Goal: Task Accomplishment & Management: Manage account settings

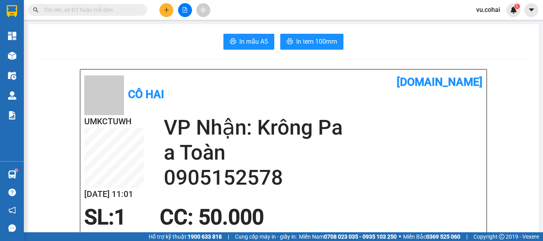
scroll to position [47, 0]
click at [165, 12] on button at bounding box center [166, 10] width 14 height 14
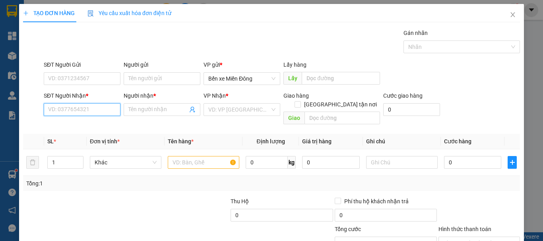
click at [92, 113] on input "SĐT Người Nhận *" at bounding box center [82, 109] width 77 height 13
click at [91, 110] on input "SĐT Người Nhận *" at bounding box center [82, 109] width 77 height 13
click at [91, 111] on input "SĐT Người Nhận *" at bounding box center [82, 109] width 77 height 13
click at [84, 110] on input "SĐT Người Nhận *" at bounding box center [82, 109] width 77 height 13
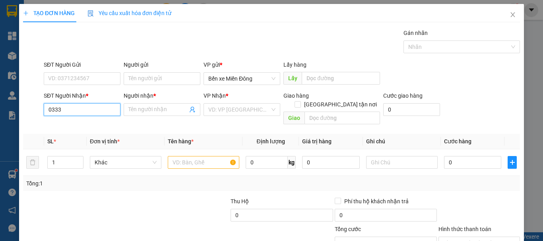
click at [73, 111] on input "0333" at bounding box center [82, 109] width 77 height 13
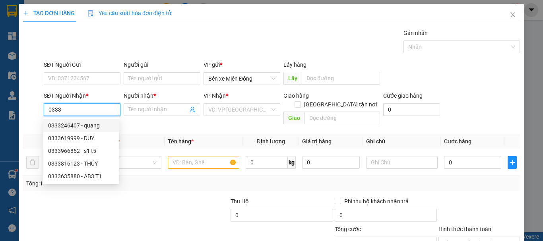
click at [89, 127] on div "0333246407 - quang" at bounding box center [81, 125] width 66 height 9
type input "0333246407"
type input "quang"
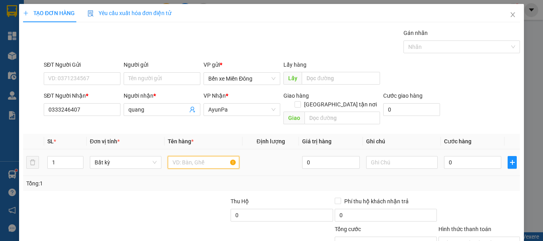
click at [192, 160] on input "text" at bounding box center [204, 162] width 72 height 13
type input "thùng"
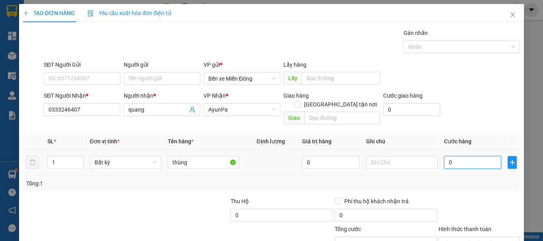
click at [457, 157] on input "0" at bounding box center [472, 162] width 57 height 13
click at [444, 156] on input "0" at bounding box center [472, 162] width 57 height 13
type input "50"
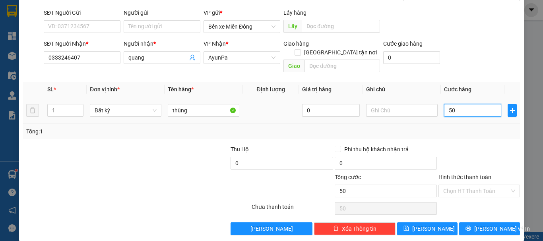
scroll to position [53, 0]
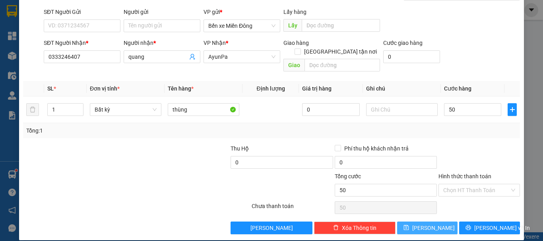
click at [444, 222] on button "[PERSON_NAME]" at bounding box center [427, 228] width 61 height 13
type input "50.000"
type input "0"
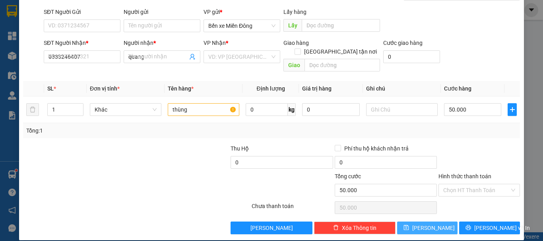
type input "0"
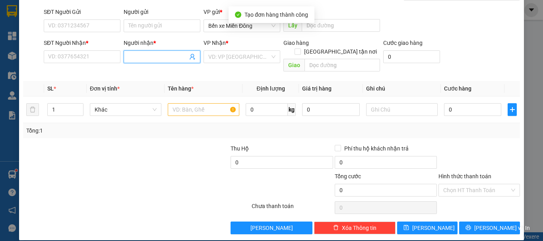
click at [148, 59] on input "Người nhận *" at bounding box center [157, 56] width 59 height 9
click at [144, 58] on input "Người nhận *" at bounding box center [157, 56] width 59 height 9
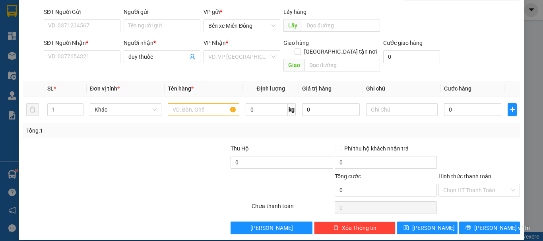
click at [167, 133] on div "Transit Pickup Surcharge Ids Transit Deliver Surcharge Ids Transit Deliver Surc…" at bounding box center [271, 105] width 497 height 259
click at [66, 56] on input "SĐT Người Nhận *" at bounding box center [82, 56] width 77 height 13
click at [179, 57] on input "duy thuốc" at bounding box center [157, 56] width 59 height 9
click at [155, 56] on input "duy thuốc" at bounding box center [157, 56] width 59 height 9
click at [167, 53] on input "duy thuốc" at bounding box center [157, 56] width 59 height 9
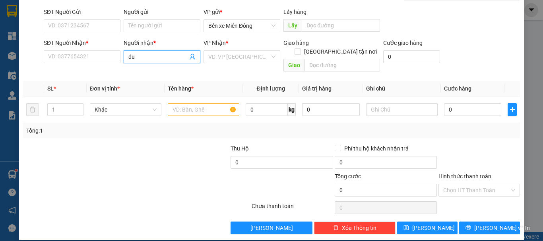
type input "d"
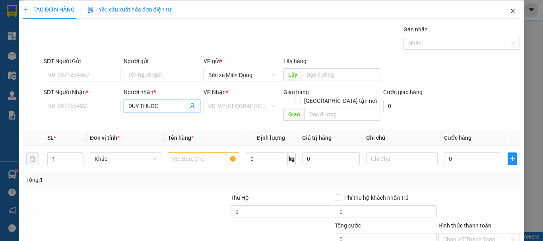
scroll to position [0, 0]
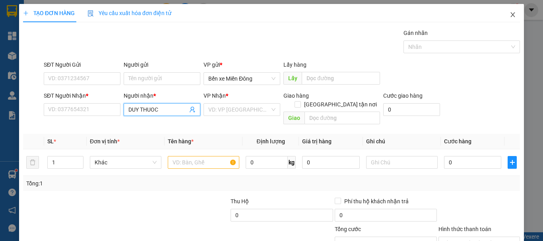
type input "DUY THUOC"
drag, startPoint x: 509, startPoint y: 11, endPoint x: 321, endPoint y: 0, distance: 187.5
click at [507, 12] on span "Close" at bounding box center [512, 15] width 22 height 22
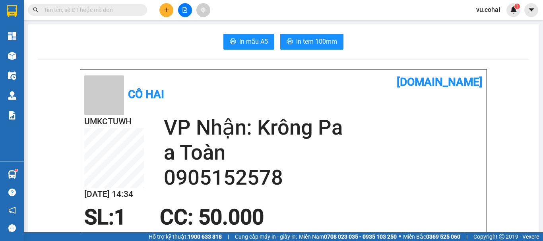
click at [116, 8] on input "text" at bounding box center [91, 10] width 94 height 9
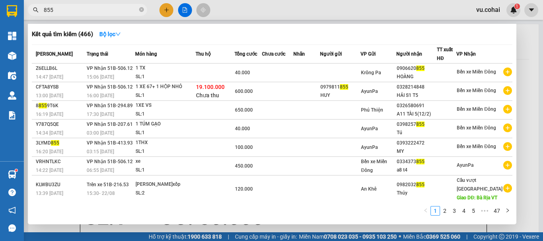
click at [80, 1] on div at bounding box center [271, 120] width 543 height 241
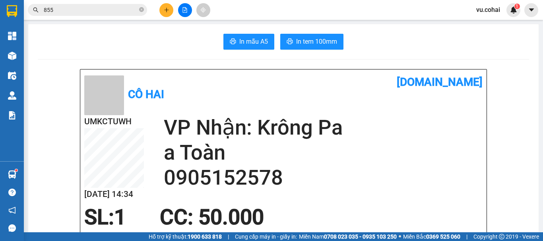
click at [77, 8] on input "855" at bounding box center [91, 10] width 94 height 9
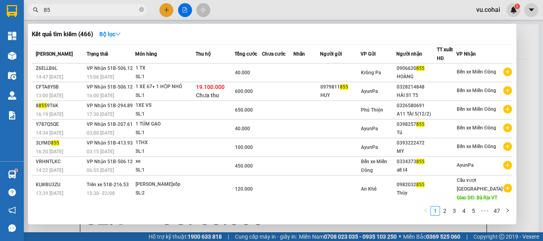
type input "8"
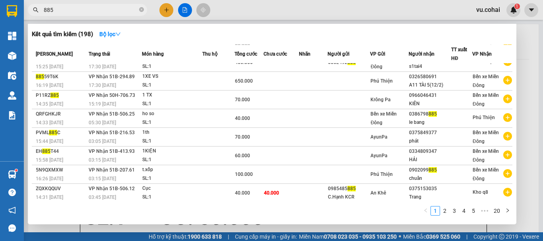
scroll to position [49, 0]
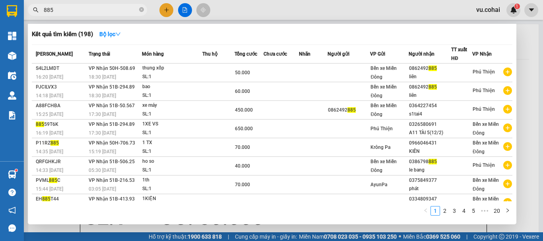
click at [447, 209] on link "2" at bounding box center [444, 211] width 9 height 9
click at [464, 217] on div "1 2 3 4 5 ••• 20" at bounding box center [272, 213] width 480 height 14
click at [466, 213] on link "4" at bounding box center [463, 211] width 9 height 9
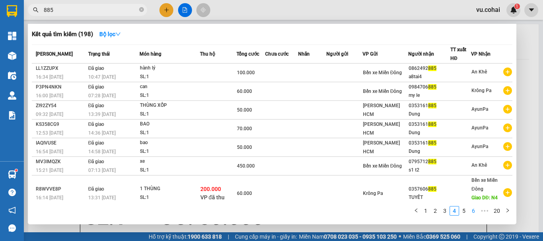
click at [474, 215] on link "6" at bounding box center [473, 211] width 9 height 9
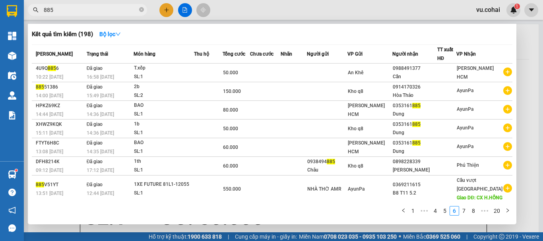
click at [89, 10] on input "885" at bounding box center [91, 10] width 94 height 9
type input "8"
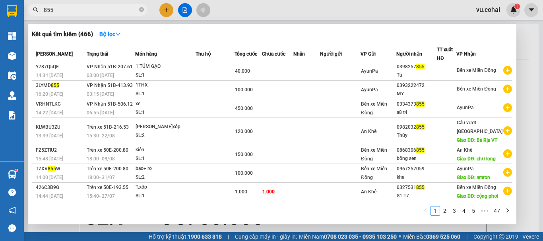
scroll to position [101, 0]
type input "855"
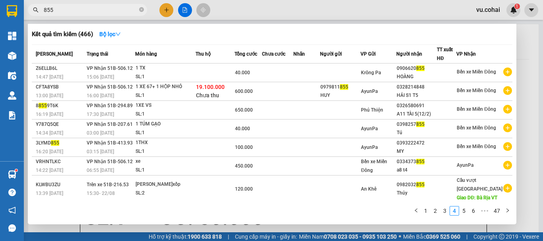
click at [163, 10] on div at bounding box center [271, 120] width 543 height 241
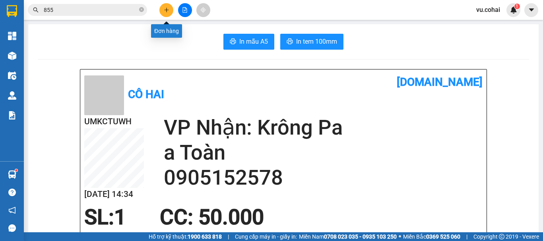
click at [165, 12] on icon "plus" at bounding box center [167, 10] width 6 height 6
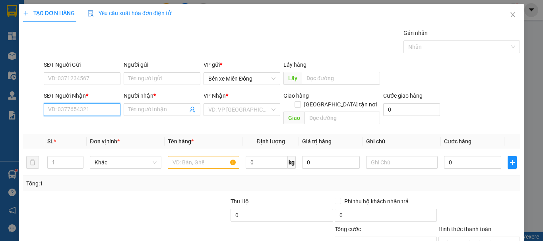
click at [97, 106] on input "SĐT Người Nhận *" at bounding box center [82, 109] width 77 height 13
click at [66, 107] on input "09" at bounding box center [82, 109] width 77 height 13
type input "09"
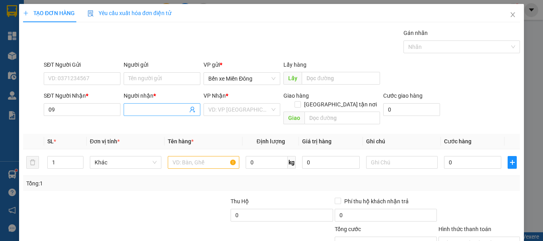
click at [146, 107] on input "Người nhận *" at bounding box center [157, 109] width 59 height 9
click at [144, 110] on input "Người nhận *" at bounding box center [157, 109] width 59 height 9
type input "D"
click at [143, 109] on input "Người nhận *" at bounding box center [157, 109] width 59 height 9
type input "DUY thuo"
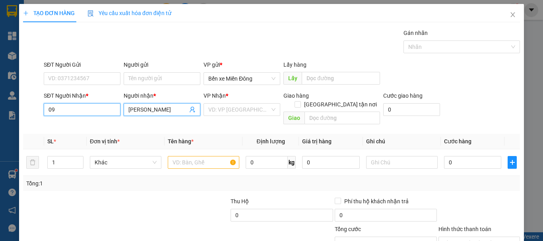
click at [76, 114] on input "09" at bounding box center [82, 109] width 77 height 13
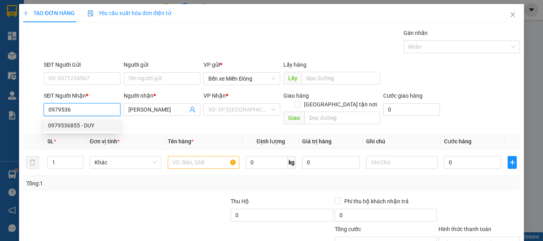
click at [91, 127] on div "0979536855 - DUY" at bounding box center [81, 125] width 66 height 9
type input "0979536855"
type input "DUY"
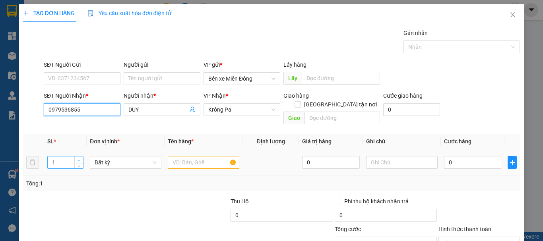
type input "0979536855"
type input "2"
drag, startPoint x: 77, startPoint y: 152, endPoint x: 119, endPoint y: 159, distance: 42.2
click at [78, 159] on icon "up" at bounding box center [78, 160] width 3 height 3
click at [180, 156] on input "text" at bounding box center [204, 162] width 72 height 13
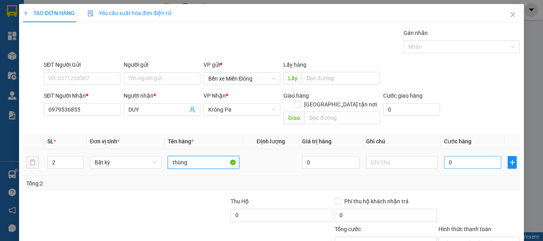
type input "thùng"
click at [462, 156] on input "0" at bounding box center [472, 162] width 57 height 13
type input "001"
type input "1"
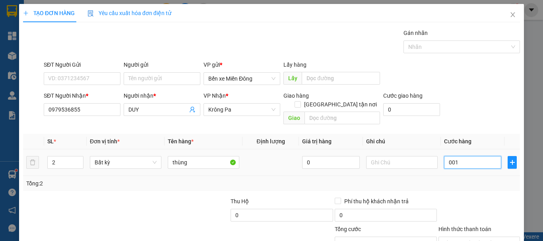
type input "0.016"
type input "16"
type input "00.160"
type input "160"
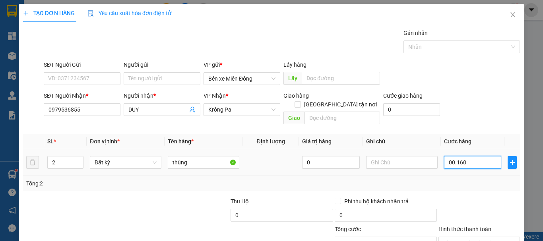
type input "160"
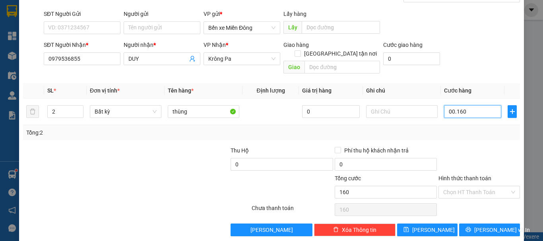
scroll to position [53, 0]
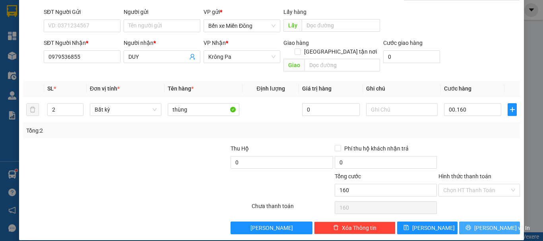
type input "160.000"
click at [480, 224] on span "[PERSON_NAME] và In" at bounding box center [502, 228] width 56 height 9
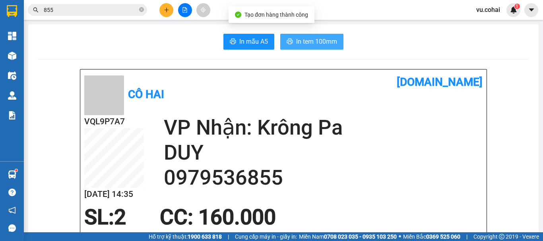
click at [321, 45] on span "In tem 100mm" at bounding box center [316, 42] width 41 height 10
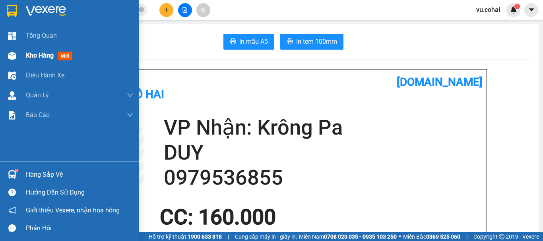
drag, startPoint x: 37, startPoint y: 56, endPoint x: 50, endPoint y: 61, distance: 14.2
click at [38, 56] on span "Kho hàng" at bounding box center [40, 56] width 28 height 8
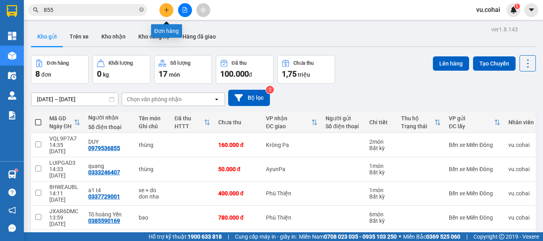
click at [170, 10] on button at bounding box center [166, 10] width 14 height 14
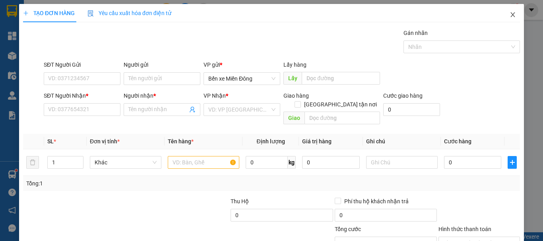
click at [509, 12] on span "Close" at bounding box center [512, 15] width 22 height 22
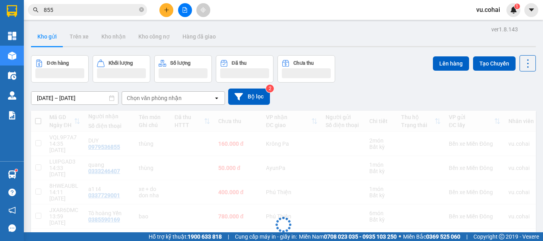
scroll to position [40, 0]
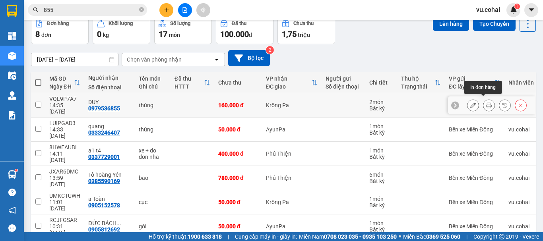
click at [486, 103] on icon at bounding box center [489, 106] width 6 height 6
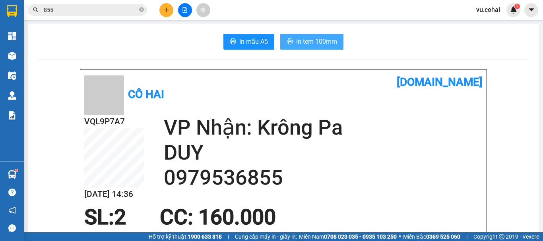
click at [302, 45] on span "In tem 100mm" at bounding box center [316, 42] width 41 height 10
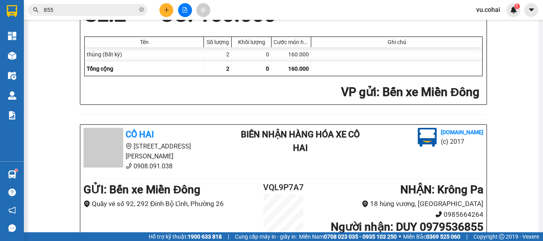
click at [166, 8] on icon "plus" at bounding box center [167, 10] width 6 height 6
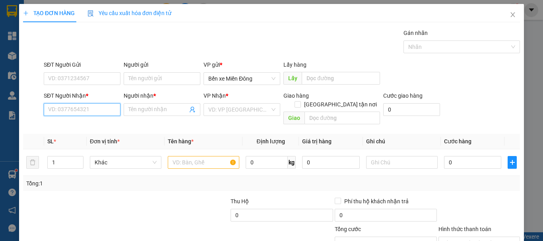
click at [86, 108] on input "SĐT Người Nhận *" at bounding box center [82, 109] width 77 height 13
drag, startPoint x: 506, startPoint y: 15, endPoint x: 53, endPoint y: 20, distance: 452.6
click at [503, 15] on span "Close" at bounding box center [512, 15] width 22 height 22
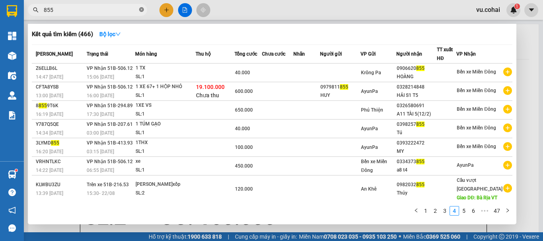
click at [141, 11] on icon "close-circle" at bounding box center [141, 9] width 5 height 5
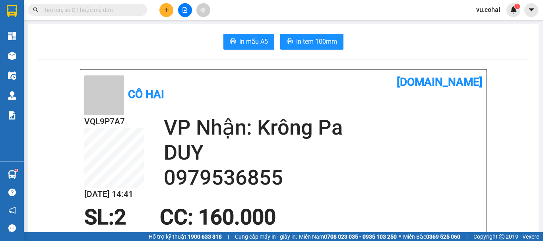
click at [112, 15] on span at bounding box center [87, 10] width 119 height 12
click at [105, 11] on input "text" at bounding box center [91, 10] width 94 height 9
click at [99, 13] on input "text" at bounding box center [91, 10] width 94 height 9
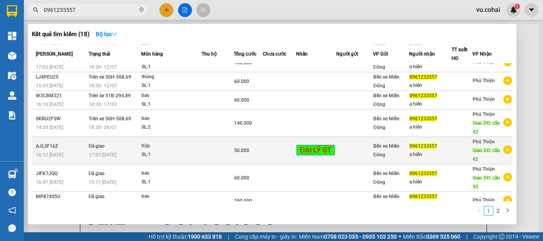
scroll to position [93, 0]
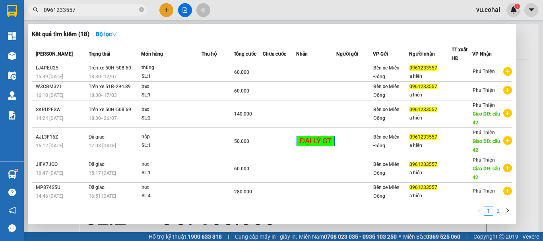
type input "0961233557"
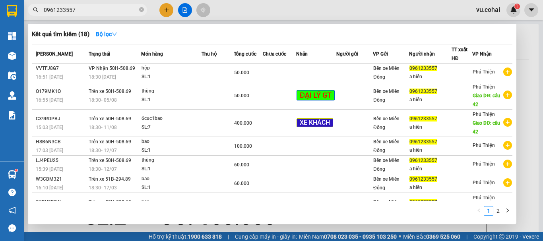
click at [499, 213] on link "2" at bounding box center [498, 211] width 9 height 9
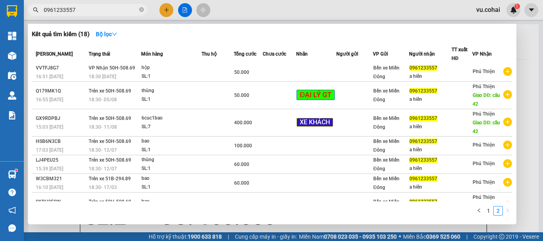
scroll to position [0, 0]
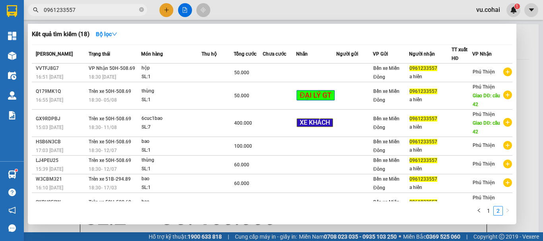
click at [165, 4] on div at bounding box center [271, 120] width 543 height 241
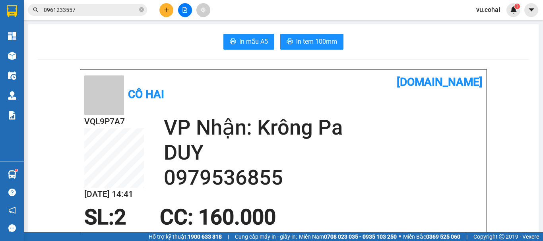
click at [166, 10] on icon "plus" at bounding box center [167, 10] width 6 height 6
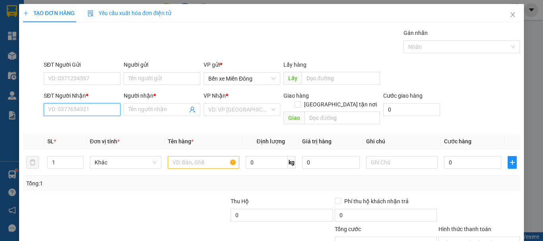
drag, startPoint x: 79, startPoint y: 112, endPoint x: 85, endPoint y: 111, distance: 6.0
click at [83, 112] on input "SĐT Người Nhận *" at bounding box center [82, 109] width 77 height 13
click at [72, 131] on div "0937883755 - ko tên" at bounding box center [81, 125] width 76 height 13
type input "0937883755"
type input "ko tên"
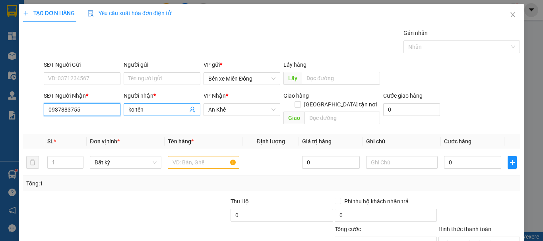
type input "0937883755"
drag, startPoint x: 176, startPoint y: 105, endPoint x: 172, endPoint y: 114, distance: 10.2
click at [173, 109] on span "ko tên" at bounding box center [162, 109] width 77 height 13
type input "k"
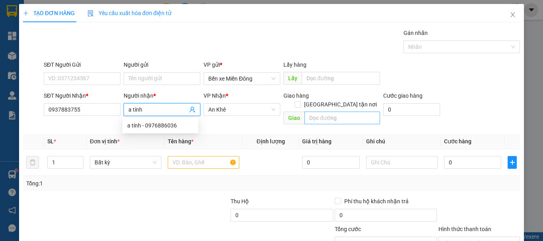
type input "a tính"
click at [339, 112] on input "text" at bounding box center [342, 118] width 76 height 13
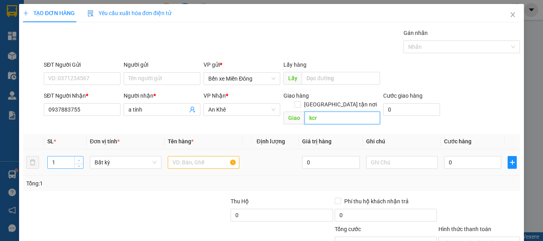
type input "kcr"
click at [79, 159] on icon "up" at bounding box center [78, 160] width 3 height 3
type input "3"
click at [76, 157] on span "Increase Value" at bounding box center [78, 160] width 9 height 7
click at [197, 156] on input "text" at bounding box center [204, 162] width 72 height 13
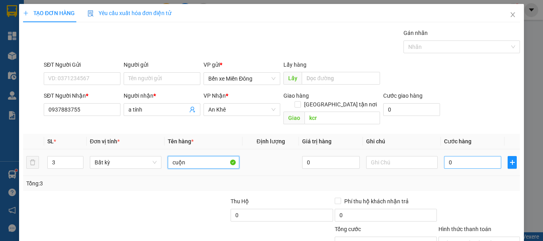
type input "cuộn"
click at [451, 156] on input "0" at bounding box center [472, 162] width 57 height 13
type input "001"
type input "1"
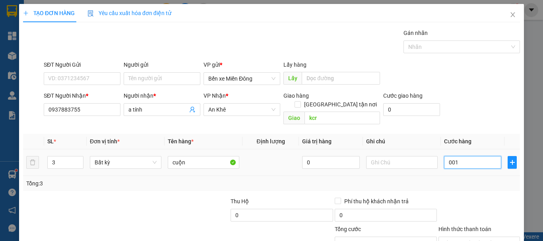
type input "0.015"
type input "15"
type input "00.150"
type input "150"
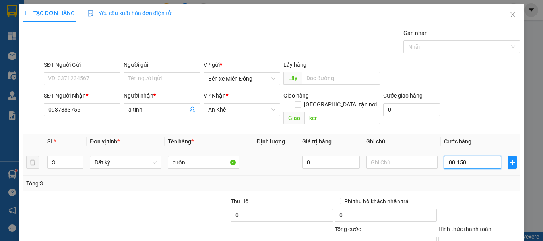
type input "150"
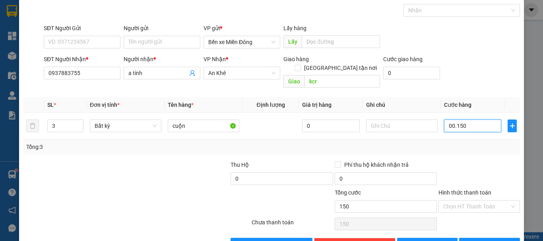
scroll to position [53, 0]
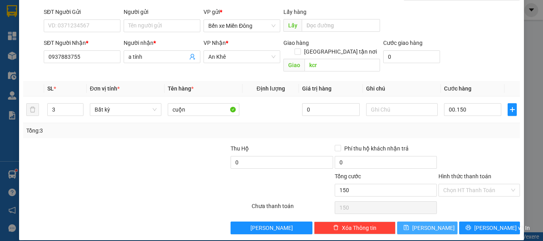
type input "150.000"
click at [436, 222] on button "[PERSON_NAME]" at bounding box center [427, 228] width 61 height 13
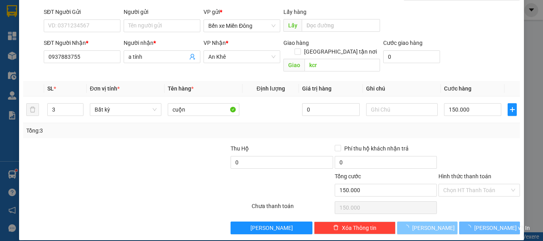
type input "1"
type input "0"
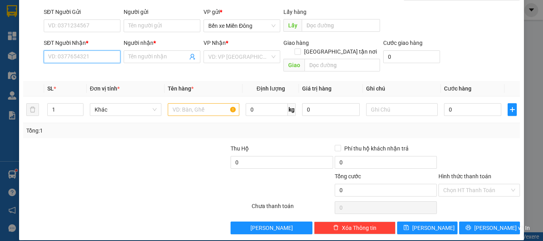
click at [73, 54] on input "SĐT Người Nhận *" at bounding box center [82, 56] width 77 height 13
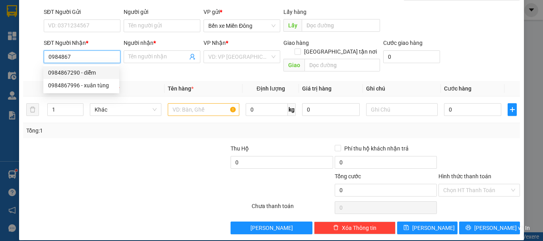
click at [85, 57] on input "0984867" at bounding box center [82, 56] width 77 height 13
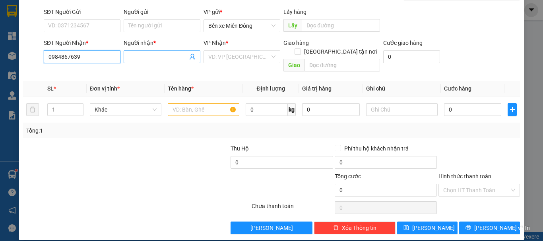
type input "0984867639"
click at [163, 61] on input "Người nhận *" at bounding box center [157, 56] width 59 height 9
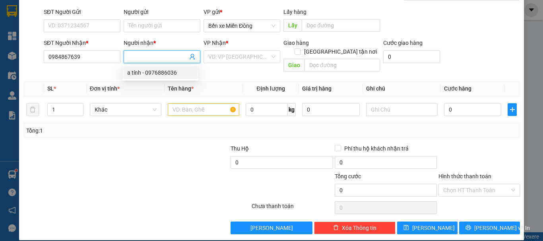
click at [147, 58] on input "Người nhận *" at bounding box center [157, 56] width 59 height 9
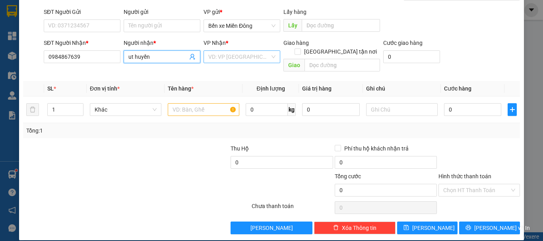
type input "ut huyền"
click at [229, 61] on input "search" at bounding box center [239, 57] width 62 height 12
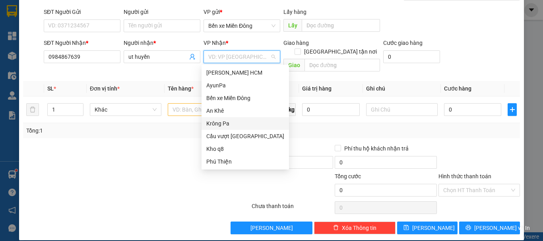
click at [231, 125] on div "Krông Pa" at bounding box center [245, 123] width 78 height 9
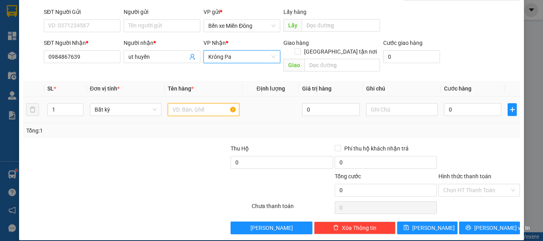
click at [203, 103] on input "text" at bounding box center [204, 109] width 72 height 13
click at [205, 104] on input "text" at bounding box center [204, 109] width 72 height 13
click at [206, 103] on input "text" at bounding box center [204, 109] width 72 height 13
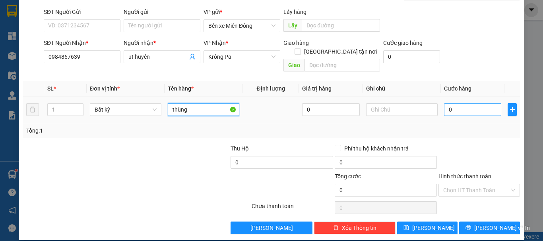
type input "thùng"
click at [467, 103] on input "0" at bounding box center [472, 109] width 57 height 13
type input "008"
type input "8"
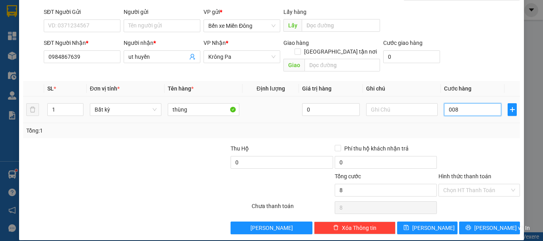
type input "0.080"
type input "80"
type input "80.000"
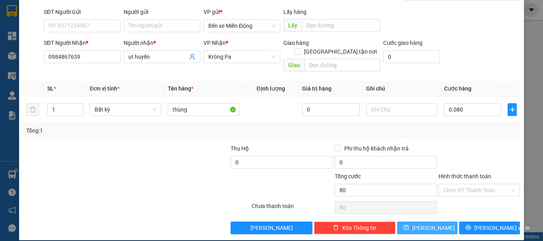
type input "80.000"
drag, startPoint x: 435, startPoint y: 219, endPoint x: 434, endPoint y: 211, distance: 8.0
click at [435, 222] on button "[PERSON_NAME]" at bounding box center [427, 228] width 61 height 13
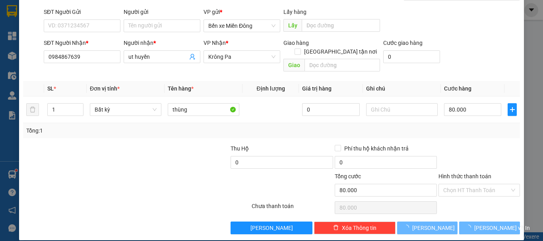
click at [434, 211] on div "Transit Pickup Surcharge Ids Transit Deliver Surcharge Ids Transit Deliver Surc…" at bounding box center [271, 105] width 497 height 259
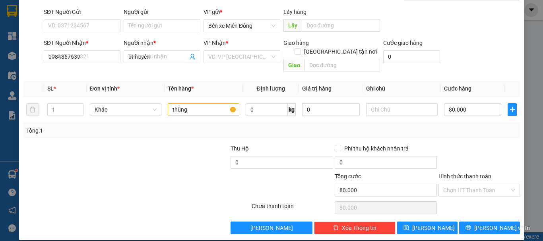
type input "0"
click at [148, 54] on input "Người nhận *" at bounding box center [157, 56] width 59 height 9
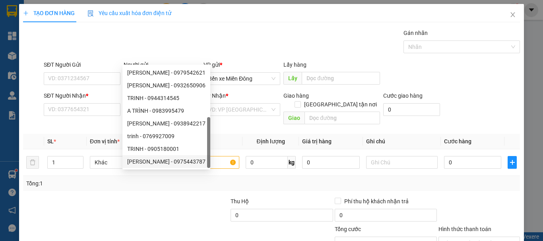
scroll to position [0, 0]
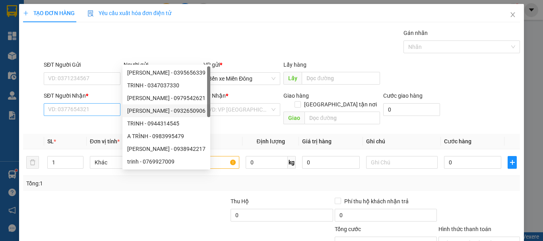
type input "trinh"
click at [74, 110] on input "SĐT Người Nhận *" at bounding box center [82, 109] width 77 height 13
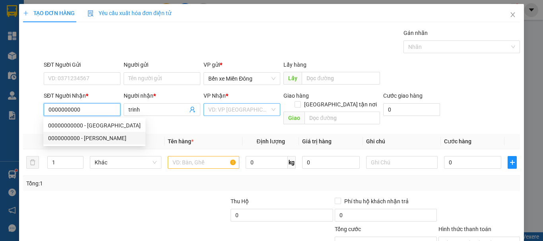
type input "0000000000"
click at [241, 108] on input "search" at bounding box center [239, 110] width 62 height 12
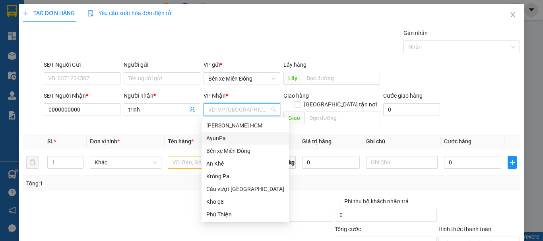
click at [220, 138] on div "AyunPa" at bounding box center [245, 138] width 78 height 9
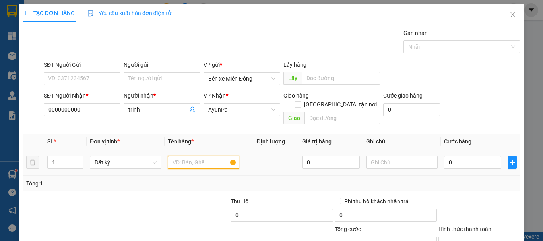
click at [196, 157] on input "text" at bounding box center [204, 162] width 72 height 13
type input "bao"
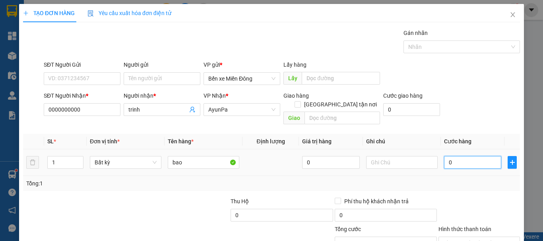
click at [463, 156] on input "0" at bounding box center [472, 162] width 57 height 13
type input "001"
type input "1"
type input "0.015"
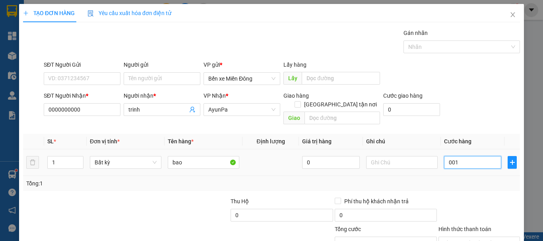
type input "15"
type input "00.150"
type input "150"
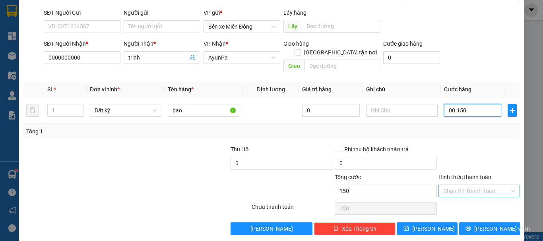
scroll to position [53, 0]
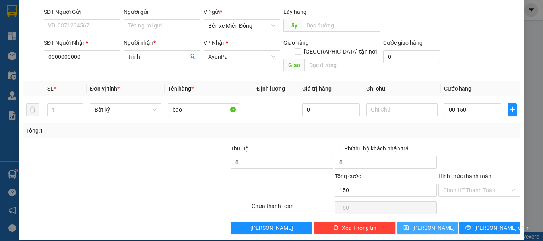
type input "150.000"
click at [431, 224] on span "[PERSON_NAME]" at bounding box center [433, 228] width 43 height 9
type input "0"
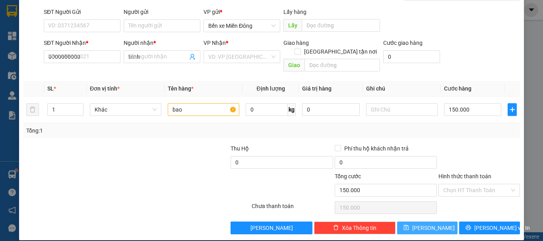
type input "0"
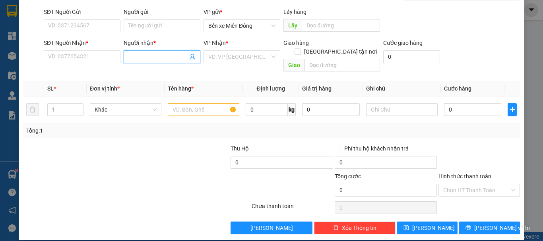
click at [160, 60] on input "Người nhận *" at bounding box center [157, 56] width 59 height 9
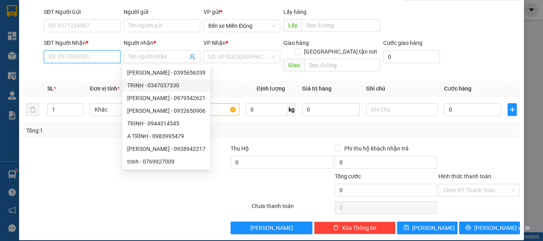
click at [81, 53] on input "SĐT Người Nhận *" at bounding box center [82, 56] width 77 height 13
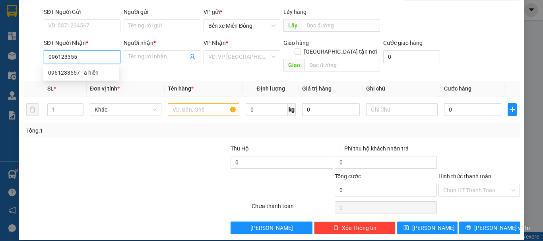
type input "0961233557"
click at [80, 71] on div "0961233557 - a hiển" at bounding box center [81, 72] width 66 height 9
type input "a hiển"
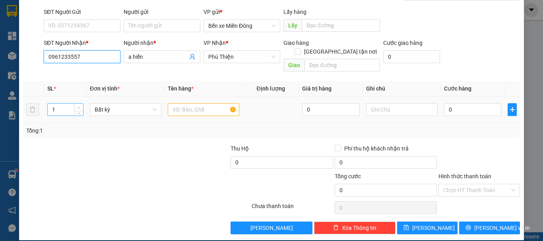
type input "0961233557"
click at [81, 104] on span "Increase Value" at bounding box center [78, 107] width 9 height 7
click at [81, 105] on span "up" at bounding box center [79, 107] width 5 height 5
click at [80, 105] on span "up" at bounding box center [79, 107] width 5 height 5
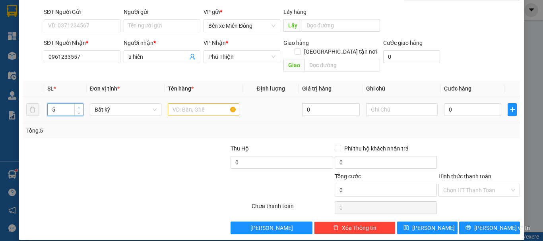
type input "6"
click at [80, 105] on span "up" at bounding box center [79, 107] width 5 height 5
click at [191, 109] on td at bounding box center [204, 110] width 78 height 27
click at [192, 105] on input "text" at bounding box center [204, 109] width 72 height 13
click at [170, 103] on input "text" at bounding box center [204, 109] width 72 height 13
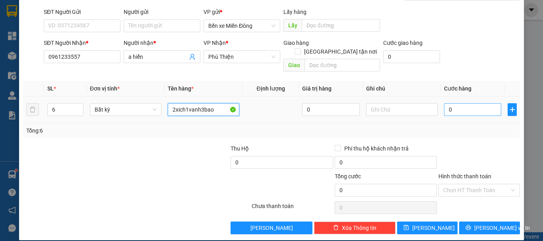
type input "2xich1vanh3bao"
click at [471, 103] on input "0" at bounding box center [472, 109] width 57 height 13
type input "002"
type input "2"
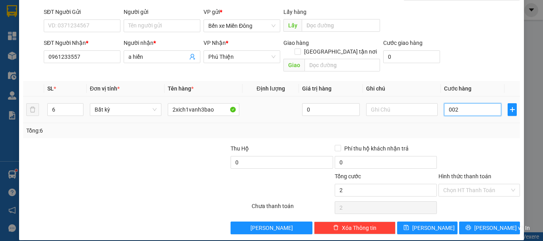
type input "0.023"
type input "23"
type input "00.230"
type input "230"
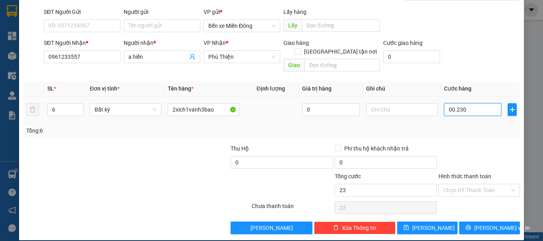
type input "230"
type input "0.002.300"
type input "2.300"
type input "000.023.000"
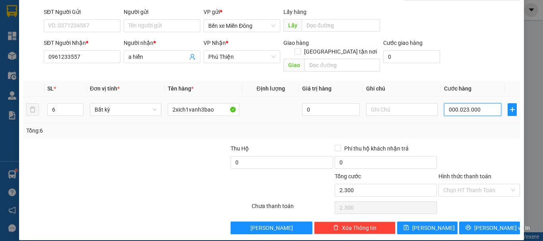
type input "23.000"
type input "00.000.230.000"
type input "230.000"
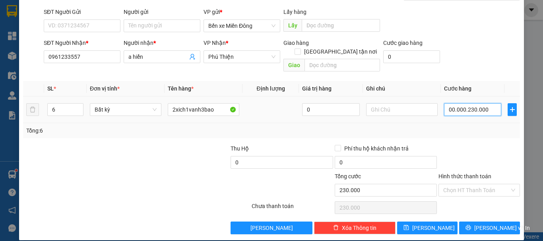
type input "0.000.002.300.000"
type input "2.300.000"
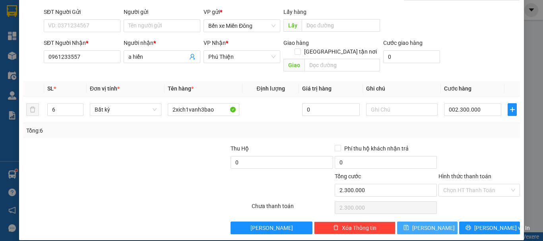
click at [438, 222] on button "[PERSON_NAME]" at bounding box center [427, 228] width 61 height 13
type input "2.300.000"
type input "1"
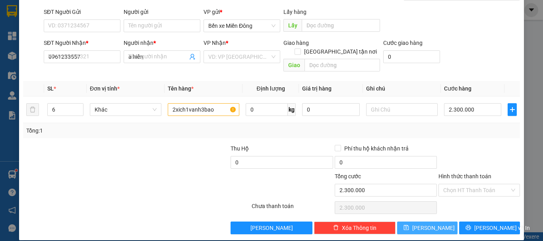
type input "0"
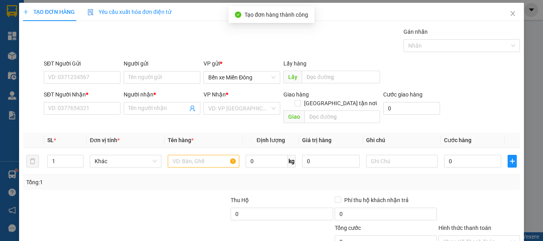
scroll to position [0, 0]
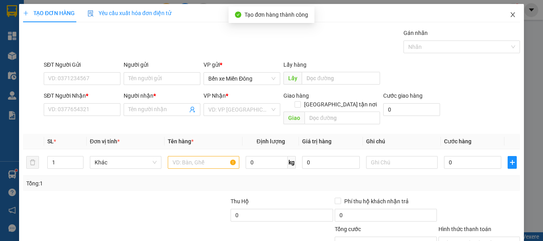
click at [509, 12] on icon "close" at bounding box center [512, 15] width 6 height 6
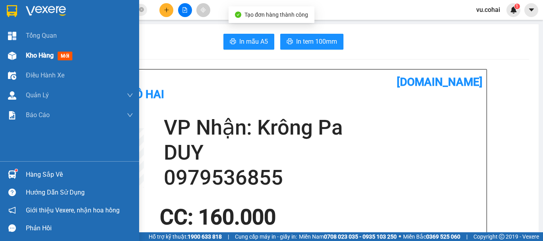
drag, startPoint x: 35, startPoint y: 56, endPoint x: 44, endPoint y: 50, distance: 10.6
click at [35, 56] on span "Kho hàng" at bounding box center [40, 56] width 28 height 8
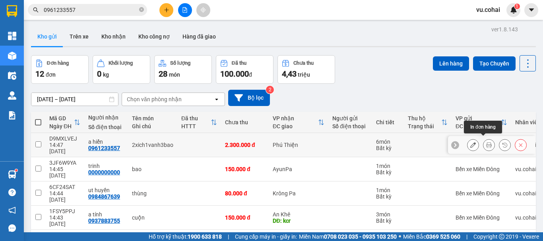
click at [486, 143] on icon at bounding box center [489, 145] width 6 height 6
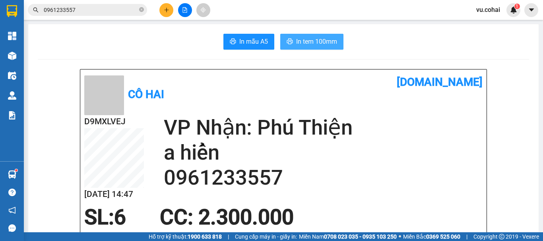
click at [311, 40] on span "In tem 100mm" at bounding box center [316, 42] width 41 height 10
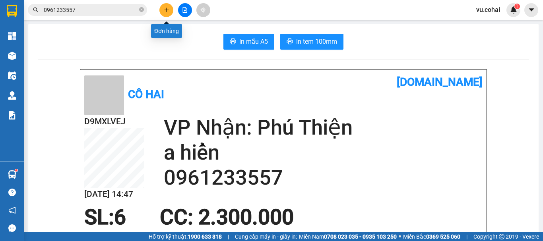
click at [164, 8] on icon "plus" at bounding box center [167, 10] width 6 height 6
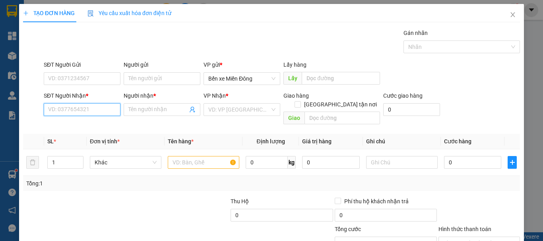
drag, startPoint x: 62, startPoint y: 108, endPoint x: 64, endPoint y: 103, distance: 6.3
click at [64, 106] on input "SĐT Người Nhận *" at bounding box center [82, 109] width 77 height 13
type input "0899437915"
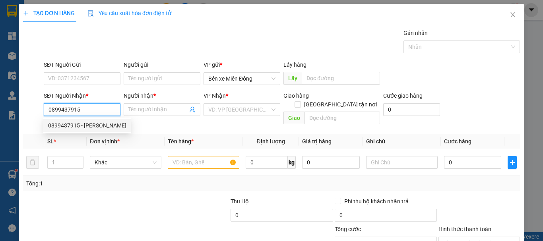
drag, startPoint x: 98, startPoint y: 131, endPoint x: 111, endPoint y: 128, distance: 13.9
click at [98, 130] on div "0899437915 - ksor huyem" at bounding box center [87, 125] width 88 height 13
type input "ksor huyem"
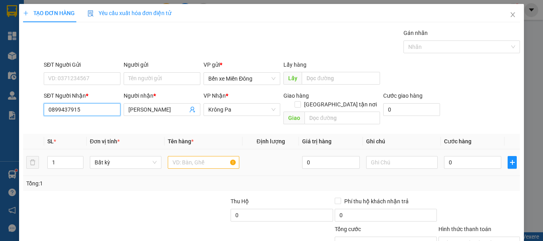
type input "0899437915"
click at [174, 156] on input "text" at bounding box center [204, 162] width 72 height 13
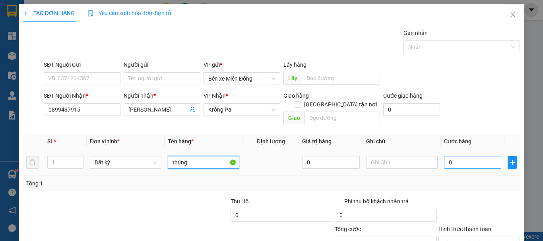
type input "thùng"
click at [474, 158] on input "0" at bounding box center [472, 162] width 57 height 13
type input "007"
type input "7"
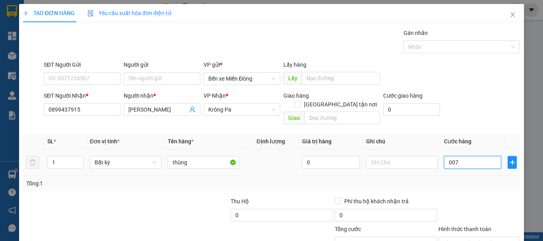
type input "0.070"
type input "70"
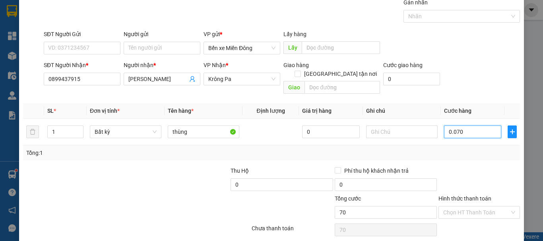
scroll to position [53, 0]
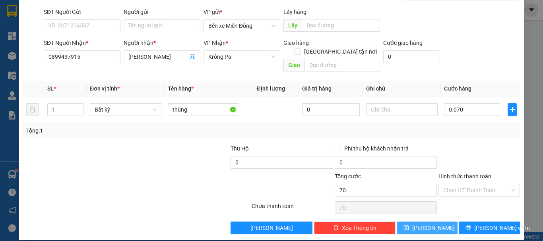
click at [443, 222] on button "[PERSON_NAME]" at bounding box center [427, 228] width 61 height 13
type input "70.000"
type input "0"
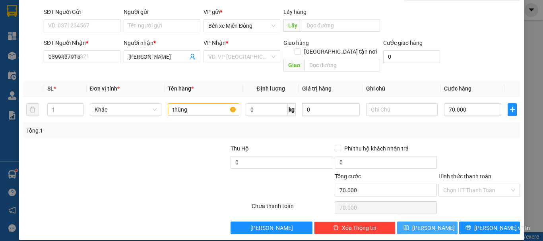
type input "0"
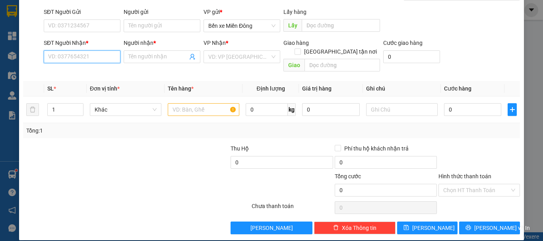
click at [58, 60] on input "SĐT Người Nhận *" at bounding box center [82, 56] width 77 height 13
click at [85, 68] on div "0974190993 - QTẾ SG 2" at bounding box center [81, 72] width 76 height 13
type input "0974190993"
type input "QTẾ SG 2"
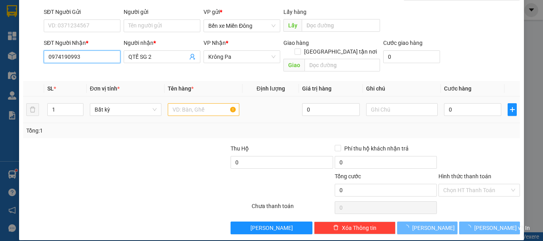
type input "0974190993"
click at [205, 103] on input "text" at bounding box center [204, 109] width 72 height 13
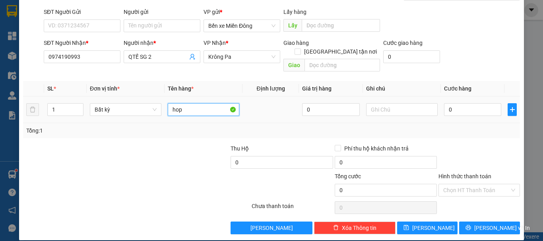
type input "hop"
click at [468, 105] on div "0" at bounding box center [472, 110] width 57 height 16
click at [467, 103] on input "0" at bounding box center [472, 109] width 57 height 13
type input "004"
type input "4"
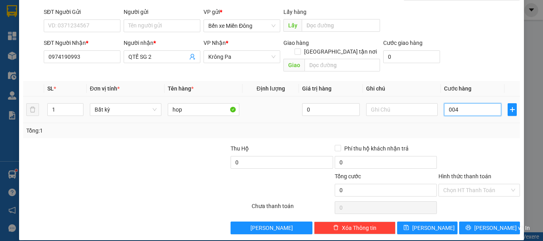
type input "4"
type input "0.040"
type input "40"
drag, startPoint x: 476, startPoint y: 183, endPoint x: 478, endPoint y: 188, distance: 5.5
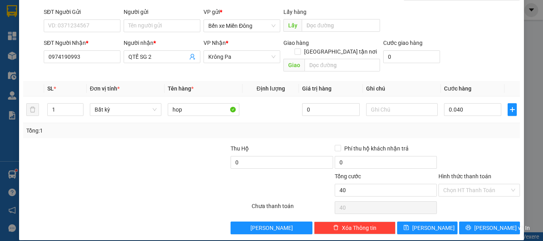
click at [476, 184] on input "Hình thức thanh toán" at bounding box center [476, 190] width 66 height 12
type input "40.000"
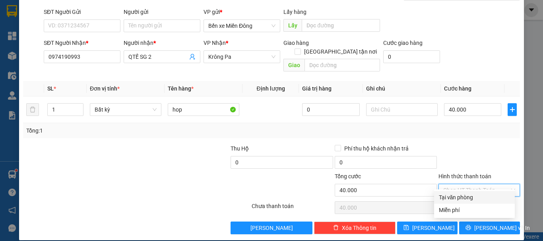
click at [465, 197] on div "Tại văn phòng" at bounding box center [474, 197] width 71 height 9
type input "0"
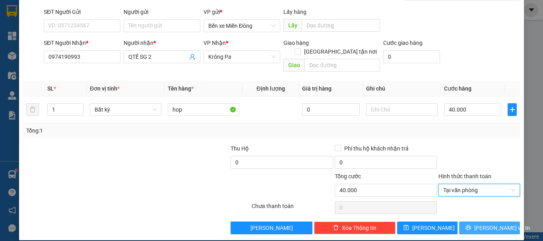
click at [485, 224] on span "[PERSON_NAME] và In" at bounding box center [502, 228] width 56 height 9
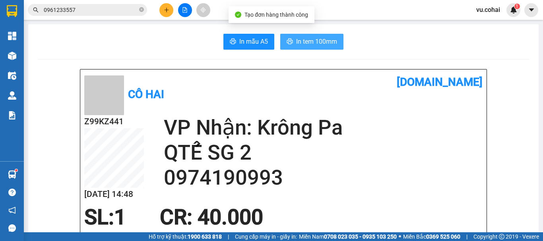
click at [325, 43] on span "In tem 100mm" at bounding box center [316, 42] width 41 height 10
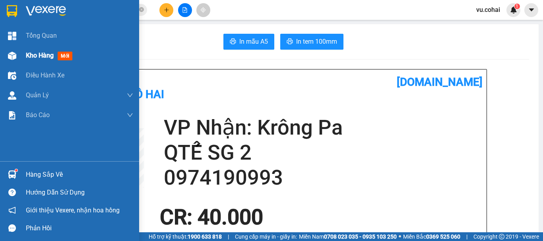
click at [35, 56] on span "Kho hàng" at bounding box center [40, 56] width 28 height 8
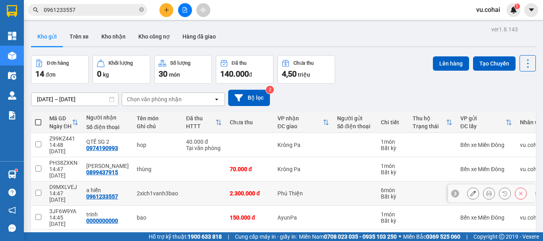
click at [486, 191] on icon at bounding box center [489, 194] width 6 height 6
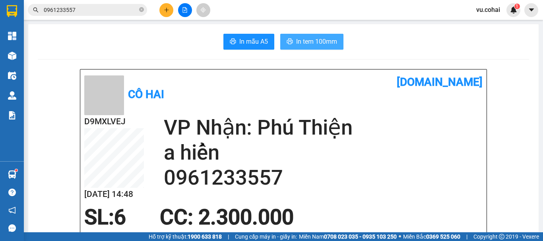
drag, startPoint x: 311, startPoint y: 38, endPoint x: 330, endPoint y: 35, distance: 19.6
click at [311, 37] on span "In tem 100mm" at bounding box center [316, 42] width 41 height 10
click at [164, 9] on icon "plus" at bounding box center [167, 10] width 6 height 6
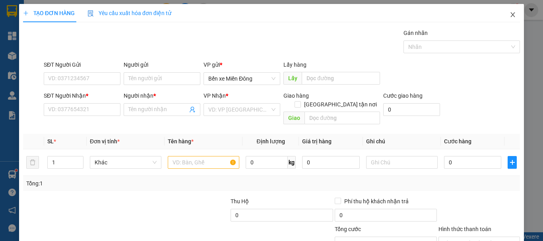
drag, startPoint x: 508, startPoint y: 17, endPoint x: 500, endPoint y: 19, distance: 8.5
click at [509, 17] on icon "close" at bounding box center [512, 15] width 6 height 6
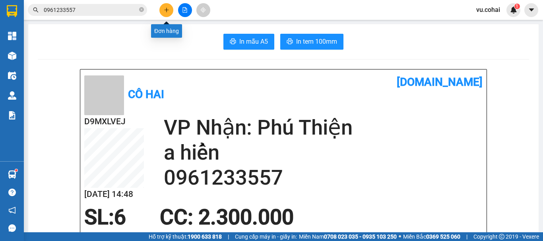
click at [168, 6] on button at bounding box center [166, 10] width 14 height 14
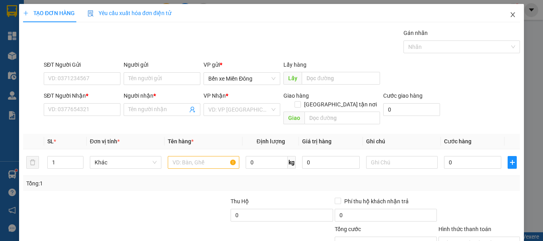
click at [509, 12] on icon "close" at bounding box center [512, 15] width 6 height 6
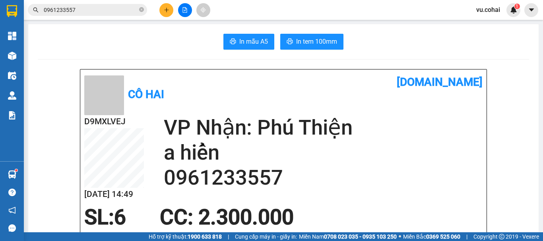
drag, startPoint x: 142, startPoint y: 11, endPoint x: 136, endPoint y: 10, distance: 6.8
click at [142, 10] on icon "close-circle" at bounding box center [141, 9] width 5 height 5
drag, startPoint x: 115, startPoint y: 13, endPoint x: 127, endPoint y: 4, distance: 15.0
click at [116, 8] on input "text" at bounding box center [91, 10] width 94 height 9
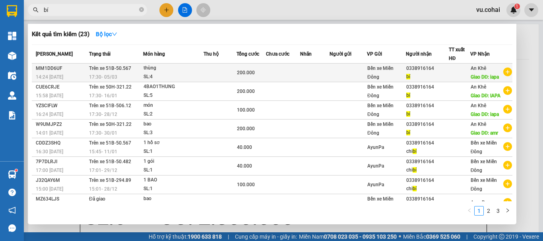
type input "bí"
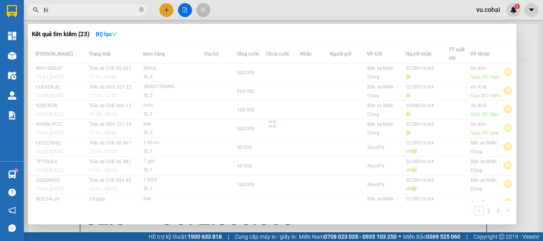
click at [404, 68] on div "Mã ĐH Trạng thái Món hàng Thu hộ Tổng cước Chưa cước Nhãn Người gửi VP Gửi Ngườ…" at bounding box center [272, 133] width 480 height 176
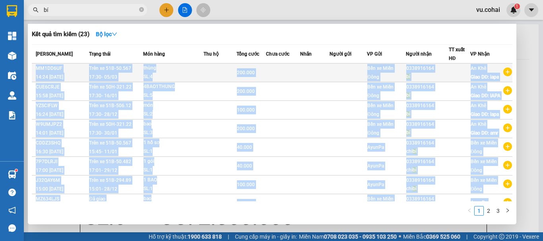
click at [319, 71] on td at bounding box center [314, 73] width 29 height 19
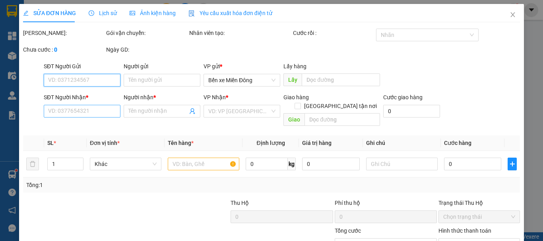
type input "0338916164"
type input "bí"
type input "iapa"
type input "200.000"
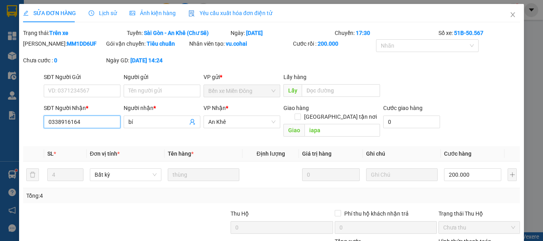
drag, startPoint x: 83, startPoint y: 119, endPoint x: 45, endPoint y: 124, distance: 38.4
click at [45, 124] on input "0338916164" at bounding box center [82, 122] width 77 height 13
click at [503, 11] on span "Close" at bounding box center [512, 15] width 22 height 22
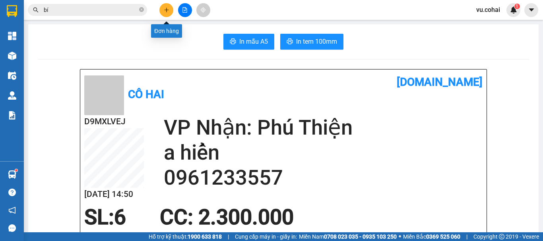
click at [167, 6] on button at bounding box center [166, 10] width 14 height 14
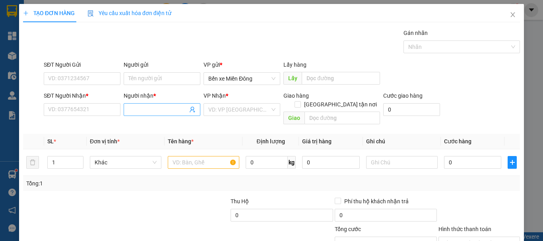
click at [145, 112] on input "Người nhận *" at bounding box center [157, 109] width 59 height 9
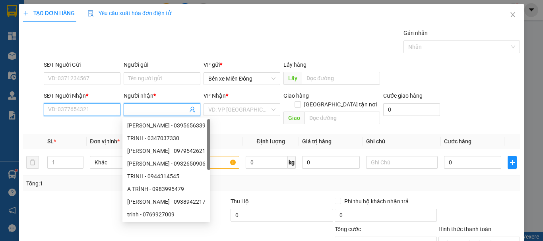
click at [87, 109] on input "SĐT Người Nhận *" at bounding box center [82, 109] width 77 height 13
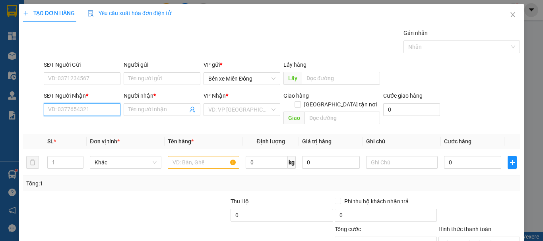
paste input "0338916164"
type input "0338916164"
drag, startPoint x: 81, startPoint y: 123, endPoint x: 314, endPoint y: 115, distance: 233.0
click at [82, 124] on div "0338916164 - bí" at bounding box center [81, 125] width 66 height 9
type input "bí"
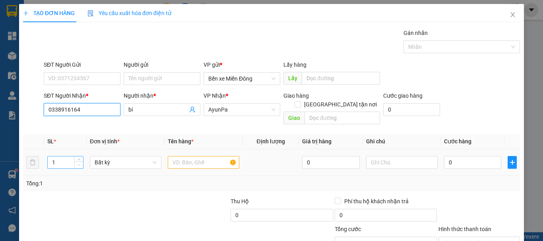
click at [78, 161] on span "Decrease Value" at bounding box center [78, 164] width 9 height 7
type input "0338916164"
click at [77, 158] on span "up" at bounding box center [79, 160] width 5 height 5
type input "3"
click at [77, 158] on span "up" at bounding box center [79, 160] width 5 height 5
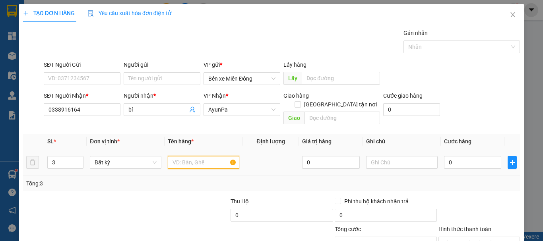
click at [193, 156] on input "text" at bounding box center [204, 162] width 72 height 13
type input "bao"
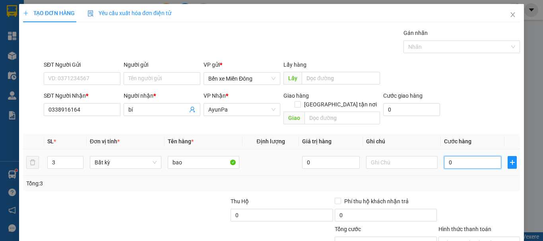
click at [451, 156] on input "0" at bounding box center [472, 162] width 57 height 13
click at [444, 156] on input "0" at bounding box center [472, 162] width 57 height 13
type input "10"
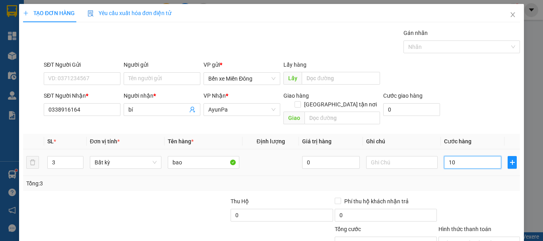
type input "150"
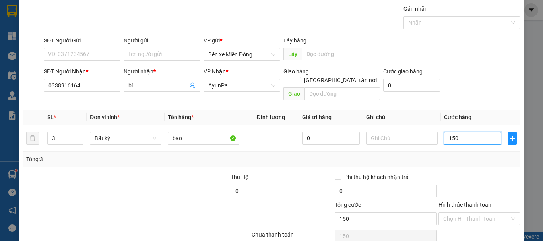
scroll to position [53, 0]
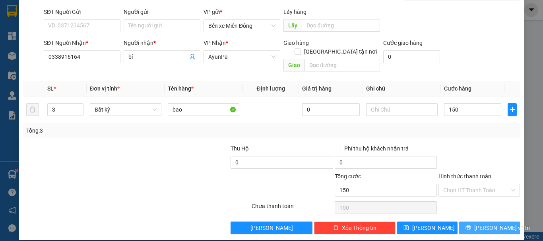
click at [486, 223] on button "[PERSON_NAME] và In" at bounding box center [489, 228] width 61 height 13
type input "150.000"
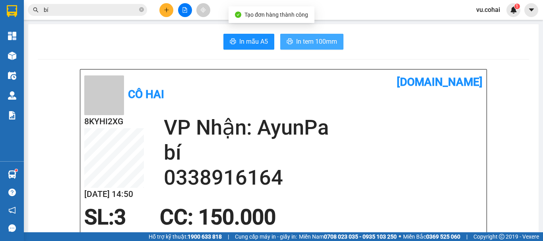
drag, startPoint x: 318, startPoint y: 35, endPoint x: 316, endPoint y: 44, distance: 9.7
click at [318, 35] on button "In tem 100mm" at bounding box center [311, 42] width 63 height 16
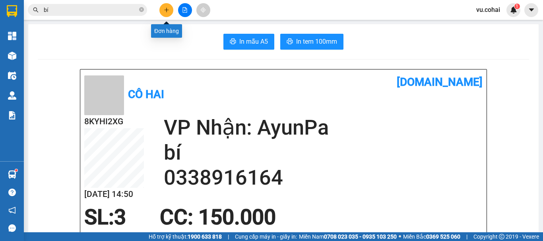
click at [166, 8] on icon "plus" at bounding box center [167, 10] width 6 height 6
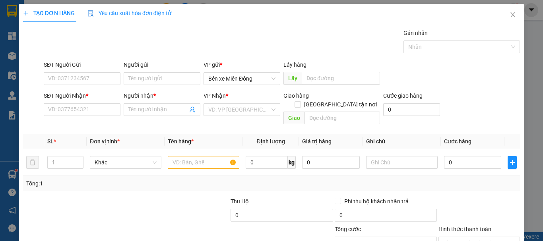
click at [184, 16] on div "TẠO ĐƠN HÀNG Yêu cầu xuất hóa đơn điện tử" at bounding box center [271, 13] width 497 height 18
click at [136, 104] on span at bounding box center [162, 109] width 77 height 13
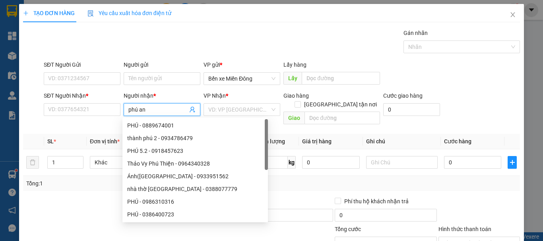
type input "phú anh"
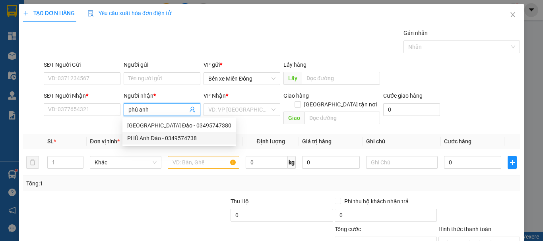
click at [179, 141] on div "PHÚ Anh Đào - 0349574738" at bounding box center [179, 138] width 104 height 9
type input "0349574738"
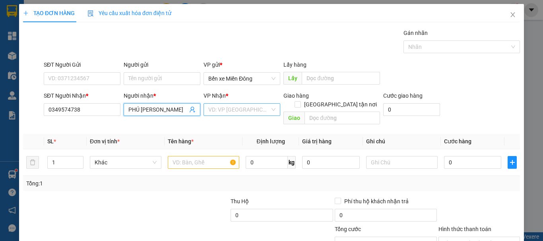
type input "PHÚ Anh Đào"
click at [230, 111] on input "search" at bounding box center [239, 110] width 62 height 12
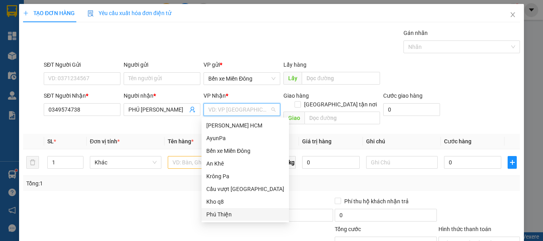
drag, startPoint x: 216, startPoint y: 216, endPoint x: 177, endPoint y: 190, distance: 46.7
click at [216, 212] on div "Phú Thiện" at bounding box center [245, 214] width 78 height 9
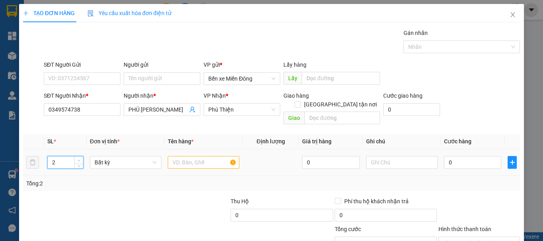
click at [79, 159] on icon "up" at bounding box center [78, 160] width 3 height 3
click at [79, 158] on span "up" at bounding box center [79, 160] width 5 height 5
type input "4"
drag, startPoint x: 77, startPoint y: 150, endPoint x: 138, endPoint y: 149, distance: 60.8
click at [78, 159] on icon "up" at bounding box center [78, 160] width 3 height 3
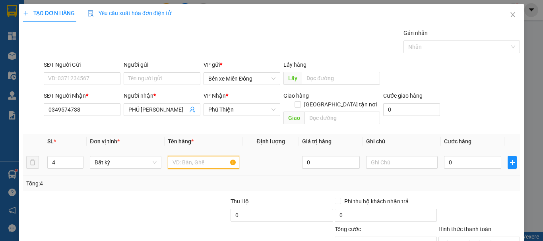
click at [173, 156] on input "text" at bounding box center [204, 162] width 72 height 13
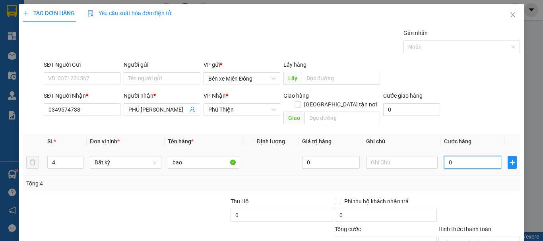
click at [458, 156] on input "0" at bounding box center [472, 162] width 57 height 13
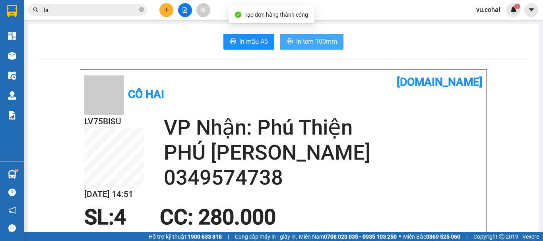
click at [319, 42] on span "In tem 100mm" at bounding box center [316, 42] width 41 height 10
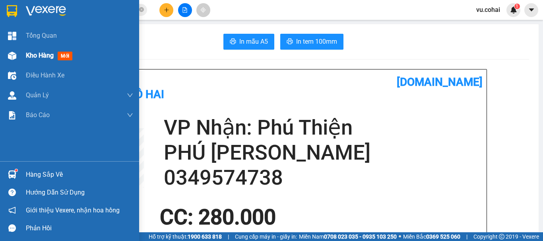
click at [43, 55] on span "Kho hàng" at bounding box center [40, 56] width 28 height 8
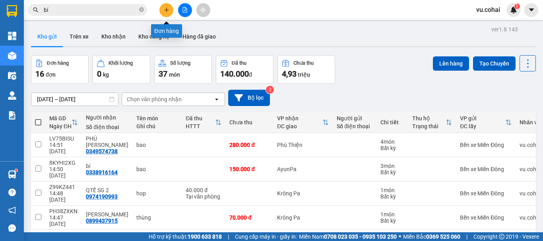
click at [169, 6] on button at bounding box center [166, 10] width 14 height 14
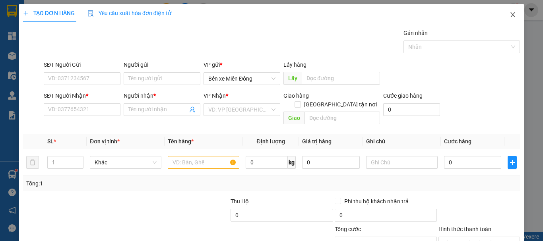
click at [509, 19] on span "Close" at bounding box center [512, 15] width 22 height 22
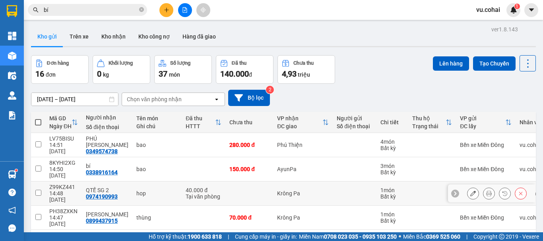
click at [486, 191] on icon at bounding box center [489, 194] width 6 height 6
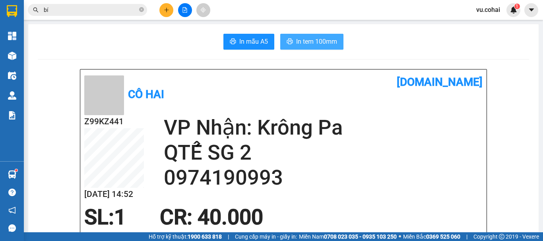
click at [312, 39] on span "In tem 100mm" at bounding box center [316, 42] width 41 height 10
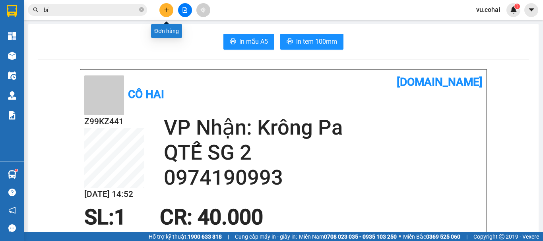
click at [168, 12] on button at bounding box center [166, 10] width 14 height 14
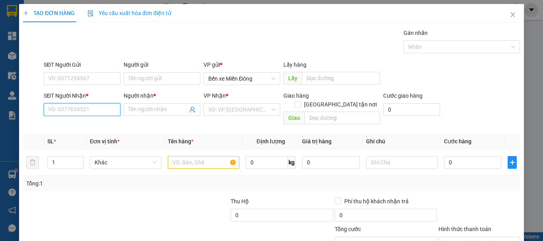
click at [62, 111] on input "SĐT Người Nhận *" at bounding box center [82, 109] width 77 height 13
click at [85, 111] on input "SĐT Người Nhận *" at bounding box center [82, 109] width 77 height 13
click at [84, 112] on input "09144622" at bounding box center [82, 109] width 77 height 13
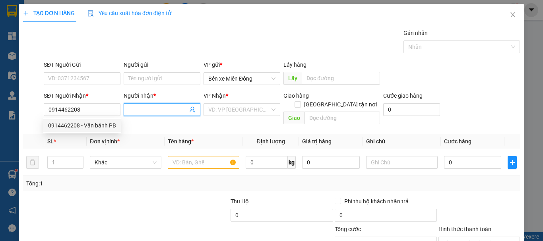
click at [161, 111] on input "Người nhận *" at bounding box center [157, 109] width 59 height 9
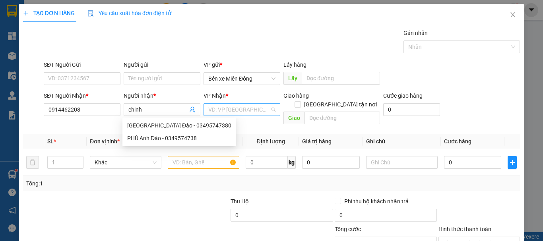
click at [236, 110] on input "search" at bounding box center [239, 110] width 62 height 12
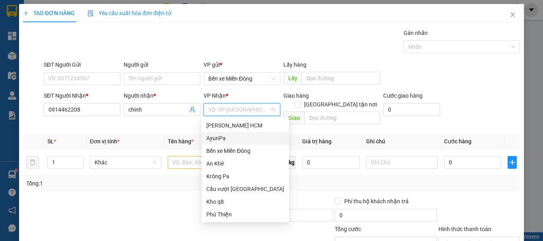
click at [229, 139] on div "AyunPa" at bounding box center [245, 138] width 78 height 9
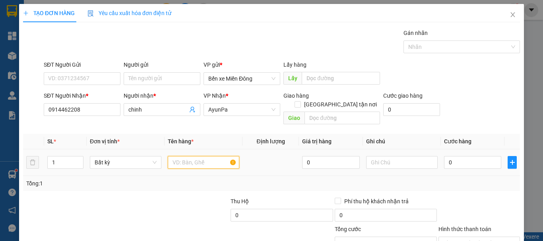
click at [187, 156] on input "text" at bounding box center [204, 162] width 72 height 13
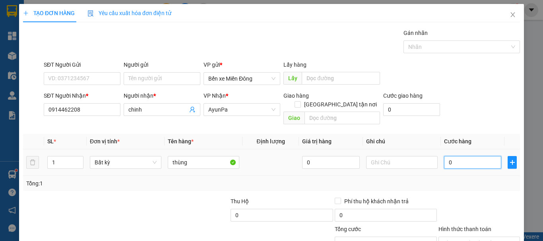
click at [469, 158] on input "0" at bounding box center [472, 162] width 57 height 13
click at [465, 237] on input "Hình thức thanh toán" at bounding box center [476, 243] width 66 height 12
drag, startPoint x: 463, startPoint y: 196, endPoint x: 447, endPoint y: 208, distance: 19.5
drag, startPoint x: 427, startPoint y: 223, endPoint x: 426, endPoint y: 214, distance: 9.2
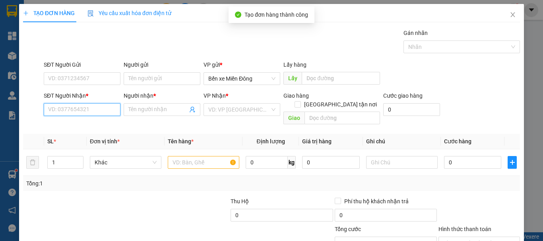
click at [95, 103] on input "SĐT Người Nhận *" at bounding box center [82, 109] width 77 height 13
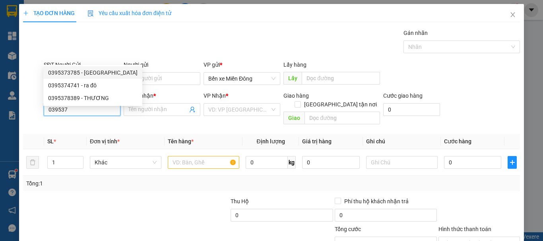
click at [95, 91] on div "SĐT Người Nhận * 039537" at bounding box center [82, 105] width 77 height 28
click at [97, 73] on div "0395373785 - THANH SƠN" at bounding box center [92, 72] width 89 height 9
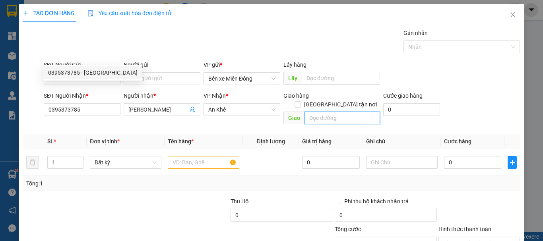
click at [328, 112] on input "text" at bounding box center [342, 118] width 76 height 13
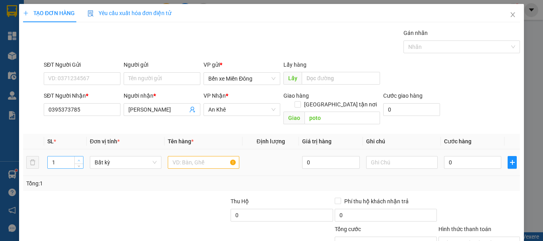
click at [78, 159] on icon "up" at bounding box center [78, 160] width 3 height 3
click at [200, 156] on input "text" at bounding box center [204, 162] width 72 height 13
click at [462, 156] on input "0" at bounding box center [472, 162] width 57 height 13
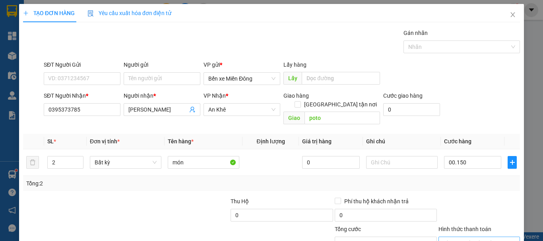
click at [470, 237] on input "Hình thức thanh toán" at bounding box center [476, 243] width 66 height 12
drag, startPoint x: 439, startPoint y: 223, endPoint x: 439, endPoint y: 207, distance: 15.5
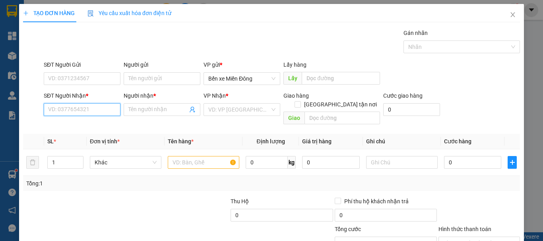
click at [88, 103] on input "SĐT Người Nhận *" at bounding box center [82, 109] width 77 height 13
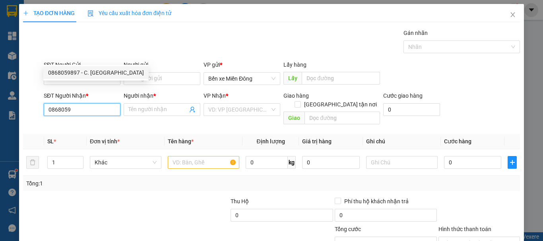
click at [84, 70] on div "0868059897 - C. YẾN HOA" at bounding box center [96, 72] width 96 height 9
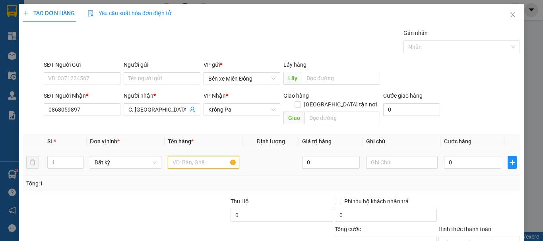
click at [197, 156] on input "text" at bounding box center [204, 162] width 72 height 13
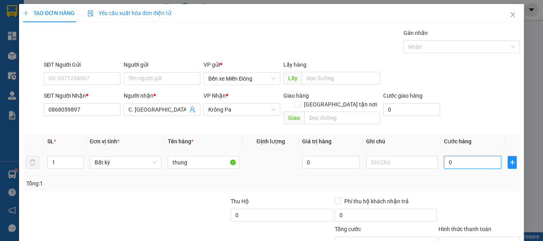
click at [468, 156] on input "0" at bounding box center [472, 162] width 57 height 13
drag, startPoint x: 438, startPoint y: 217, endPoint x: 439, endPoint y: 205, distance: 12.0
click at [439, 208] on div "Transit Pickup Surcharge Ids Transit Deliver Surcharge Ids Transit Deliver Surc…" at bounding box center [271, 158] width 497 height 259
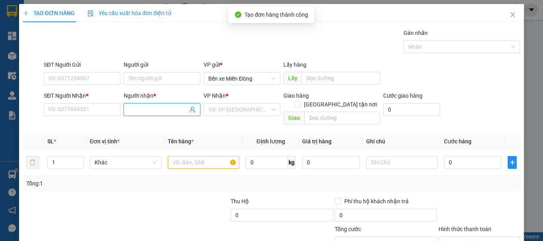
click at [150, 103] on span at bounding box center [162, 109] width 77 height 13
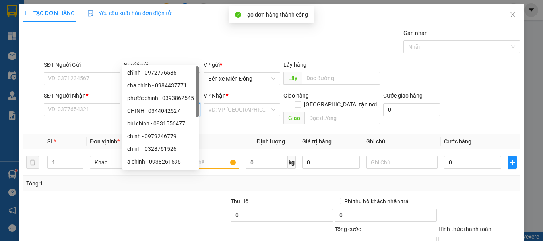
click at [147, 105] on input "Người nhận *" at bounding box center [157, 109] width 59 height 9
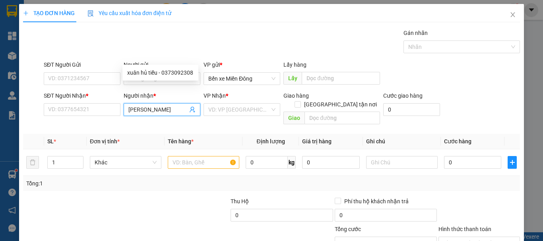
click at [168, 72] on div "xuân hủ tiếu - 0373092308" at bounding box center [160, 72] width 66 height 9
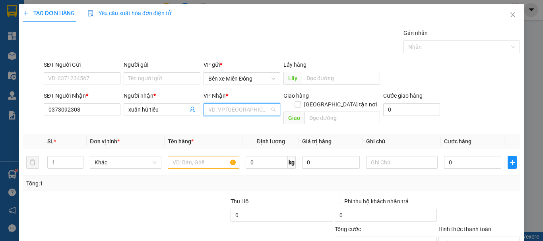
click at [239, 104] on input "search" at bounding box center [239, 110] width 62 height 12
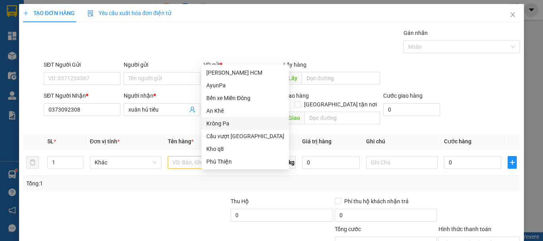
drag, startPoint x: 219, startPoint y: 126, endPoint x: 209, endPoint y: 123, distance: 10.8
click at [220, 126] on div "Krông Pa" at bounding box center [245, 123] width 78 height 9
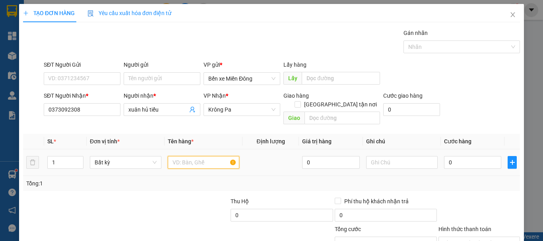
click at [199, 156] on input "text" at bounding box center [204, 162] width 72 height 13
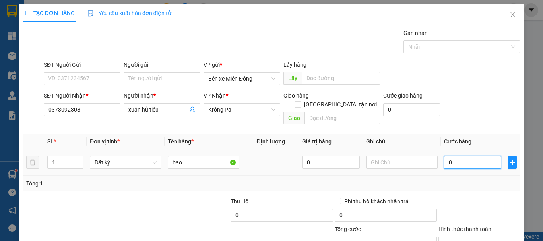
click at [467, 156] on input "0" at bounding box center [472, 162] width 57 height 13
click at [473, 237] on input "Hình thức thanh toán" at bounding box center [476, 243] width 66 height 12
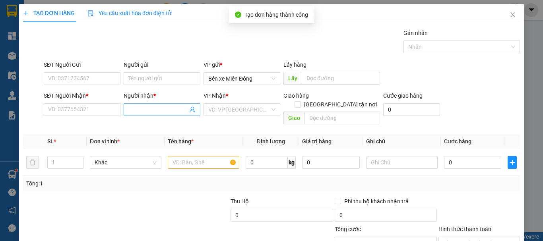
click at [149, 108] on input "Người nhận *" at bounding box center [157, 109] width 59 height 9
click at [130, 106] on input "Người nhận *" at bounding box center [157, 109] width 59 height 9
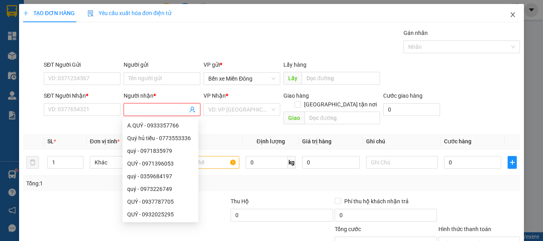
click at [509, 16] on icon "close" at bounding box center [512, 15] width 6 height 6
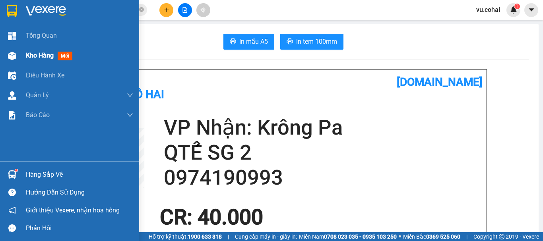
click at [40, 54] on span "Kho hàng" at bounding box center [40, 56] width 28 height 8
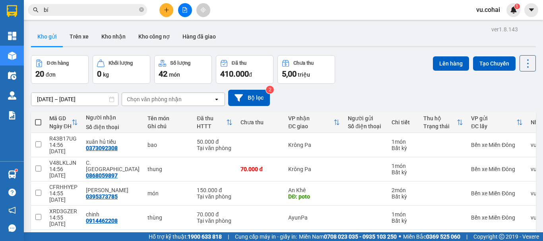
click at [443, 16] on div "Kết quả tìm kiếm ( 23 ) Bộ lọc Mã ĐH Trạng thái Món hàng Thu hộ Tổng cước Chưa …" at bounding box center [271, 10] width 543 height 20
click at [475, 63] on button "Tạo Chuyến" at bounding box center [494, 63] width 43 height 14
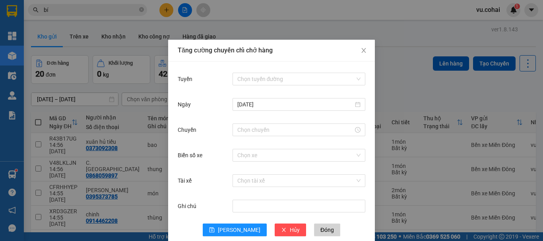
click at [411, 48] on div "Tăng cường chuyến chỉ chở hàng Tuyến Chọn tuyến đường Ngày 13/09/2025 Chuyến Bi…" at bounding box center [271, 120] width 543 height 241
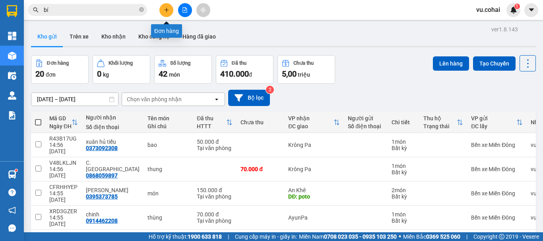
click at [169, 7] on button at bounding box center [166, 10] width 14 height 14
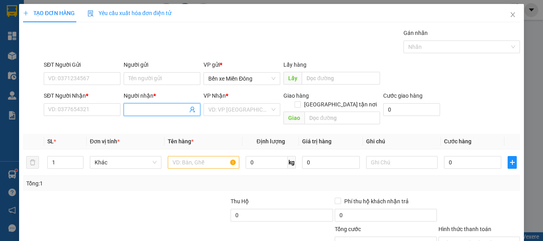
click at [141, 110] on input "Người nhận *" at bounding box center [157, 109] width 59 height 9
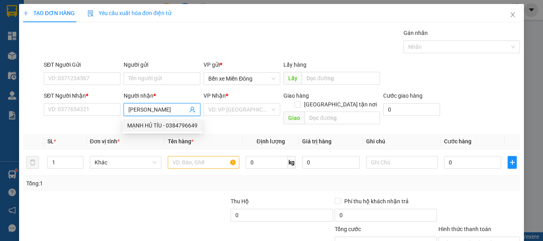
click at [184, 129] on div "MẠNH HỦ TÍU - 0384796649" at bounding box center [162, 125] width 70 height 9
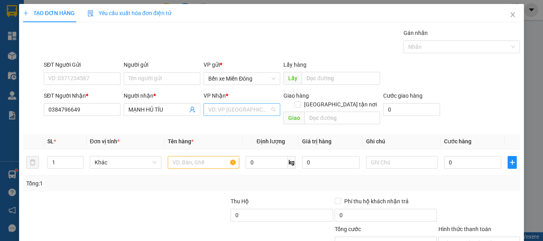
click at [229, 113] on input "search" at bounding box center [239, 110] width 62 height 12
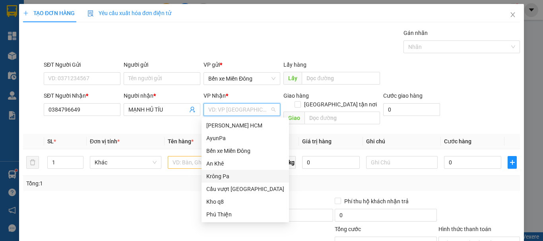
drag, startPoint x: 217, startPoint y: 180, endPoint x: 239, endPoint y: 174, distance: 22.5
click at [218, 180] on div "Krông Pa" at bounding box center [245, 176] width 78 height 9
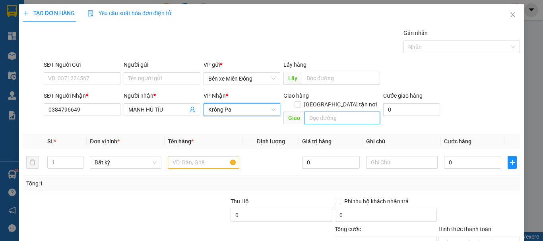
click at [327, 112] on input "text" at bounding box center [342, 118] width 76 height 13
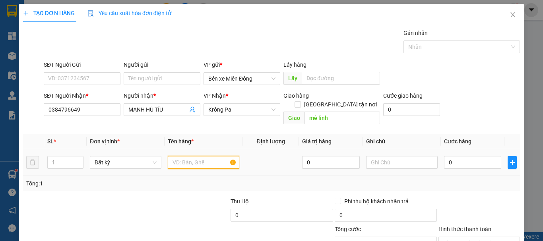
click at [194, 156] on input "text" at bounding box center [204, 162] width 72 height 13
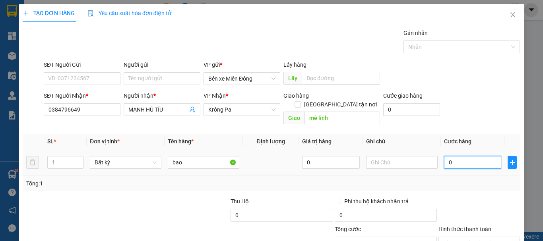
click at [453, 156] on input "0" at bounding box center [472, 162] width 57 height 13
click at [459, 237] on input "Hình thức thanh toán" at bounding box center [476, 243] width 66 height 12
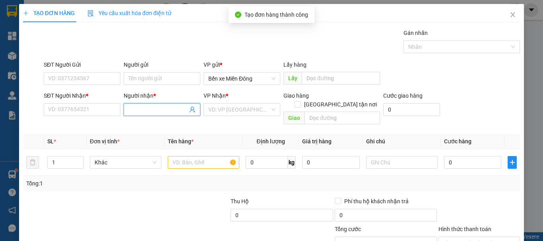
click at [136, 107] on input "Người nhận *" at bounding box center [157, 109] width 59 height 9
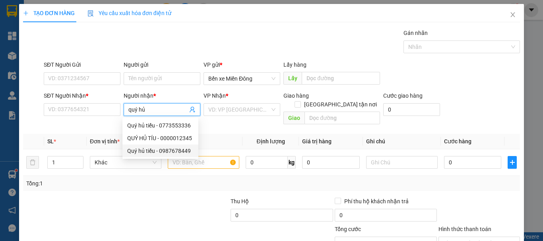
click at [171, 153] on div "Quý hủ tiếu - 0987678449" at bounding box center [160, 151] width 66 height 9
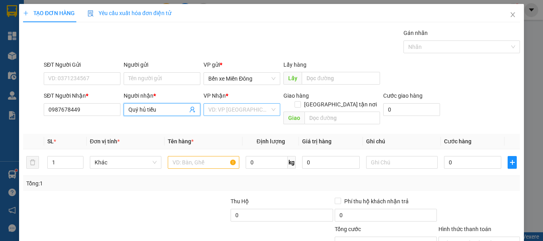
click at [222, 111] on input "search" at bounding box center [239, 110] width 62 height 12
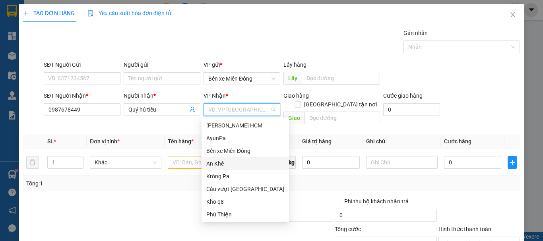
click at [222, 167] on div "An Khê" at bounding box center [245, 163] width 78 height 9
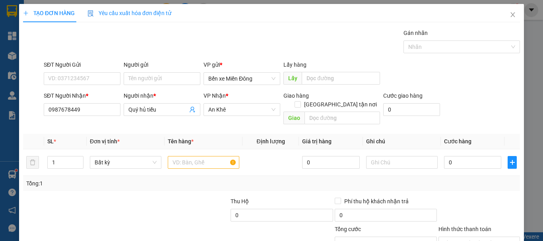
click at [252, 103] on div "VP Nhận *" at bounding box center [241, 97] width 77 height 12
click at [230, 108] on span "An Khê" at bounding box center [241, 110] width 67 height 12
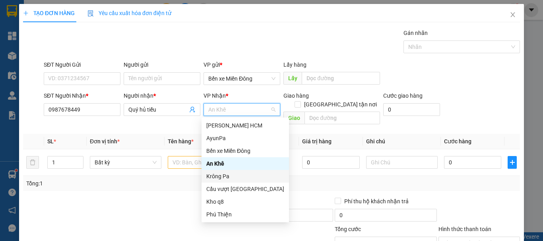
click at [224, 174] on div "Krông Pa" at bounding box center [245, 176] width 78 height 9
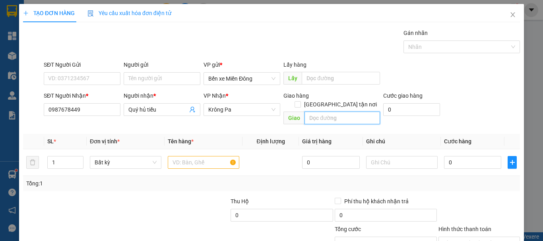
click at [324, 112] on input "text" at bounding box center [342, 118] width 76 height 13
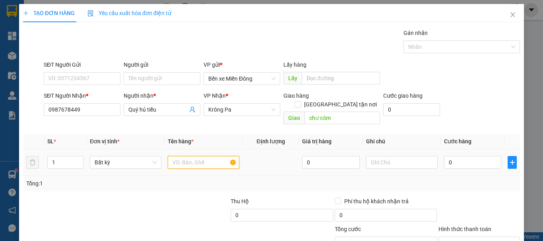
click at [201, 156] on input "text" at bounding box center [204, 162] width 72 height 13
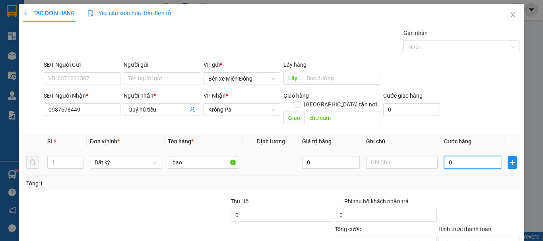
click at [451, 156] on input "0" at bounding box center [472, 162] width 57 height 13
click at [452, 237] on input "Hình thức thanh toán" at bounding box center [476, 243] width 66 height 12
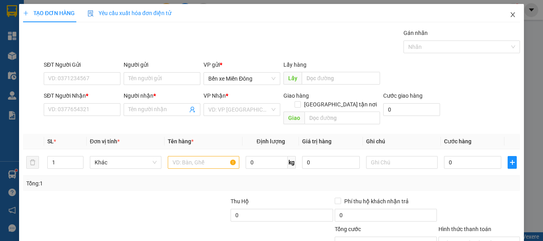
click at [509, 13] on icon "close" at bounding box center [512, 15] width 6 height 6
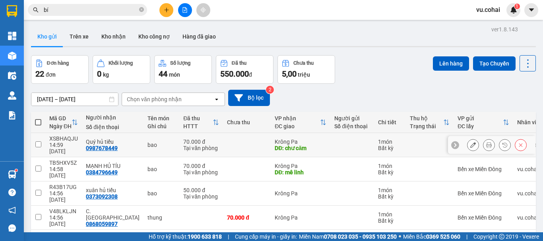
click at [41, 141] on input "checkbox" at bounding box center [38, 144] width 6 height 6
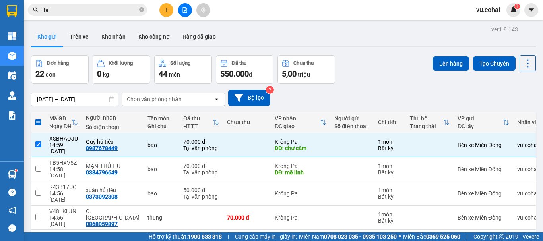
click at [446, 60] on button "Lên hàng" at bounding box center [451, 63] width 36 height 14
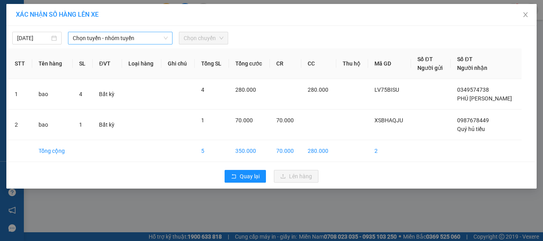
click at [126, 33] on span "Chọn tuyến - nhóm tuyến" at bounding box center [120, 38] width 95 height 12
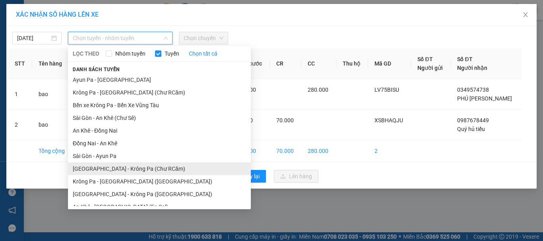
click at [140, 173] on li "[GEOGRAPHIC_DATA] - Krông Pa (Chư RCăm)" at bounding box center [159, 169] width 183 height 13
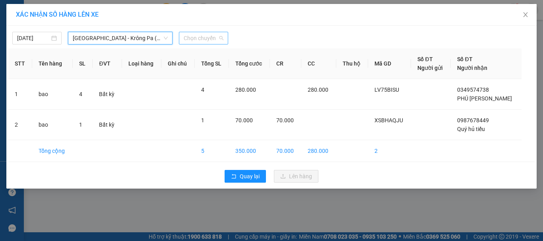
click at [209, 37] on span "Chọn chuyến" at bounding box center [204, 38] width 40 height 12
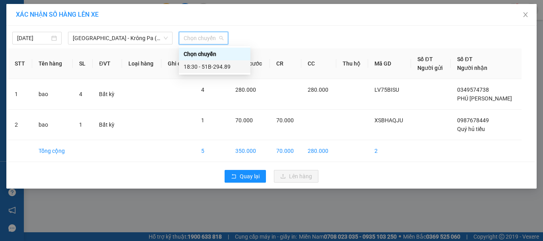
click at [220, 70] on div "18:30 - 51B-294.89" at bounding box center [215, 66] width 62 height 9
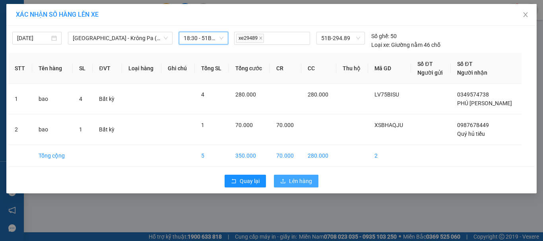
click at [305, 186] on button "Lên hàng" at bounding box center [296, 181] width 45 height 13
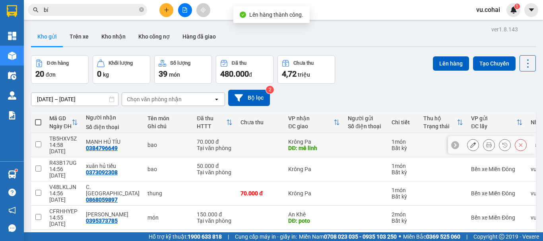
click at [35, 141] on input "checkbox" at bounding box center [38, 144] width 6 height 6
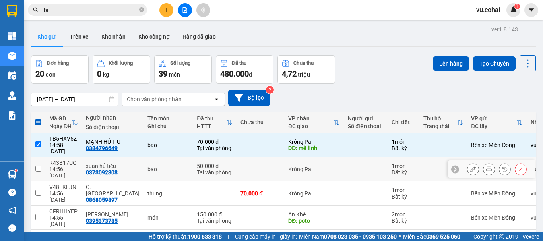
click at [39, 166] on input "checkbox" at bounding box center [38, 169] width 6 height 6
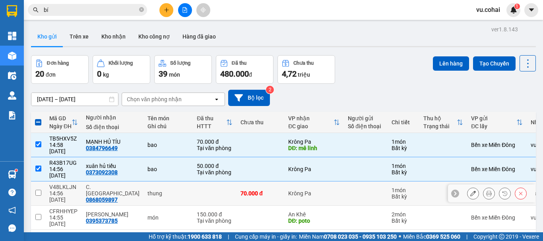
click at [36, 190] on input "checkbox" at bounding box center [38, 193] width 6 height 6
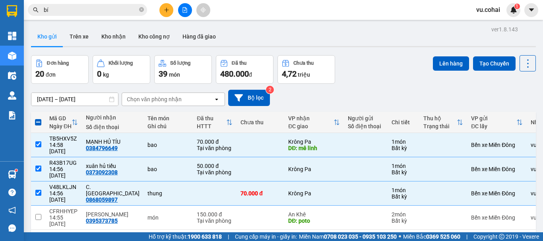
click at [445, 64] on button "Lên hàng" at bounding box center [451, 63] width 36 height 14
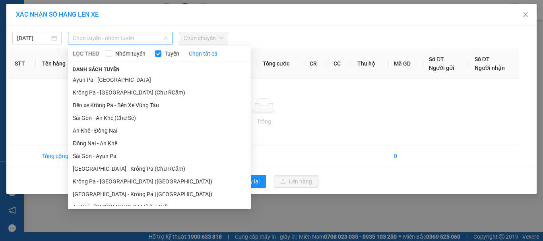
click at [128, 39] on span "Chọn tuyến - nhóm tuyến" at bounding box center [120, 38] width 95 height 12
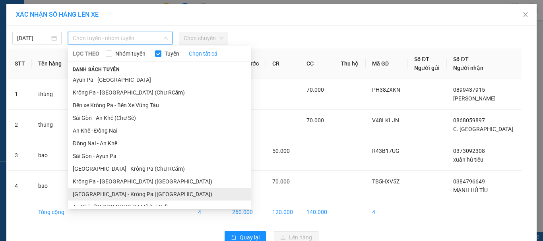
click at [116, 188] on li "[GEOGRAPHIC_DATA] - Krông Pa ([GEOGRAPHIC_DATA])" at bounding box center [159, 194] width 183 height 13
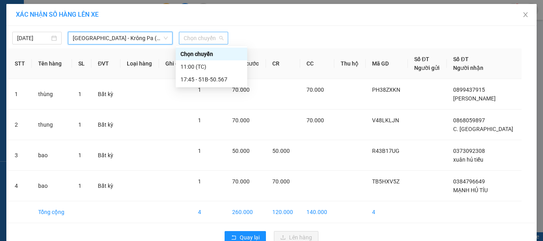
click at [205, 36] on span "Chọn chuyến" at bounding box center [204, 38] width 40 height 12
click at [212, 79] on div "17:45 - 51B-50.567" at bounding box center [211, 79] width 62 height 9
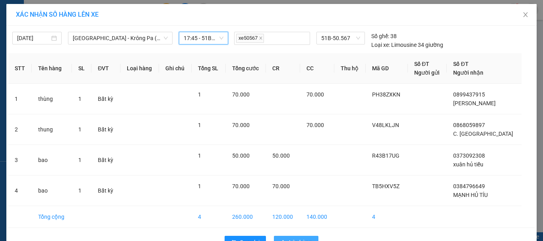
click at [298, 238] on span "Lên hàng" at bounding box center [300, 242] width 23 height 9
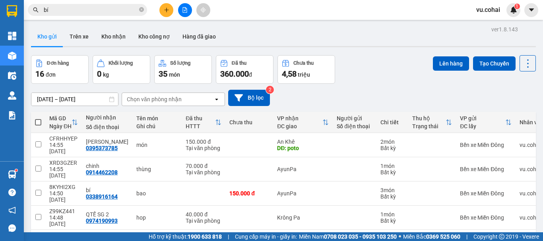
click at [440, 56] on button "Lên hàng" at bounding box center [451, 63] width 36 height 14
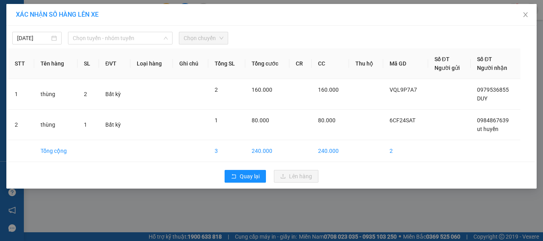
drag, startPoint x: 132, startPoint y: 33, endPoint x: 135, endPoint y: 46, distance: 12.7
click at [132, 37] on span "Chọn tuyến - nhóm tuyến" at bounding box center [120, 38] width 95 height 12
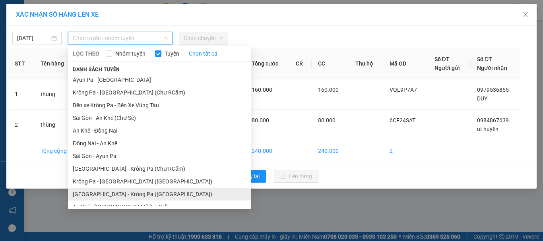
click at [131, 188] on li "[GEOGRAPHIC_DATA] - Krông Pa ([GEOGRAPHIC_DATA])" at bounding box center [159, 194] width 183 height 13
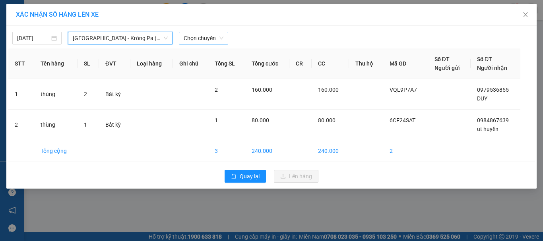
click at [208, 40] on span "Chọn chuyến" at bounding box center [204, 38] width 40 height 12
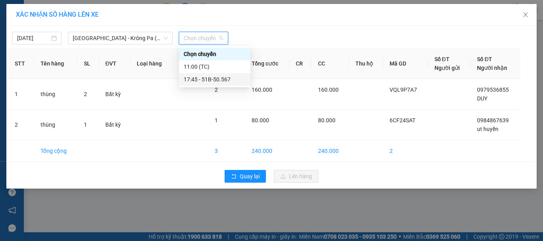
click at [214, 79] on div "17:45 - 51B-50.567" at bounding box center [215, 79] width 62 height 9
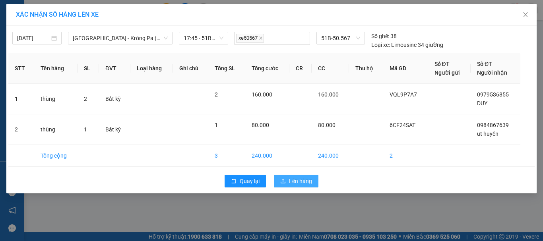
drag, startPoint x: 298, startPoint y: 184, endPoint x: 299, endPoint y: 177, distance: 7.2
click at [298, 184] on span "Lên hàng" at bounding box center [300, 181] width 23 height 9
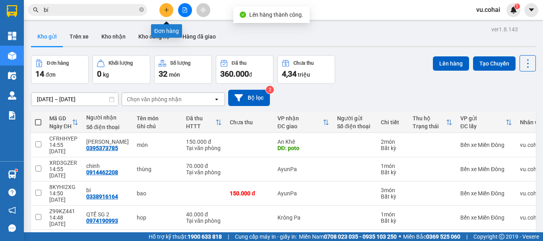
click at [167, 8] on icon "plus" at bounding box center [167, 10] width 6 height 6
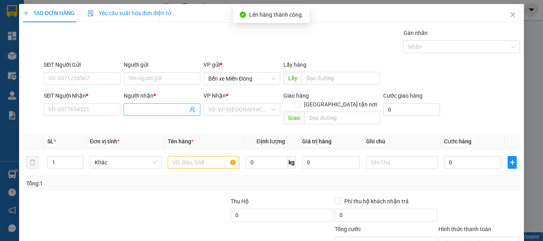
click at [143, 112] on input "Người nhận *" at bounding box center [157, 109] width 59 height 9
click at [142, 106] on input "nhsstj khang" at bounding box center [157, 109] width 59 height 9
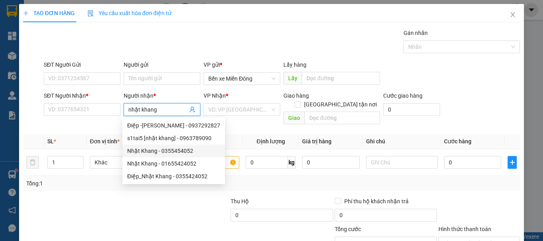
click at [182, 153] on div "Nhật Khang - 0355454052" at bounding box center [173, 151] width 93 height 9
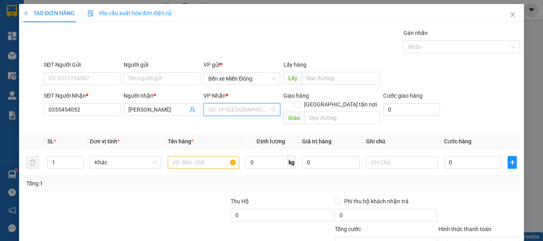
click at [252, 106] on input "search" at bounding box center [239, 110] width 62 height 12
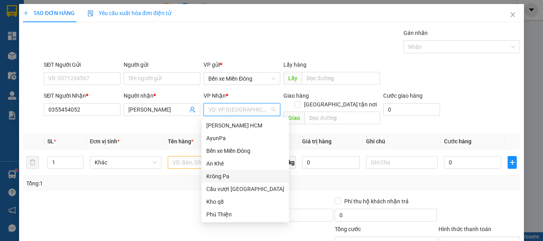
drag, startPoint x: 217, startPoint y: 163, endPoint x: 219, endPoint y: 177, distance: 14.0
click at [219, 177] on div "Trần Phú HCM AyunPa Bến xe Miền Đông An Khê Krông Pa Cầu vượt Bình Phước Kho q8…" at bounding box center [244, 170] width 87 height 102
drag, startPoint x: 219, startPoint y: 177, endPoint x: 188, endPoint y: 157, distance: 36.6
click at [219, 178] on div "Krông Pa" at bounding box center [245, 176] width 78 height 9
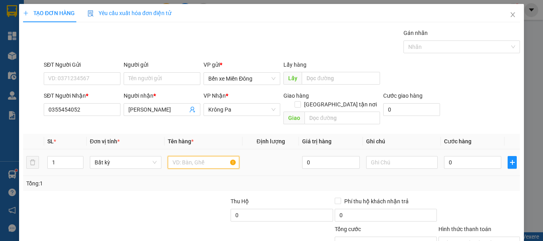
click at [179, 156] on input "text" at bounding box center [204, 162] width 72 height 13
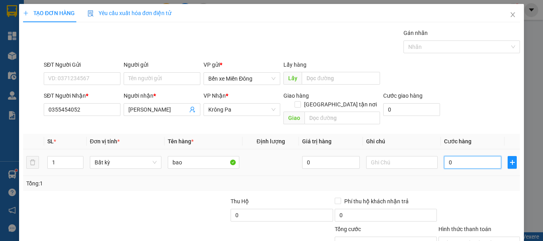
click at [458, 157] on input "0" at bounding box center [472, 162] width 57 height 13
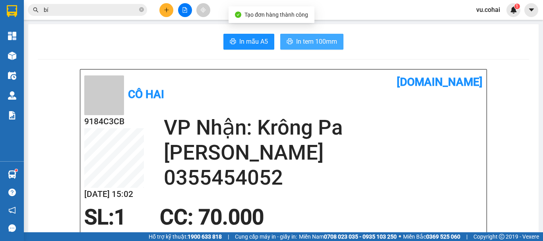
click at [308, 41] on span "In tem 100mm" at bounding box center [316, 42] width 41 height 10
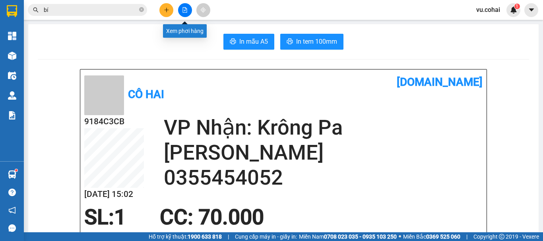
click at [186, 8] on icon "file-add" at bounding box center [185, 10] width 6 height 6
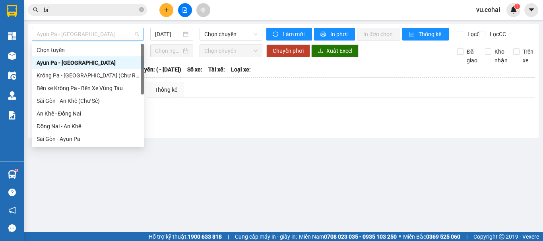
click at [87, 32] on span "Ayun Pa - [GEOGRAPHIC_DATA]" at bounding box center [88, 34] width 103 height 12
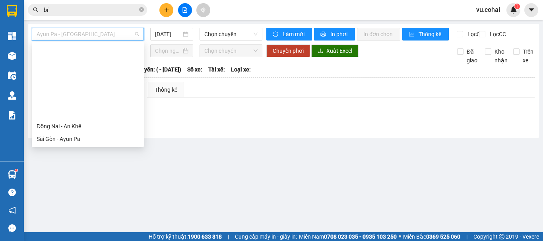
drag, startPoint x: 81, startPoint y: 99, endPoint x: 136, endPoint y: 50, distance: 72.9
click at [82, 173] on div "[GEOGRAPHIC_DATA] - Krông Pa ([GEOGRAPHIC_DATA])" at bounding box center [88, 177] width 103 height 9
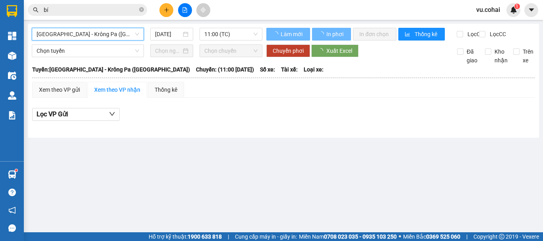
click at [160, 32] on input "[DATE]" at bounding box center [168, 34] width 26 height 9
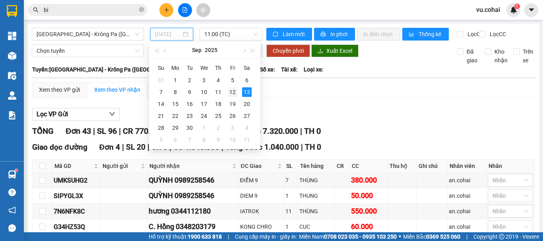
click at [229, 93] on div "12" at bounding box center [233, 92] width 10 height 10
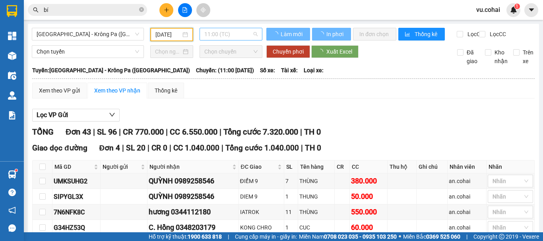
click at [219, 31] on span "11:00 (TC)" at bounding box center [230, 34] width 53 height 12
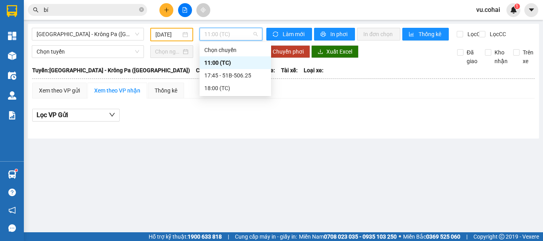
click at [223, 58] on div "11:00 (TC)" at bounding box center [235, 62] width 72 height 13
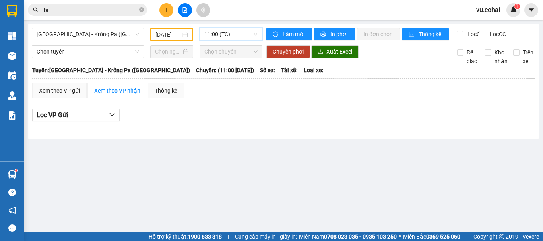
click at [220, 27] on div "Sài Gòn - Krông Pa (Uar) 12/09/2025 11:00 11:00 (TC) Làm mới In phơi In đơn chọ…" at bounding box center [283, 81] width 511 height 115
click at [226, 37] on span "11:00 (TC)" at bounding box center [230, 34] width 53 height 12
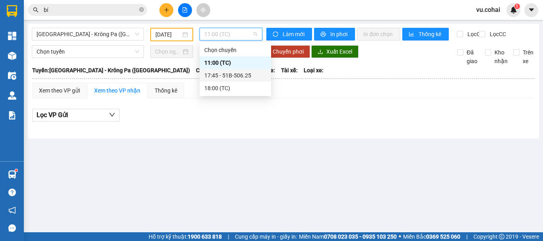
click at [235, 76] on div "17:45 - 51B-506.25" at bounding box center [235, 75] width 62 height 9
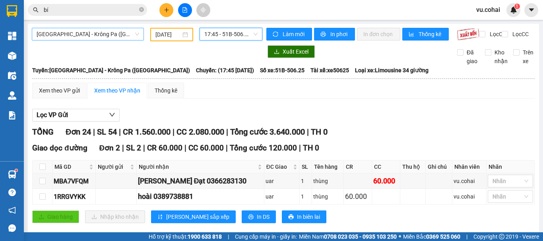
click at [79, 37] on span "[GEOGRAPHIC_DATA] - Krông Pa ([GEOGRAPHIC_DATA])" at bounding box center [88, 34] width 103 height 12
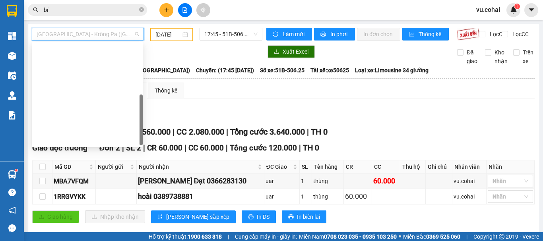
click at [94, 211] on div "An Khê - [GEOGRAPHIC_DATA] (Chư Sê)" at bounding box center [87, 215] width 101 height 9
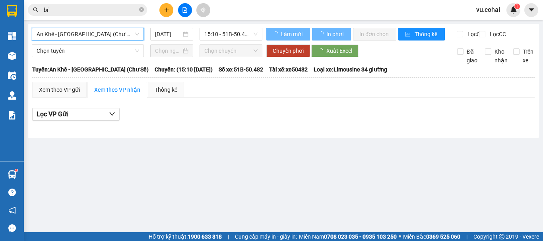
click at [90, 32] on span "An Khê - [GEOGRAPHIC_DATA] (Chư Sê)" at bounding box center [88, 34] width 103 height 12
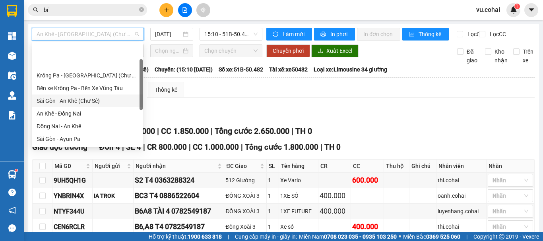
click at [93, 95] on div "Sài Gòn - An Khê (Chư Sê)" at bounding box center [87, 101] width 111 height 13
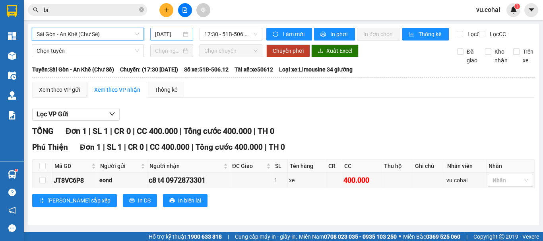
drag, startPoint x: 152, startPoint y: 34, endPoint x: 166, endPoint y: 39, distance: 15.1
click at [153, 34] on div "[DATE]" at bounding box center [171, 34] width 43 height 13
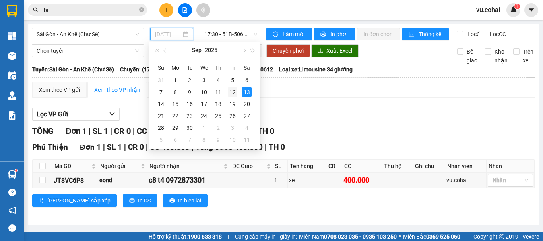
click at [234, 93] on div "12" at bounding box center [233, 92] width 10 height 10
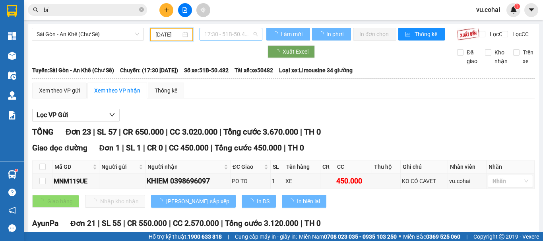
click at [230, 31] on span "17:30 - 51B-50.482" at bounding box center [230, 34] width 53 height 12
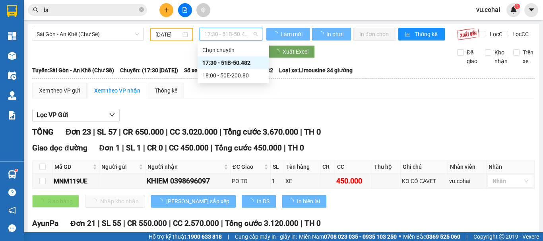
click at [239, 61] on div "17:30 - 51B-50.482" at bounding box center [233, 62] width 62 height 9
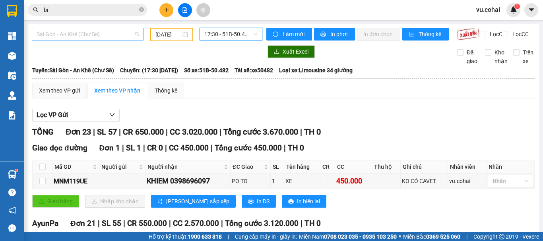
click at [110, 33] on span "Sài Gòn - An Khê (Chư Sê)" at bounding box center [88, 34] width 103 height 12
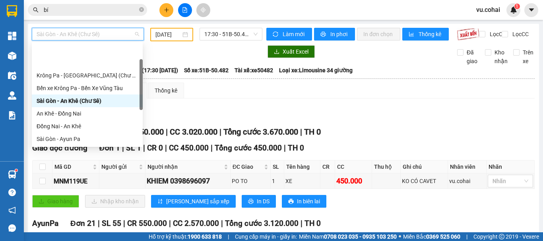
click at [75, 173] on div "[GEOGRAPHIC_DATA] - Krông Pa ([GEOGRAPHIC_DATA])" at bounding box center [87, 177] width 101 height 9
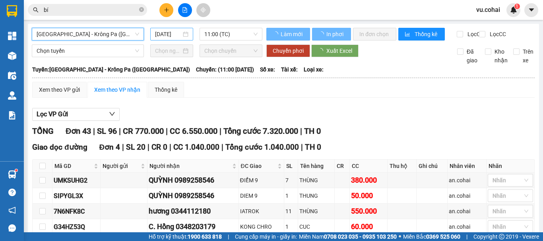
click at [173, 33] on input "[DATE]" at bounding box center [168, 34] width 26 height 9
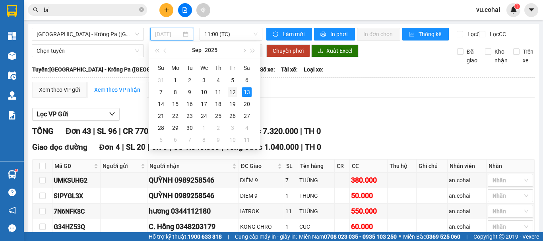
click at [231, 92] on div "12" at bounding box center [233, 92] width 10 height 10
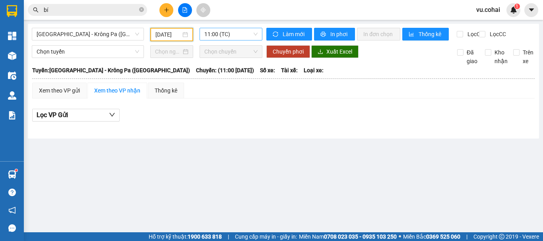
click at [252, 31] on span "11:00 (TC)" at bounding box center [230, 34] width 53 height 12
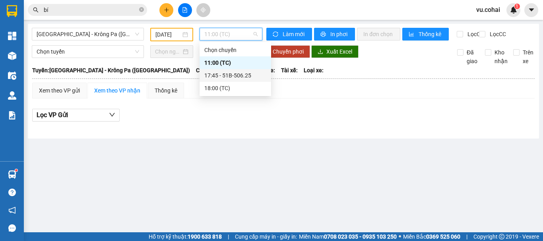
click at [243, 75] on div "17:45 - 51B-506.25" at bounding box center [235, 75] width 62 height 9
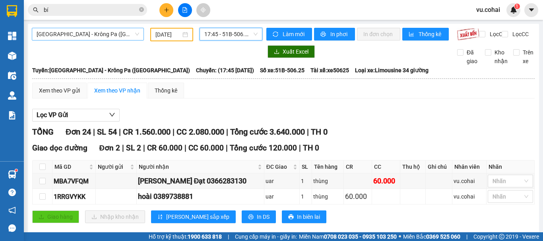
click at [108, 36] on span "[GEOGRAPHIC_DATA] - Krông Pa ([GEOGRAPHIC_DATA])" at bounding box center [88, 34] width 103 height 12
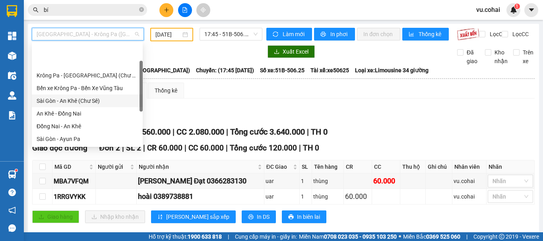
click at [95, 97] on div "Sài Gòn - An Khê (Chư Sê)" at bounding box center [87, 101] width 101 height 9
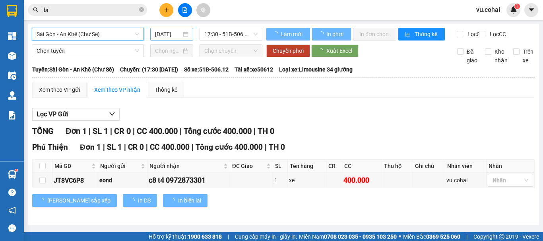
click at [168, 34] on input "[DATE]" at bounding box center [168, 34] width 26 height 9
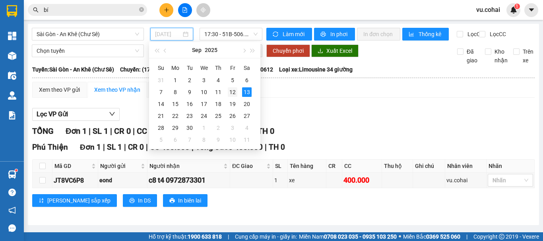
click at [230, 93] on div "12" at bounding box center [233, 92] width 10 height 10
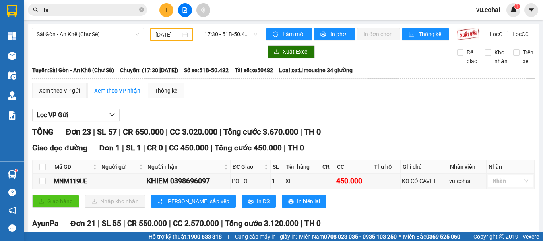
drag, startPoint x: 87, startPoint y: 71, endPoint x: 66, endPoint y: 81, distance: 23.1
drag, startPoint x: 66, startPoint y: 81, endPoint x: 116, endPoint y: 41, distance: 64.2
drag, startPoint x: 85, startPoint y: 73, endPoint x: 51, endPoint y: 71, distance: 33.8
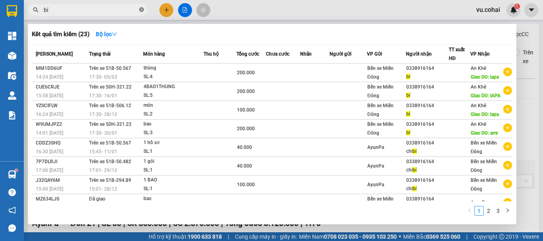
drag, startPoint x: 140, startPoint y: 9, endPoint x: 105, endPoint y: 10, distance: 35.0
click at [140, 9] on icon "close-circle" at bounding box center [141, 9] width 5 height 5
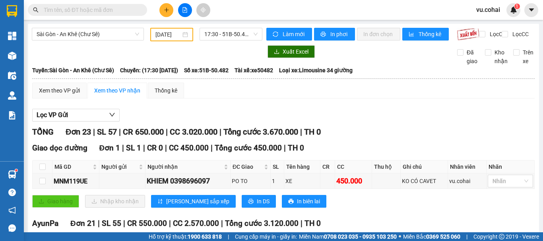
drag, startPoint x: 95, startPoint y: 7, endPoint x: 96, endPoint y: 17, distance: 9.6
click at [95, 8] on input "text" at bounding box center [91, 10] width 94 height 9
drag, startPoint x: 96, startPoint y: 17, endPoint x: 64, endPoint y: 9, distance: 32.8
click at [64, 9] on input "text" at bounding box center [91, 10] width 94 height 9
paste input "3IMVT3H6"
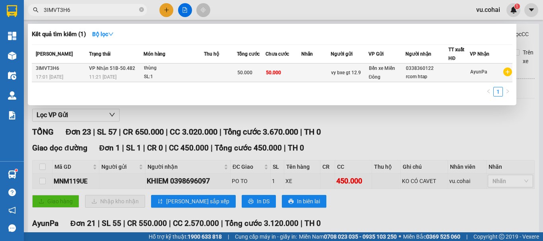
click at [353, 66] on td "vy bxe gt 12.9" at bounding box center [350, 73] width 38 height 19
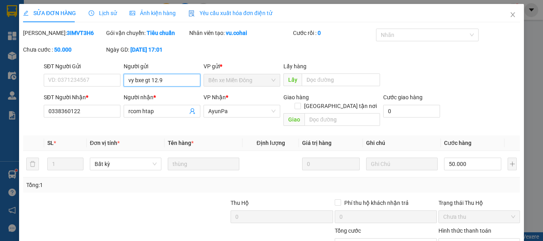
click at [176, 79] on input "vy bxe gt 12.9" at bounding box center [162, 80] width 77 height 13
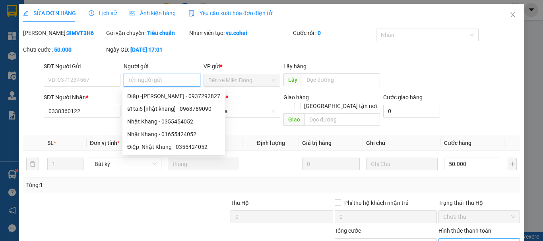
click at [481, 239] on span "Chọn HT Thanh Toán" at bounding box center [479, 245] width 72 height 12
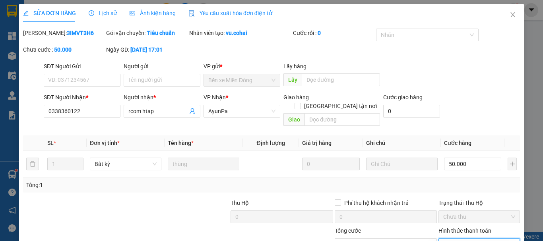
drag, startPoint x: 433, startPoint y: 218, endPoint x: 435, endPoint y: 208, distance: 10.5
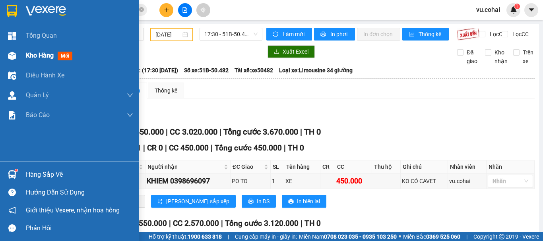
click at [33, 53] on span "Kho hàng" at bounding box center [40, 56] width 28 height 8
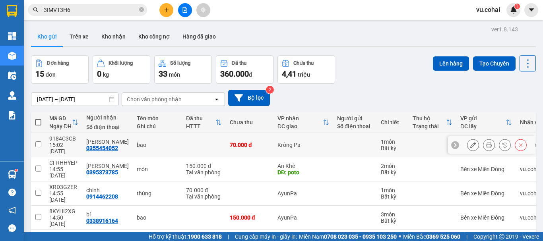
click at [37, 141] on input "checkbox" at bounding box center [38, 144] width 6 height 6
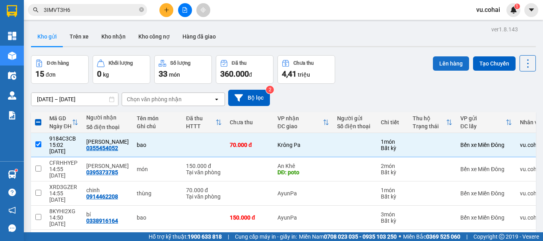
click at [438, 56] on button "Lên hàng" at bounding box center [451, 63] width 36 height 14
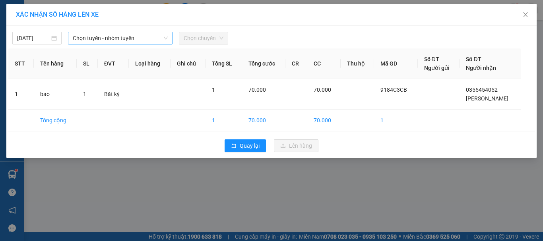
click at [150, 33] on span "Chọn tuyến - nhóm tuyến" at bounding box center [120, 38] width 95 height 12
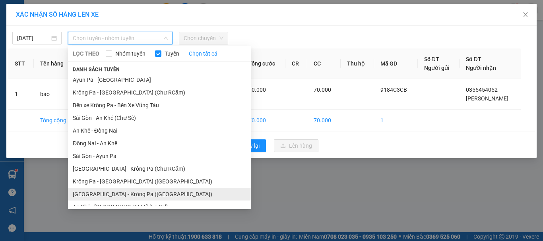
click at [128, 188] on li "[GEOGRAPHIC_DATA] - Krông Pa ([GEOGRAPHIC_DATA])" at bounding box center [159, 194] width 183 height 13
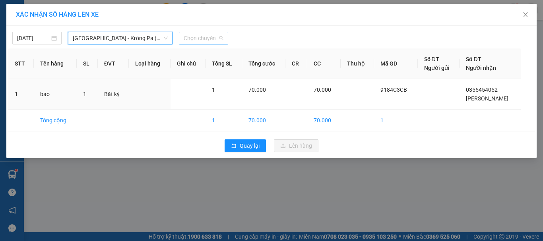
click at [206, 36] on span "Chọn chuyến" at bounding box center [204, 38] width 40 height 12
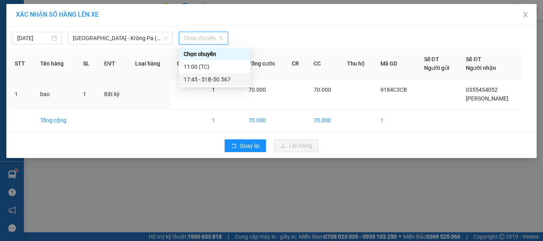
click at [213, 83] on div "17:45 - 51B-50.567" at bounding box center [215, 79] width 62 height 9
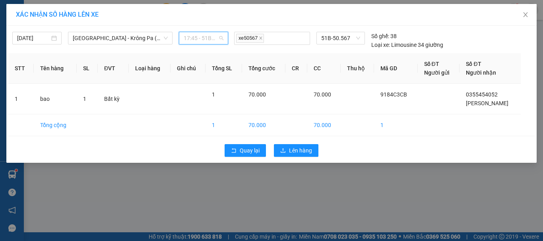
drag, startPoint x: 205, startPoint y: 35, endPoint x: 220, endPoint y: 63, distance: 31.5
click at [205, 36] on span "17:45 - 51B-50.567" at bounding box center [204, 38] width 40 height 12
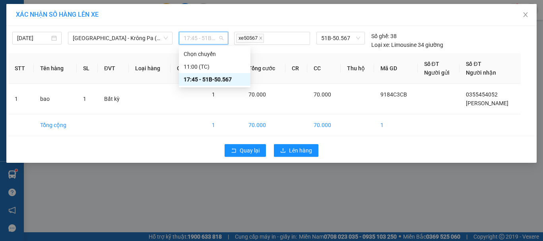
click at [219, 82] on div "17:45 - 51B-50.567" at bounding box center [215, 79] width 62 height 9
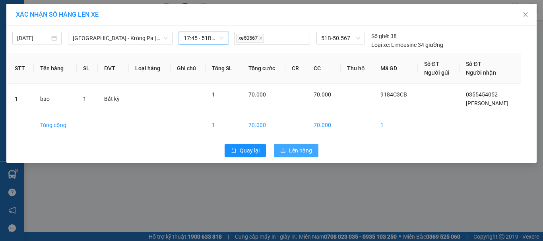
click at [308, 155] on button "Lên hàng" at bounding box center [296, 150] width 45 height 13
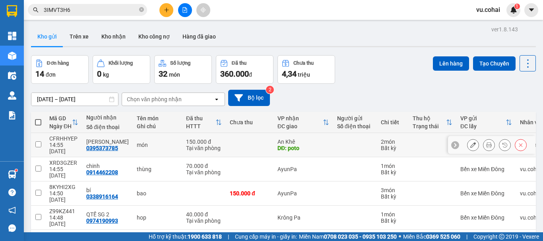
drag, startPoint x: 41, startPoint y: 69, endPoint x: 52, endPoint y: 67, distance: 10.9
click at [41, 133] on td at bounding box center [38, 145] width 14 height 24
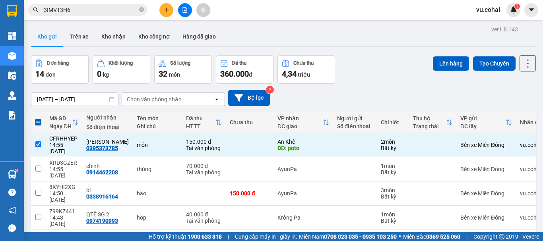
click at [443, 68] on button "Lên hàng" at bounding box center [451, 63] width 36 height 14
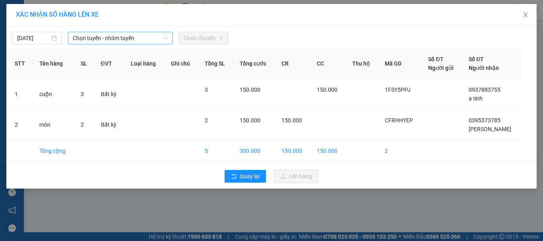
click at [109, 39] on span "Chọn tuyến - nhóm tuyến" at bounding box center [120, 38] width 95 height 12
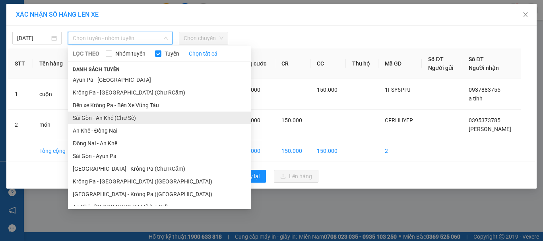
click at [120, 120] on li "Sài Gòn - An Khê (Chư Sê)" at bounding box center [159, 118] width 183 height 13
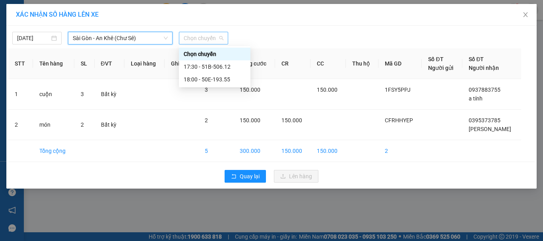
click at [203, 42] on span "Chọn chuyến" at bounding box center [204, 38] width 40 height 12
click at [209, 80] on div "18:00 - 50E-193.55" at bounding box center [215, 79] width 62 height 9
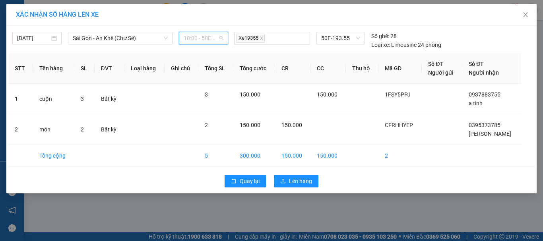
drag, startPoint x: 195, startPoint y: 34, endPoint x: 206, endPoint y: 50, distance: 20.0
click at [195, 34] on span "18:00 - 50E-193.55" at bounding box center [204, 38] width 40 height 12
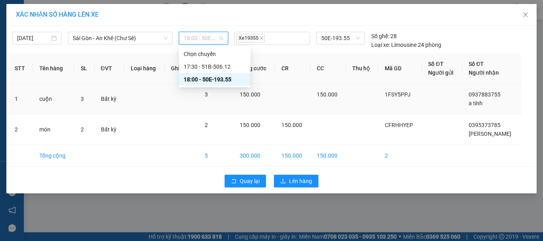
drag, startPoint x: 223, startPoint y: 81, endPoint x: 225, endPoint y: 88, distance: 6.9
click at [223, 83] on div "18:00 - 50E-193.55" at bounding box center [215, 79] width 62 height 9
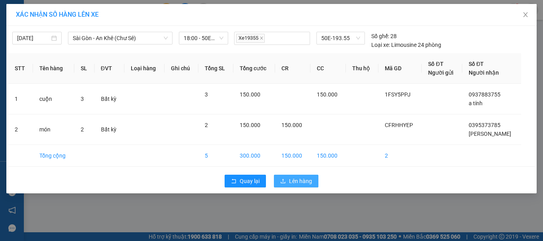
drag, startPoint x: 304, startPoint y: 186, endPoint x: 305, endPoint y: 182, distance: 4.1
click at [305, 182] on button "Lên hàng" at bounding box center [296, 181] width 45 height 13
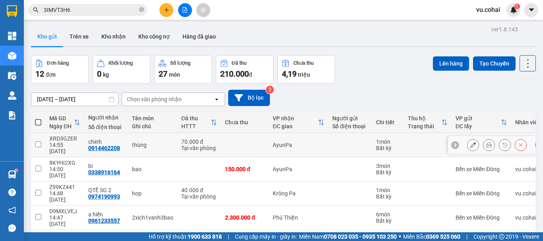
click at [36, 133] on td at bounding box center [38, 145] width 14 height 24
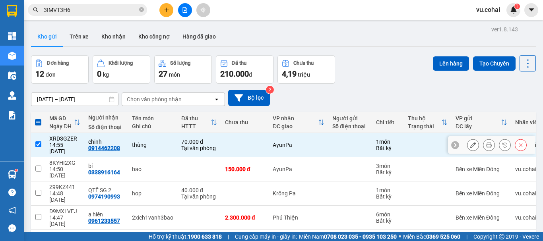
scroll to position [79, 0]
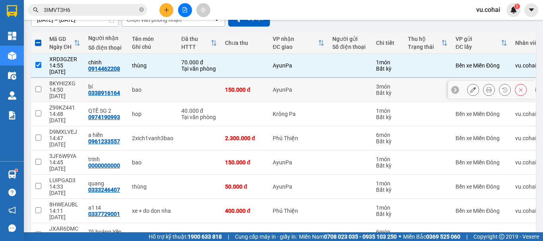
click at [39, 86] on input "checkbox" at bounding box center [38, 89] width 6 height 6
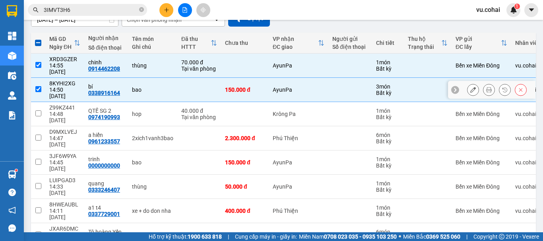
click at [40, 83] on td at bounding box center [38, 90] width 14 height 24
checkbox input "false"
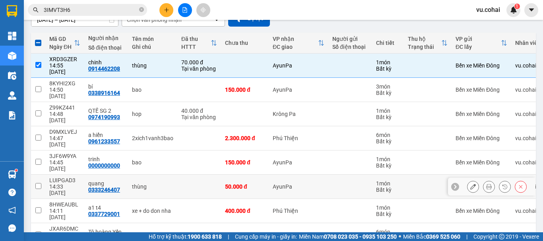
drag, startPoint x: 38, startPoint y: 151, endPoint x: 39, endPoint y: 147, distance: 4.3
click at [38, 183] on input "checkbox" at bounding box center [38, 186] width 6 height 6
checkbox input "true"
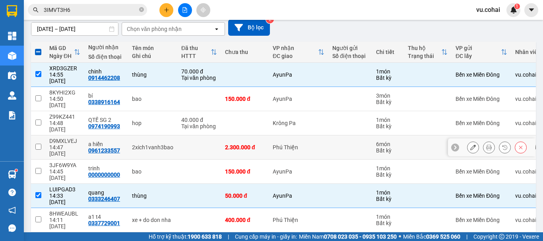
scroll to position [0, 0]
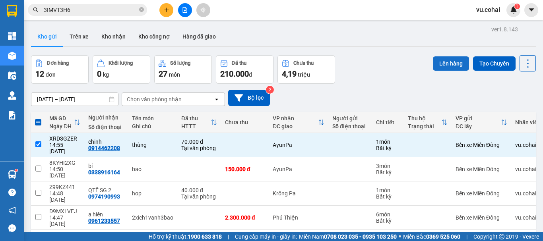
click at [443, 62] on button "Lên hàng" at bounding box center [451, 63] width 36 height 14
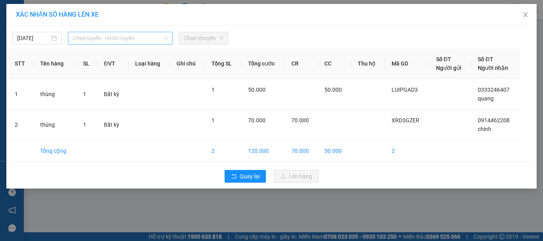
click at [145, 37] on span "Chọn tuyến - nhóm tuyến" at bounding box center [120, 38] width 95 height 12
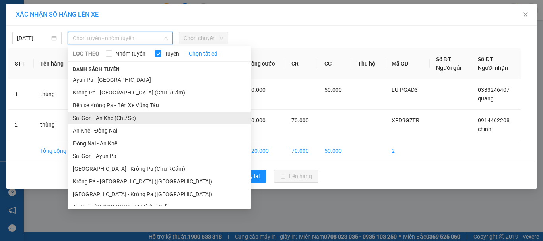
click at [126, 120] on li "Sài Gòn - An Khê (Chư Sê)" at bounding box center [159, 118] width 183 height 13
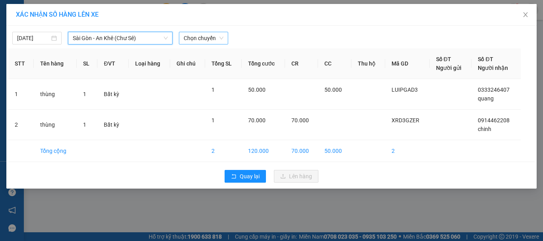
click at [214, 42] on span "Chọn chuyến" at bounding box center [204, 38] width 40 height 12
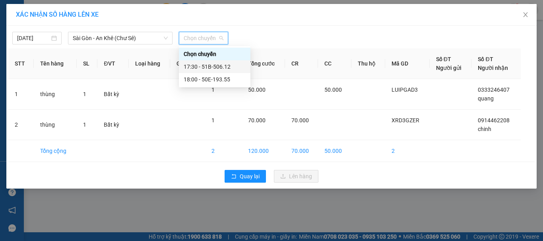
click at [225, 66] on div "17:30 - 51B-506.12" at bounding box center [215, 66] width 62 height 9
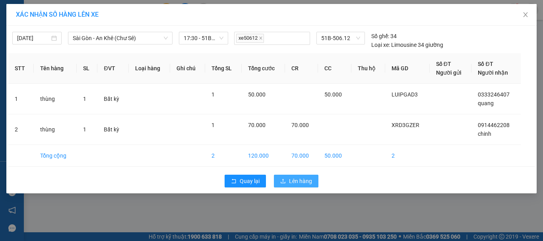
drag, startPoint x: 289, startPoint y: 180, endPoint x: 288, endPoint y: 175, distance: 5.6
click at [288, 181] on button "Lên hàng" at bounding box center [296, 181] width 45 height 13
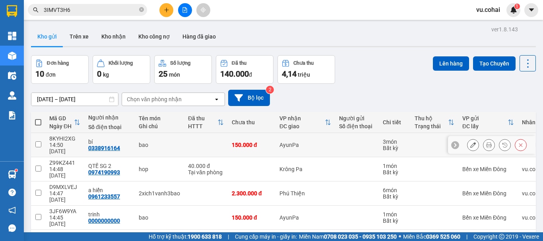
drag, startPoint x: 40, startPoint y: 141, endPoint x: 172, endPoint y: 136, distance: 132.8
click at [41, 141] on input "checkbox" at bounding box center [38, 144] width 6 height 6
checkbox input "true"
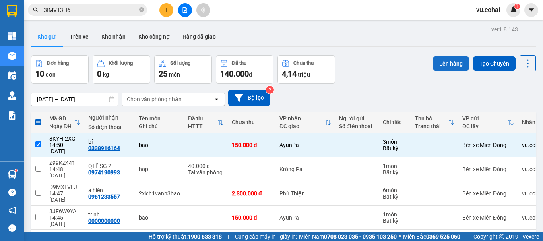
click at [444, 60] on button "Lên hàng" at bounding box center [451, 63] width 36 height 14
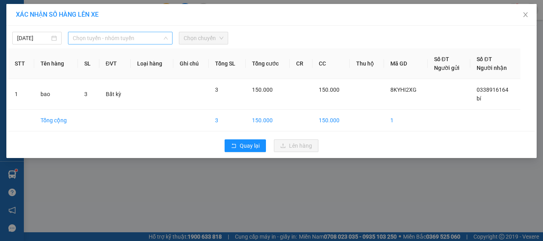
click at [114, 43] on span "Chọn tuyến - nhóm tuyến" at bounding box center [120, 38] width 95 height 12
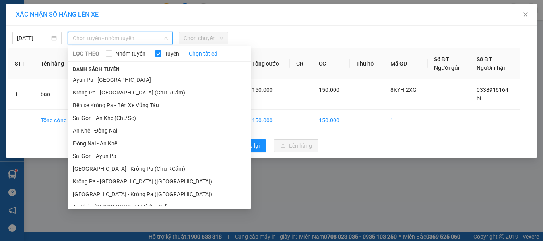
click at [119, 37] on span "Chọn tuyến - nhóm tuyến" at bounding box center [120, 38] width 95 height 12
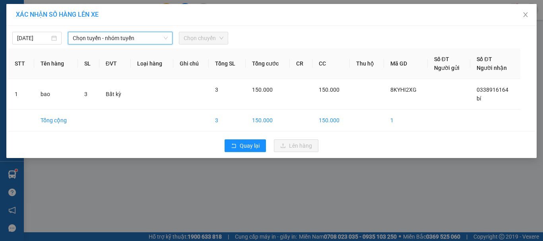
click at [119, 37] on span "Chọn tuyến - nhóm tuyến" at bounding box center [120, 38] width 95 height 12
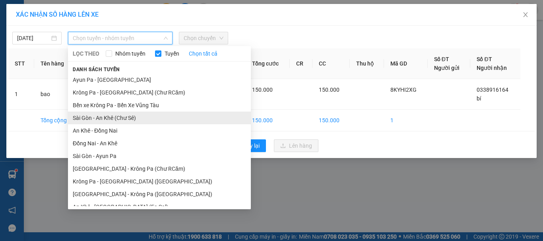
click at [123, 119] on li "Sài Gòn - An Khê (Chư Sê)" at bounding box center [159, 118] width 183 height 13
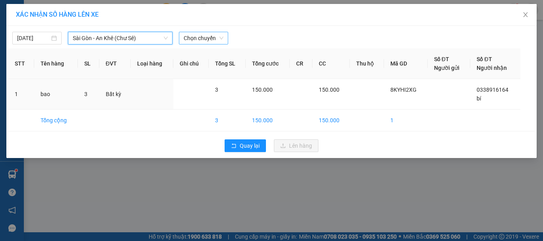
click at [206, 38] on span "Chọn chuyến" at bounding box center [204, 38] width 40 height 12
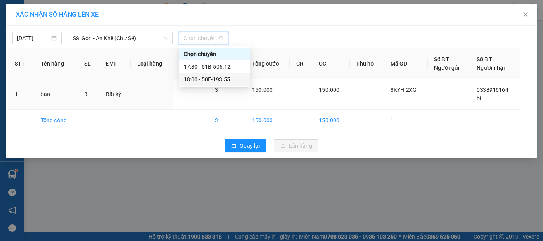
click at [211, 78] on div "18:00 - 50E-193.55" at bounding box center [215, 79] width 62 height 9
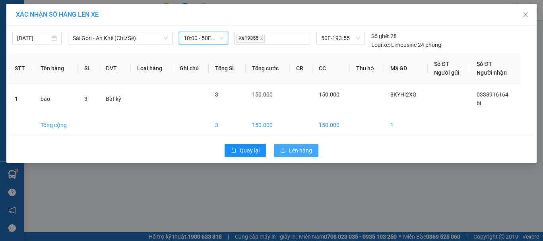
click at [294, 146] on button "Lên hàng" at bounding box center [296, 150] width 45 height 13
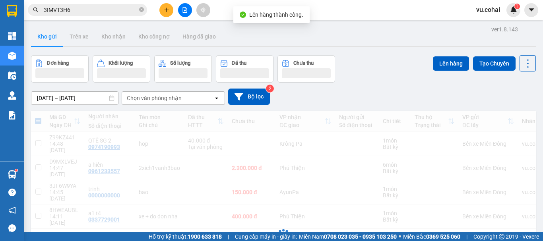
scroll to position [40, 0]
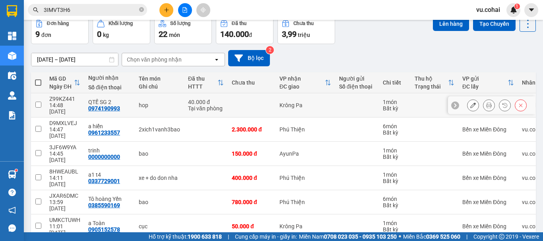
drag, startPoint x: 37, startPoint y: 103, endPoint x: 99, endPoint y: 103, distance: 61.6
click at [39, 103] on input "checkbox" at bounding box center [38, 105] width 6 height 6
checkbox input "true"
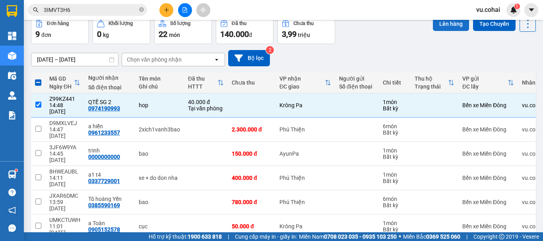
click at [447, 25] on button "Lên hàng" at bounding box center [451, 24] width 36 height 14
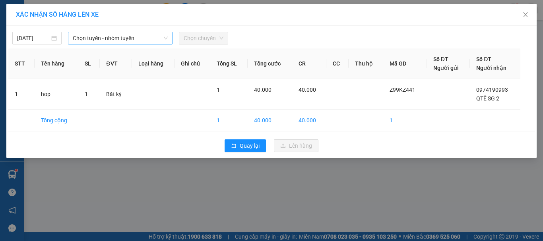
click at [131, 37] on span "Chọn tuyến - nhóm tuyến" at bounding box center [120, 38] width 95 height 12
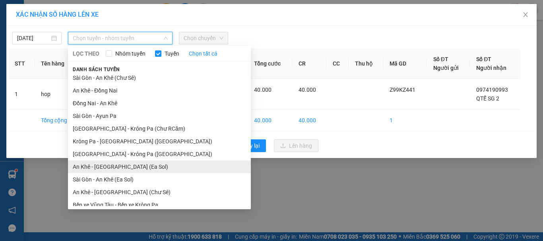
scroll to position [71, 0]
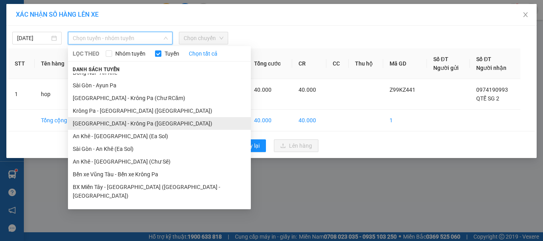
click at [119, 124] on li "[GEOGRAPHIC_DATA] - Krông Pa ([GEOGRAPHIC_DATA])" at bounding box center [159, 123] width 183 height 13
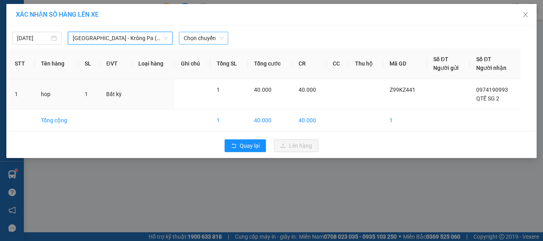
click at [205, 39] on span "Chọn chuyến" at bounding box center [204, 38] width 40 height 12
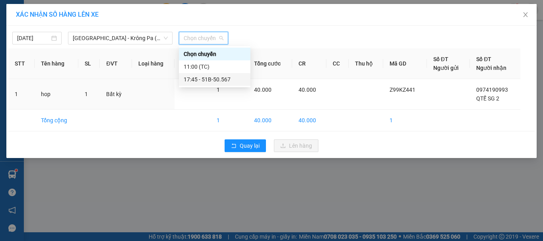
click at [215, 78] on div "17:45 - 51B-50.567" at bounding box center [215, 79] width 62 height 9
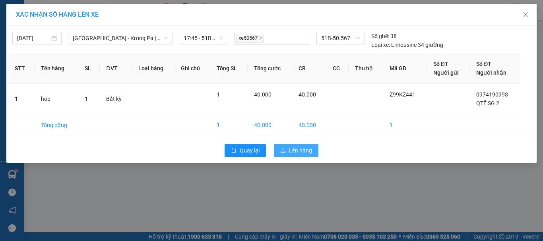
click at [306, 148] on span "Lên hàng" at bounding box center [300, 150] width 23 height 9
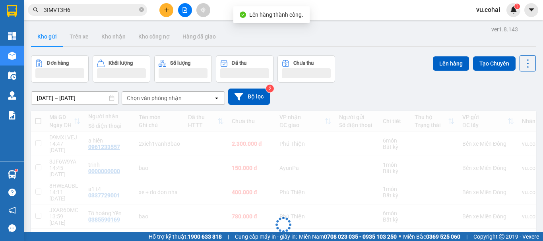
scroll to position [78, 0]
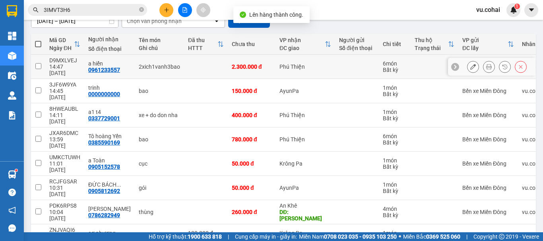
click at [38, 65] on input "checkbox" at bounding box center [38, 66] width 6 height 6
checkbox input "true"
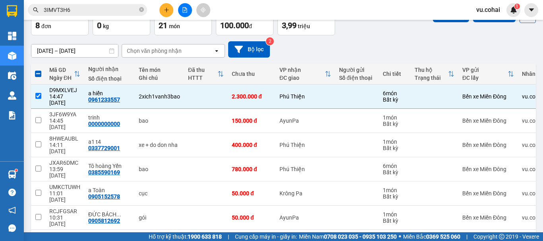
scroll to position [0, 0]
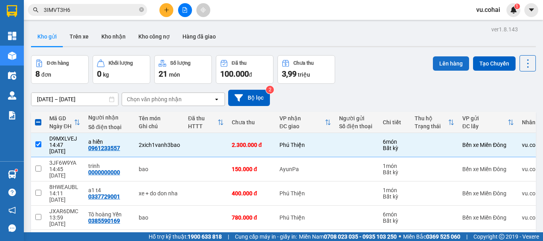
click at [447, 63] on button "Lên hàng" at bounding box center [451, 63] width 36 height 14
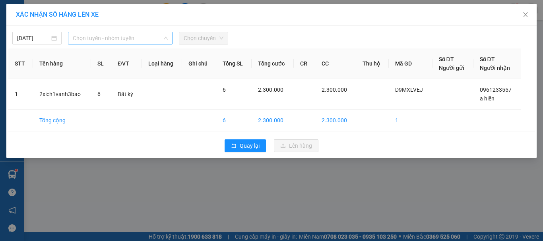
click at [124, 36] on span "Chọn tuyến - nhóm tuyến" at bounding box center [120, 38] width 95 height 12
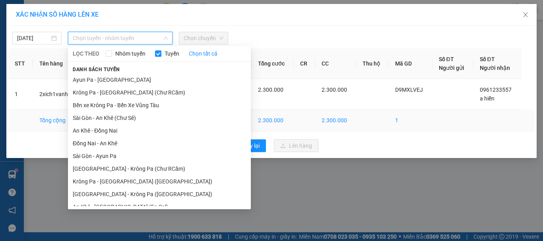
drag, startPoint x: 117, startPoint y: 118, endPoint x: 120, endPoint y: 114, distance: 4.5
click at [118, 117] on li "Sài Gòn - An Khê (Chư Sê)" at bounding box center [159, 118] width 183 height 13
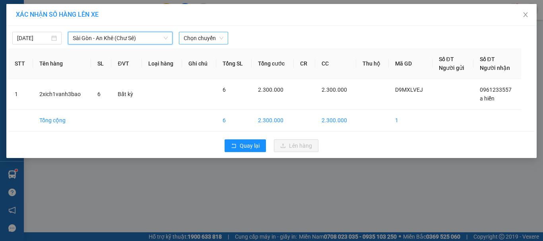
click at [214, 37] on span "Chọn chuyến" at bounding box center [204, 38] width 40 height 12
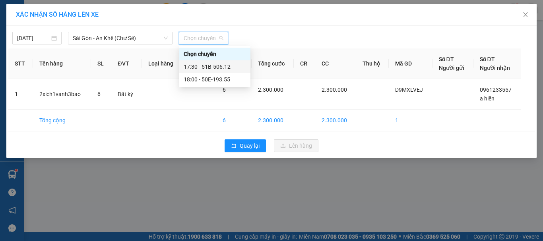
click at [221, 68] on div "17:30 - 51B-506.12" at bounding box center [215, 66] width 62 height 9
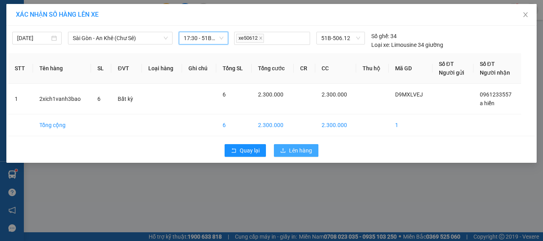
click at [308, 145] on button "Lên hàng" at bounding box center [296, 150] width 45 height 13
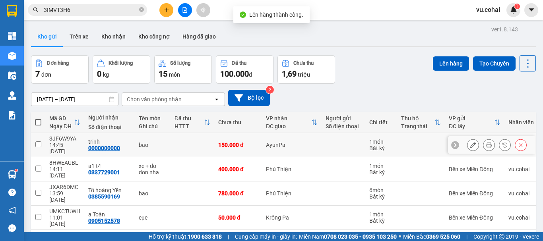
click at [37, 141] on input "checkbox" at bounding box center [38, 144] width 6 height 6
checkbox input "true"
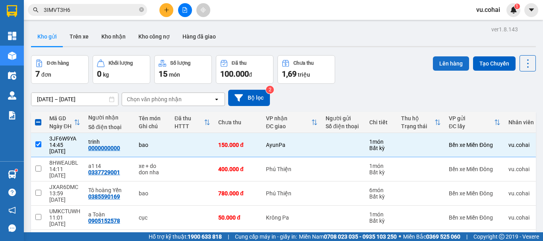
click at [441, 63] on button "Lên hàng" at bounding box center [451, 63] width 36 height 14
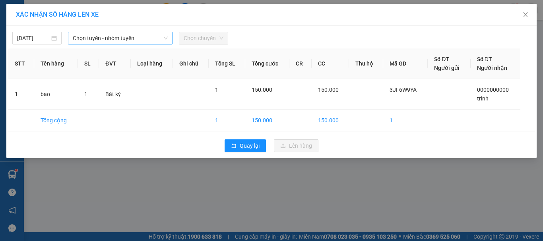
click at [91, 36] on span "Chọn tuyến - nhóm tuyến" at bounding box center [120, 38] width 95 height 12
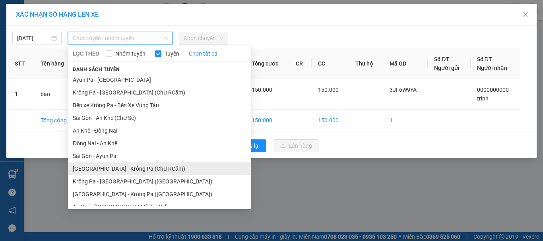
click at [133, 170] on li "[GEOGRAPHIC_DATA] - Krông Pa (Chư RCăm)" at bounding box center [159, 169] width 183 height 13
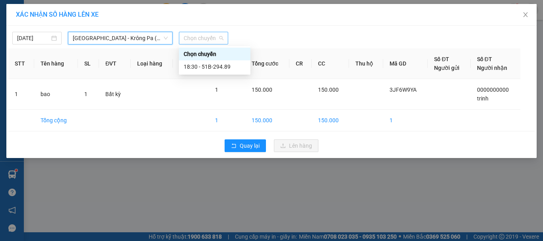
click at [205, 34] on span "Chọn chuyến" at bounding box center [204, 38] width 40 height 12
drag, startPoint x: 213, startPoint y: 62, endPoint x: 214, endPoint y: 66, distance: 4.5
click at [213, 61] on div "18:30 - 51B-294.89" at bounding box center [215, 66] width 72 height 13
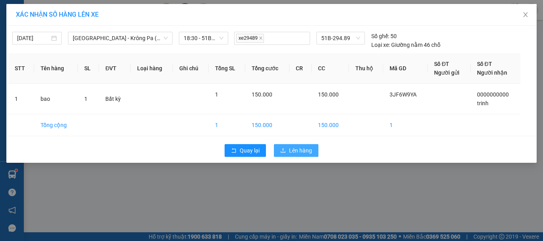
click at [311, 151] on span "Lên hàng" at bounding box center [300, 150] width 23 height 9
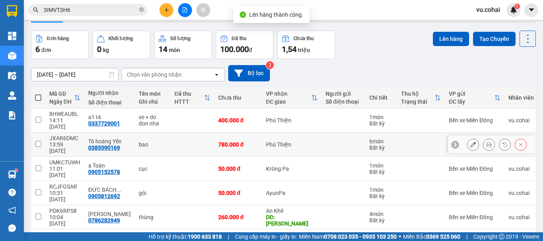
scroll to position [43, 0]
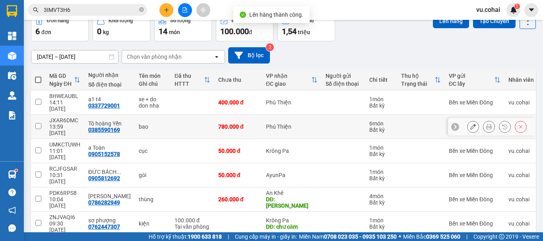
click at [35, 123] on input "checkbox" at bounding box center [38, 126] width 6 height 6
checkbox input "true"
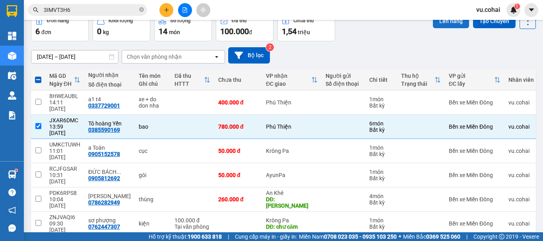
drag, startPoint x: 444, startPoint y: 21, endPoint x: 435, endPoint y: 21, distance: 9.1
click at [441, 21] on button "Lên hàng" at bounding box center [451, 21] width 36 height 14
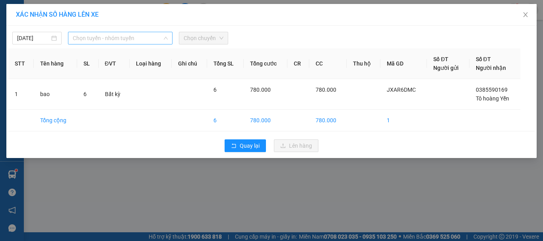
click at [123, 38] on span "Chọn tuyến - nhóm tuyến" at bounding box center [120, 38] width 95 height 12
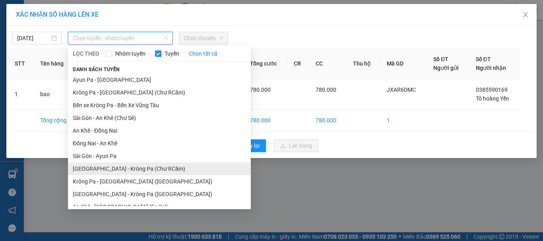
click at [144, 171] on li "[GEOGRAPHIC_DATA] - Krông Pa (Chư RCăm)" at bounding box center [159, 169] width 183 height 13
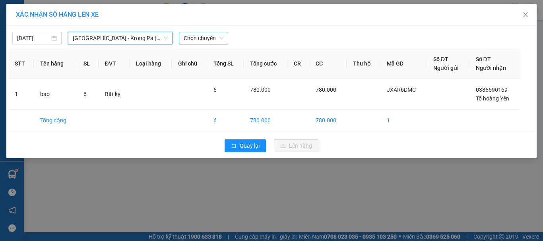
click at [211, 41] on span "Chọn chuyến" at bounding box center [204, 38] width 40 height 12
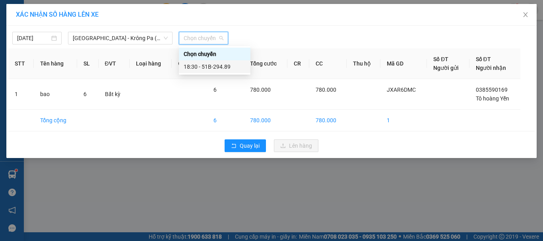
click at [225, 66] on div "18:30 - 51B-294.89" at bounding box center [215, 66] width 62 height 9
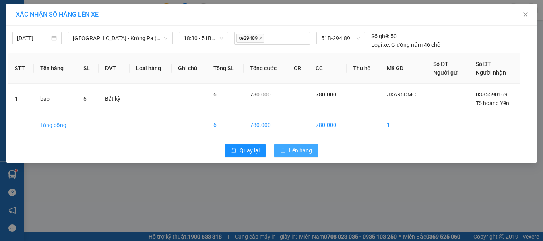
click at [300, 149] on span "Lên hàng" at bounding box center [300, 150] width 23 height 9
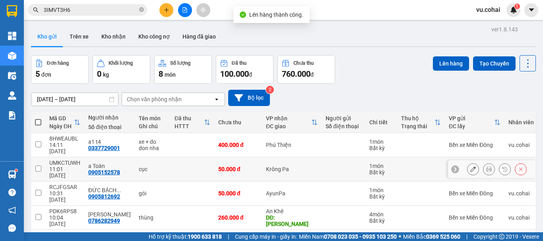
click at [40, 162] on td at bounding box center [38, 169] width 14 height 24
checkbox input "true"
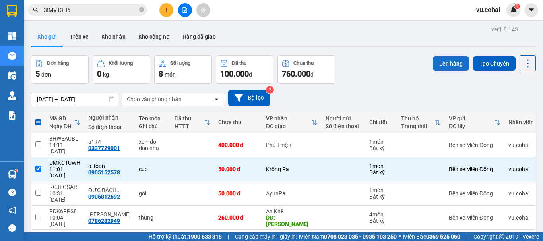
drag, startPoint x: 447, startPoint y: 60, endPoint x: 441, endPoint y: 61, distance: 5.4
click at [445, 60] on button "Lên hàng" at bounding box center [451, 63] width 36 height 14
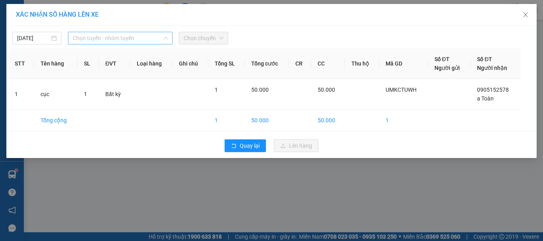
click at [123, 39] on span "Chọn tuyến - nhóm tuyến" at bounding box center [120, 38] width 95 height 12
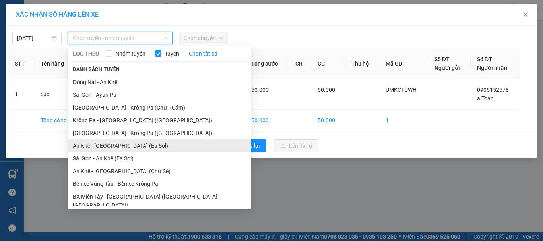
scroll to position [71, 0]
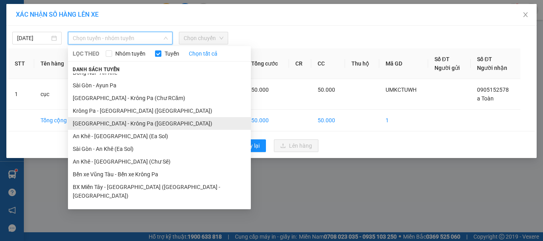
click at [124, 124] on li "[GEOGRAPHIC_DATA] - Krông Pa ([GEOGRAPHIC_DATA])" at bounding box center [159, 123] width 183 height 13
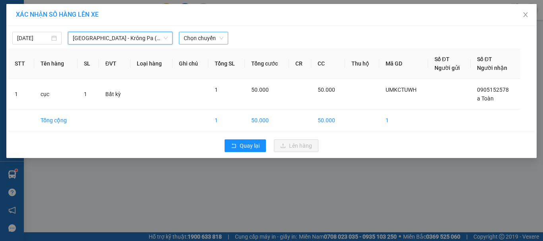
click at [200, 32] on span "Chọn chuyến" at bounding box center [204, 38] width 40 height 12
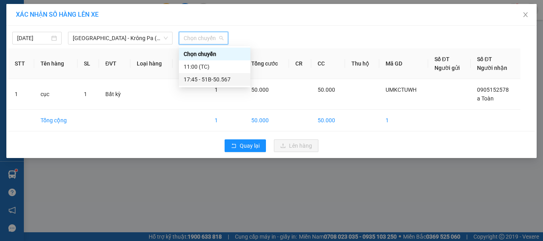
click at [219, 79] on div "17:45 - 51B-50.567" at bounding box center [215, 79] width 62 height 9
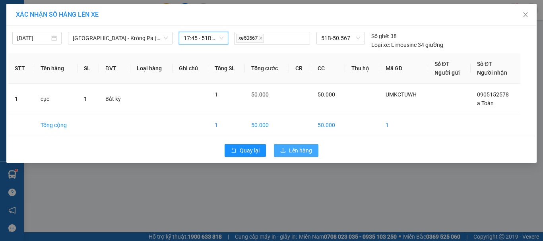
click at [298, 149] on span "Lên hàng" at bounding box center [300, 150] width 23 height 9
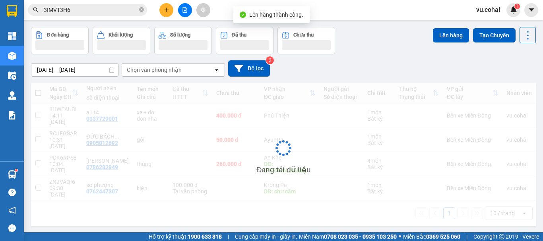
scroll to position [37, 0]
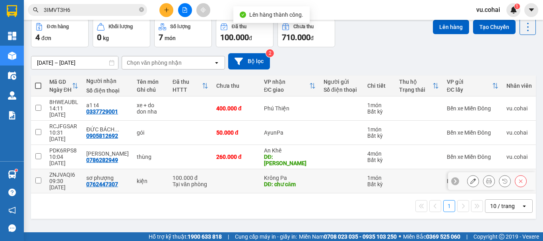
drag, startPoint x: 36, startPoint y: 155, endPoint x: 88, endPoint y: 156, distance: 52.1
click at [40, 178] on input "checkbox" at bounding box center [38, 181] width 6 height 6
checkbox input "true"
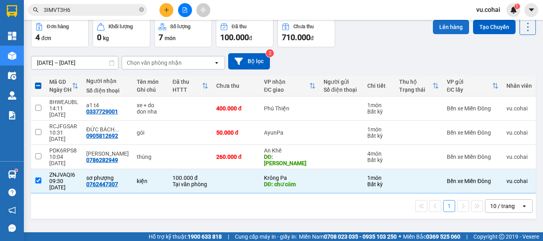
click at [446, 25] on button "Lên hàng" at bounding box center [451, 27] width 36 height 14
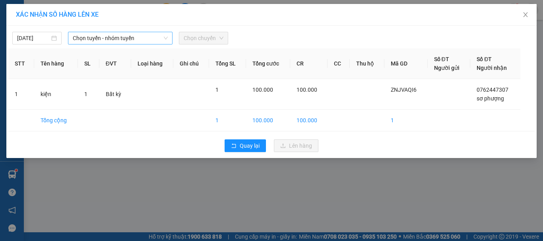
click at [133, 37] on span "Chọn tuyến - nhóm tuyến" at bounding box center [120, 38] width 95 height 12
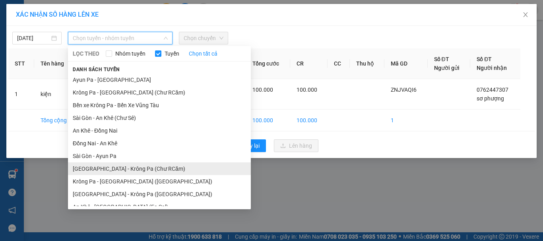
drag, startPoint x: 136, startPoint y: 171, endPoint x: 155, endPoint y: 145, distance: 32.4
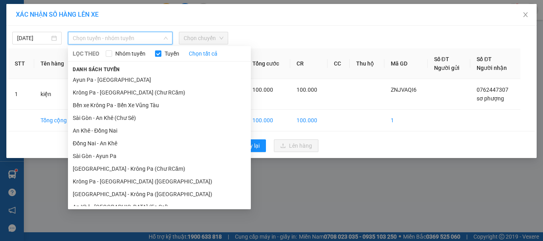
click at [137, 168] on li "[GEOGRAPHIC_DATA] - Krông Pa (Chư RCăm)" at bounding box center [159, 169] width 183 height 13
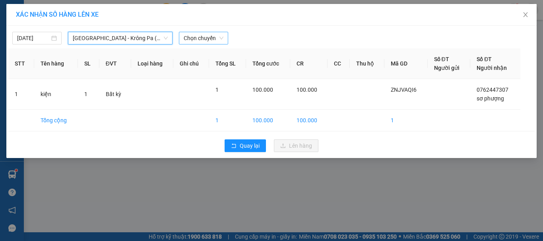
click at [201, 37] on span "Chọn chuyến" at bounding box center [204, 38] width 40 height 12
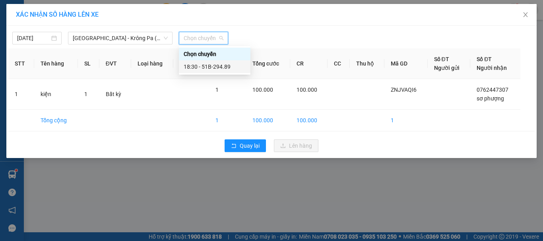
click at [222, 67] on div "18:30 - 51B-294.89" at bounding box center [215, 66] width 62 height 9
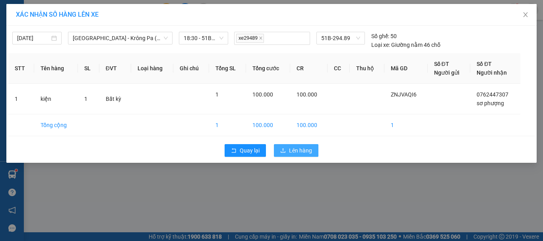
click at [294, 154] on span "Lên hàng" at bounding box center [300, 150] width 23 height 9
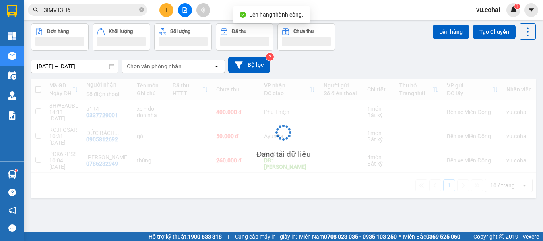
scroll to position [37, 0]
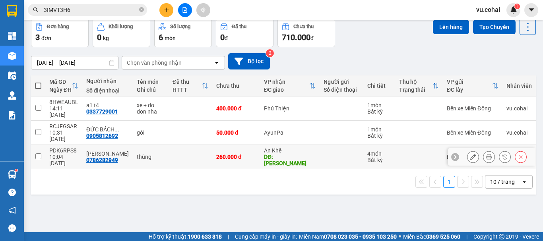
drag, startPoint x: 40, startPoint y: 139, endPoint x: 149, endPoint y: 143, distance: 109.7
click at [41, 145] on td at bounding box center [38, 157] width 14 height 24
checkbox input "true"
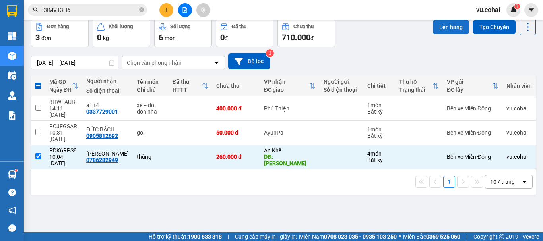
click at [436, 33] on button "Lên hàng" at bounding box center [451, 27] width 36 height 14
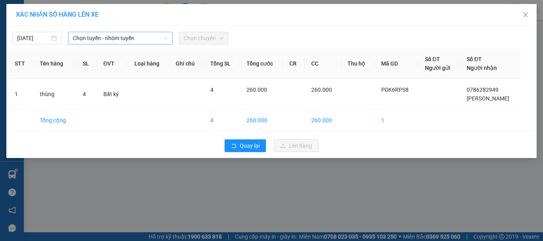
click at [109, 36] on span "Chọn tuyến - nhóm tuyến" at bounding box center [120, 38] width 95 height 12
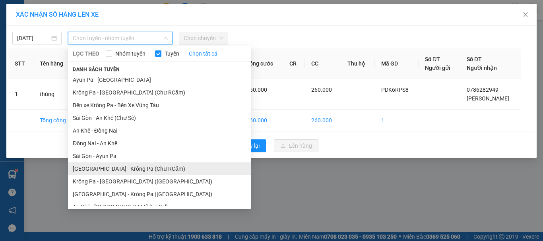
click at [139, 172] on li "[GEOGRAPHIC_DATA] - Krông Pa (Chư RCăm)" at bounding box center [159, 169] width 183 height 13
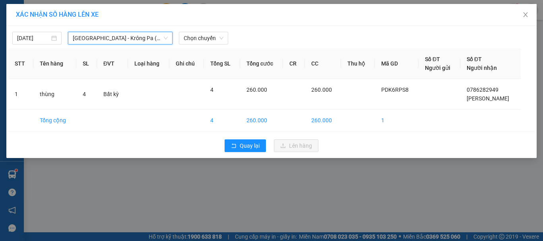
click at [114, 37] on span "[GEOGRAPHIC_DATA] - Krông Pa (Chư RCăm)" at bounding box center [120, 38] width 95 height 12
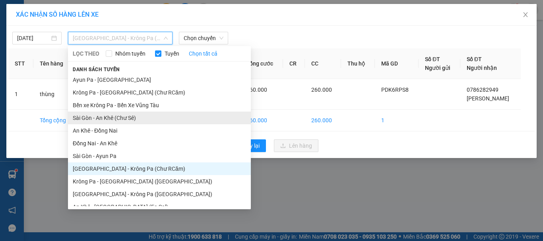
click at [123, 119] on li "Sài Gòn - An Khê (Chư Sê)" at bounding box center [159, 118] width 183 height 13
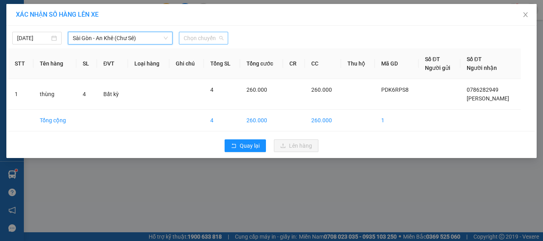
click at [205, 40] on span "Chọn chuyến" at bounding box center [204, 38] width 40 height 12
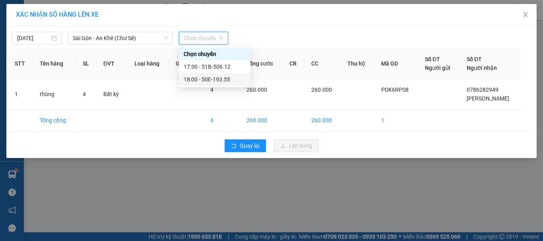
click at [213, 79] on div "18:00 - 50E-193.55" at bounding box center [215, 79] width 62 height 9
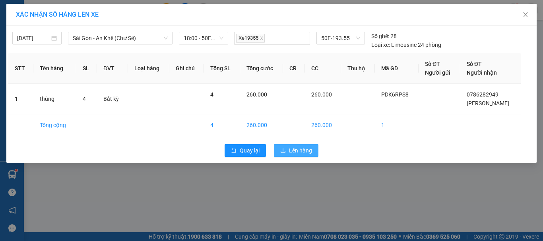
click at [297, 153] on span "Lên hàng" at bounding box center [300, 150] width 23 height 9
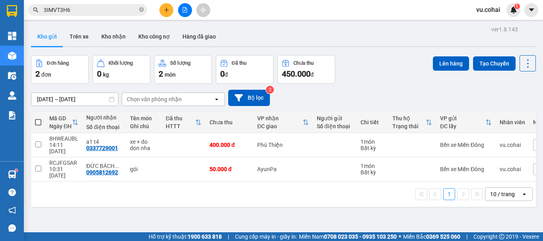
click at [193, 13] on div at bounding box center [185, 10] width 60 height 14
click at [184, 12] on icon "file-add" at bounding box center [185, 10] width 6 height 6
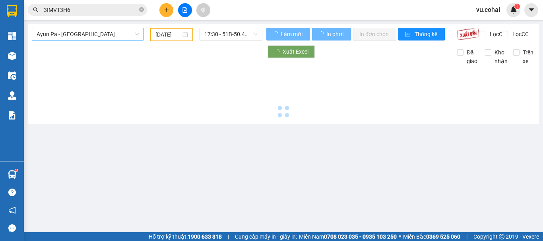
type input "[DATE]"
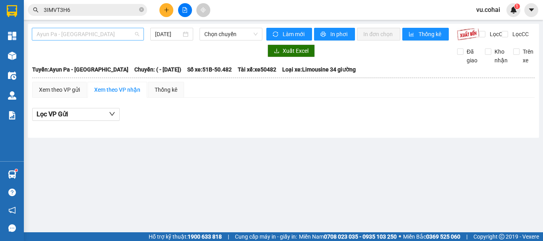
click at [108, 29] on span "Ayun Pa - [GEOGRAPHIC_DATA]" at bounding box center [88, 34] width 103 height 12
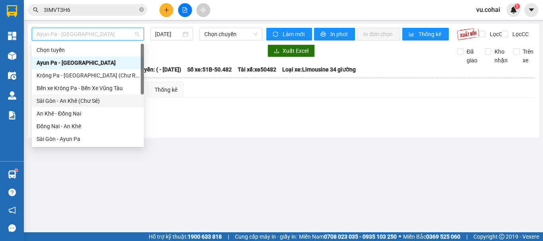
click at [82, 101] on div "Sài Gòn - An Khê (Chư Sê)" at bounding box center [88, 101] width 103 height 9
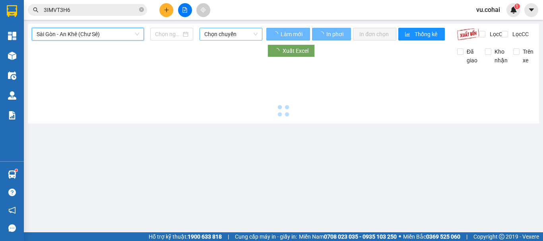
type input "[DATE]"
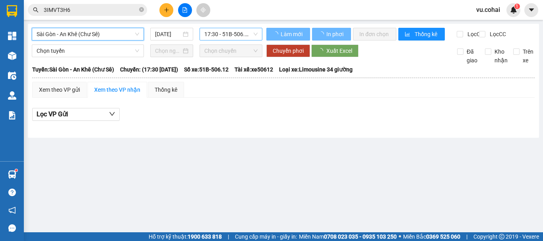
click at [217, 31] on span "17:30 - 51B-506.12" at bounding box center [230, 34] width 53 height 12
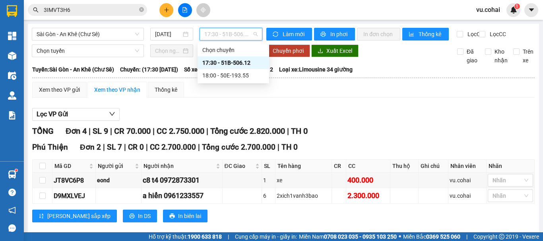
click at [225, 65] on div "17:30 - 51B-506.12" at bounding box center [233, 62] width 62 height 9
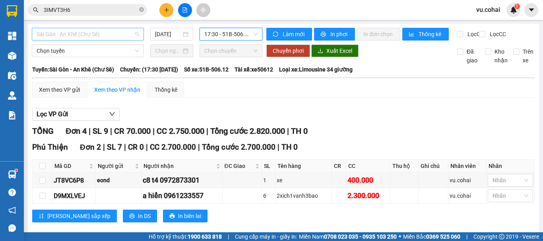
click at [100, 38] on span "Sài Gòn - An Khê (Chư Sê)" at bounding box center [88, 34] width 103 height 12
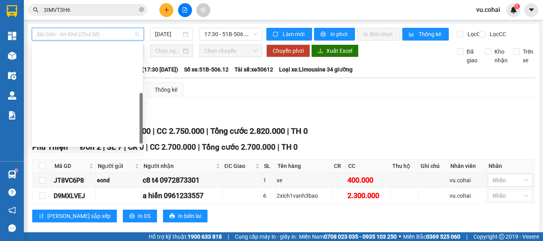
scroll to position [111, 0]
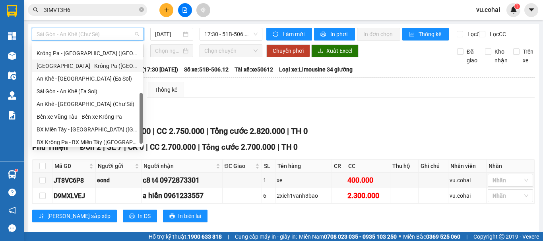
drag, startPoint x: 95, startPoint y: 68, endPoint x: 100, endPoint y: 68, distance: 4.8
click at [96, 68] on div "[GEOGRAPHIC_DATA] - Krông Pa ([GEOGRAPHIC_DATA])" at bounding box center [87, 66] width 101 height 9
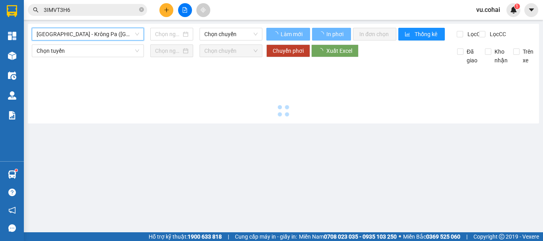
type input "[DATE]"
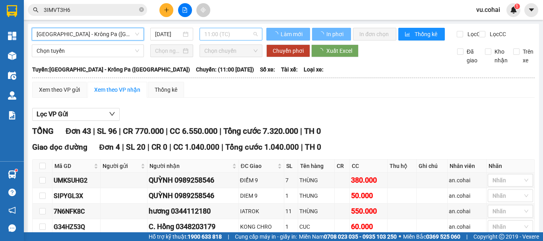
click at [231, 37] on span "11:00 (TC)" at bounding box center [230, 34] width 53 height 12
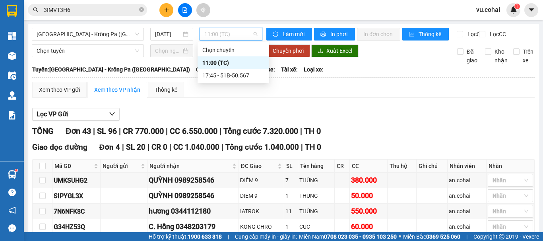
click at [215, 61] on div "11:00 (TC)" at bounding box center [233, 62] width 62 height 9
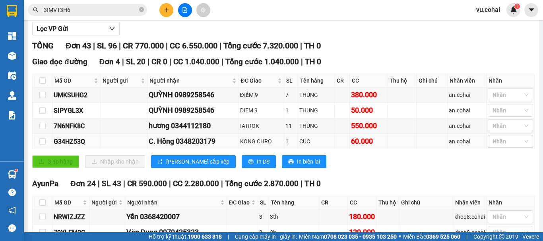
scroll to position [119, 0]
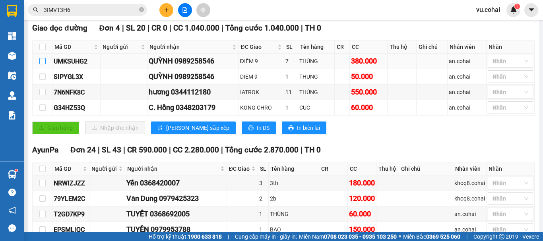
click at [43, 64] on input "checkbox" at bounding box center [42, 61] width 6 height 6
checkbox input "true"
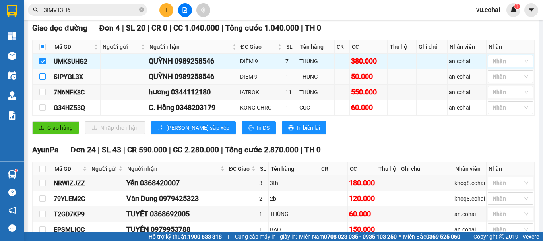
click at [42, 80] on input "checkbox" at bounding box center [42, 77] width 6 height 6
checkbox input "true"
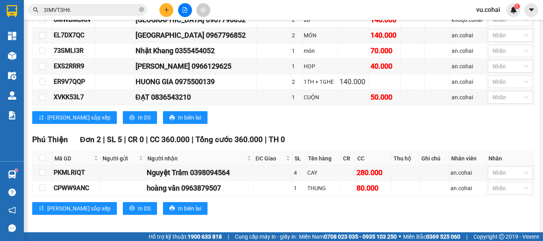
scroll to position [913, 0]
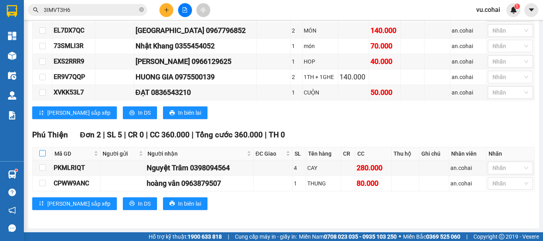
drag, startPoint x: 43, startPoint y: 152, endPoint x: 81, endPoint y: 146, distance: 38.6
click at [43, 151] on input "checkbox" at bounding box center [42, 153] width 6 height 6
checkbox input "true"
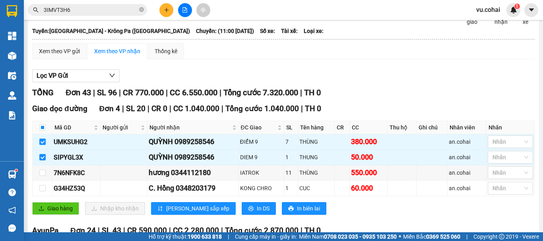
scroll to position [0, 0]
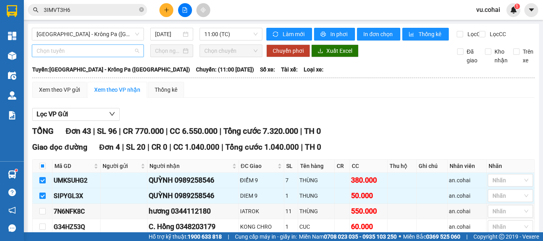
click at [97, 57] on span "Chọn tuyến" at bounding box center [88, 51] width 103 height 12
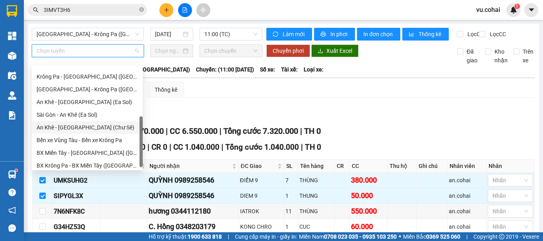
scroll to position [32, 0]
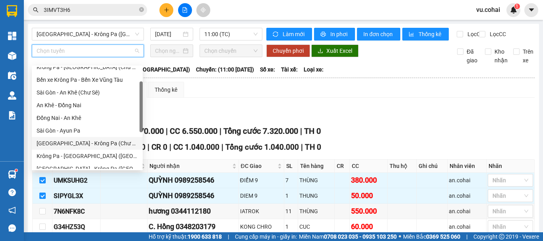
drag, startPoint x: 100, startPoint y: 141, endPoint x: 143, endPoint y: 89, distance: 67.1
click at [101, 141] on div "[GEOGRAPHIC_DATA] - Krông Pa (Chư RCăm)" at bounding box center [87, 143] width 101 height 9
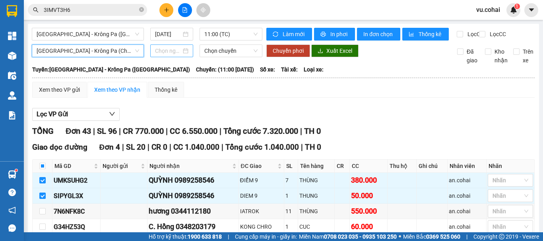
drag, startPoint x: 165, startPoint y: 56, endPoint x: 171, endPoint y: 60, distance: 7.3
click at [165, 55] on input at bounding box center [168, 50] width 26 height 9
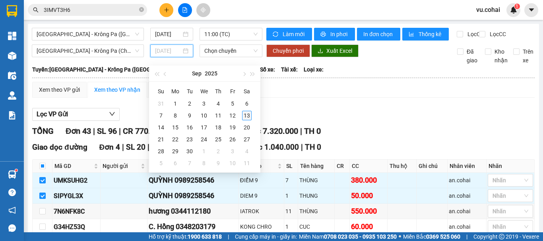
type input "[DATE]"
drag, startPoint x: 246, startPoint y: 119, endPoint x: 240, endPoint y: 68, distance: 51.7
click at [246, 118] on div "13" at bounding box center [247, 116] width 10 height 10
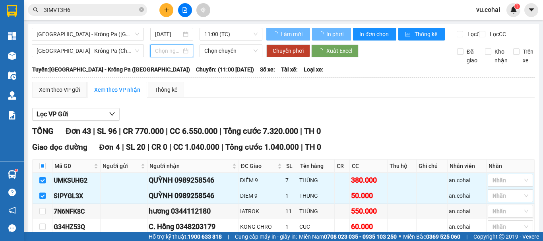
click at [231, 53] on span "Chọn chuyến" at bounding box center [230, 51] width 53 height 12
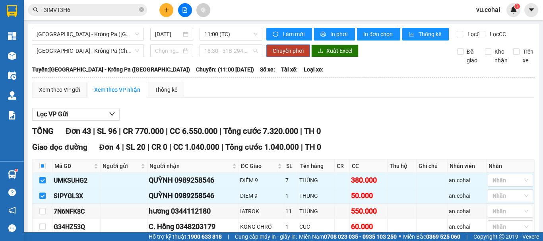
type input "[DATE]"
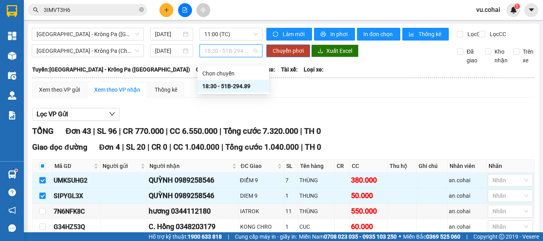
click at [238, 84] on div "18:30 - 51B-294.89" at bounding box center [233, 86] width 62 height 9
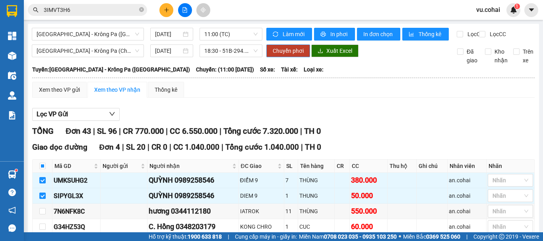
click at [284, 57] on button "Chuyển phơi" at bounding box center [288, 51] width 44 height 13
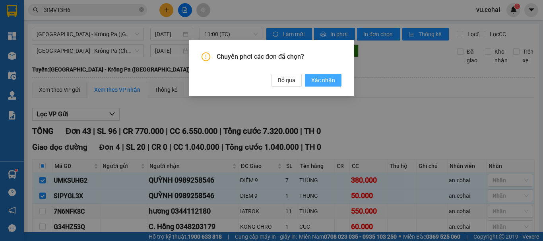
click at [318, 82] on span "Xác nhận" at bounding box center [323, 80] width 24 height 9
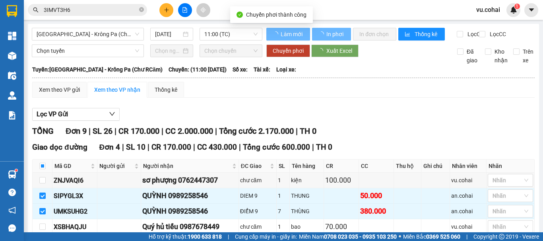
checkbox input "false"
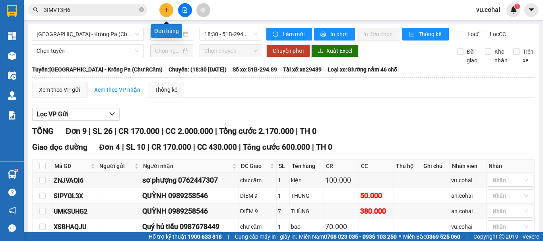
click at [168, 8] on icon "plus" at bounding box center [167, 10] width 6 height 6
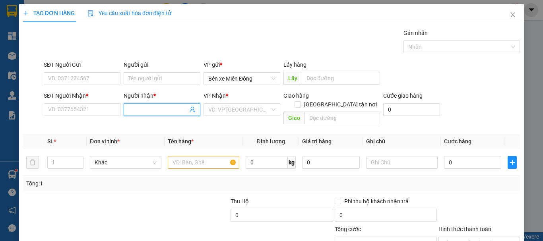
drag, startPoint x: 153, startPoint y: 111, endPoint x: 149, endPoint y: 98, distance: 14.0
click at [150, 101] on div "Người nhận * Tên người nhận" at bounding box center [162, 105] width 77 height 28
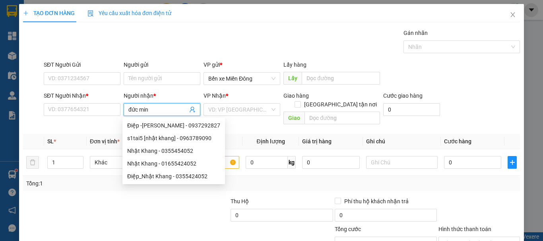
type input "đức minh"
drag, startPoint x: 164, startPoint y: 174, endPoint x: 174, endPoint y: 169, distance: 10.7
click at [166, 174] on div "ĐỨC MINH - 0938468290" at bounding box center [170, 176] width 86 height 9
type input "0938468290"
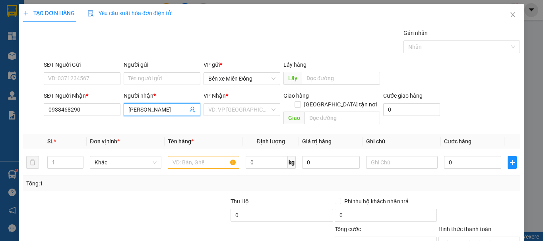
type input "ĐỨC MINH"
click at [236, 116] on div "VP Nhận * VD: VP Sài Gòn" at bounding box center [241, 105] width 77 height 28
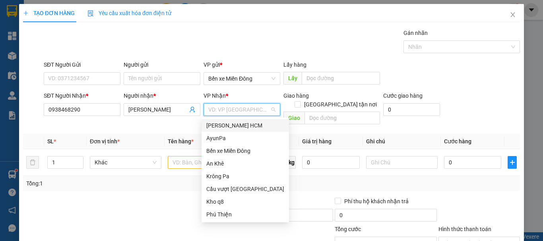
click at [243, 114] on input "search" at bounding box center [239, 110] width 62 height 12
click at [228, 141] on div "AyunPa" at bounding box center [245, 138] width 78 height 9
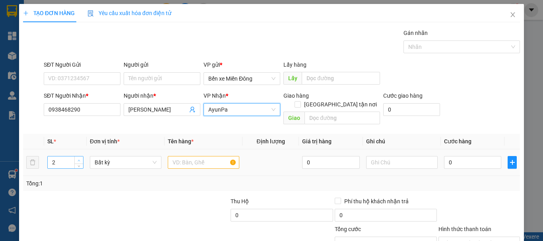
click at [80, 158] on span "up" at bounding box center [79, 160] width 5 height 5
type input "3"
drag, startPoint x: 80, startPoint y: 152, endPoint x: 132, endPoint y: 161, distance: 52.8
click at [86, 153] on tr "3 Bất kỳ 0 0" at bounding box center [271, 162] width 497 height 27
drag, startPoint x: 200, startPoint y: 151, endPoint x: 199, endPoint y: 146, distance: 4.8
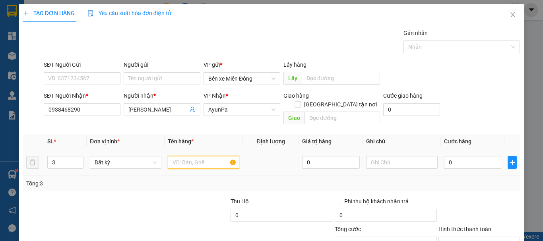
click at [199, 156] on input "text" at bounding box center [204, 162] width 72 height 13
type input "bao"
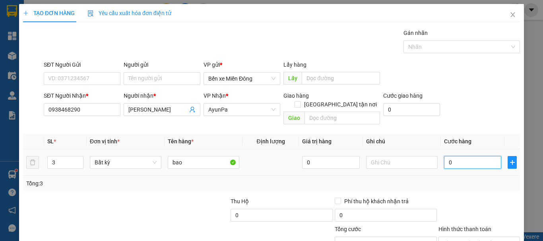
type input "001"
type input "1"
type input "0.018"
type input "18"
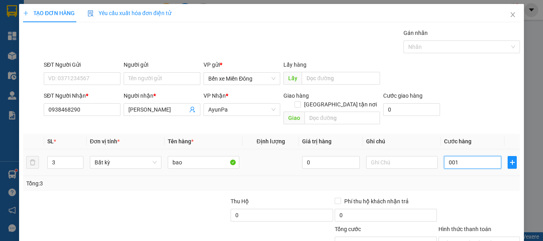
type input "18"
type input "00.180"
type input "180"
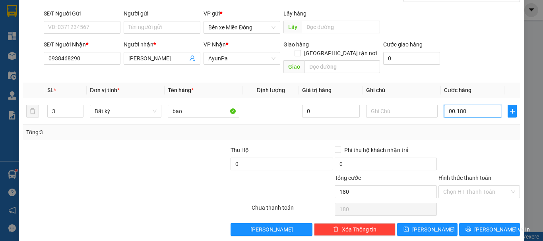
scroll to position [53, 0]
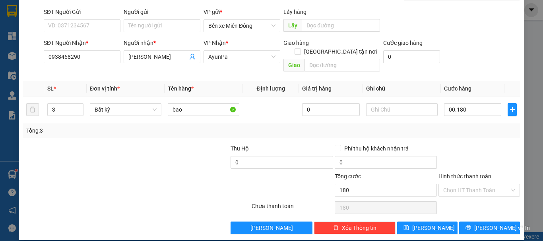
drag, startPoint x: 451, startPoint y: 183, endPoint x: 465, endPoint y: 188, distance: 15.2
click at [451, 184] on input "Hình thức thanh toán" at bounding box center [476, 190] width 66 height 12
type input "180.000"
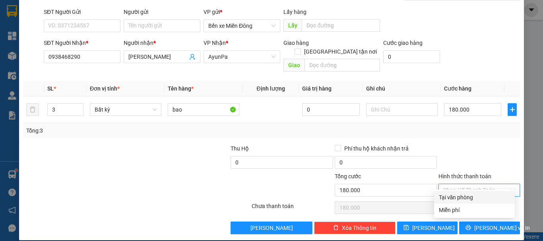
click at [461, 196] on div "Tại văn phòng" at bounding box center [474, 197] width 71 height 9
type input "0"
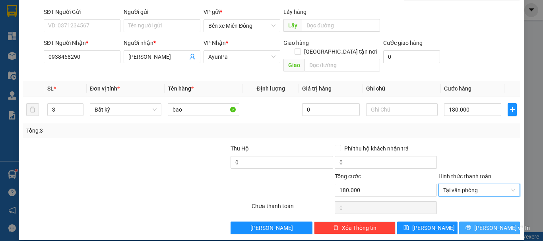
drag, startPoint x: 489, startPoint y: 218, endPoint x: 494, endPoint y: 206, distance: 12.8
click at [489, 224] on span "[PERSON_NAME] và In" at bounding box center [502, 228] width 56 height 9
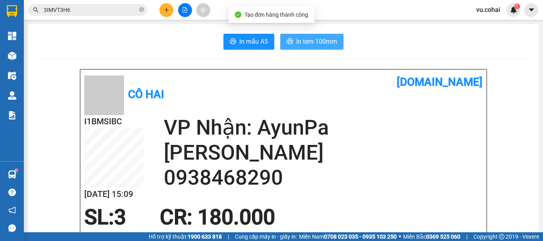
click at [323, 44] on span "In tem 100mm" at bounding box center [316, 42] width 41 height 10
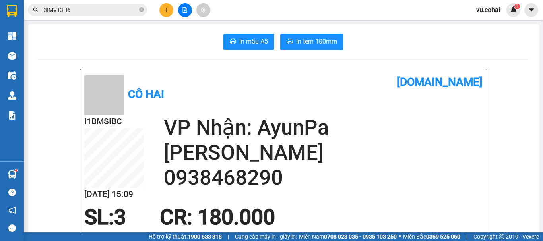
click at [176, 11] on div at bounding box center [185, 10] width 60 height 14
click at [184, 11] on icon "file-add" at bounding box center [185, 10] width 6 height 6
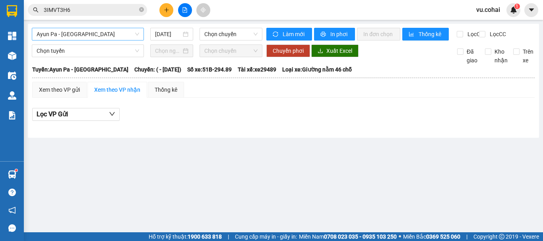
click at [105, 31] on span "Ayun Pa - [GEOGRAPHIC_DATA]" at bounding box center [88, 34] width 103 height 12
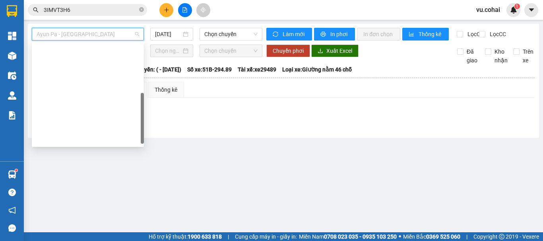
scroll to position [111, 0]
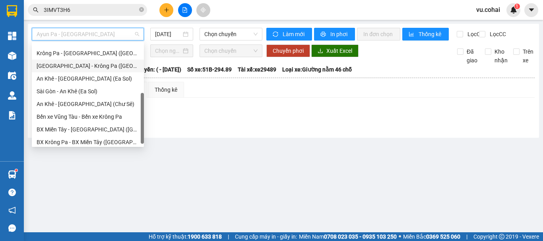
click at [92, 66] on div "[GEOGRAPHIC_DATA] - Krông Pa ([GEOGRAPHIC_DATA])" at bounding box center [88, 66] width 103 height 9
type input "[DATE]"
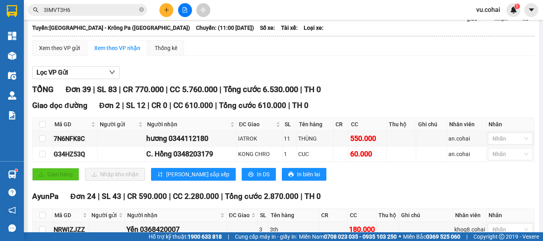
scroll to position [119, 0]
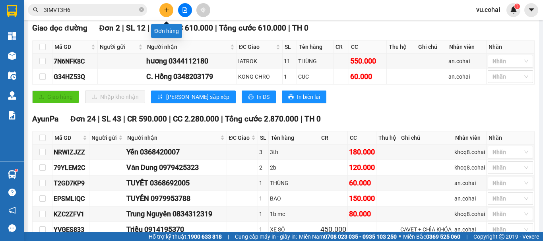
click at [166, 10] on icon "plus" at bounding box center [167, 10] width 6 height 6
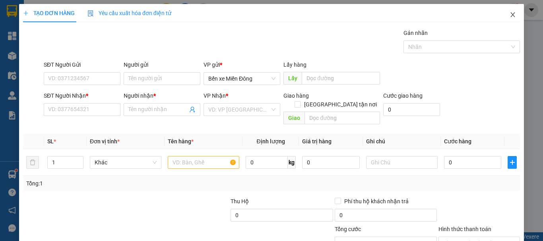
click at [509, 15] on icon "close" at bounding box center [512, 15] width 6 height 6
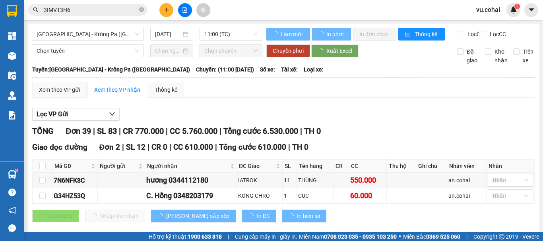
drag, startPoint x: 215, startPoint y: 30, endPoint x: 219, endPoint y: 62, distance: 31.9
click at [216, 30] on span "11:00 (TC)" at bounding box center [230, 34] width 53 height 12
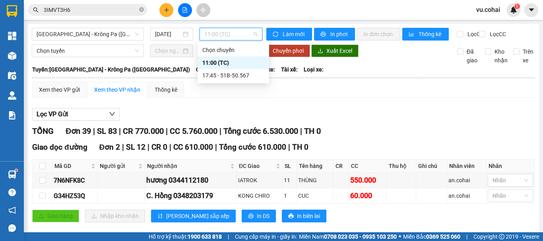
click at [223, 61] on div "11:00 (TC)" at bounding box center [233, 62] width 62 height 9
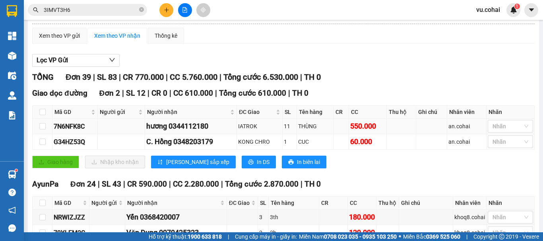
scroll to position [79, 0]
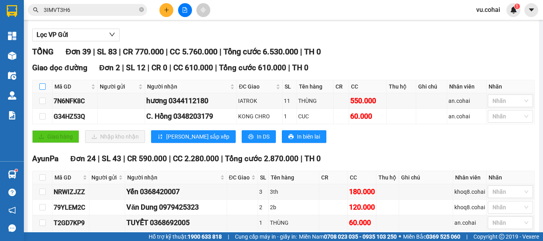
click at [42, 90] on input "checkbox" at bounding box center [42, 86] width 6 height 6
checkbox input "true"
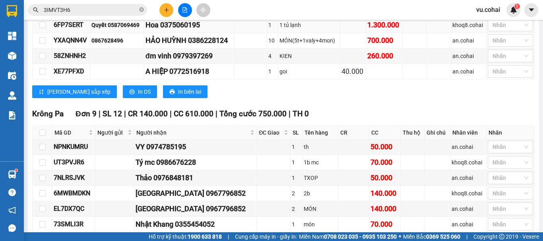
scroll to position [636, 0]
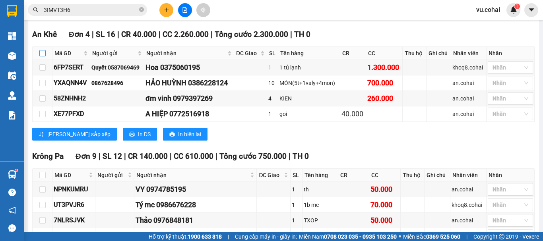
click at [44, 56] on input "checkbox" at bounding box center [42, 53] width 6 height 6
checkbox input "true"
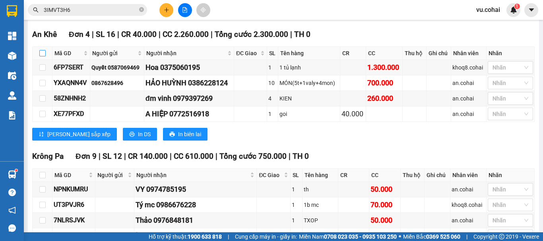
checkbox input "true"
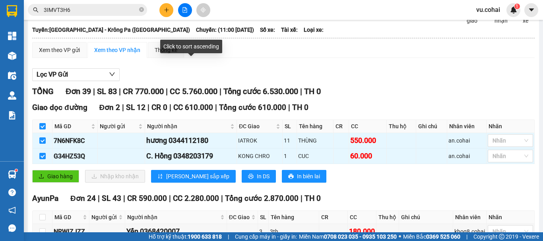
scroll to position [0, 0]
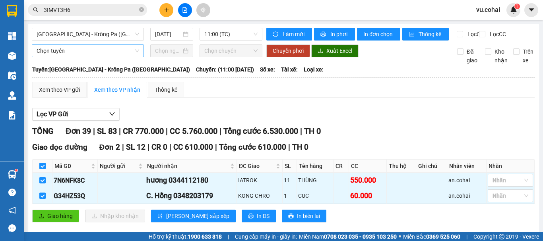
click at [95, 57] on span "Chọn tuyến" at bounding box center [88, 51] width 103 height 12
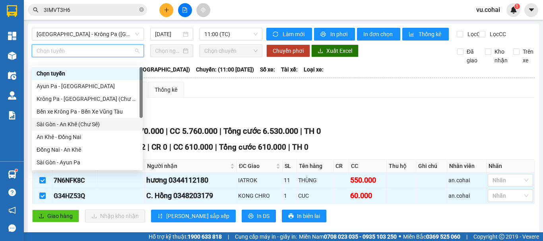
drag, startPoint x: 99, startPoint y: 124, endPoint x: 156, endPoint y: 52, distance: 91.8
click at [99, 123] on div "Sài Gòn - An Khê (Chư Sê)" at bounding box center [87, 124] width 101 height 9
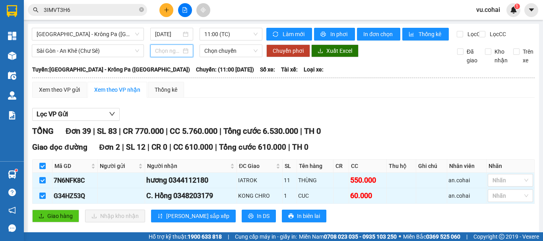
drag, startPoint x: 166, startPoint y: 58, endPoint x: 192, endPoint y: 92, distance: 42.3
click at [167, 55] on input at bounding box center [168, 50] width 26 height 9
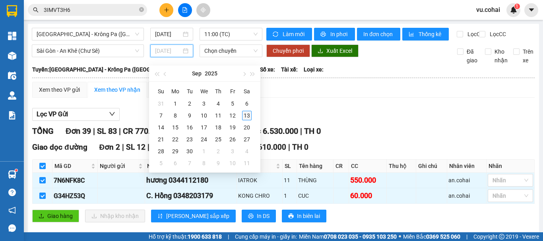
type input "[DATE]"
click at [245, 118] on div "13" at bounding box center [247, 116] width 10 height 10
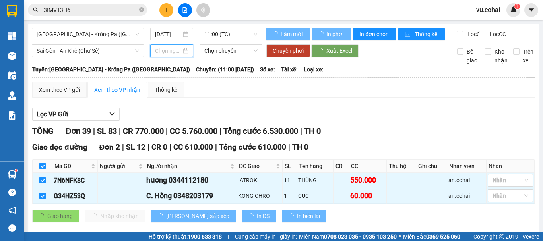
click at [218, 57] on span "Chọn chuyến" at bounding box center [230, 51] width 53 height 12
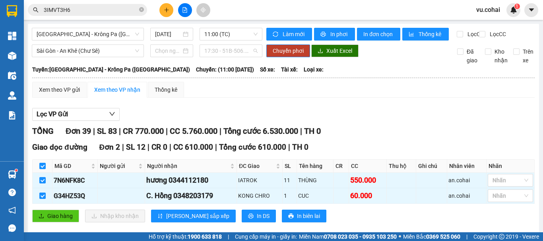
type input "[DATE]"
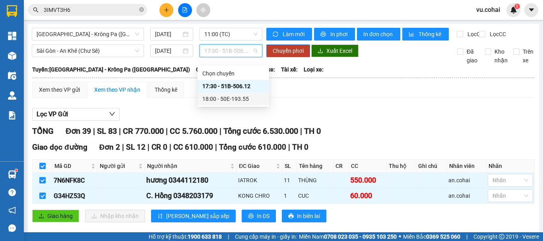
click at [240, 100] on div "18:00 - 50E-193.55" at bounding box center [233, 99] width 62 height 9
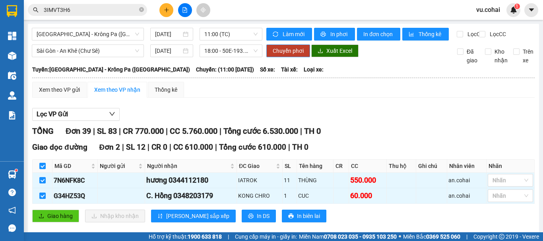
click at [287, 55] on span "Chuyển phơi" at bounding box center [288, 50] width 31 height 9
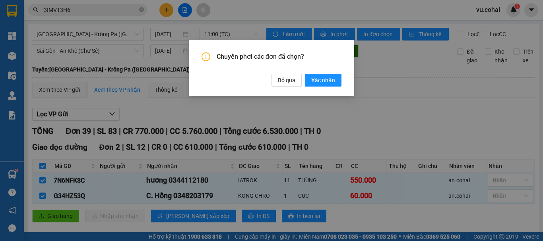
drag, startPoint x: 331, startPoint y: 79, endPoint x: 333, endPoint y: 73, distance: 6.9
click at [332, 79] on span "Xác nhận" at bounding box center [323, 80] width 24 height 9
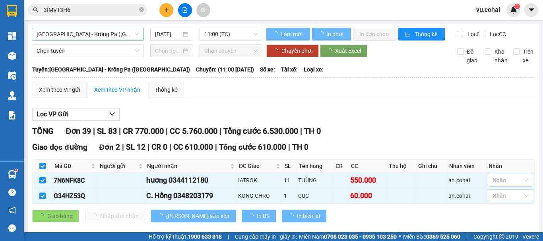
checkbox input "false"
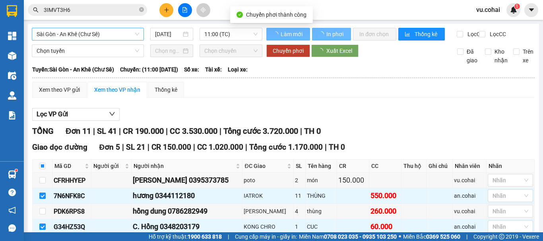
checkbox input "false"
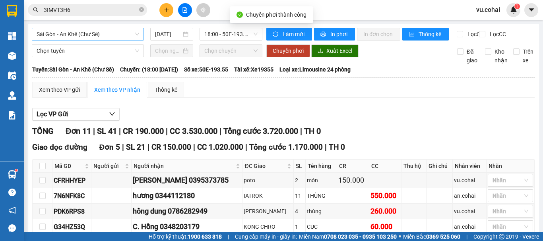
click at [108, 35] on span "Sài Gòn - An Khê (Chư Sê)" at bounding box center [88, 34] width 103 height 12
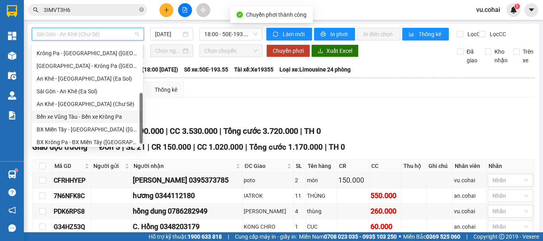
scroll to position [111, 0]
drag, startPoint x: 90, startPoint y: 64, endPoint x: 174, endPoint y: 61, distance: 83.9
click at [90, 65] on div "[GEOGRAPHIC_DATA] - Krông Pa ([GEOGRAPHIC_DATA])" at bounding box center [87, 66] width 101 height 9
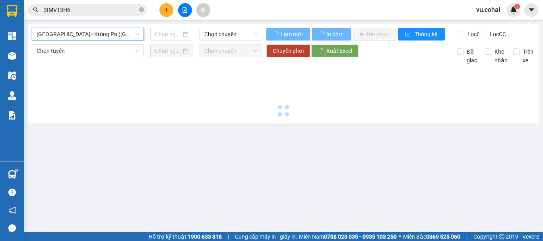
type input "[DATE]"
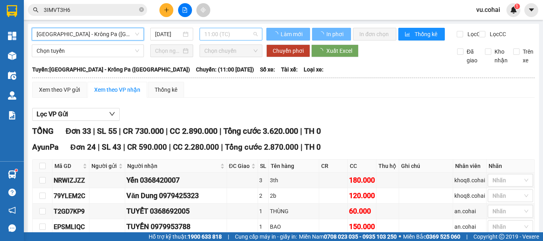
click at [229, 33] on span "11:00 (TC)" at bounding box center [230, 34] width 53 height 12
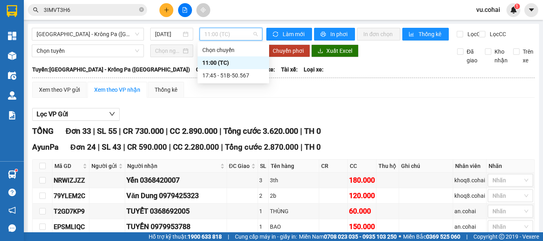
click at [220, 62] on div "11:00 (TC)" at bounding box center [233, 62] width 62 height 9
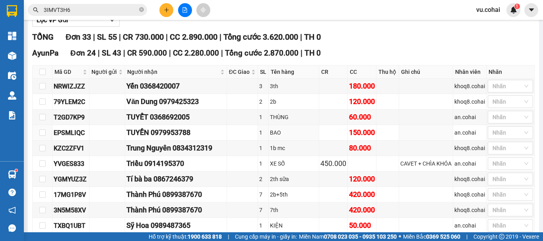
scroll to position [40, 0]
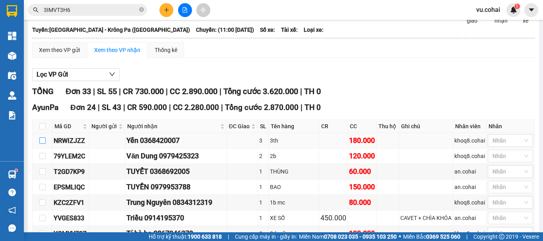
click at [41, 144] on input "checkbox" at bounding box center [42, 140] width 6 height 6
checkbox input "true"
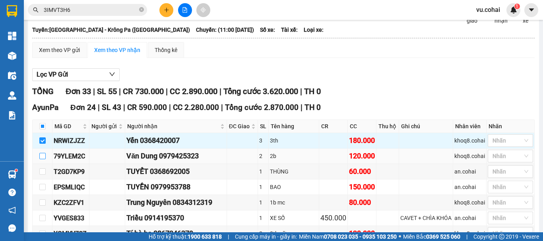
click at [43, 159] on input "checkbox" at bounding box center [42, 156] width 6 height 6
checkbox input "true"
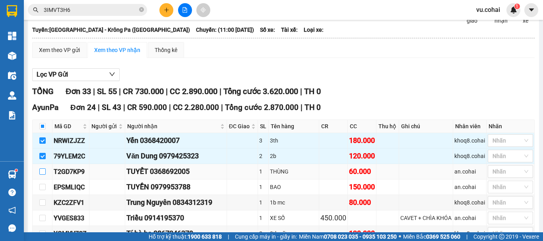
click at [42, 176] on label at bounding box center [42, 171] width 6 height 9
click at [42, 175] on input "checkbox" at bounding box center [42, 171] width 6 height 6
checkbox input "true"
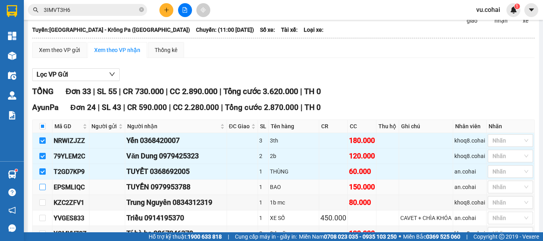
click at [42, 190] on input "checkbox" at bounding box center [42, 187] width 6 height 6
checkbox input "true"
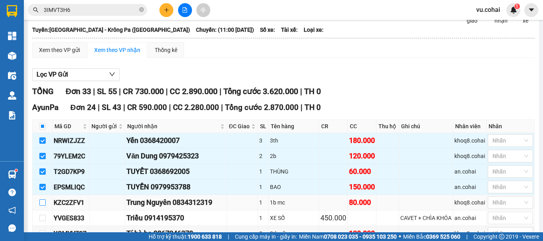
click at [41, 206] on input "checkbox" at bounding box center [42, 202] width 6 height 6
checkbox input "true"
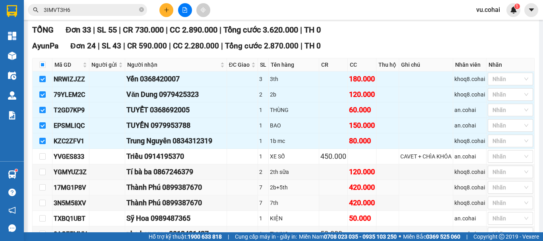
scroll to position [119, 0]
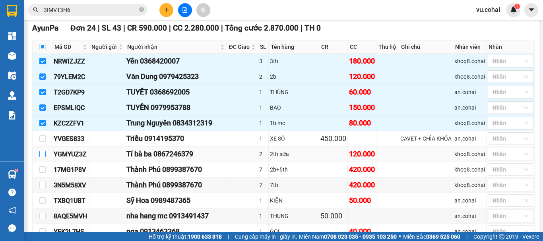
click at [40, 157] on input "checkbox" at bounding box center [42, 154] width 6 height 6
checkbox input "true"
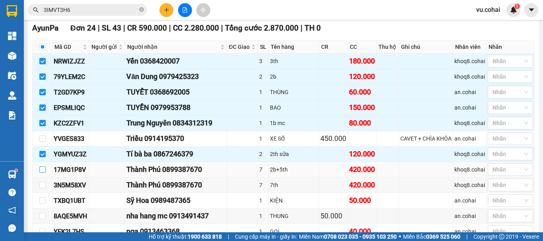
click at [39, 173] on input "checkbox" at bounding box center [42, 170] width 6 height 6
checkbox input "true"
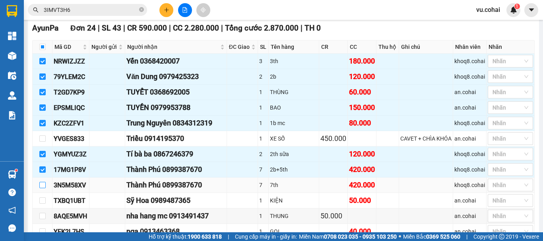
click at [42, 188] on input "checkbox" at bounding box center [42, 185] width 6 height 6
checkbox input "true"
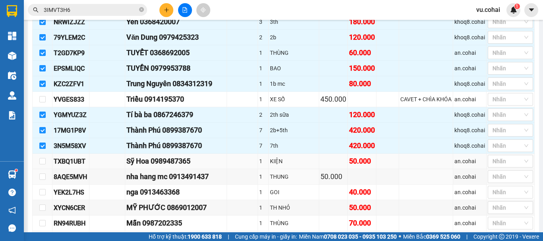
scroll to position [159, 0]
click at [43, 164] on input "checkbox" at bounding box center [42, 161] width 6 height 6
checkbox input "true"
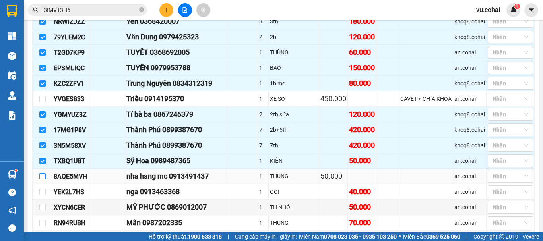
click at [43, 180] on input "checkbox" at bounding box center [42, 176] width 6 height 6
checkbox input "true"
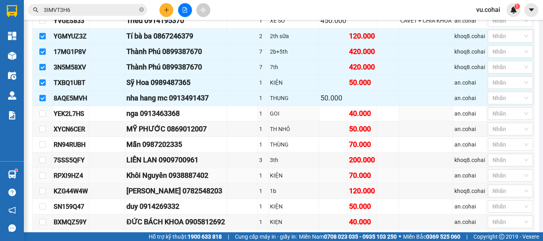
scroll to position [238, 0]
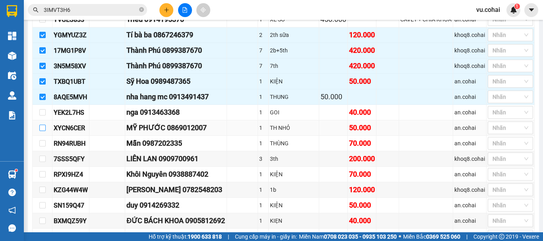
click at [40, 131] on input "checkbox" at bounding box center [42, 128] width 6 height 6
checkbox input "true"
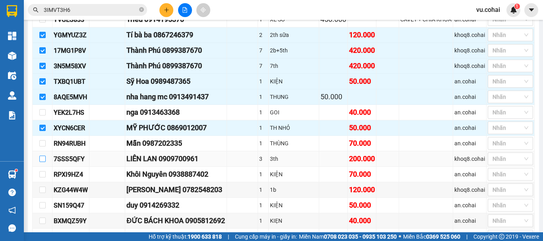
click at [43, 162] on input "checkbox" at bounding box center [42, 159] width 6 height 6
checkbox input "true"
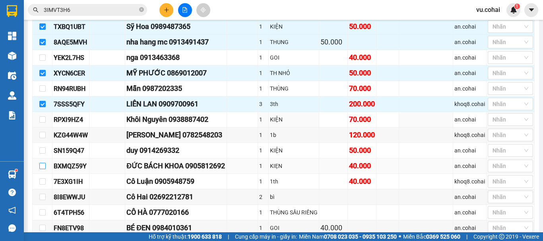
scroll to position [318, 0]
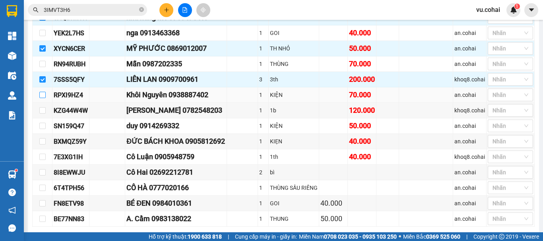
click at [45, 98] on input "checkbox" at bounding box center [42, 95] width 6 height 6
checkbox input "true"
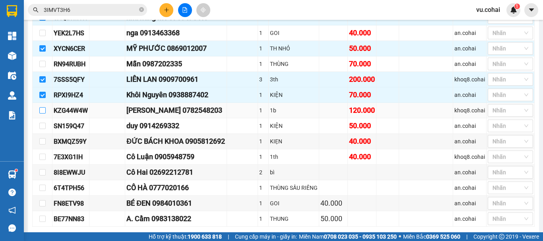
click at [41, 114] on input "checkbox" at bounding box center [42, 110] width 6 height 6
checkbox input "true"
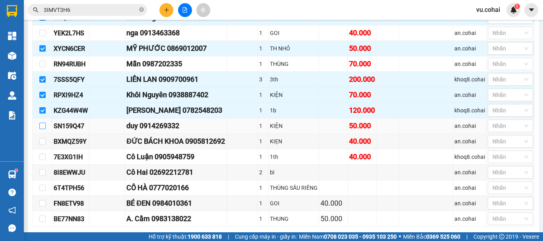
click at [42, 129] on input "checkbox" at bounding box center [42, 126] width 6 height 6
checkbox input "true"
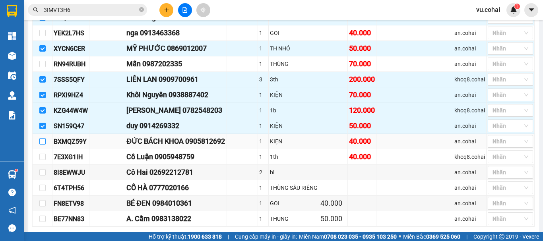
click at [42, 145] on input "checkbox" at bounding box center [42, 141] width 6 height 6
checkbox input "true"
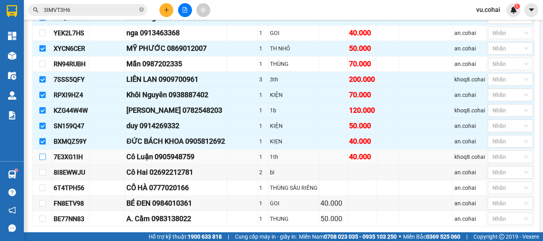
click at [41, 160] on input "checkbox" at bounding box center [42, 157] width 6 height 6
checkbox input "true"
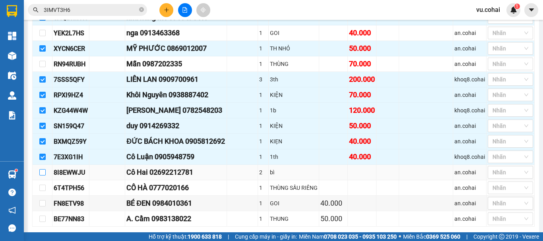
click at [41, 176] on input "checkbox" at bounding box center [42, 172] width 6 height 6
checkbox input "true"
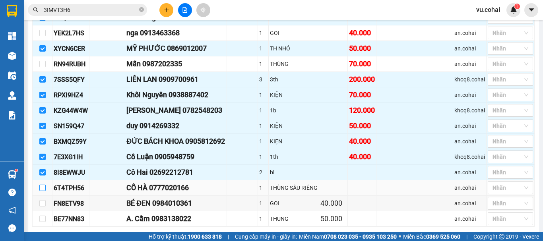
click at [44, 191] on input "checkbox" at bounding box center [42, 188] width 6 height 6
checkbox input "true"
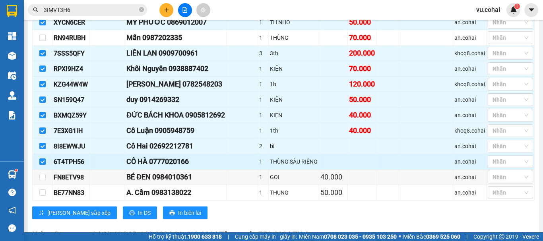
scroll to position [358, 0]
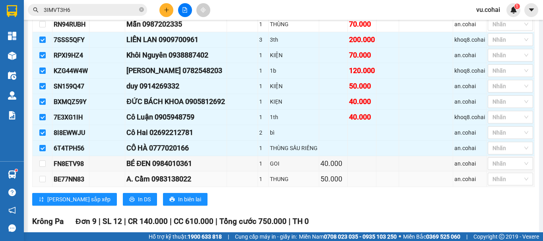
click at [50, 187] on td at bounding box center [43, 179] width 20 height 15
click at [42, 182] on input "checkbox" at bounding box center [42, 179] width 6 height 6
checkbox input "true"
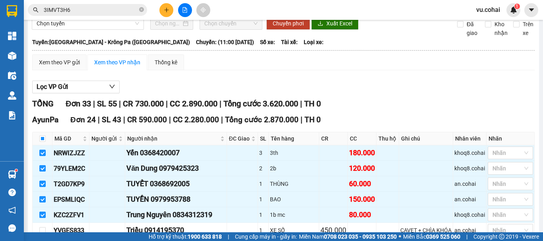
scroll to position [0, 0]
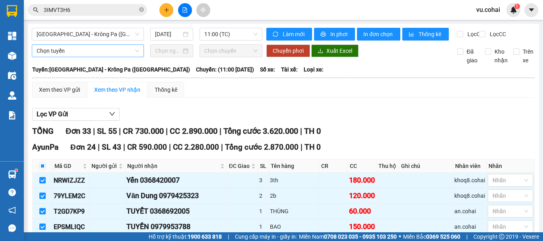
click at [95, 57] on span "Chọn tuyến" at bounding box center [88, 51] width 103 height 12
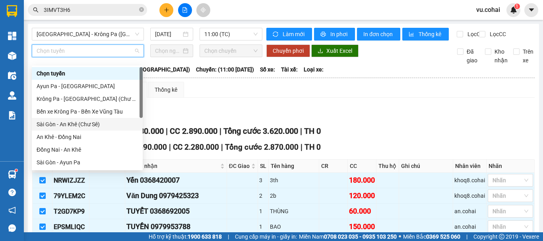
click at [91, 124] on div "Sài Gòn - An Khê (Chư Sê)" at bounding box center [87, 124] width 101 height 9
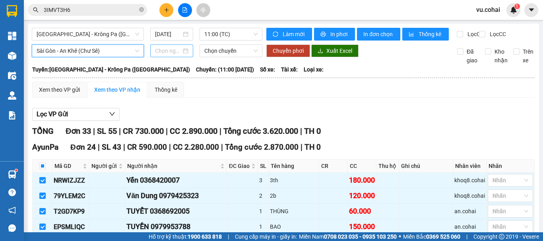
click at [176, 54] on input at bounding box center [168, 50] width 26 height 9
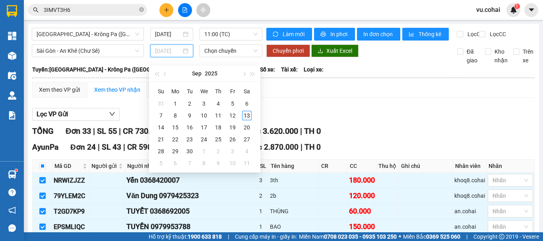
type input "[DATE]"
drag, startPoint x: 245, startPoint y: 114, endPoint x: 209, endPoint y: 85, distance: 46.4
click at [246, 114] on div "13" at bounding box center [247, 116] width 10 height 10
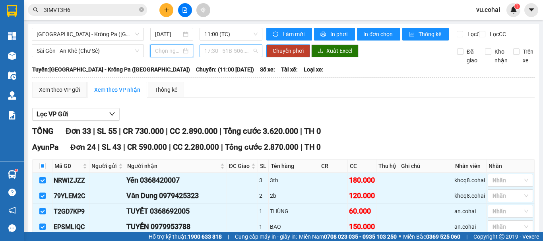
type input "[DATE]"
click at [224, 55] on span "17:30 - 51B-506.12" at bounding box center [230, 51] width 53 height 12
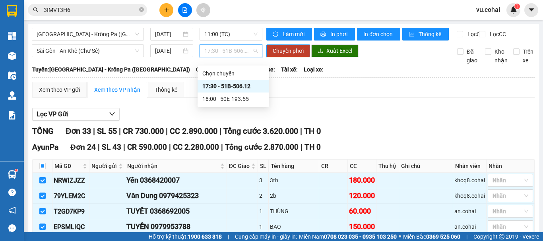
click at [238, 85] on div "17:30 - 51B-506.12" at bounding box center [233, 86] width 62 height 9
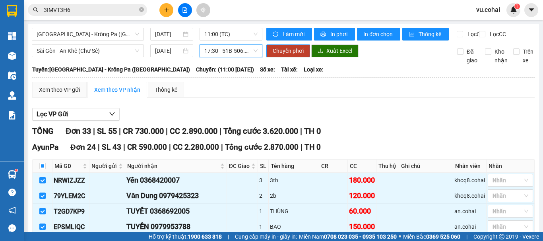
click at [223, 57] on span "17:30 - 51B-506.12" at bounding box center [230, 51] width 53 height 12
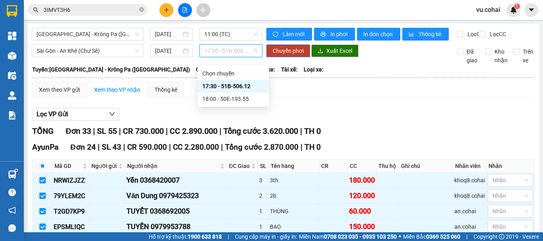
click at [236, 86] on div "17:30 - 51B-506.12" at bounding box center [233, 86] width 62 height 9
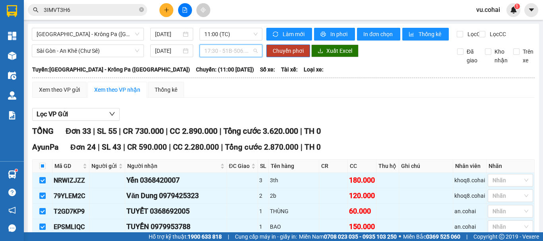
click at [234, 57] on span "17:30 - 51B-506.12" at bounding box center [230, 51] width 53 height 12
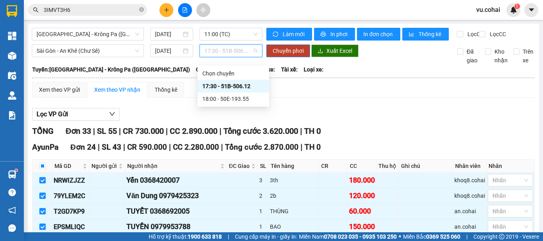
click at [241, 89] on div "17:30 - 51B-506.12" at bounding box center [233, 86] width 62 height 9
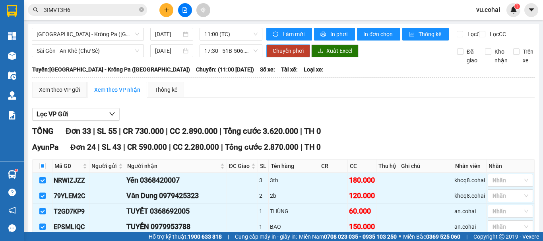
click at [291, 57] on button "Chuyển phơi" at bounding box center [288, 51] width 44 height 13
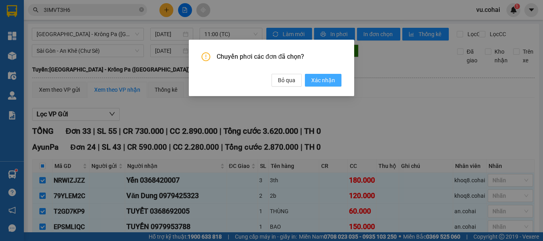
click at [324, 77] on span "Xác nhận" at bounding box center [323, 80] width 24 height 9
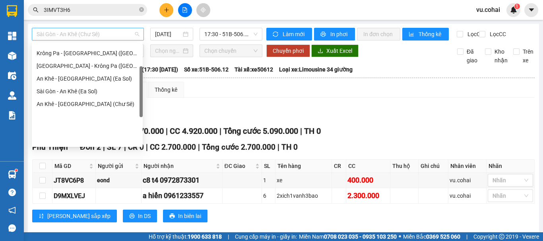
click at [106, 35] on span "Sài Gòn - An Khê (Chư Sê)" at bounding box center [88, 34] width 103 height 12
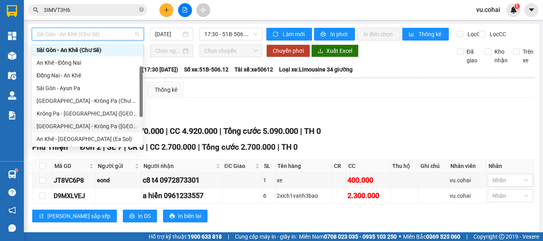
click at [86, 122] on div "[GEOGRAPHIC_DATA] - Krông Pa ([GEOGRAPHIC_DATA])" at bounding box center [87, 126] width 101 height 9
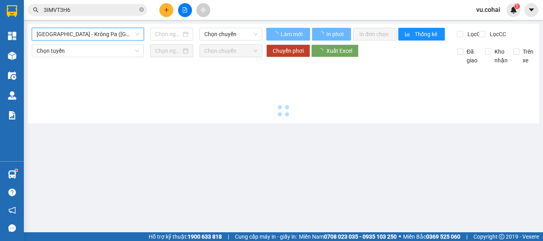
type input "[DATE]"
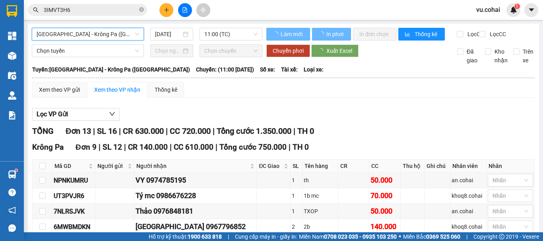
click at [217, 34] on span "11:00 (TC)" at bounding box center [230, 34] width 53 height 12
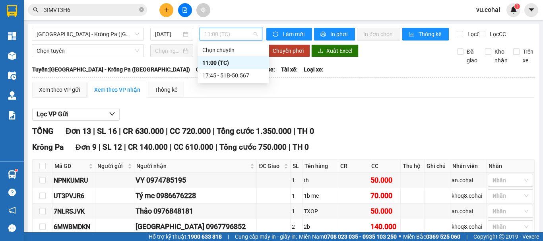
click at [225, 63] on div "11:00 (TC)" at bounding box center [233, 62] width 62 height 9
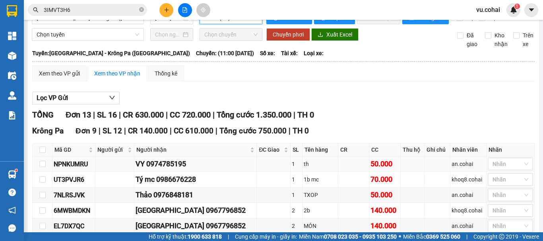
scroll to position [40, 0]
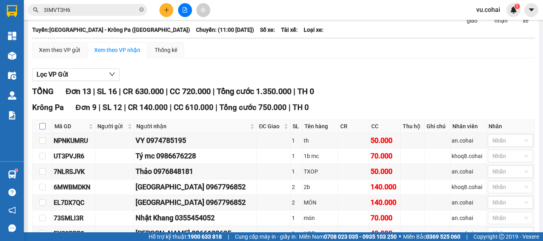
click at [41, 130] on input "checkbox" at bounding box center [42, 126] width 6 height 6
checkbox input "true"
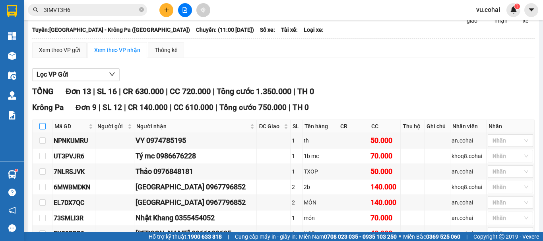
checkbox input "true"
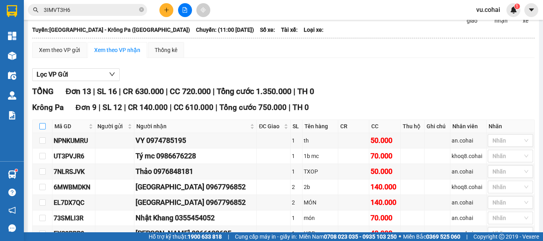
checkbox input "true"
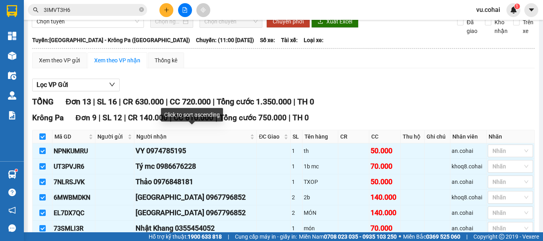
scroll to position [0, 0]
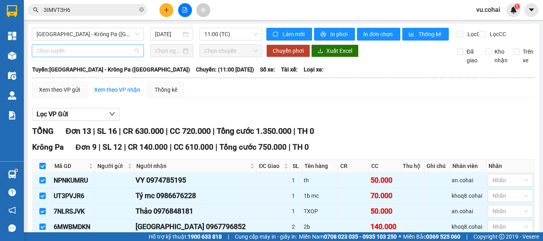
click at [94, 57] on span "Chọn tuyến" at bounding box center [88, 51] width 103 height 12
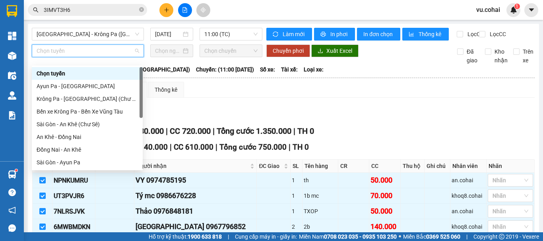
scroll to position [79, 0]
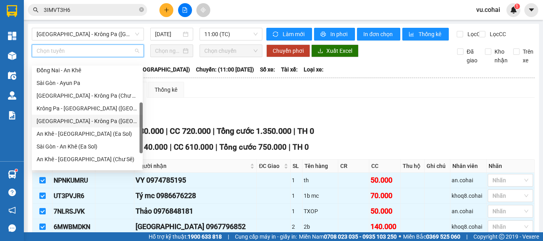
drag, startPoint x: 91, startPoint y: 121, endPoint x: 128, endPoint y: 103, distance: 40.9
click at [91, 121] on div "[GEOGRAPHIC_DATA] - Krông Pa ([GEOGRAPHIC_DATA])" at bounding box center [87, 121] width 101 height 9
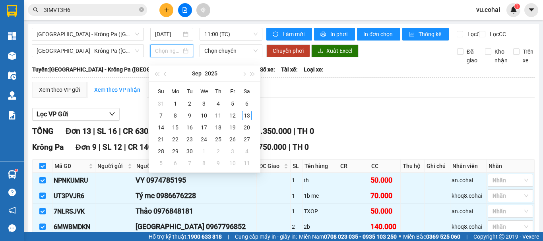
click at [163, 55] on input at bounding box center [168, 50] width 26 height 9
type input "[DATE]"
drag, startPoint x: 245, startPoint y: 115, endPoint x: 223, endPoint y: 87, distance: 35.8
click at [245, 116] on div "13" at bounding box center [247, 116] width 10 height 10
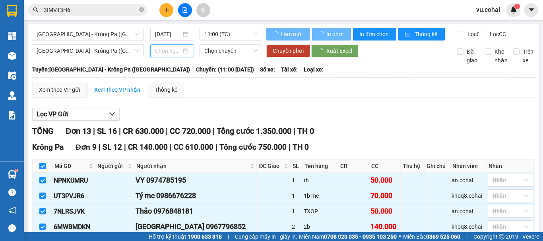
type input "[DATE]"
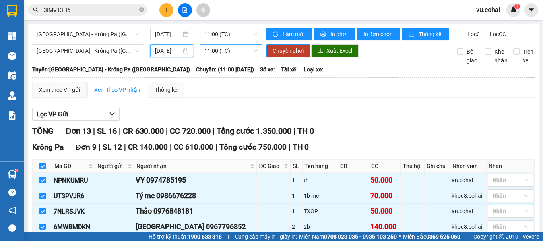
click at [223, 57] on span "11:00 (TC)" at bounding box center [230, 51] width 53 height 12
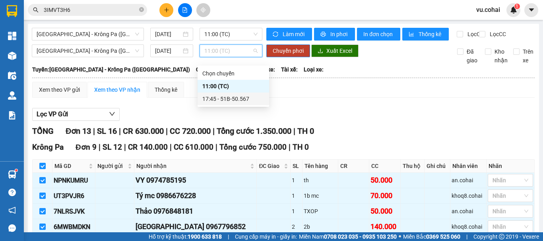
click at [232, 97] on div "17:45 - 51B-50.567" at bounding box center [233, 99] width 62 height 9
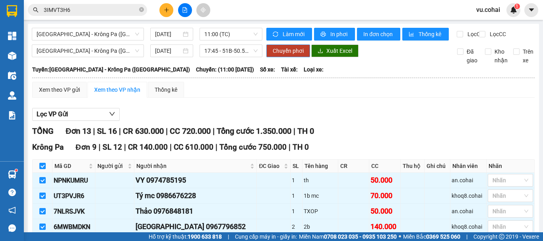
click at [287, 57] on button "Chuyển phơi" at bounding box center [288, 51] width 44 height 13
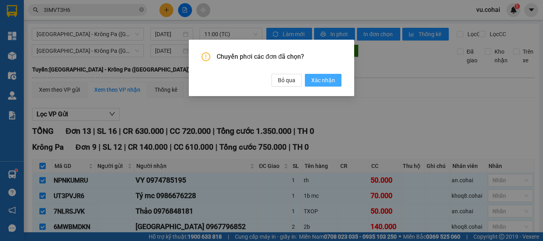
click at [322, 76] on span "Xác nhận" at bounding box center [323, 80] width 24 height 9
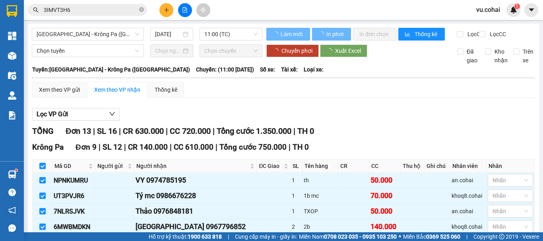
checkbox input "false"
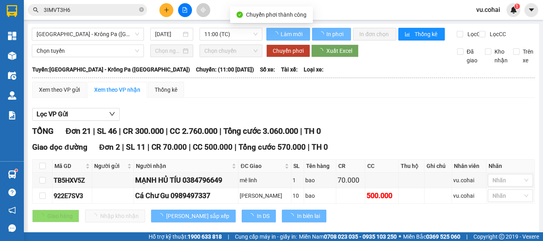
checkbox input "false"
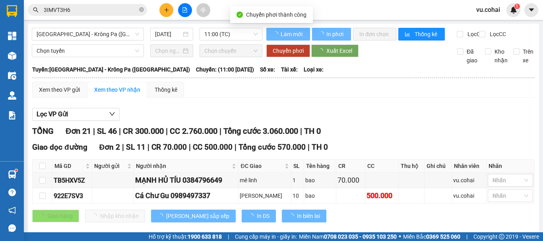
checkbox input "false"
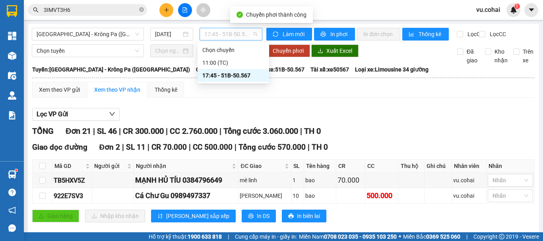
click at [234, 33] on span "17:45 - 51B-50.567" at bounding box center [230, 34] width 53 height 12
click at [227, 65] on div "11:00 (TC)" at bounding box center [233, 62] width 62 height 9
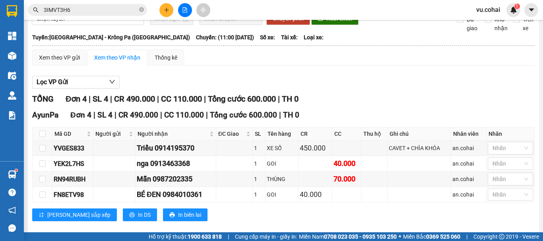
scroll to position [50, 0]
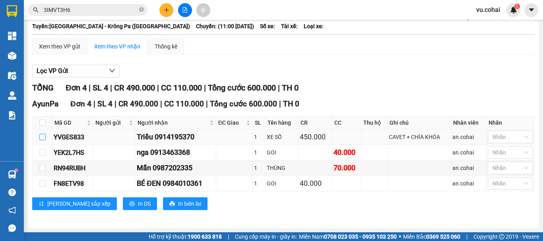
click at [45, 138] on input "checkbox" at bounding box center [42, 137] width 6 height 6
checkbox input "true"
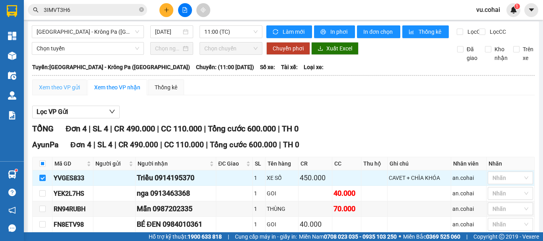
scroll to position [0, 0]
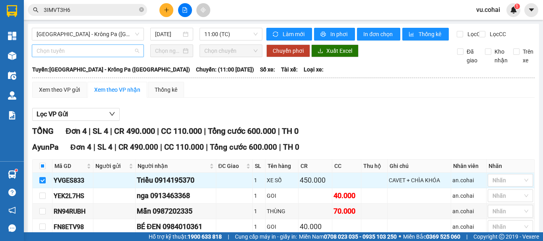
click at [96, 54] on span "Chọn tuyến" at bounding box center [88, 51] width 103 height 12
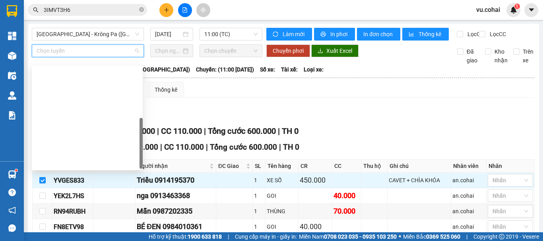
scroll to position [114, 0]
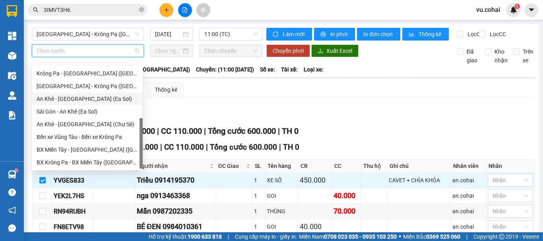
click at [90, 100] on div "An Khê - [GEOGRAPHIC_DATA] (Ea Sol)" at bounding box center [87, 99] width 101 height 9
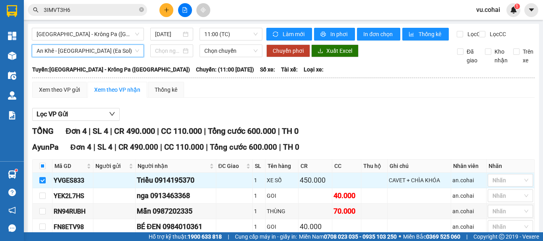
click at [107, 57] on span "An Khê - [GEOGRAPHIC_DATA] (Ea Sol)" at bounding box center [88, 51] width 103 height 12
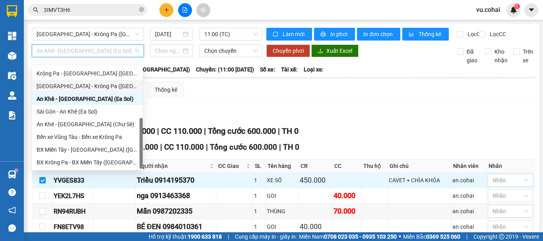
click at [91, 87] on div "[GEOGRAPHIC_DATA] - Krông Pa ([GEOGRAPHIC_DATA])" at bounding box center [87, 86] width 101 height 9
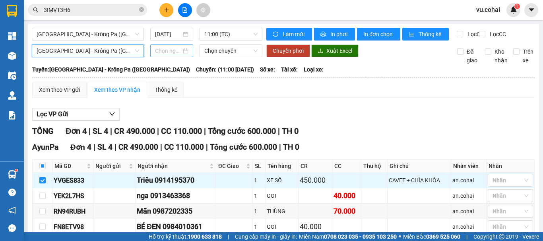
click at [172, 55] on input at bounding box center [168, 50] width 26 height 9
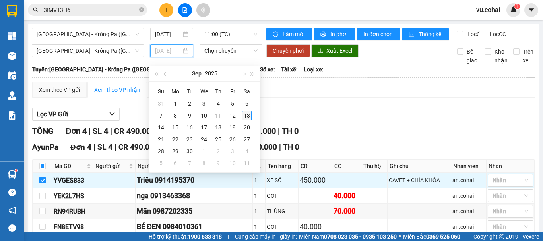
type input "[DATE]"
click at [246, 117] on div "13" at bounding box center [247, 116] width 10 height 10
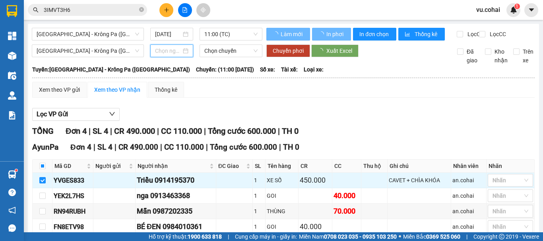
type input "[DATE]"
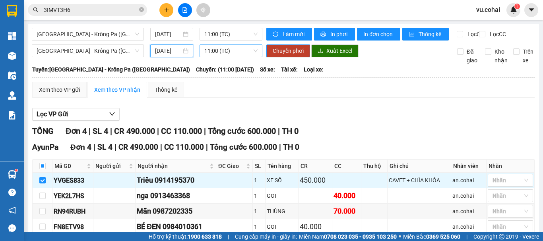
click at [242, 56] on span "11:00 (TC)" at bounding box center [230, 51] width 53 height 12
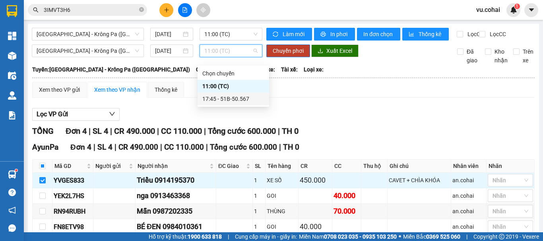
click at [234, 95] on div "17:45 - 51B-50.567" at bounding box center [233, 99] width 62 height 9
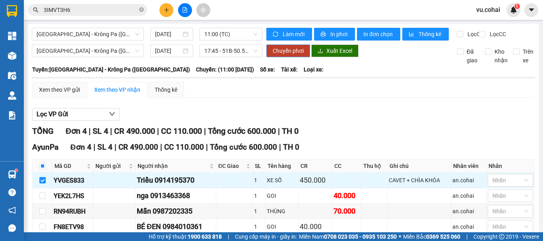
click at [288, 57] on button "Chuyển phơi" at bounding box center [288, 51] width 44 height 13
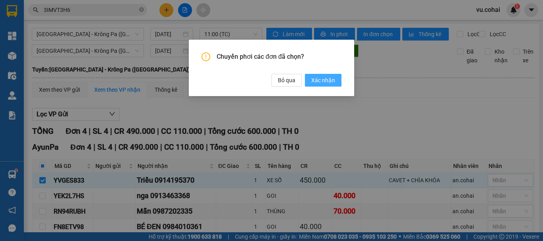
click at [319, 82] on span "Xác nhận" at bounding box center [323, 80] width 24 height 9
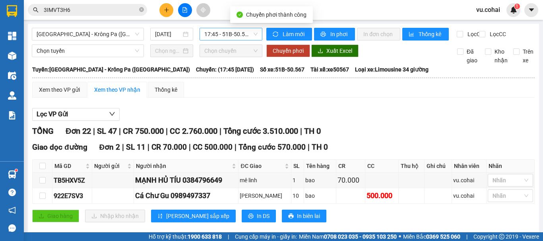
click at [235, 37] on span "17:45 - 51B-50.567" at bounding box center [230, 34] width 53 height 12
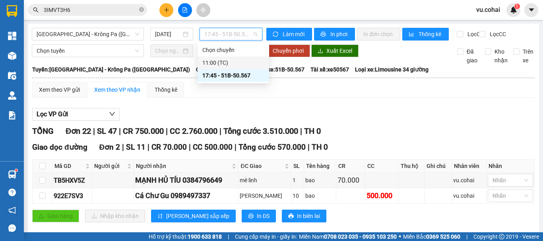
click at [223, 60] on div "11:00 (TC)" at bounding box center [233, 62] width 62 height 9
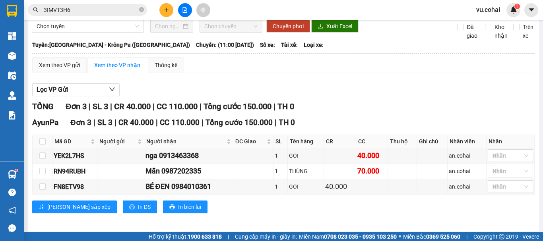
scroll to position [35, 0]
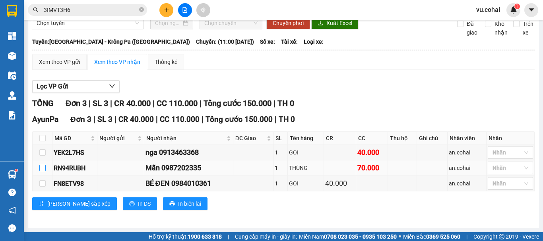
click at [42, 167] on input "checkbox" at bounding box center [42, 168] width 6 height 6
checkbox input "true"
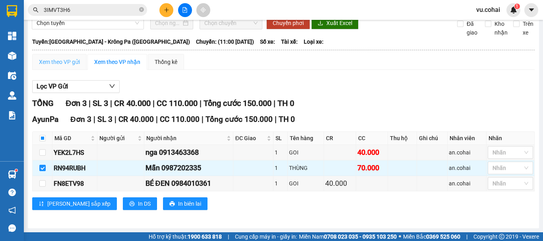
scroll to position [0, 0]
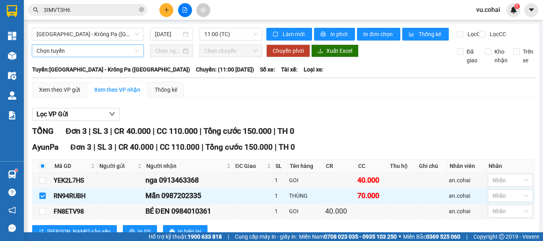
click at [85, 57] on span "Chọn tuyến" at bounding box center [88, 51] width 103 height 12
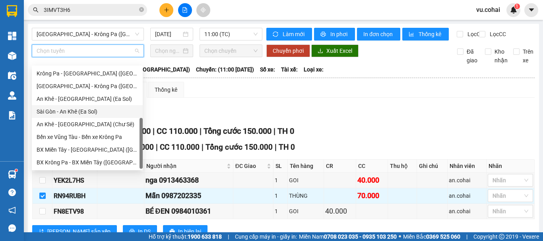
scroll to position [35, 0]
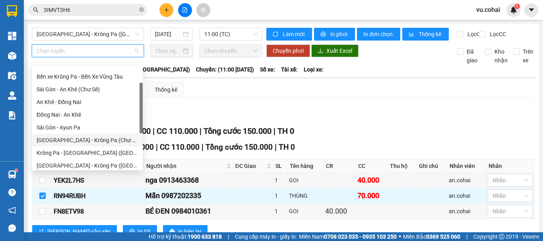
drag, startPoint x: 87, startPoint y: 140, endPoint x: 123, endPoint y: 122, distance: 39.8
click at [89, 138] on div "[GEOGRAPHIC_DATA] - Krông Pa (Chư RCăm)" at bounding box center [87, 140] width 101 height 9
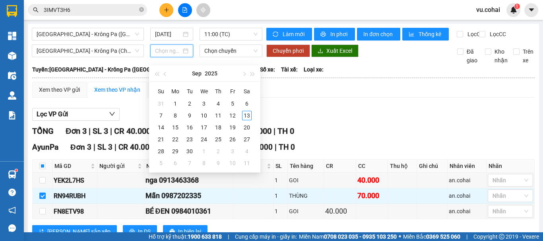
click at [168, 55] on input at bounding box center [168, 50] width 26 height 9
type input "[DATE]"
click at [245, 115] on div "13" at bounding box center [247, 116] width 10 height 10
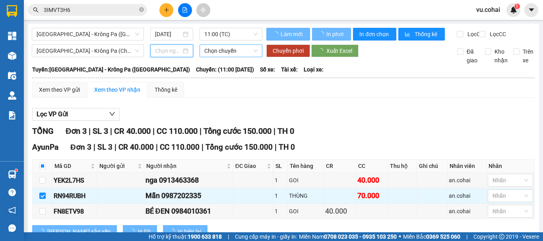
type input "[DATE]"
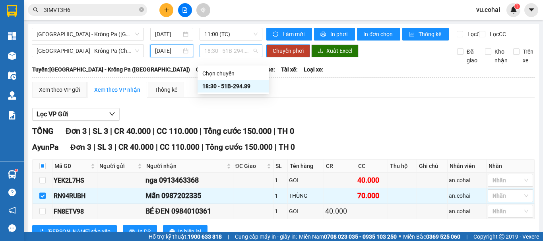
click at [229, 57] on span "18:30 - 51B-294.89" at bounding box center [230, 51] width 53 height 12
click at [242, 88] on div "18:30 - 51B-294.89" at bounding box center [233, 86] width 62 height 9
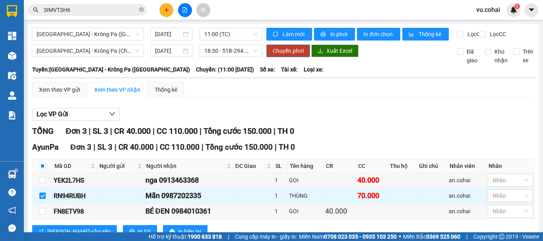
click at [285, 55] on span "Chuyển phơi" at bounding box center [288, 50] width 31 height 9
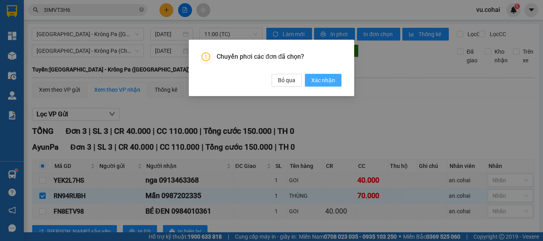
click at [321, 80] on span "Xác nhận" at bounding box center [323, 80] width 24 height 9
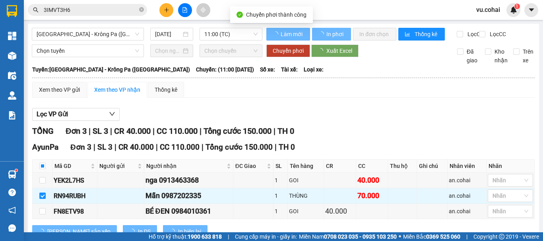
checkbox input "false"
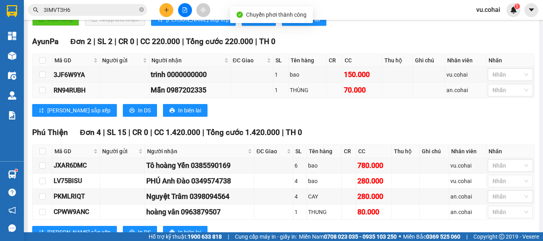
scroll to position [184, 0]
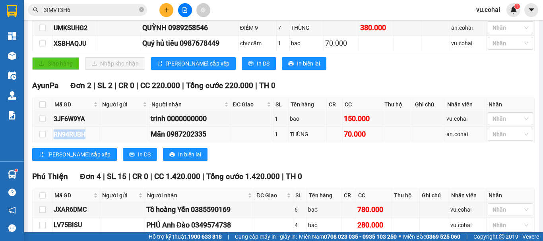
drag, startPoint x: 87, startPoint y: 139, endPoint x: 50, endPoint y: 139, distance: 37.0
click at [50, 139] on tr "RN94RUBH Mẫn 0987202335 1 THÙNG 70.000 an.cohai Nhãn" at bounding box center [284, 134] width 502 height 15
copy tr "RN94RUBH"
click at [139, 9] on icon "close-circle" at bounding box center [141, 9] width 5 height 5
click at [87, 12] on input "text" at bounding box center [91, 10] width 94 height 9
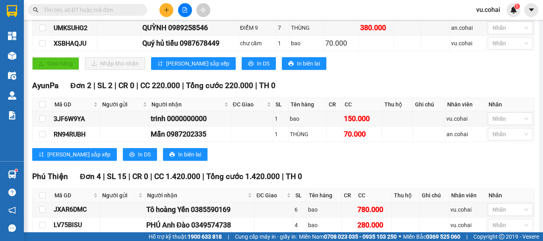
paste input "RN94RUBH"
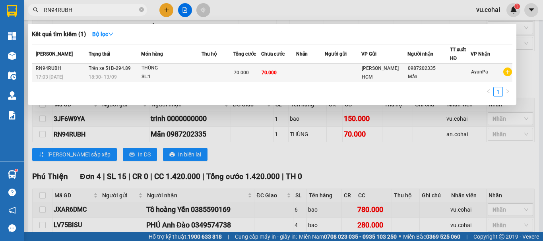
type input "RN94RUBH"
click at [318, 69] on td at bounding box center [310, 73] width 29 height 19
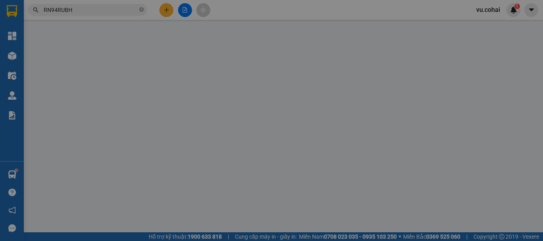
type input "0987202335"
type input "Mẫn"
type input "70.000"
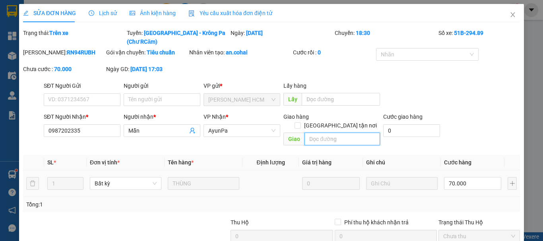
click at [335, 133] on input "text" at bounding box center [342, 139] width 76 height 13
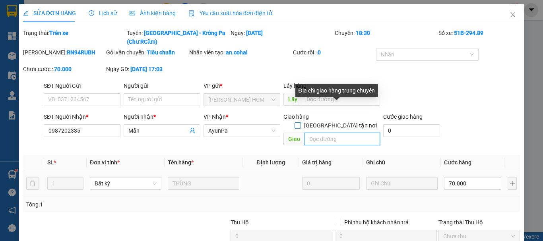
type input "s"
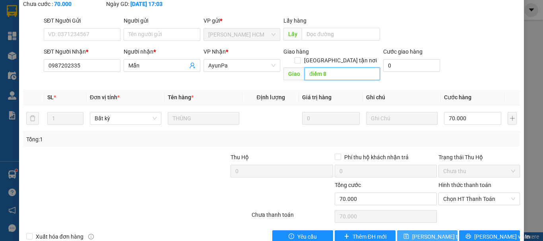
type input "điểm 8"
click at [428, 232] on span "[PERSON_NAME] thay đổi" at bounding box center [444, 236] width 64 height 9
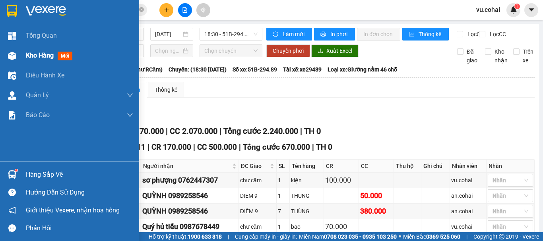
click at [41, 58] on span "Kho hàng" at bounding box center [40, 56] width 28 height 8
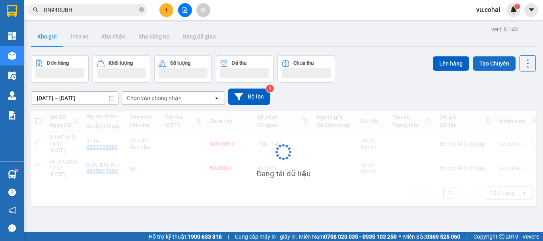
click at [486, 64] on button "Tạo Chuyến" at bounding box center [494, 63] width 43 height 14
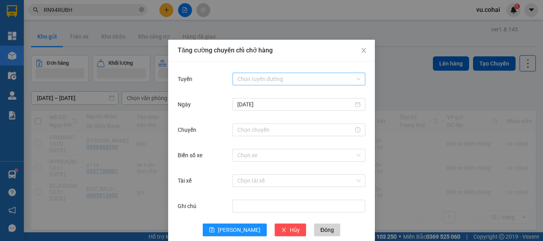
click at [277, 80] on input "Tuyến" at bounding box center [296, 79] width 118 height 12
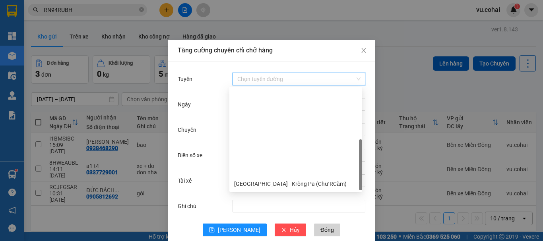
scroll to position [102, 0]
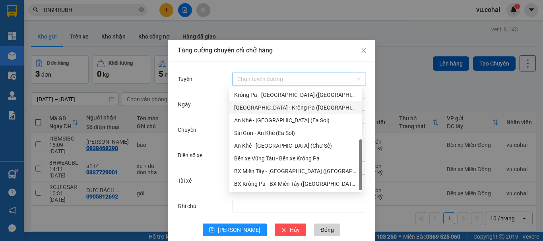
click at [275, 108] on div "[GEOGRAPHIC_DATA] - Krông Pa ([GEOGRAPHIC_DATA])" at bounding box center [295, 107] width 123 height 9
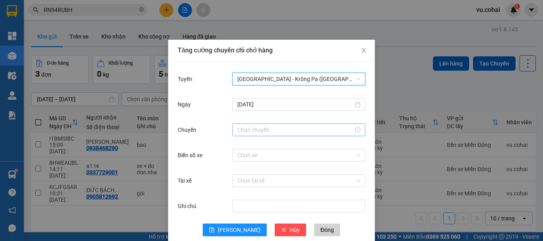
click at [247, 132] on input "Chuyến" at bounding box center [295, 130] width 116 height 9
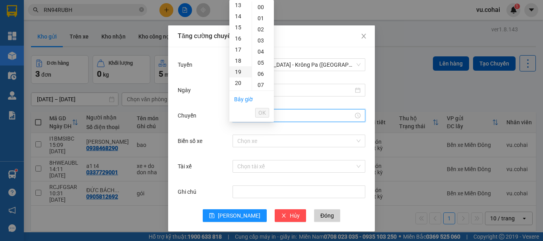
scroll to position [159, 0]
click at [237, 50] on div "18" at bounding box center [240, 48] width 22 height 11
type input "18:00"
click at [263, 116] on span "OK" at bounding box center [262, 112] width 8 height 9
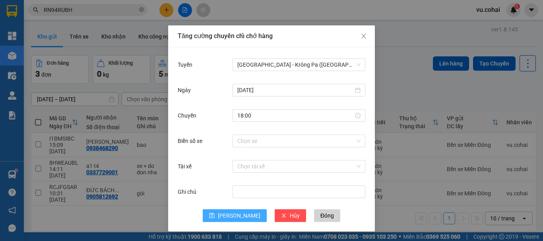
drag, startPoint x: 237, startPoint y: 215, endPoint x: 234, endPoint y: 209, distance: 6.6
click at [237, 216] on span "[PERSON_NAME]" at bounding box center [239, 215] width 43 height 9
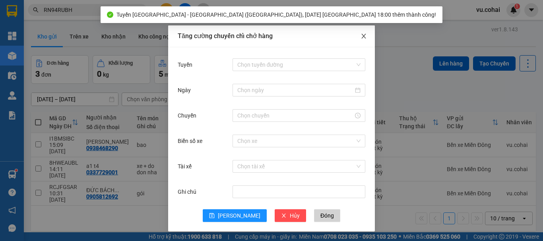
click at [361, 36] on icon "close" at bounding box center [363, 36] width 4 height 5
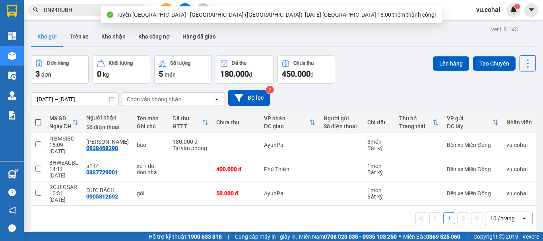
scroll to position [0, 0]
drag, startPoint x: 35, startPoint y: 176, endPoint x: 53, endPoint y: 174, distance: 18.8
click at [35, 182] on td at bounding box center [38, 194] width 14 height 24
checkbox input "true"
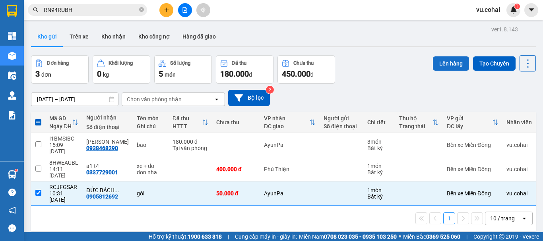
click at [441, 64] on button "Lên hàng" at bounding box center [451, 63] width 36 height 14
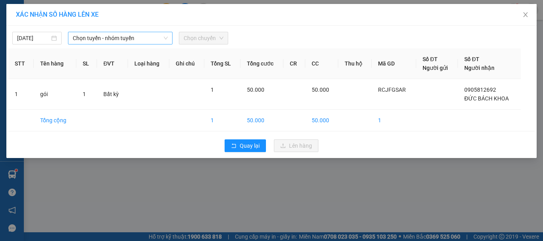
click at [121, 44] on span "Chọn tuyến - nhóm tuyến" at bounding box center [120, 38] width 95 height 12
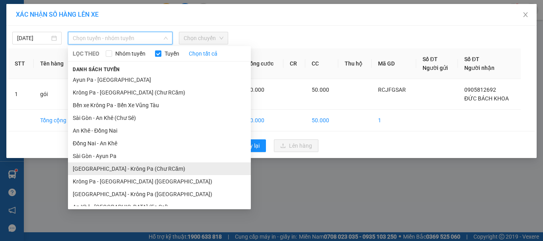
scroll to position [71, 0]
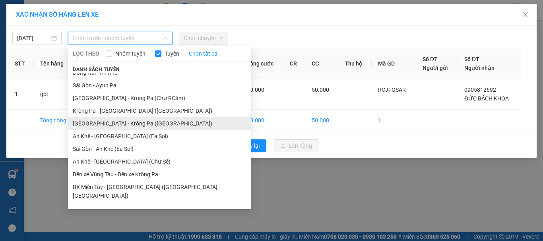
click at [118, 124] on li "[GEOGRAPHIC_DATA] - Krông Pa ([GEOGRAPHIC_DATA])" at bounding box center [159, 123] width 183 height 13
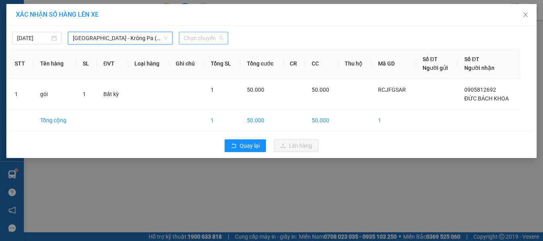
click at [196, 35] on span "Chọn chuyến" at bounding box center [204, 38] width 40 height 12
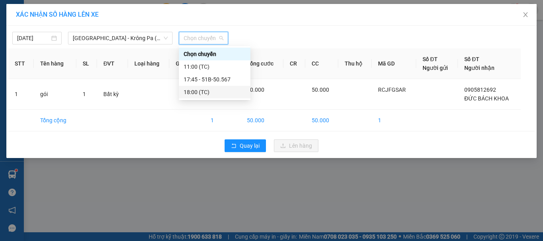
click at [205, 93] on div "18:00 (TC)" at bounding box center [215, 92] width 62 height 9
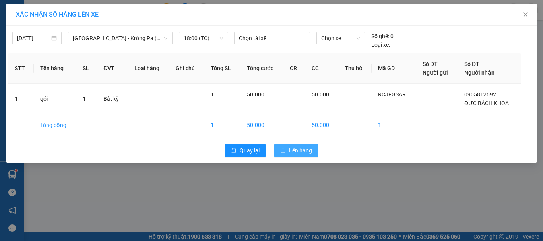
drag, startPoint x: 302, startPoint y: 148, endPoint x: 301, endPoint y: 136, distance: 12.0
click at [301, 148] on span "Lên hàng" at bounding box center [300, 150] width 23 height 9
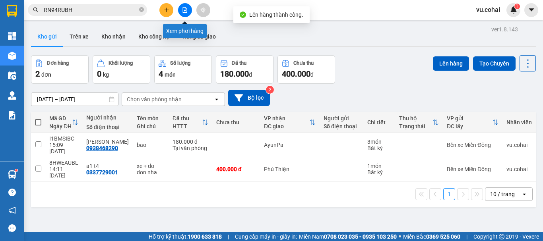
click at [182, 12] on icon "file-add" at bounding box center [185, 10] width 6 height 6
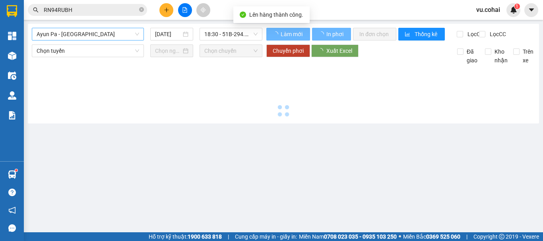
click at [105, 35] on span "Ayun Pa - [GEOGRAPHIC_DATA]" at bounding box center [88, 34] width 103 height 12
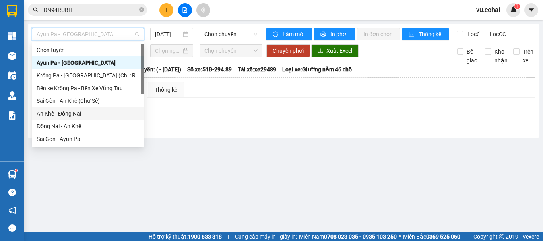
scroll to position [114, 0]
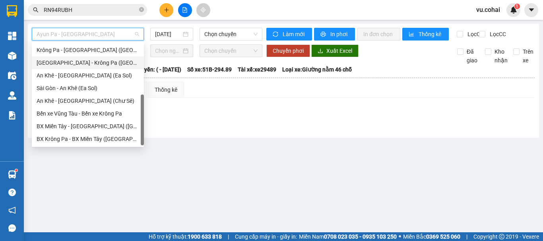
click at [88, 60] on div "[GEOGRAPHIC_DATA] - Krông Pa ([GEOGRAPHIC_DATA])" at bounding box center [88, 62] width 103 height 9
type input "[DATE]"
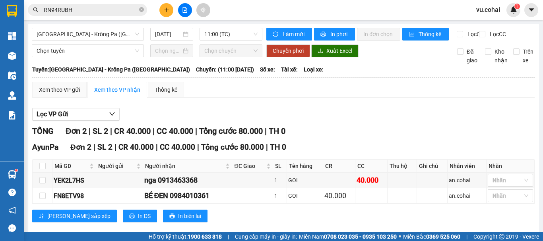
drag, startPoint x: 41, startPoint y: 168, endPoint x: 53, endPoint y: 149, distance: 22.5
click at [44, 163] on div "AyunPa Đơn 2 | SL 2 | CR 40.000 | CC 40.000 | Tổng cước 80.000 | TH 0 Mã GD Ngư…" at bounding box center [283, 184] width 502 height 87
click at [44, 169] on input "checkbox" at bounding box center [42, 166] width 6 height 6
checkbox input "true"
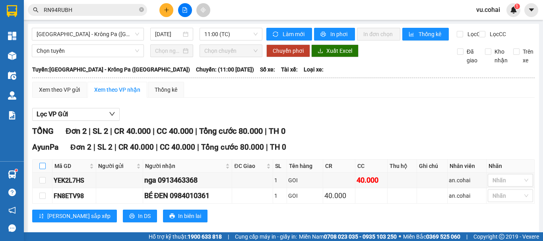
checkbox input "true"
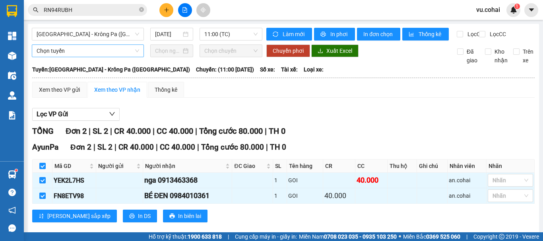
click at [71, 57] on span "Chọn tuyến" at bounding box center [88, 51] width 103 height 12
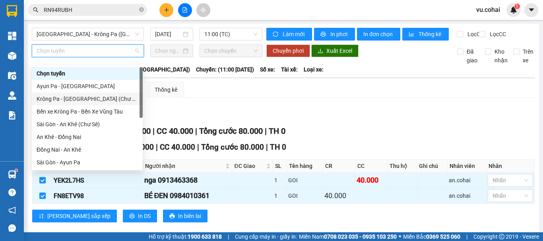
scroll to position [111, 0]
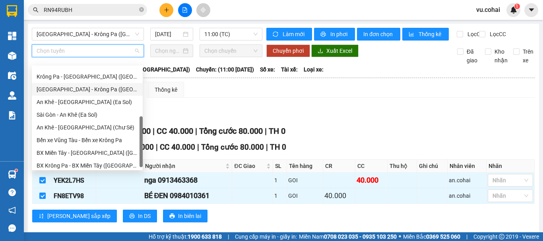
drag, startPoint x: 85, startPoint y: 89, endPoint x: 98, endPoint y: 87, distance: 13.3
click at [87, 89] on div "[GEOGRAPHIC_DATA] - Krông Pa ([GEOGRAPHIC_DATA])" at bounding box center [87, 89] width 101 height 9
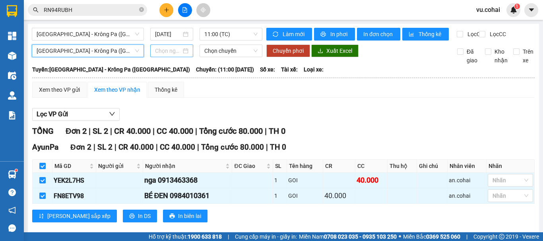
click at [178, 55] on input at bounding box center [168, 50] width 26 height 9
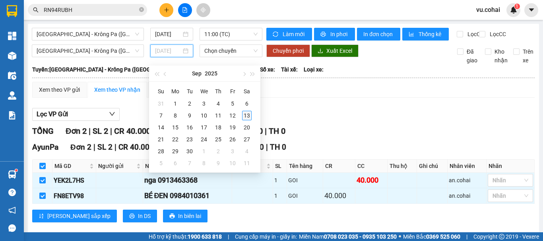
type input "[DATE]"
click at [243, 117] on div "13" at bounding box center [247, 116] width 10 height 10
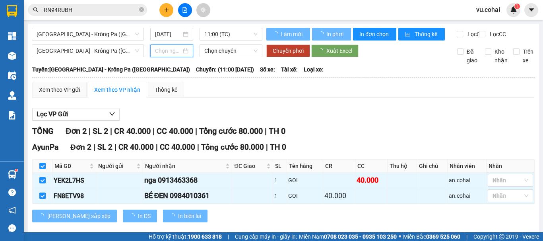
type input "[DATE]"
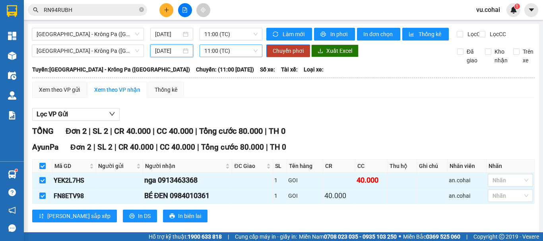
click at [232, 52] on span "11:00 (TC)" at bounding box center [230, 51] width 53 height 12
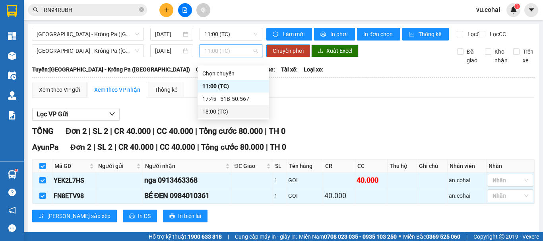
drag, startPoint x: 225, startPoint y: 109, endPoint x: 230, endPoint y: 110, distance: 5.8
click at [225, 109] on div "18:00 (TC)" at bounding box center [233, 111] width 62 height 9
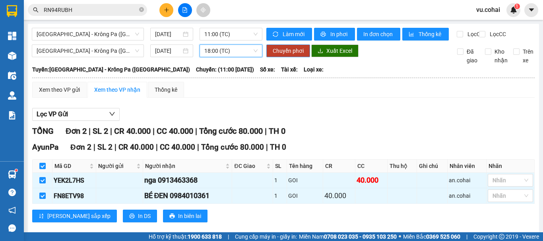
click at [281, 57] on button "Chuyển phơi" at bounding box center [288, 51] width 44 height 13
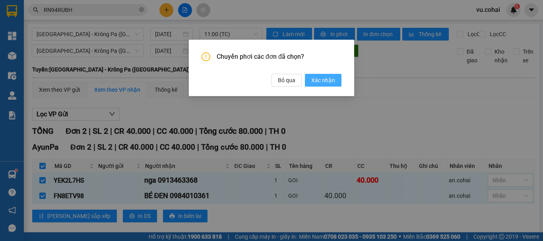
click at [325, 79] on span "Xác nhận" at bounding box center [323, 80] width 24 height 9
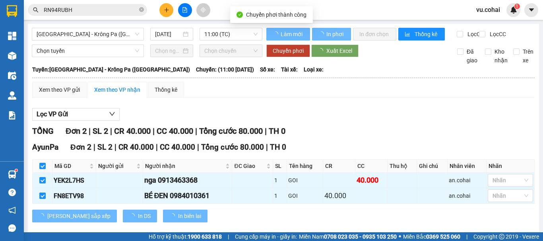
checkbox input "false"
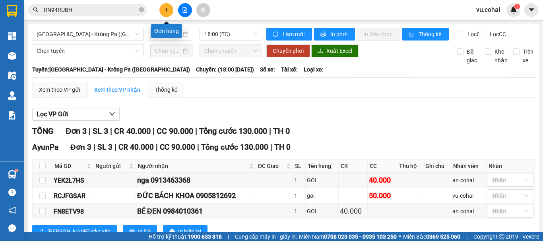
click at [163, 7] on button at bounding box center [166, 10] width 14 height 14
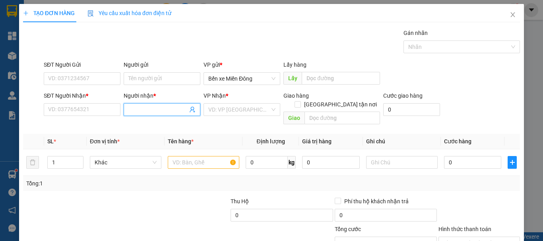
drag, startPoint x: 166, startPoint y: 112, endPoint x: 166, endPoint y: 105, distance: 7.6
click at [166, 109] on input "Người nhận *" at bounding box center [157, 109] width 59 height 9
click at [176, 108] on input "quý chư căm" at bounding box center [157, 109] width 59 height 9
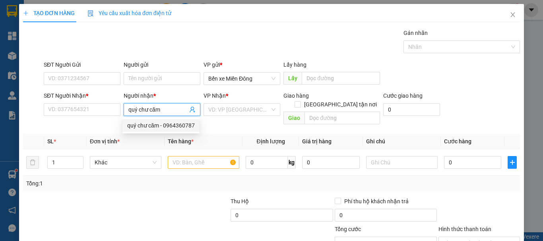
click at [168, 109] on input "quý chư căm" at bounding box center [157, 109] width 59 height 9
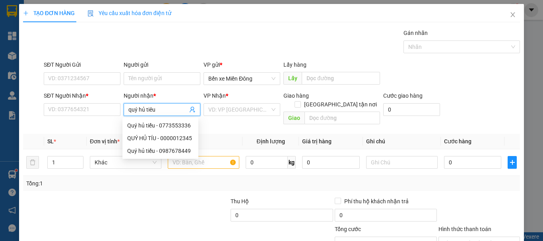
type input "quý hủ tiếu"
click at [184, 138] on div "Quý hủ tiếu - 0987678449" at bounding box center [160, 138] width 66 height 9
type input "0987678449"
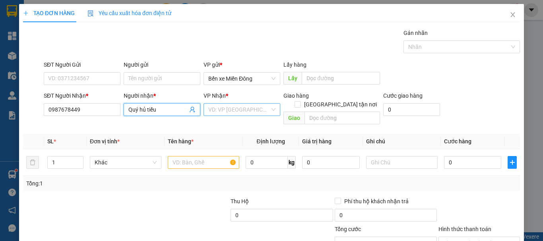
type input "Quý hủ tiếu"
click at [247, 105] on input "search" at bounding box center [239, 110] width 62 height 12
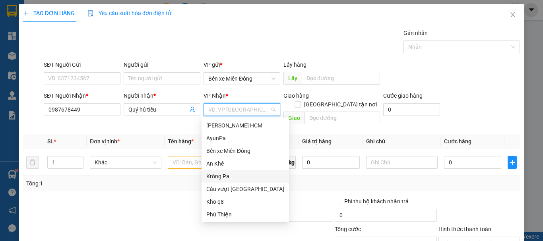
click at [226, 181] on div "Krông Pa" at bounding box center [244, 176] width 87 height 13
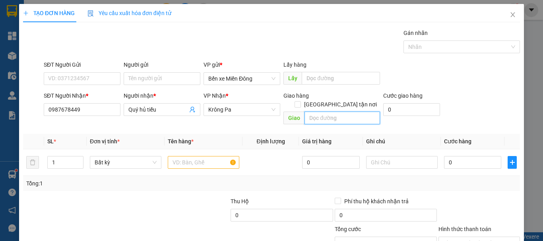
click at [333, 112] on input "text" at bounding box center [342, 118] width 76 height 13
type input "chu căm"
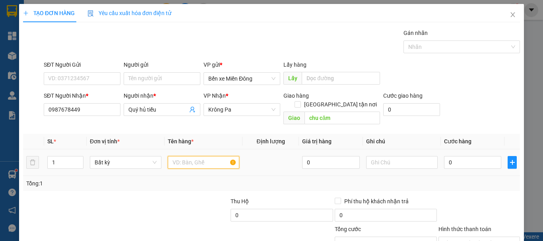
click at [190, 156] on input "text" at bounding box center [204, 162] width 72 height 13
type input "bao"
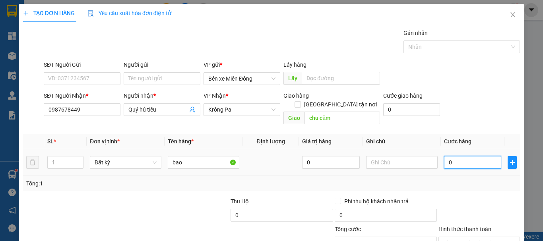
click at [457, 156] on input "0" at bounding box center [472, 162] width 57 height 13
type input "007"
type input "7"
type input "0.070"
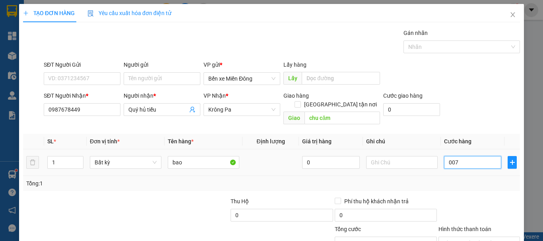
type input "70"
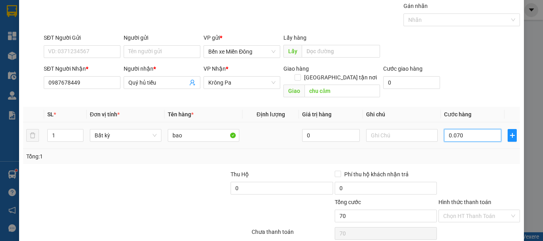
scroll to position [53, 0]
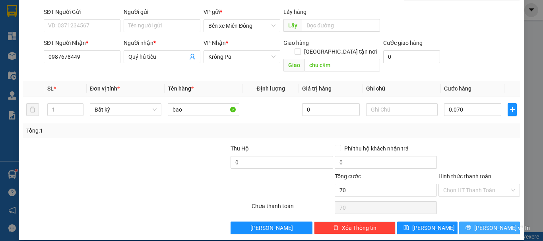
type input "70.000"
click at [486, 224] on span "[PERSON_NAME] và In" at bounding box center [502, 228] width 56 height 9
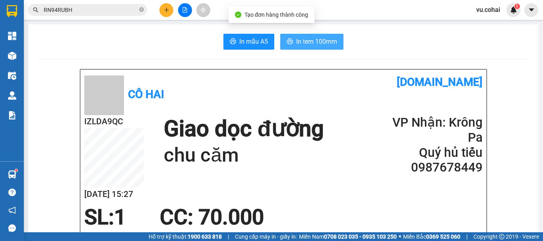
click at [316, 35] on button "In tem 100mm" at bounding box center [311, 42] width 63 height 16
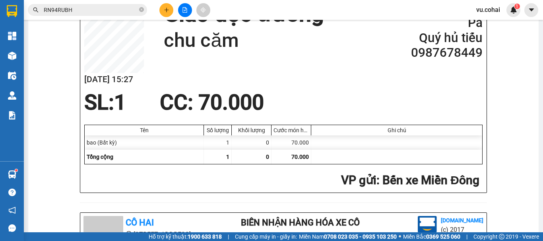
scroll to position [119, 0]
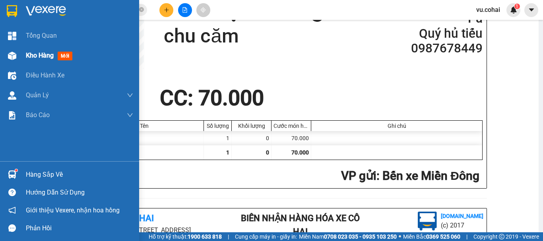
click at [38, 56] on span "Kho hàng" at bounding box center [40, 56] width 28 height 8
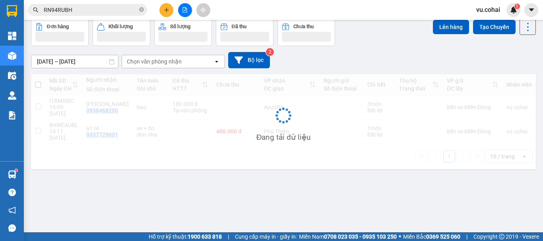
scroll to position [37, 0]
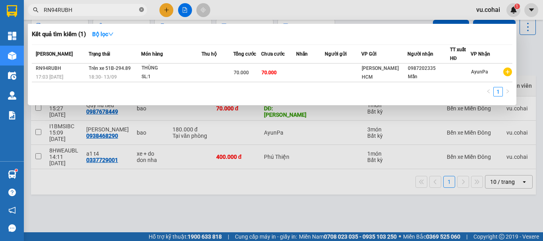
click at [141, 8] on icon "close-circle" at bounding box center [141, 9] width 5 height 5
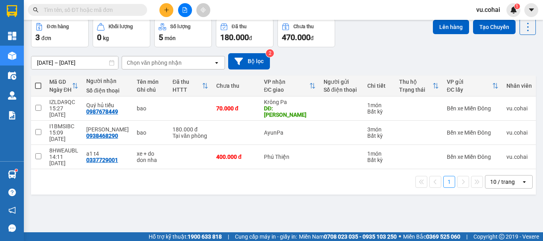
click at [94, 10] on input "text" at bounding box center [91, 10] width 94 height 9
click at [169, 2] on div "Kết quả tìm kiếm ( 1 ) Bộ lọc Mã ĐH Trạng thái Món hàng Thu hộ Tổng cước Chưa c…" at bounding box center [271, 10] width 543 height 20
click at [165, 8] on icon "plus" at bounding box center [167, 10] width 6 height 6
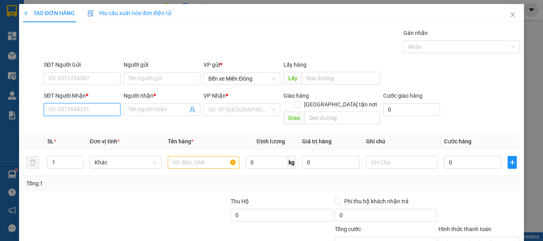
click at [71, 108] on input "SĐT Người Nhận *" at bounding box center [82, 109] width 77 height 13
click at [63, 112] on input "SĐT Người Nhận *" at bounding box center [82, 109] width 77 height 13
click at [67, 108] on input "0" at bounding box center [82, 109] width 77 height 13
click at [70, 110] on input "0" at bounding box center [82, 109] width 77 height 13
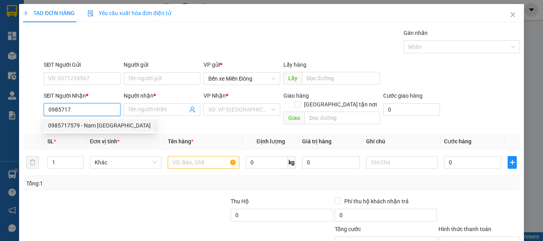
click at [102, 130] on div "0985717579 - Nam Nhà Bè" at bounding box center [99, 125] width 112 height 13
type input "0985717579"
type input "Nam Nhà Bè"
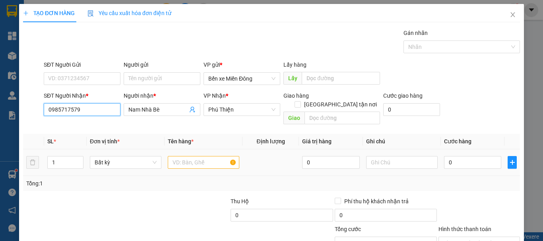
type input "0985717579"
click at [185, 157] on input "text" at bounding box center [204, 162] width 72 height 13
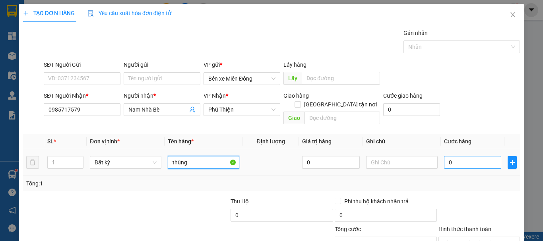
type input "thùng"
click at [473, 157] on input "0" at bounding box center [472, 162] width 57 height 13
type input "006"
type input "6"
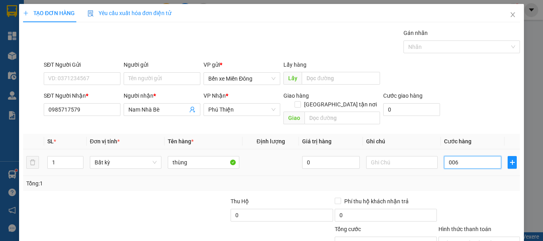
type input "0.060"
type input "60"
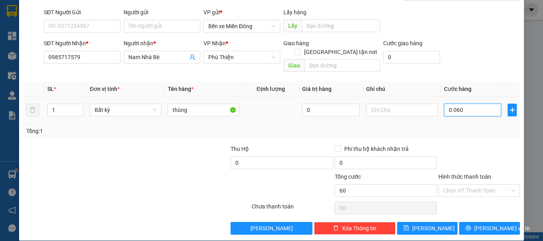
scroll to position [53, 0]
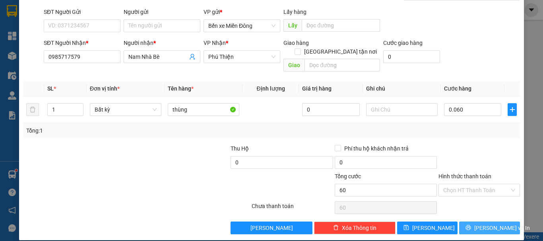
click at [496, 224] on span "[PERSON_NAME] và In" at bounding box center [502, 228] width 56 height 9
type input "60.000"
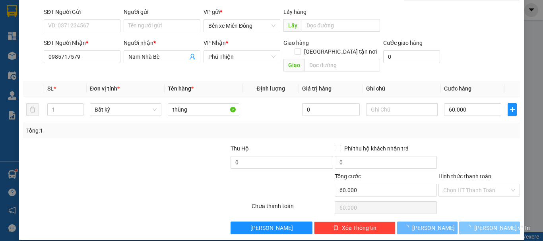
scroll to position [27, 0]
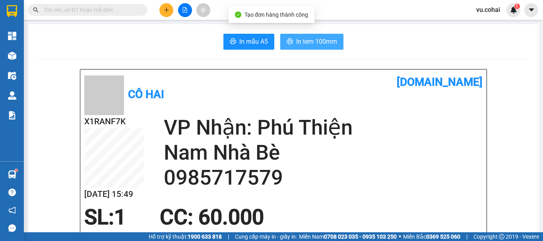
click at [305, 41] on span "In tem 100mm" at bounding box center [316, 42] width 41 height 10
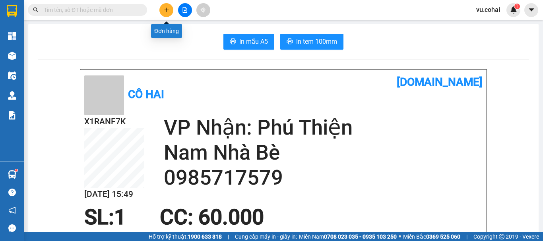
click at [164, 8] on icon "plus" at bounding box center [167, 10] width 6 height 6
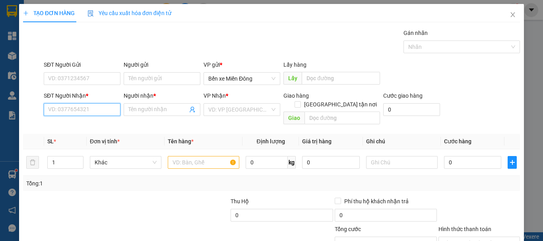
click at [70, 112] on input "SĐT Người Nhận *" at bounding box center [82, 109] width 77 height 13
click at [76, 109] on input "SĐT Người Nhận *" at bounding box center [82, 109] width 77 height 13
type input "0363913123"
click at [70, 127] on div "0363913123 - ko tên" at bounding box center [81, 125] width 66 height 9
type input "ko tên"
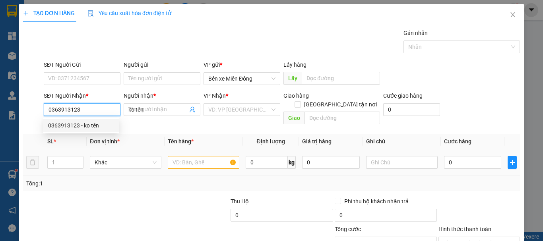
type input "0363913123"
click at [186, 156] on input "text" at bounding box center [204, 162] width 72 height 13
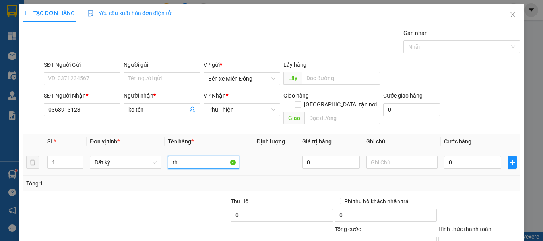
type input "t"
type input "cục"
click at [470, 159] on input "0" at bounding box center [472, 162] width 57 height 13
type input "005"
type input "5"
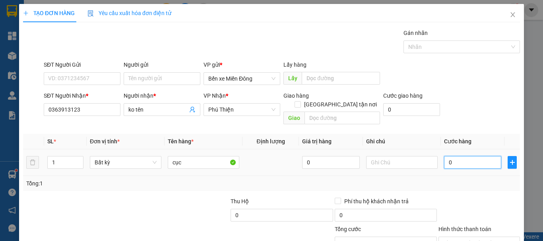
type input "5"
type input "0.050"
type input "50"
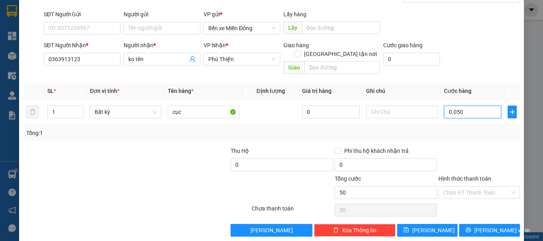
scroll to position [53, 0]
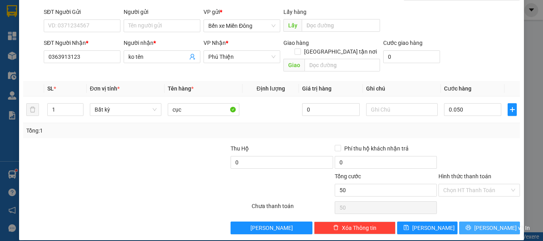
type input "50.000"
drag, startPoint x: 488, startPoint y: 218, endPoint x: 457, endPoint y: 186, distance: 45.0
click at [490, 224] on span "[PERSON_NAME] và In" at bounding box center [502, 228] width 56 height 9
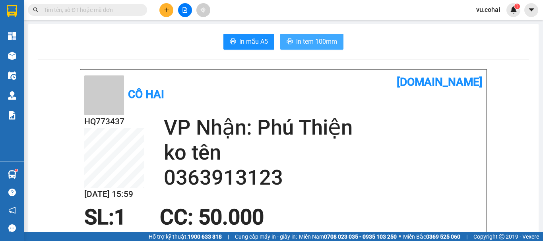
click at [306, 46] on span "In tem 100mm" at bounding box center [316, 42] width 41 height 10
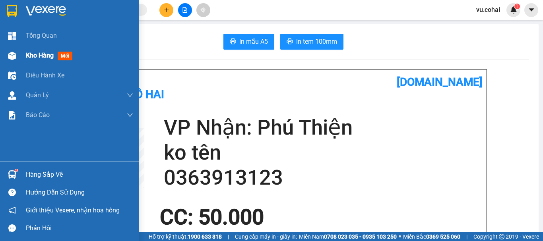
click at [37, 58] on span "Kho hàng" at bounding box center [40, 56] width 28 height 8
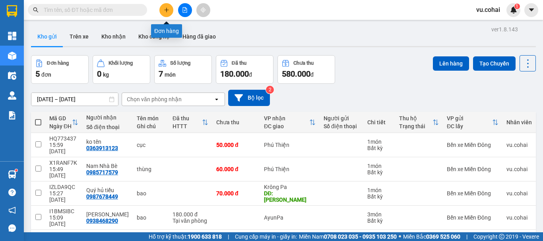
click at [164, 8] on icon "plus" at bounding box center [167, 10] width 6 height 6
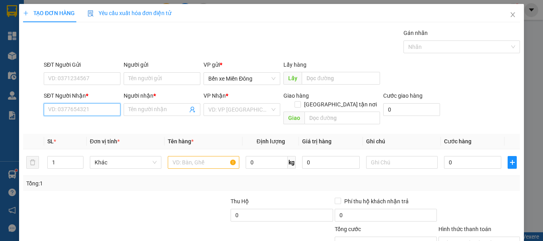
click at [70, 112] on input "SĐT Người Nhận *" at bounding box center [82, 109] width 77 height 13
type input "0378006906"
click at [79, 127] on div "0378006906 - ko ten" at bounding box center [81, 125] width 66 height 9
type input "ko ten"
type input "0378006906"
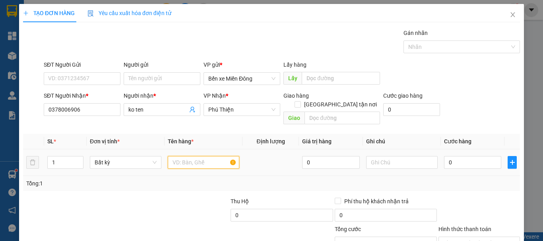
click at [201, 156] on input "text" at bounding box center [204, 162] width 72 height 13
type input "kiên chuột"
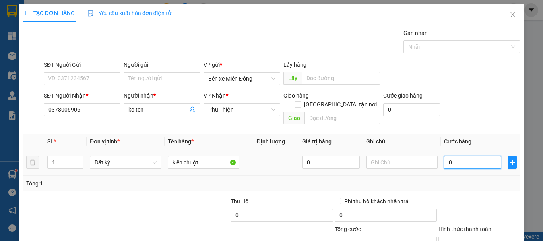
click at [458, 156] on input "0" at bounding box center [472, 162] width 57 height 13
type input "001"
type input "1"
type input "0.010"
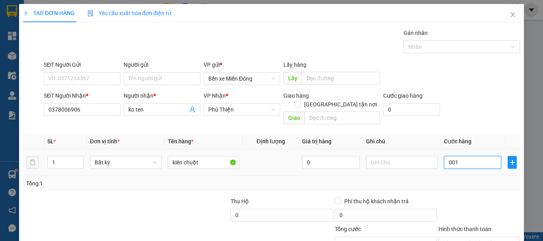
type input "10"
type input "000.100"
type input "100"
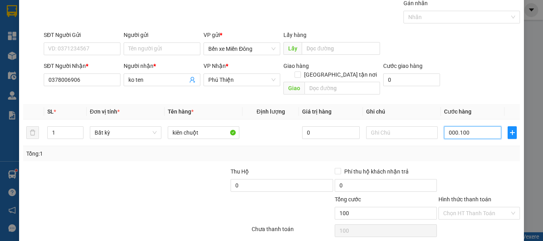
scroll to position [53, 0]
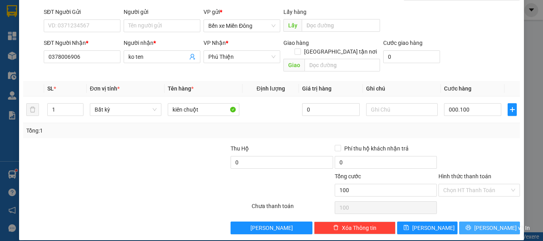
type input "100.000"
click at [498, 224] on span "[PERSON_NAME] và In" at bounding box center [502, 228] width 56 height 9
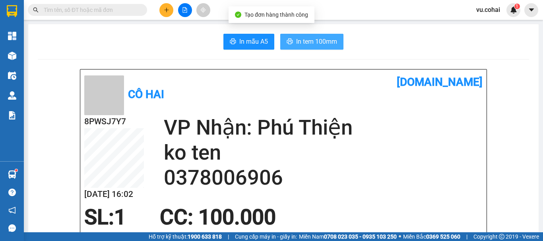
click at [302, 37] on span "In tem 100mm" at bounding box center [316, 42] width 41 height 10
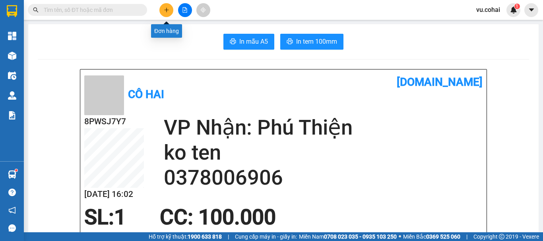
click at [162, 9] on button at bounding box center [166, 10] width 14 height 14
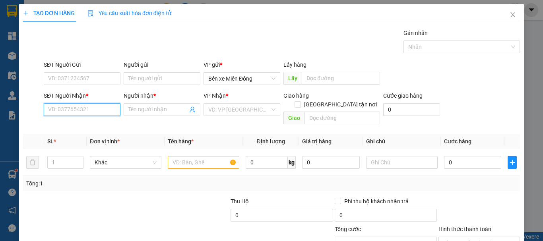
click at [98, 110] on input "SĐT Người Nhận *" at bounding box center [82, 109] width 77 height 13
click at [84, 112] on input "SĐT Người Nhận *" at bounding box center [82, 109] width 77 height 13
type input "0986751699"
click at [79, 126] on div "0986751699 - a toản" at bounding box center [81, 125] width 66 height 9
type input "a toản"
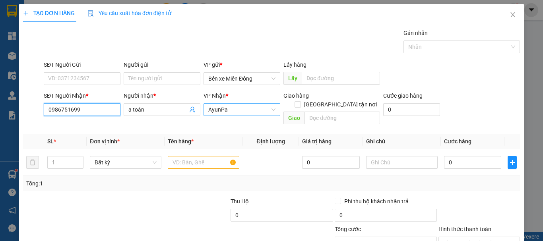
click at [238, 107] on span "AyunPa" at bounding box center [241, 110] width 67 height 12
type input "0986751699"
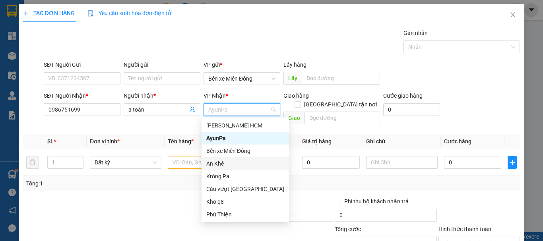
click at [226, 164] on div "An Khê" at bounding box center [245, 163] width 78 height 9
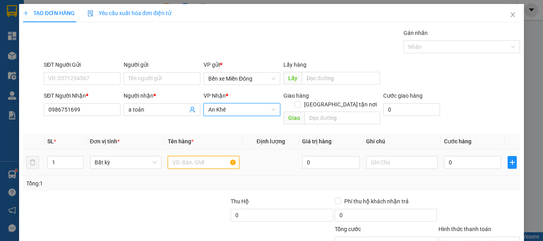
click at [189, 156] on input "text" at bounding box center [204, 162] width 72 height 13
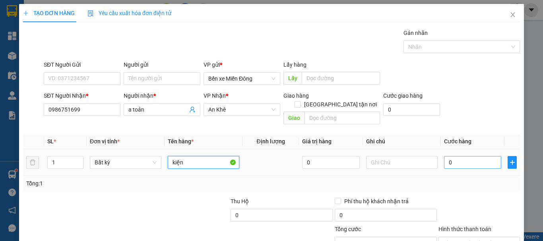
type input "kiện"
click at [454, 157] on input "0" at bounding box center [472, 162] width 57 height 13
type input "001"
type input "1"
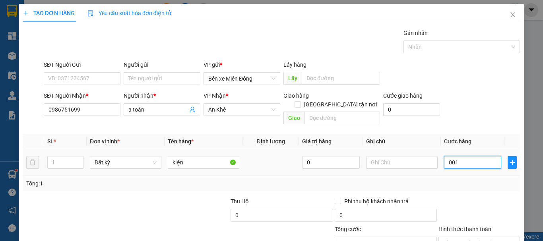
type input "0.015"
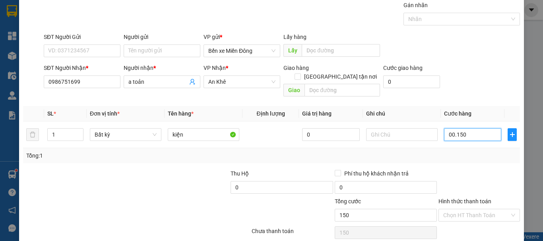
scroll to position [40, 0]
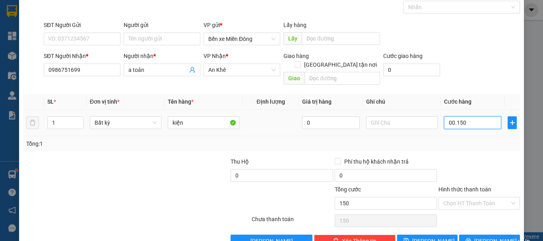
click at [479, 116] on input "00.150" at bounding box center [472, 122] width 57 height 13
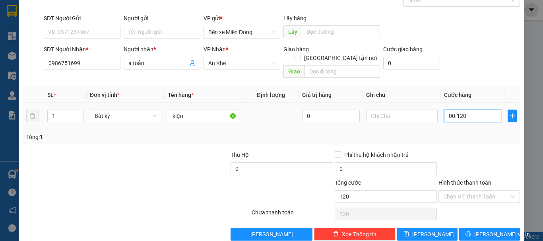
scroll to position [53, 0]
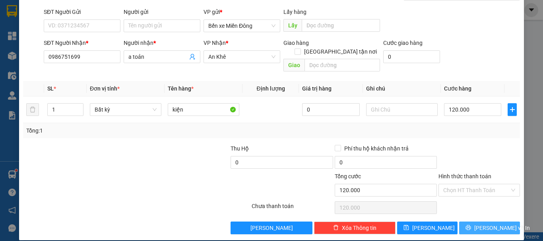
click at [476, 222] on button "[PERSON_NAME] và In" at bounding box center [489, 228] width 61 height 13
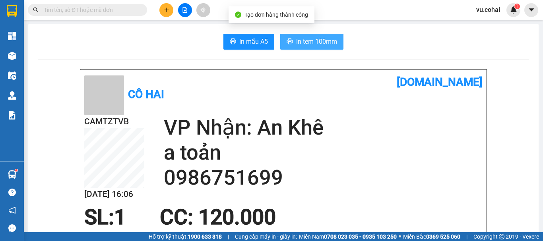
click at [314, 40] on span "In tem 100mm" at bounding box center [316, 42] width 41 height 10
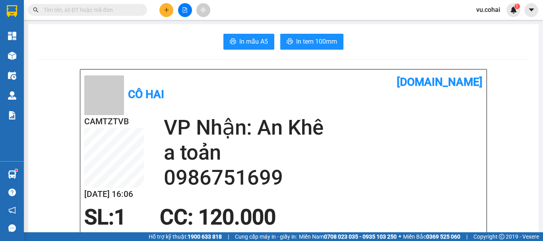
click at [165, 8] on icon "plus" at bounding box center [167, 10] width 6 height 6
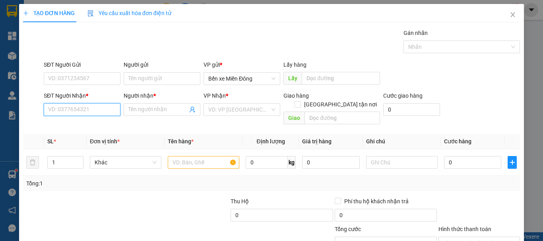
click at [77, 107] on input "SĐT Người Nhận *" at bounding box center [82, 109] width 77 height 13
click at [83, 106] on input "SĐT Người Nhận *" at bounding box center [82, 109] width 77 height 13
click at [77, 112] on input "SĐT Người Nhận *" at bounding box center [82, 109] width 77 height 13
click at [92, 109] on input "SĐT Người Nhận *" at bounding box center [82, 109] width 77 height 13
click at [49, 108] on input "SĐT Người Nhận *" at bounding box center [82, 109] width 77 height 13
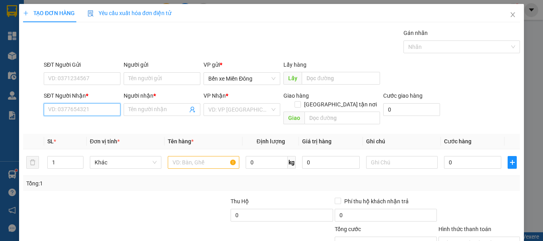
click at [65, 106] on input "SĐT Người Nhận *" at bounding box center [82, 109] width 77 height 13
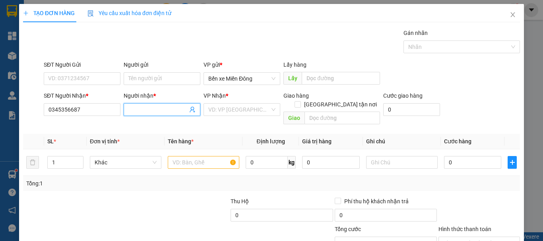
click at [149, 109] on input "Người nhận *" at bounding box center [157, 109] width 59 height 9
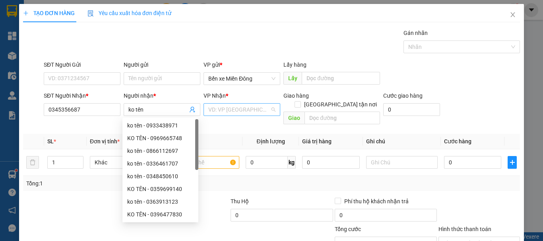
click at [246, 106] on input "search" at bounding box center [239, 110] width 62 height 12
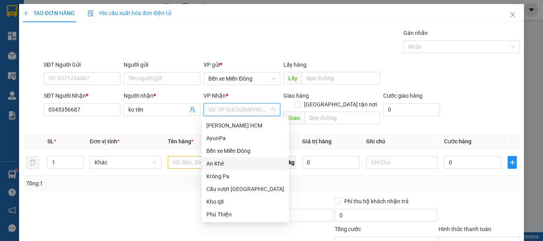
drag, startPoint x: 223, startPoint y: 166, endPoint x: 269, endPoint y: 139, distance: 53.4
click at [223, 165] on div "An Khê" at bounding box center [245, 163] width 78 height 9
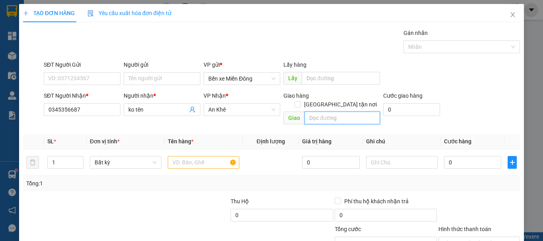
click at [351, 112] on input "text" at bounding box center [342, 118] width 76 height 13
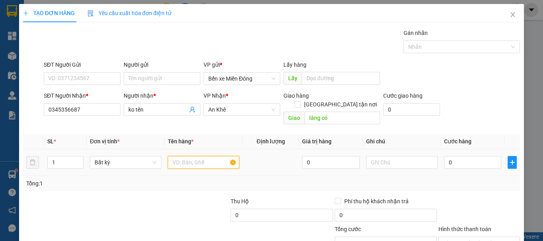
click at [195, 157] on input "text" at bounding box center [204, 162] width 72 height 13
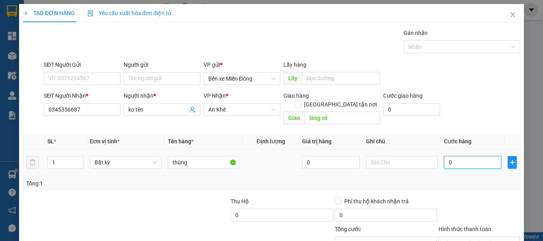
click at [456, 156] on input "0" at bounding box center [472, 162] width 57 height 13
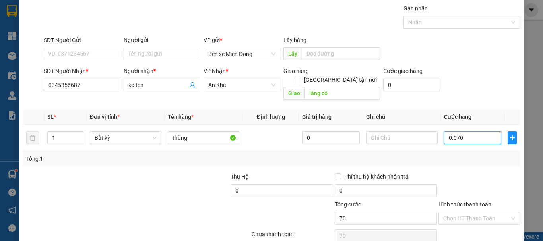
scroll to position [53, 0]
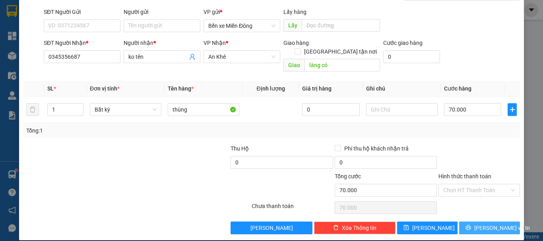
click at [489, 224] on span "[PERSON_NAME] và In" at bounding box center [502, 228] width 56 height 9
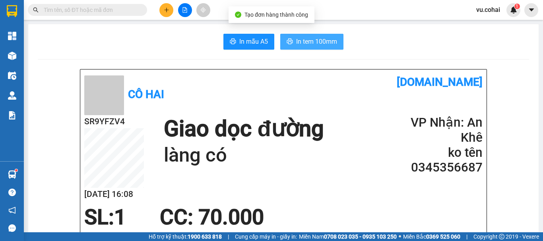
click at [314, 41] on span "In tem 100mm" at bounding box center [316, 42] width 41 height 10
click at [312, 43] on span "In tem 100mm" at bounding box center [316, 42] width 41 height 10
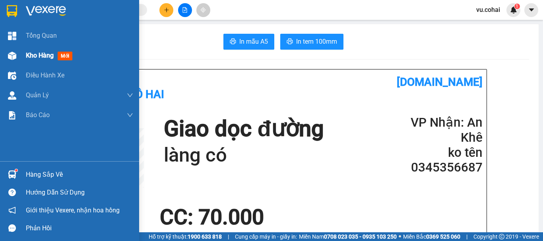
click at [26, 52] on span "Kho hàng" at bounding box center [40, 56] width 28 height 8
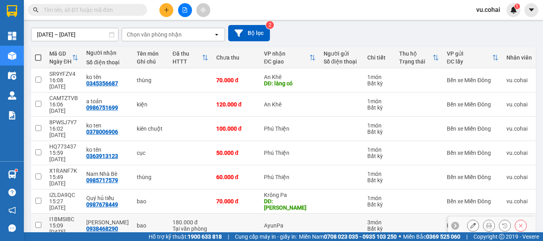
scroll to position [79, 0]
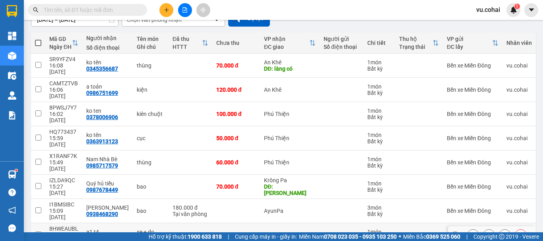
click at [470, 232] on icon at bounding box center [473, 235] width 6 height 6
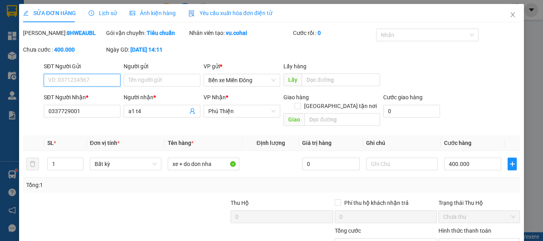
scroll to position [50, 0]
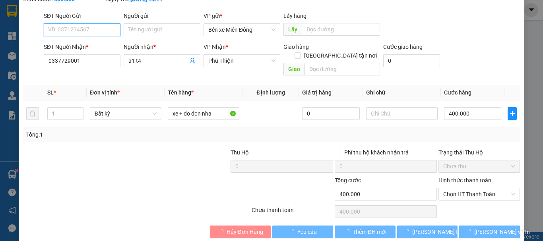
drag, startPoint x: 472, startPoint y: 162, endPoint x: 472, endPoint y: 171, distance: 8.8
click at [471, 169] on form "Thu Hộ 0 Phí thu hộ khách nhận trả 0 Trạng thái Thu Hộ Chưa thu Tổng cước 400.0…" at bounding box center [271, 176] width 497 height 56
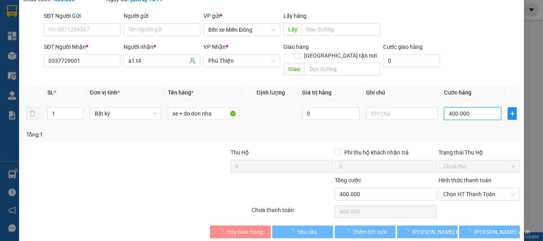
click at [471, 107] on input "400.000" at bounding box center [472, 113] width 57 height 13
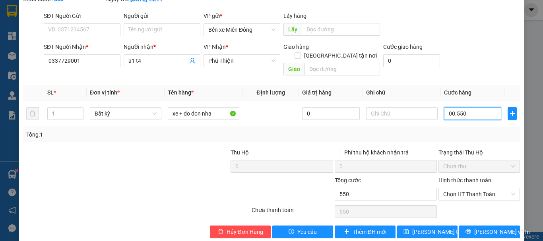
click at [463, 188] on span "Chọn HT Thanh Toán" at bounding box center [479, 194] width 72 height 12
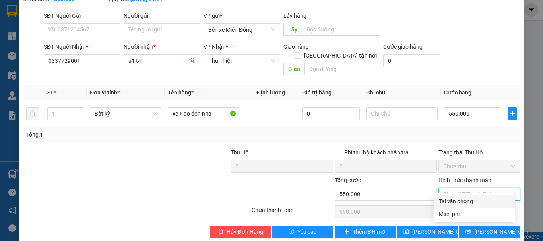
click at [453, 202] on div "Tại văn phòng" at bounding box center [474, 201] width 71 height 9
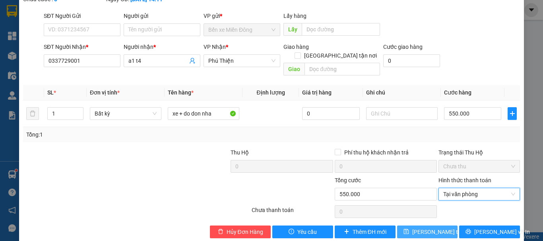
click at [434, 228] on span "[PERSON_NAME] thay đổi" at bounding box center [444, 232] width 64 height 9
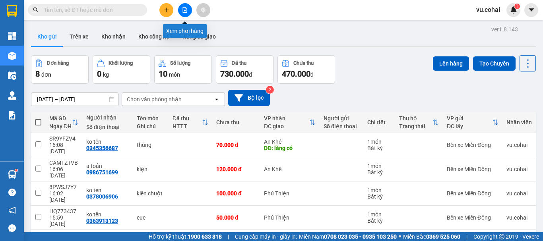
click at [185, 11] on icon "file-add" at bounding box center [185, 10] width 4 height 6
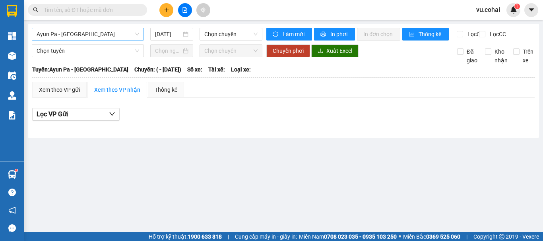
click at [85, 34] on span "Ayun Pa - [GEOGRAPHIC_DATA]" at bounding box center [88, 34] width 103 height 12
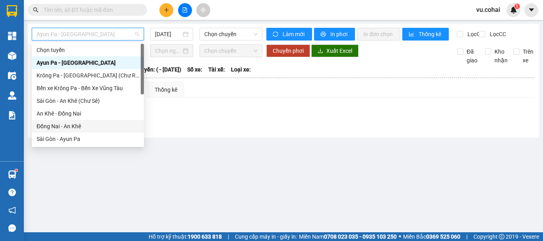
click at [63, 126] on div "Đồng Nai - An Khê" at bounding box center [88, 126] width 103 height 9
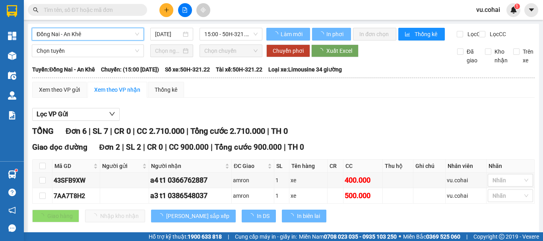
click at [217, 31] on span "15:00 - 50H-321.22" at bounding box center [230, 34] width 53 height 12
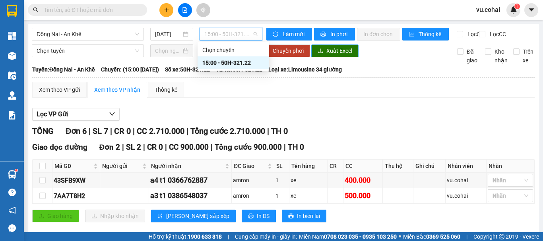
drag, startPoint x: 236, startPoint y: 61, endPoint x: 314, endPoint y: 61, distance: 77.9
click at [235, 62] on div "15:00 - 50H-321.22" at bounding box center [233, 62] width 62 height 9
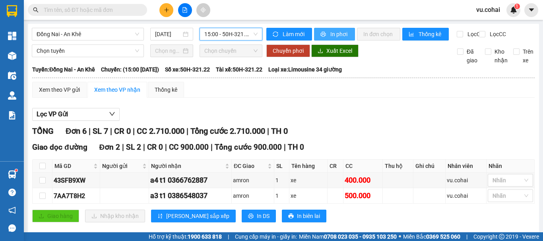
click at [343, 36] on span "In phơi" at bounding box center [339, 34] width 18 height 9
click at [91, 35] on span "Đồng Nai - An Khê" at bounding box center [88, 34] width 103 height 12
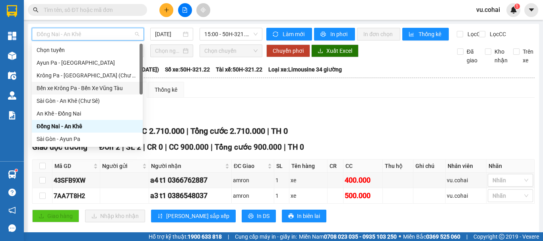
scroll to position [114, 0]
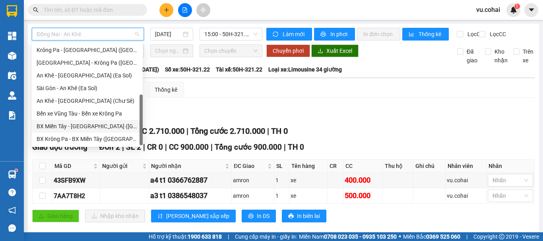
click at [93, 122] on div "BX Miền Tây - [GEOGRAPHIC_DATA] ([GEOGRAPHIC_DATA] - [GEOGRAPHIC_DATA])" at bounding box center [87, 126] width 111 height 13
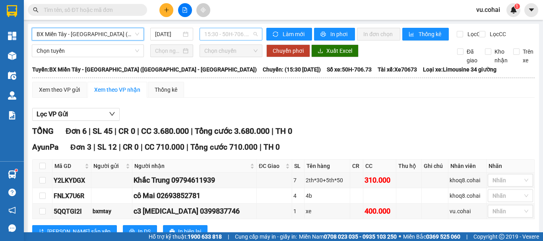
click at [222, 32] on span "15:30 - 50H-706.73" at bounding box center [230, 34] width 53 height 12
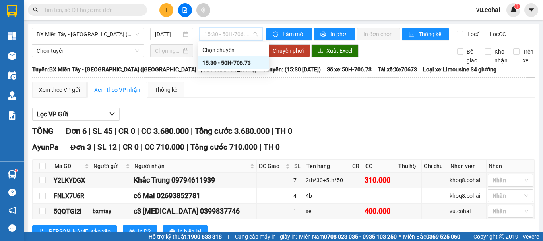
click at [229, 59] on div "15:30 - 50H-706.73" at bounding box center [233, 62] width 62 height 9
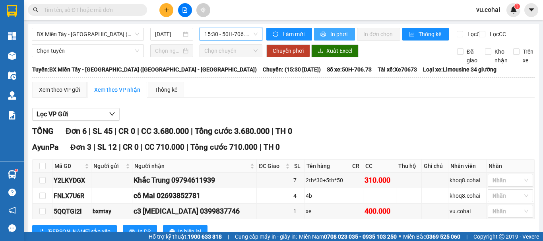
click at [321, 33] on icon "printer" at bounding box center [323, 34] width 5 height 5
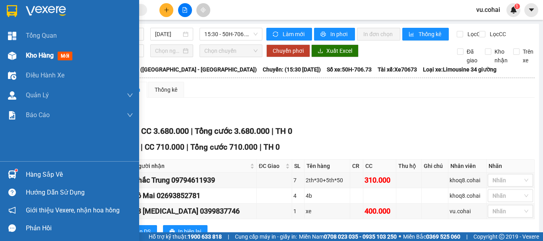
click at [39, 55] on span "Kho hàng" at bounding box center [40, 56] width 28 height 8
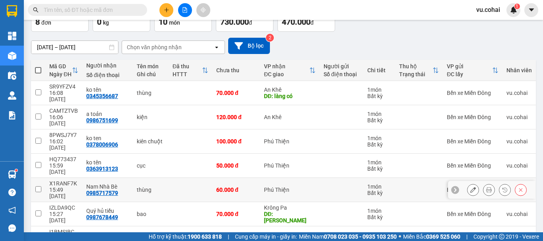
scroll to position [79, 0]
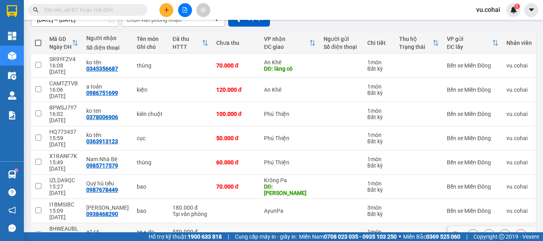
click at [45, 223] on td at bounding box center [38, 235] width 14 height 24
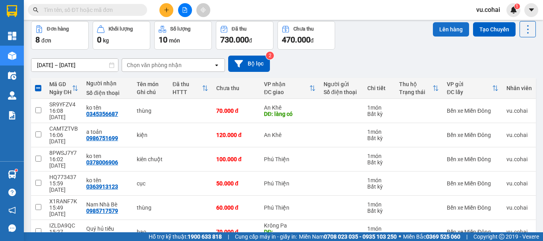
scroll to position [0, 0]
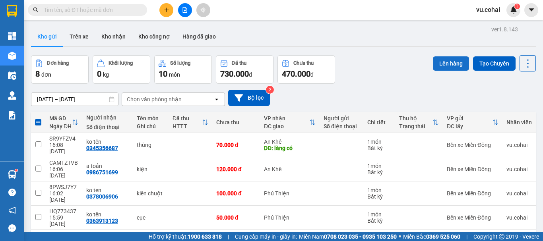
click at [452, 63] on button "Lên hàng" at bounding box center [451, 63] width 36 height 14
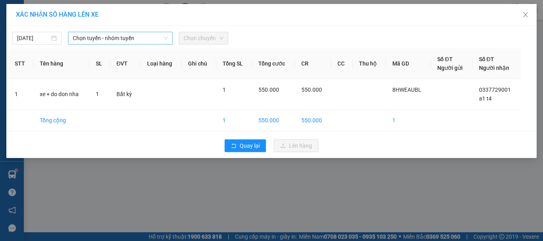
click at [137, 33] on span "Chọn tuyến - nhóm tuyến" at bounding box center [120, 38] width 95 height 12
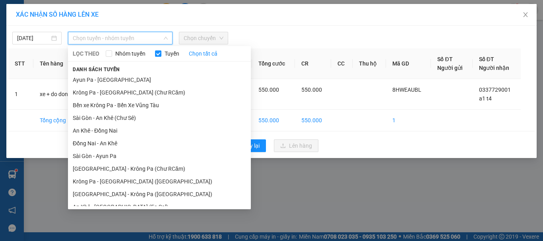
drag, startPoint x: 128, startPoint y: 122, endPoint x: 192, endPoint y: 65, distance: 85.3
click at [128, 122] on li "Sài Gòn - An Khê (Chư Sê)" at bounding box center [159, 118] width 183 height 13
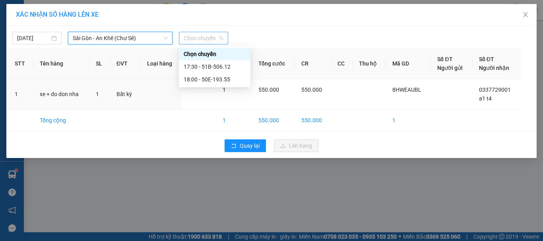
click at [209, 37] on span "Chọn chuyến" at bounding box center [204, 38] width 40 height 12
click at [222, 67] on div "17:30 - 51B-506.12" at bounding box center [215, 66] width 62 height 9
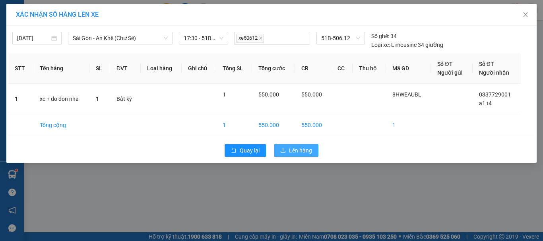
click at [299, 153] on span "Lên hàng" at bounding box center [300, 150] width 23 height 9
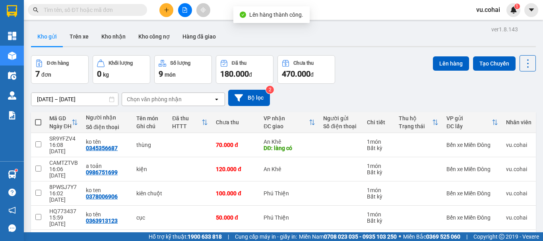
scroll to position [40, 0]
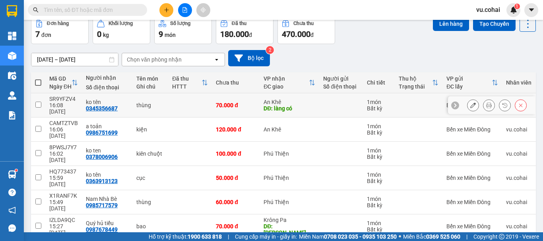
click at [45, 105] on td at bounding box center [38, 105] width 14 height 24
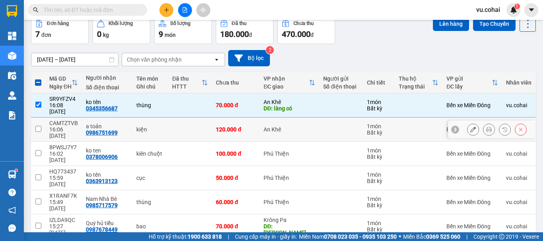
click at [38, 126] on input "checkbox" at bounding box center [38, 129] width 6 height 6
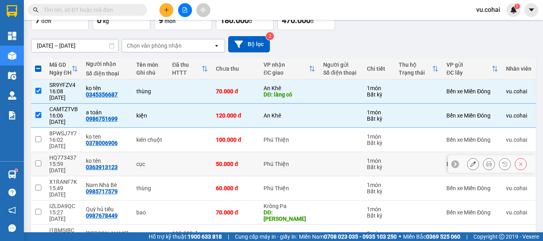
scroll to position [62, 0]
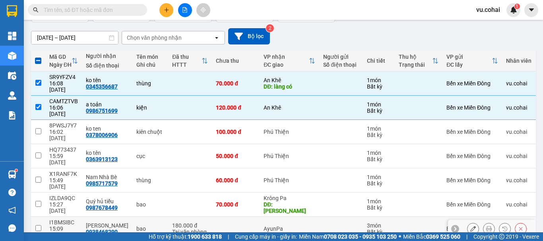
click at [41, 217] on td at bounding box center [38, 229] width 14 height 24
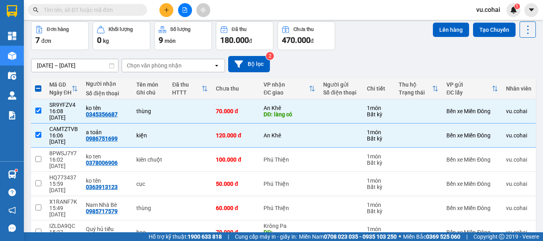
scroll to position [0, 0]
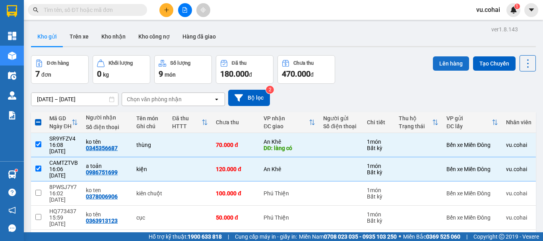
click at [445, 70] on button "Lên hàng" at bounding box center [451, 63] width 36 height 14
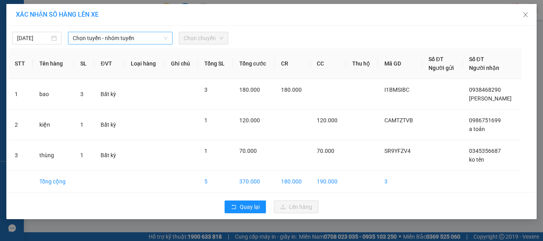
click at [149, 37] on span "Chọn tuyến - nhóm tuyến" at bounding box center [120, 38] width 95 height 12
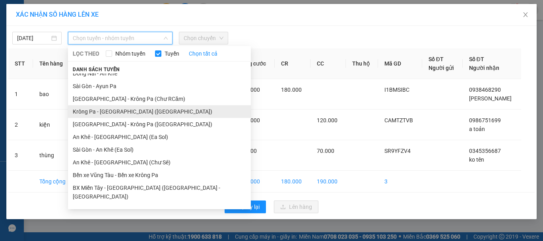
scroll to position [71, 0]
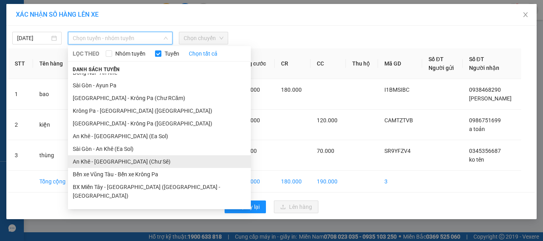
click at [112, 161] on li "An Khê - [GEOGRAPHIC_DATA] (Chư Sê)" at bounding box center [159, 161] width 183 height 13
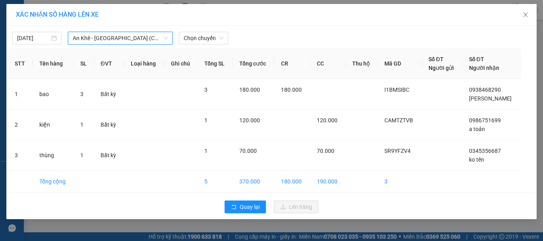
click at [134, 37] on span "An Khê - [GEOGRAPHIC_DATA] (Chư Sê)" at bounding box center [120, 38] width 95 height 12
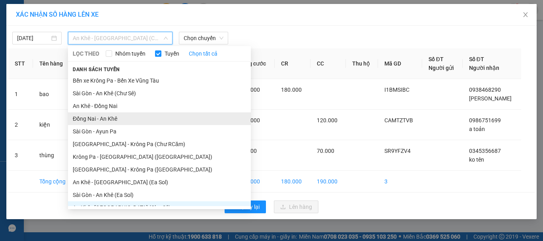
scroll to position [0, 0]
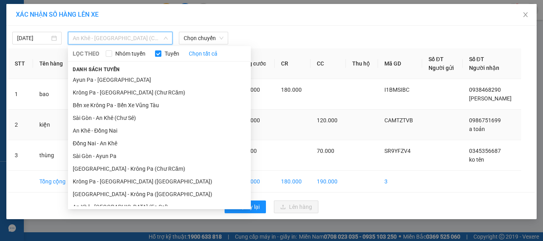
click at [124, 120] on li "Sài Gòn - An Khê (Chư Sê)" at bounding box center [159, 118] width 183 height 13
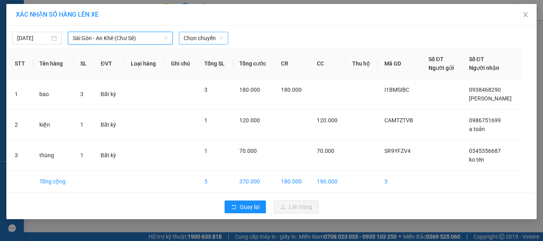
click at [211, 37] on span "Chọn chuyến" at bounding box center [204, 38] width 40 height 12
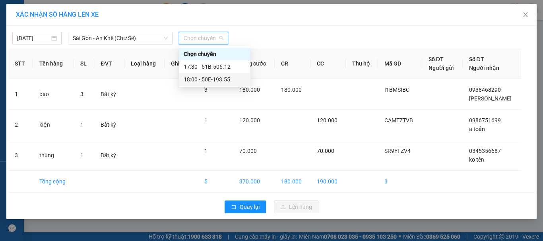
click at [222, 82] on div "18:00 - 50E-193.55" at bounding box center [215, 79] width 62 height 9
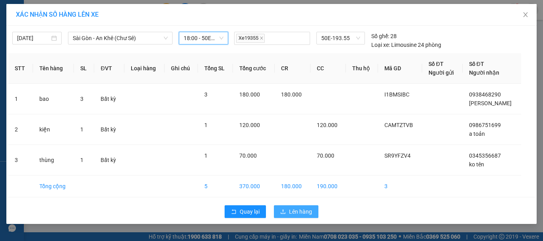
click at [298, 206] on button "Lên hàng" at bounding box center [296, 211] width 45 height 13
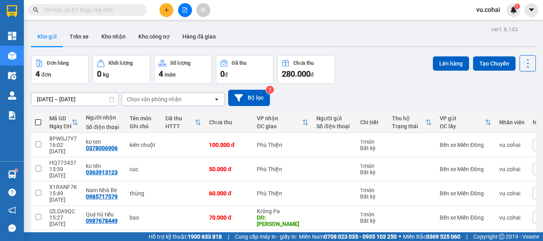
click at [39, 122] on span at bounding box center [38, 122] width 6 height 6
click at [38, 118] on input "checkbox" at bounding box center [38, 118] width 0 height 0
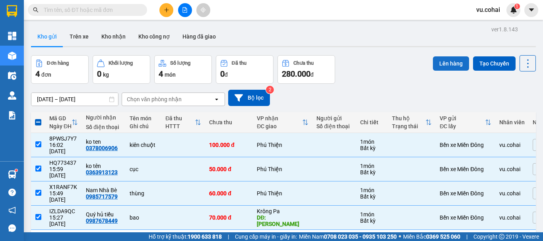
click at [441, 62] on button "Lên hàng" at bounding box center [451, 63] width 36 height 14
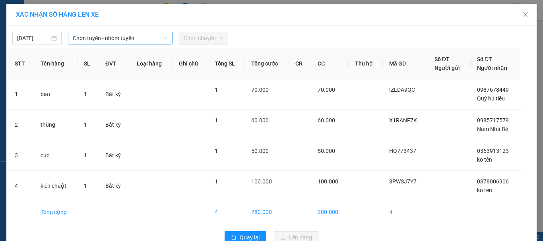
click at [142, 44] on div "Chọn tuyến - nhóm tuyến" at bounding box center [120, 38] width 105 height 13
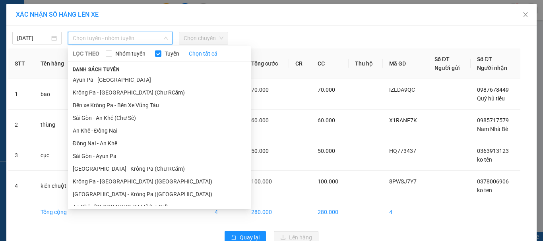
click at [147, 37] on span "Chọn tuyến - nhóm tuyến" at bounding box center [120, 38] width 95 height 12
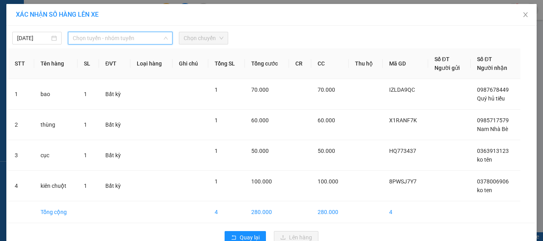
click at [148, 37] on span "Chọn tuyến - nhóm tuyến" at bounding box center [120, 38] width 95 height 12
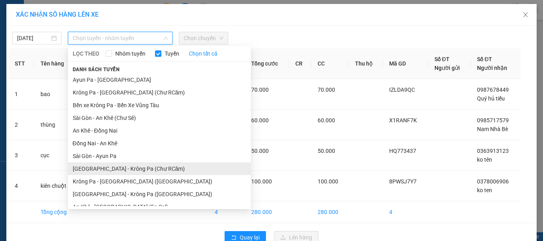
drag, startPoint x: 134, startPoint y: 168, endPoint x: 161, endPoint y: 120, distance: 55.2
click at [133, 167] on li "[GEOGRAPHIC_DATA] - Krông Pa (Chư RCăm)" at bounding box center [159, 169] width 183 height 13
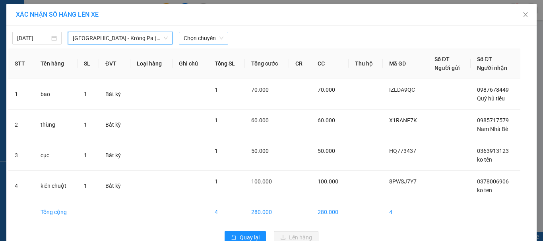
click at [201, 34] on span "Chọn chuyến" at bounding box center [204, 38] width 40 height 12
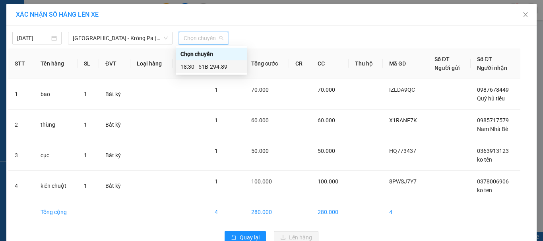
click at [211, 65] on div "18:30 - 51B-294.89" at bounding box center [211, 66] width 62 height 9
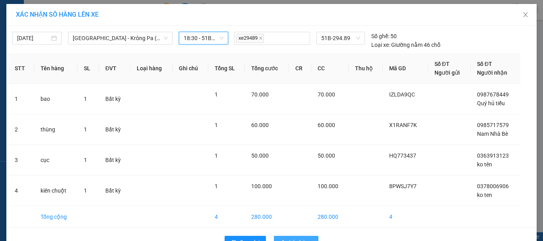
click at [295, 240] on span "Lên hàng" at bounding box center [300, 242] width 23 height 9
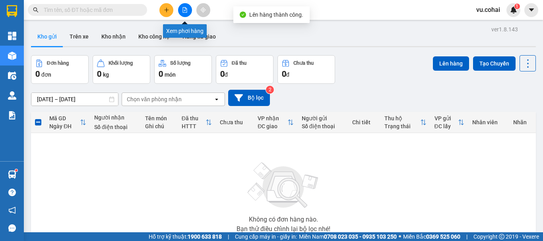
click at [184, 14] on button at bounding box center [185, 10] width 14 height 14
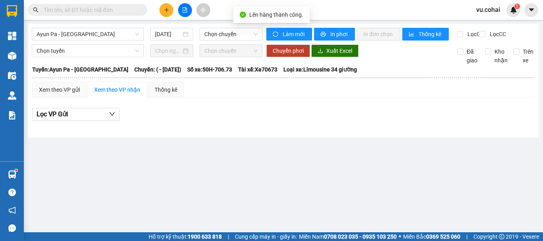
click at [112, 33] on span "Ayun Pa - [GEOGRAPHIC_DATA]" at bounding box center [88, 34] width 103 height 12
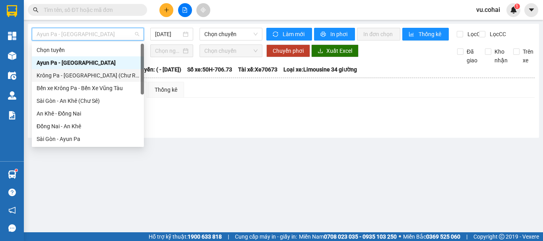
click at [103, 76] on div "Krông Pa - [GEOGRAPHIC_DATA] (Chư RCăm)" at bounding box center [88, 75] width 103 height 9
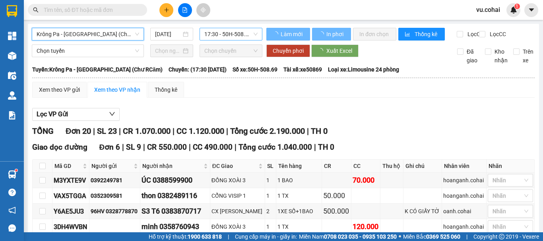
click at [211, 34] on span "17:30 - 50H-508.69" at bounding box center [230, 34] width 53 height 12
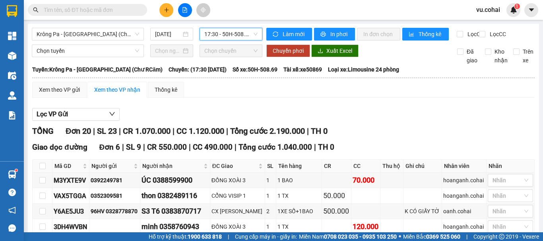
click at [220, 34] on span "17:30 - 50H-508.69" at bounding box center [230, 34] width 53 height 12
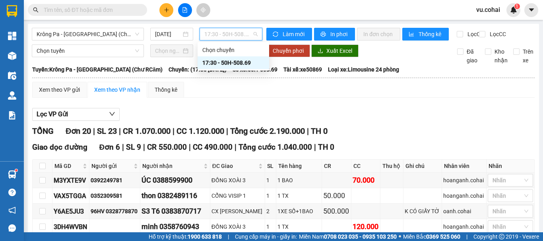
click at [227, 60] on div "17:30 - 50H-508.69" at bounding box center [233, 62] width 62 height 9
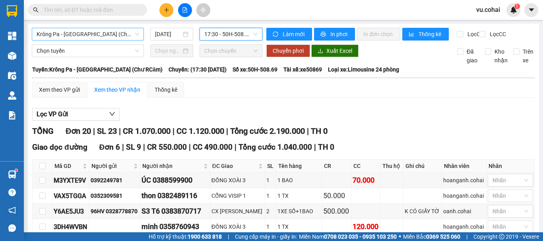
click at [105, 33] on span "Krông Pa - [GEOGRAPHIC_DATA] (Chư RCăm)" at bounding box center [88, 34] width 103 height 12
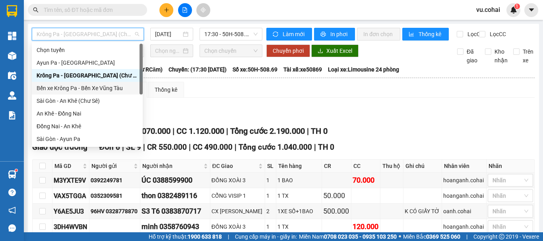
click at [110, 89] on div "Bến xe Krông Pa - Bến Xe Vũng Tàu" at bounding box center [87, 88] width 101 height 9
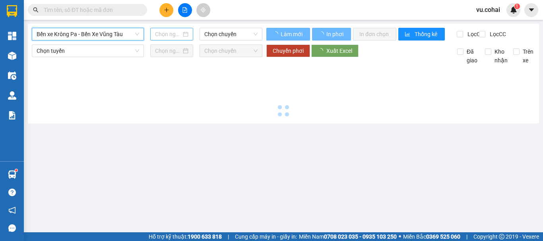
click at [175, 33] on input at bounding box center [168, 34] width 26 height 9
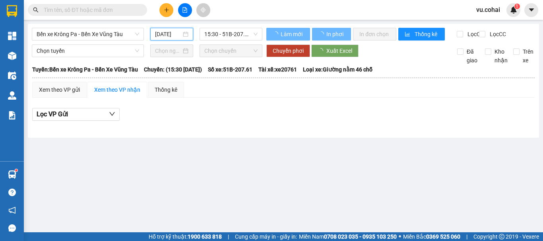
type input "[DATE]"
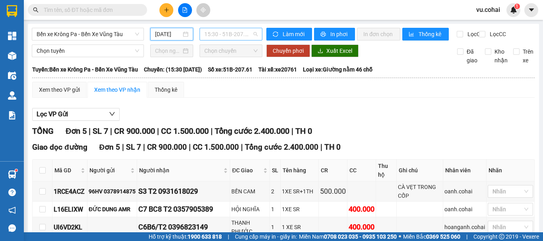
click at [230, 37] on span "15:30 - 51B-207.61" at bounding box center [230, 34] width 53 height 12
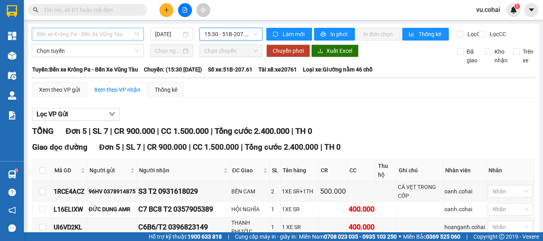
click at [97, 31] on span "Bến xe Krông Pa - Bến Xe Vũng Tàu" at bounding box center [88, 34] width 103 height 12
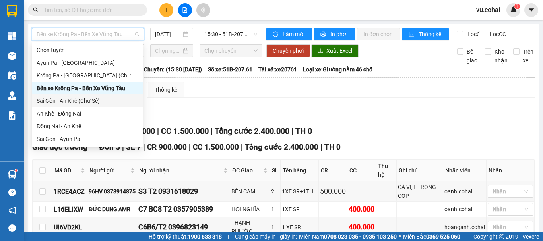
click at [91, 101] on div "Sài Gòn - An Khê (Chư Sê)" at bounding box center [87, 101] width 101 height 9
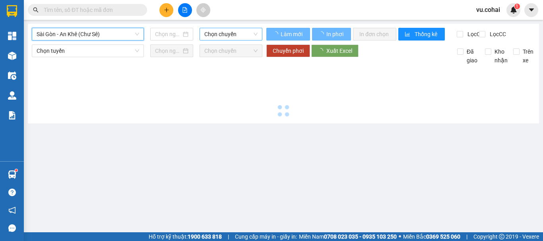
type input "[DATE]"
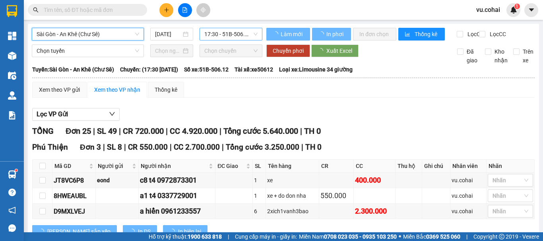
click at [215, 32] on span "17:30 - 51B-506.12" at bounding box center [230, 34] width 53 height 12
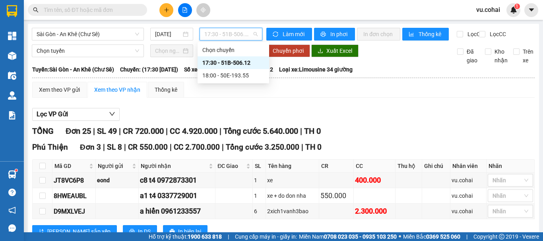
click at [222, 60] on div "17:30 - 51B-506.12" at bounding box center [233, 62] width 62 height 9
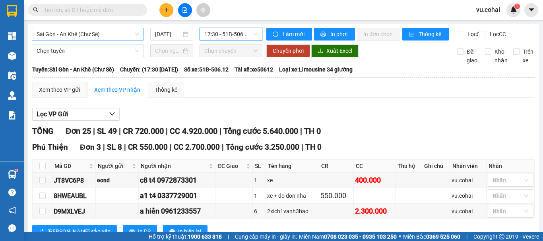
click at [113, 36] on span "Sài Gòn - An Khê (Chư Sê)" at bounding box center [88, 34] width 103 height 12
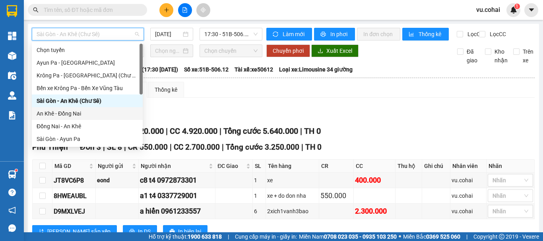
click at [68, 117] on div "An Khê - Đồng Nai" at bounding box center [87, 113] width 101 height 9
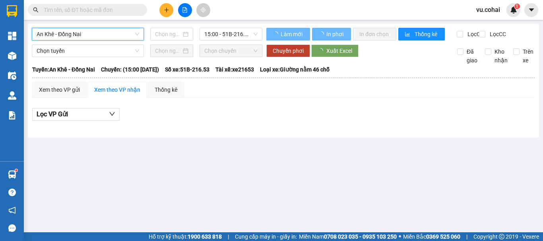
type input "[DATE]"
click at [225, 31] on span "15:00 - 51B-216.53" at bounding box center [230, 34] width 53 height 12
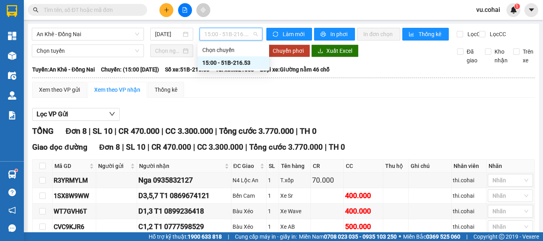
click at [230, 59] on div "15:00 - 51B-216.53" at bounding box center [233, 62] width 62 height 9
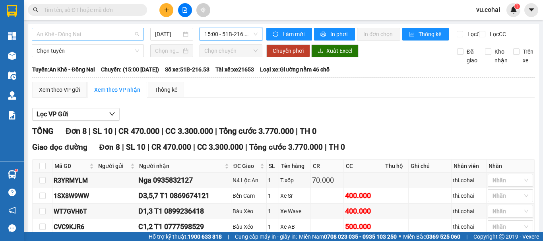
click at [92, 30] on span "An Khê - Đồng Nai" at bounding box center [88, 34] width 103 height 12
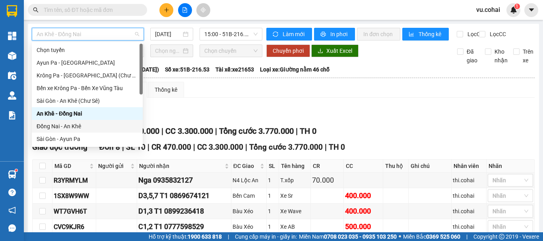
click at [64, 126] on div "Đồng Nai - An Khê" at bounding box center [87, 126] width 101 height 9
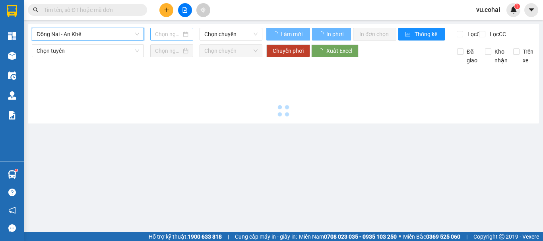
type input "[DATE]"
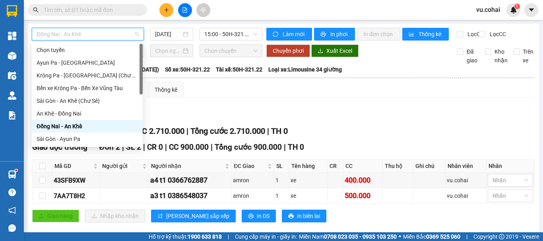
click at [81, 33] on span "Đồng Nai - An Khê" at bounding box center [88, 34] width 103 height 12
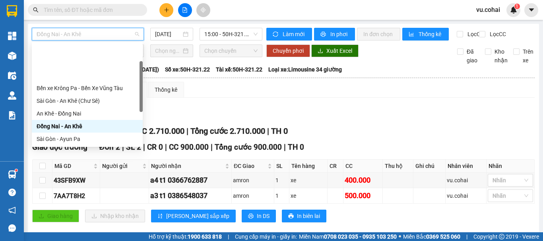
scroll to position [40, 0]
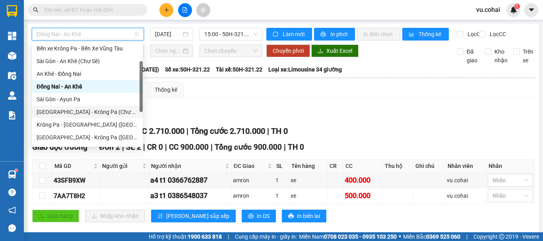
click at [97, 110] on div "[GEOGRAPHIC_DATA] - Krông Pa (Chư RCăm)" at bounding box center [87, 112] width 101 height 9
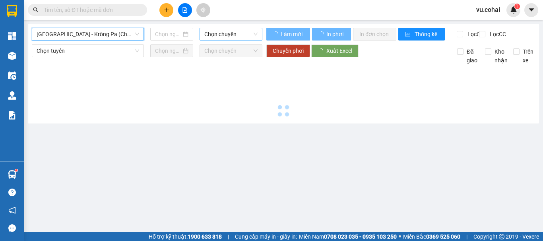
type input "[DATE]"
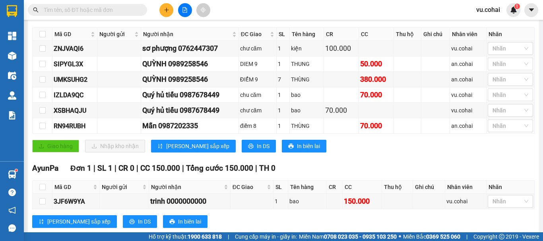
scroll to position [126, 0]
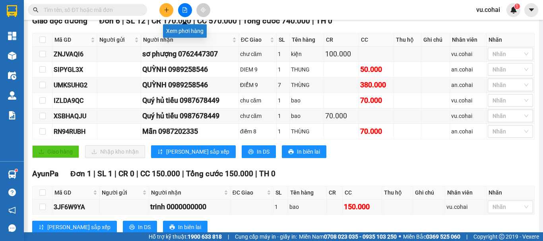
click at [186, 12] on icon "file-add" at bounding box center [185, 10] width 6 height 6
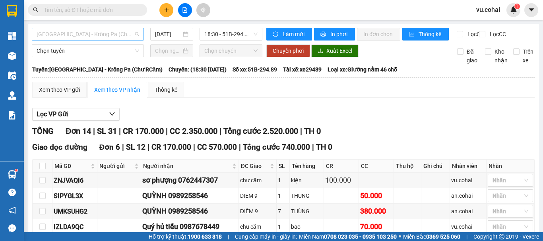
click at [77, 30] on span "[GEOGRAPHIC_DATA] - Krông Pa (Chư RCăm)" at bounding box center [88, 34] width 103 height 12
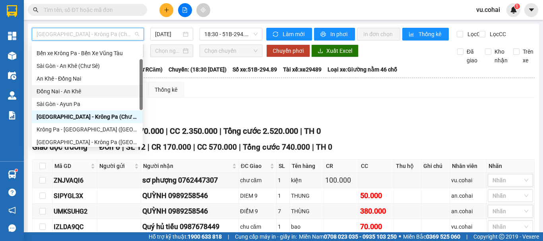
scroll to position [75, 0]
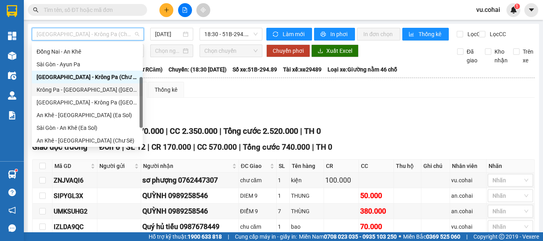
click at [84, 87] on div "Krông Pa - [GEOGRAPHIC_DATA] ([GEOGRAPHIC_DATA])" at bounding box center [87, 89] width 101 height 9
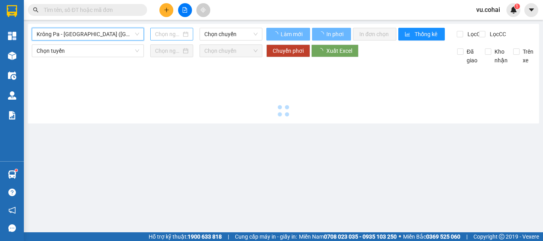
click at [165, 34] on input at bounding box center [168, 34] width 26 height 9
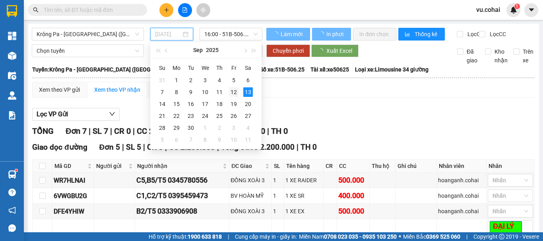
click at [232, 93] on div "12" at bounding box center [234, 92] width 10 height 10
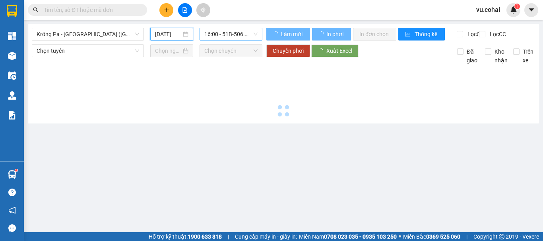
click at [227, 38] on span "16:00 - 51B-506.25" at bounding box center [230, 34] width 53 height 12
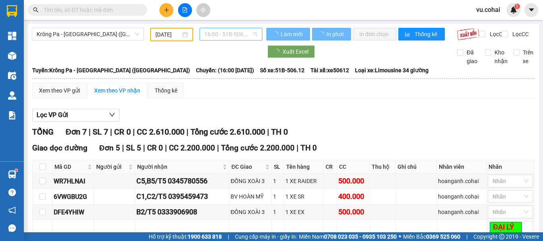
type input "[DATE]"
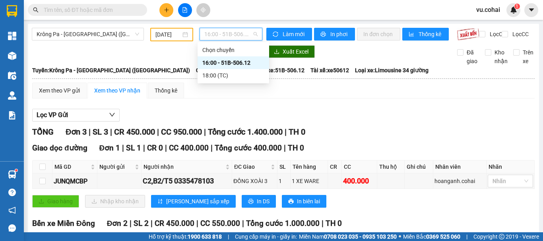
click at [228, 65] on div "16:00 - 51B-506.12" at bounding box center [233, 62] width 62 height 9
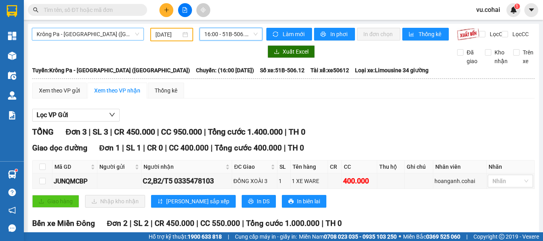
click at [110, 35] on span "Krông Pa - [GEOGRAPHIC_DATA] ([GEOGRAPHIC_DATA])" at bounding box center [88, 34] width 103 height 12
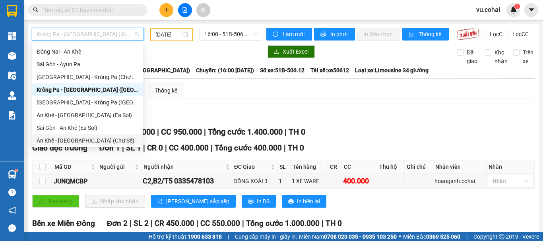
click at [68, 143] on div "An Khê - [GEOGRAPHIC_DATA] (Chư Sê)" at bounding box center [87, 140] width 101 height 9
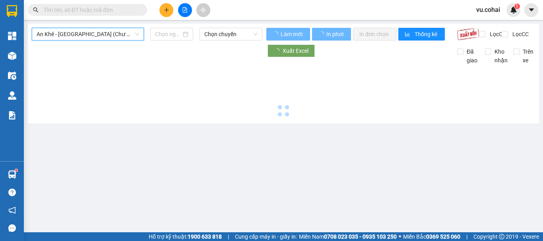
click at [168, 33] on input at bounding box center [168, 34] width 26 height 9
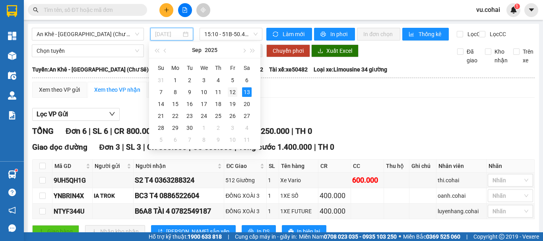
click at [230, 92] on div "12" at bounding box center [233, 92] width 10 height 10
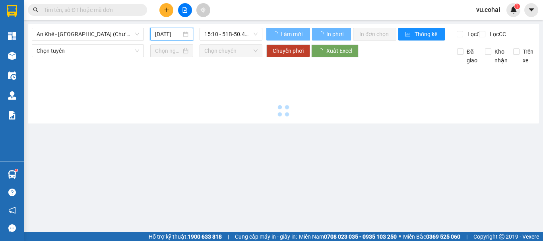
type input "[DATE]"
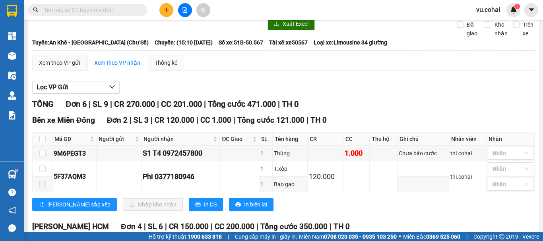
scroll to position [40, 0]
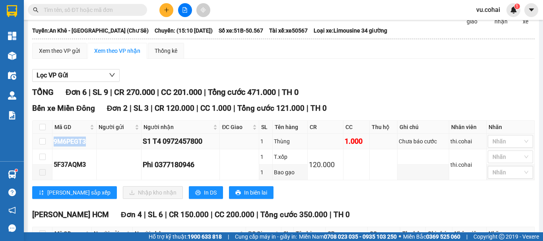
drag, startPoint x: 89, startPoint y: 146, endPoint x: 58, endPoint y: 146, distance: 31.0
click at [52, 148] on tr "9M6PEGT3 S1 T4 0972457800 1 Thùng 1.000 Chưa báo cước thi.cohai Nhãn" at bounding box center [284, 141] width 502 height 15
drag, startPoint x: 62, startPoint y: 145, endPoint x: 232, endPoint y: 157, distance: 170.5
click at [168, 132] on span "Người nhận" at bounding box center [177, 127] width 68 height 9
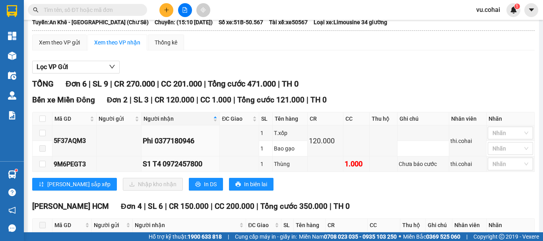
scroll to position [0, 0]
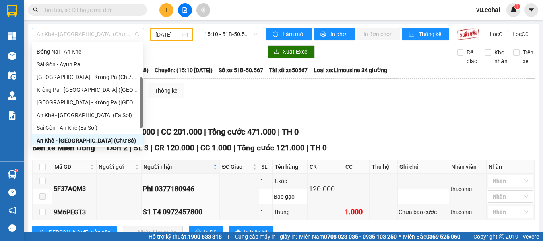
click at [106, 35] on span "An Khê - [GEOGRAPHIC_DATA] (Chư Sê)" at bounding box center [88, 34] width 103 height 12
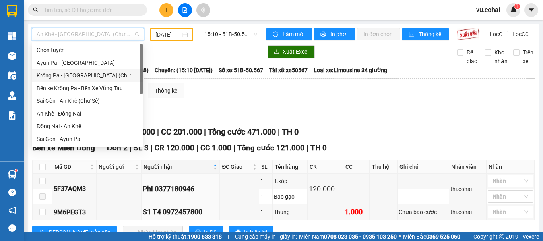
click at [101, 75] on div "Krông Pa - [GEOGRAPHIC_DATA] (Chư RCăm)" at bounding box center [87, 75] width 101 height 9
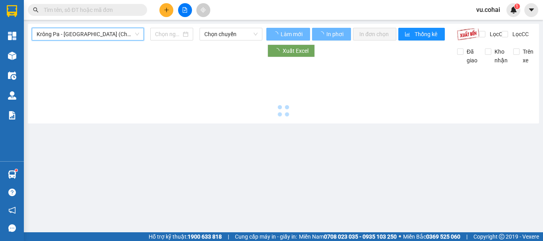
click at [169, 32] on input at bounding box center [168, 34] width 26 height 9
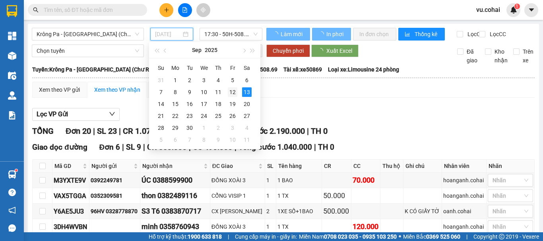
click at [230, 91] on div "12" at bounding box center [233, 92] width 10 height 10
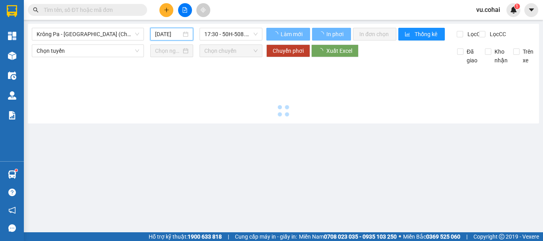
type input "[DATE]"
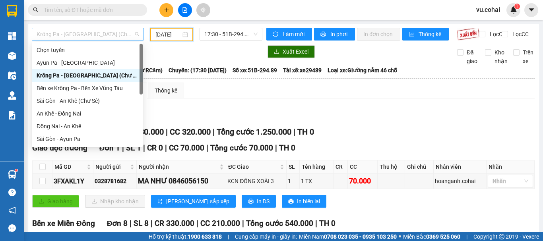
click at [107, 33] on span "Krông Pa - [GEOGRAPHIC_DATA] (Chư RCăm)" at bounding box center [88, 34] width 103 height 12
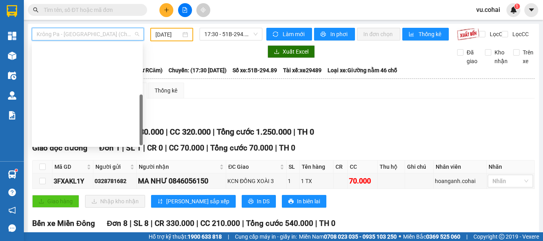
scroll to position [114, 0]
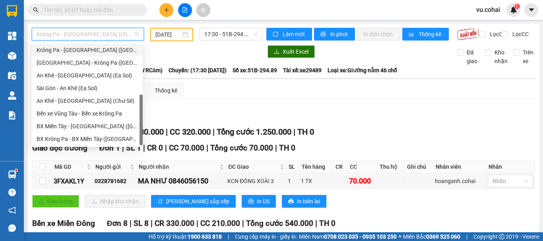
click at [94, 47] on div "Krông Pa - [GEOGRAPHIC_DATA] ([GEOGRAPHIC_DATA])" at bounding box center [87, 50] width 101 height 9
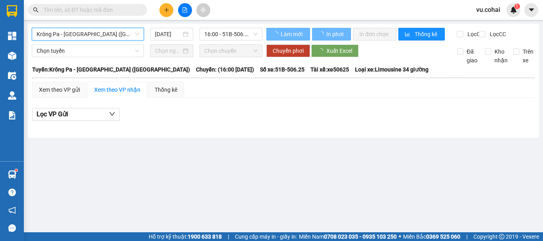
click at [171, 31] on input "[DATE]" at bounding box center [168, 34] width 26 height 9
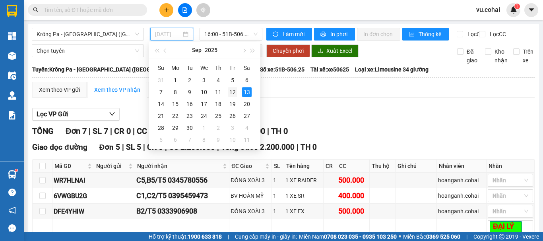
click at [231, 93] on div "12" at bounding box center [233, 92] width 10 height 10
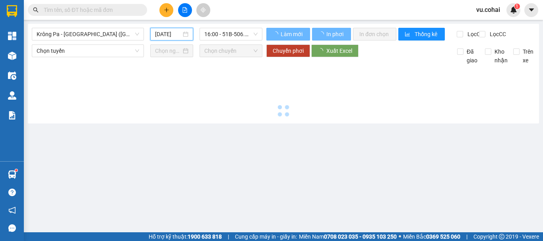
type input "[DATE]"
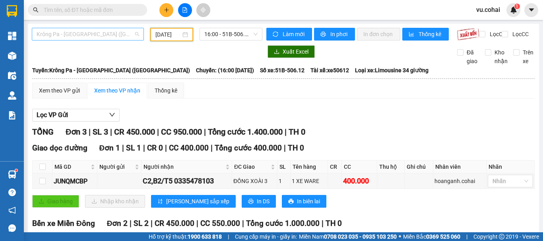
click at [110, 29] on span "Krông Pa - [GEOGRAPHIC_DATA] ([GEOGRAPHIC_DATA])" at bounding box center [88, 34] width 103 height 12
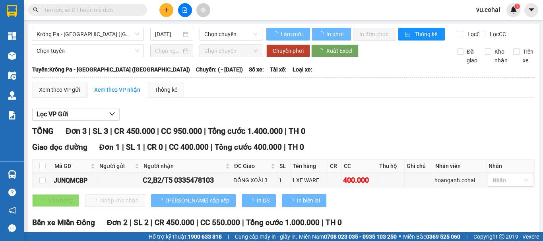
type input "[DATE]"
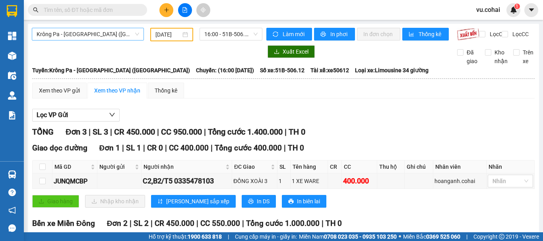
click at [97, 31] on span "Krông Pa - [GEOGRAPHIC_DATA] ([GEOGRAPHIC_DATA])" at bounding box center [88, 34] width 103 height 12
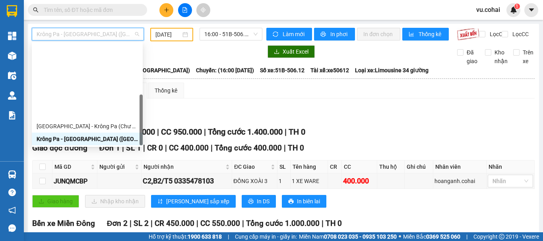
scroll to position [114, 0]
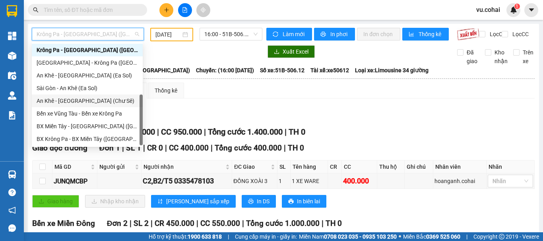
click at [87, 103] on div "An Khê - [GEOGRAPHIC_DATA] (Chư Sê)" at bounding box center [87, 101] width 101 height 9
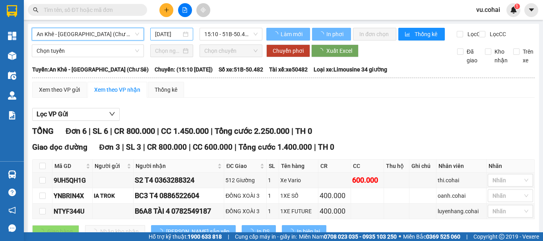
click at [168, 35] on input "[DATE]" at bounding box center [168, 34] width 26 height 9
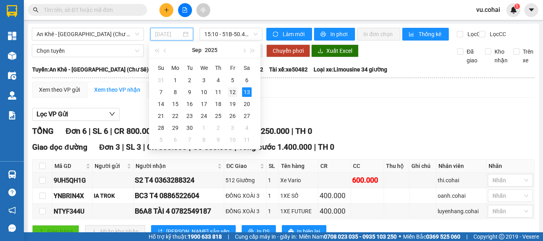
click at [229, 93] on div "12" at bounding box center [233, 92] width 10 height 10
type input "[DATE]"
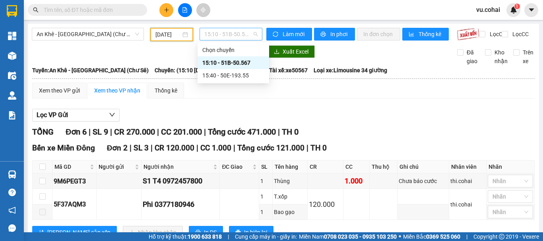
click at [217, 35] on span "15:10 - 51B-50.567" at bounding box center [230, 34] width 53 height 12
click at [231, 63] on div "15:10 - 51B-50.567" at bounding box center [233, 62] width 62 height 9
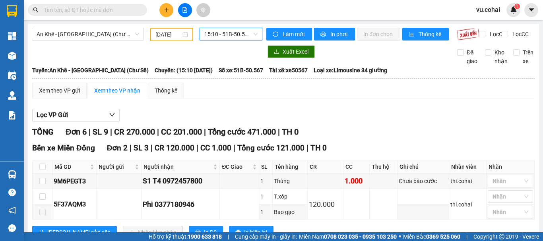
drag, startPoint x: 218, startPoint y: 35, endPoint x: 252, endPoint y: 58, distance: 41.2
click at [219, 37] on span "15:10 - 51B-50.567" at bounding box center [230, 34] width 53 height 12
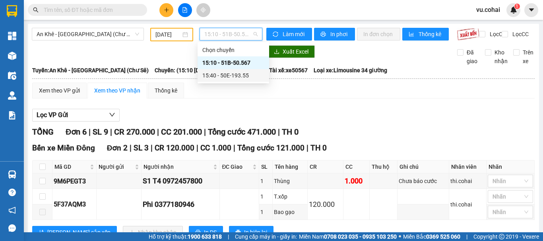
click at [244, 73] on div "15:40 - 50E-193.55" at bounding box center [233, 75] width 62 height 9
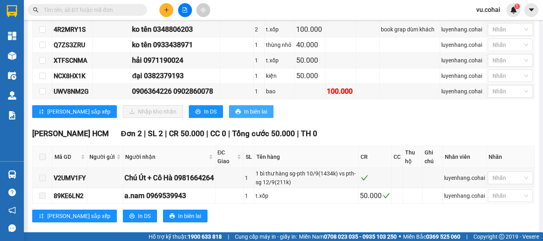
scroll to position [159, 0]
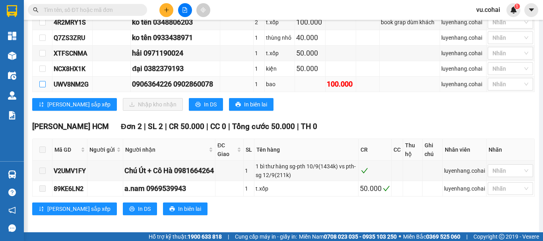
click at [41, 87] on input "checkbox" at bounding box center [42, 84] width 6 height 6
checkbox input "true"
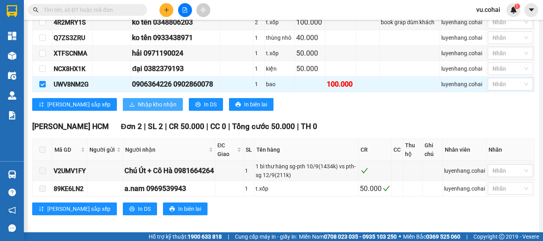
drag, startPoint x: 134, startPoint y: 109, endPoint x: 155, endPoint y: 113, distance: 21.0
click at [138, 109] on span "Nhập kho nhận" at bounding box center [157, 104] width 39 height 9
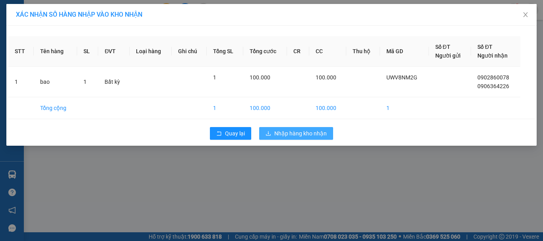
click at [296, 134] on span "Nhập hàng kho nhận" at bounding box center [300, 133] width 52 height 9
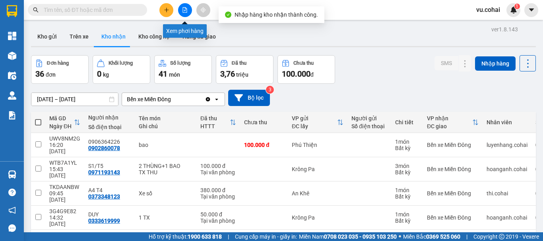
click at [183, 10] on icon "file-add" at bounding box center [185, 10] width 4 height 6
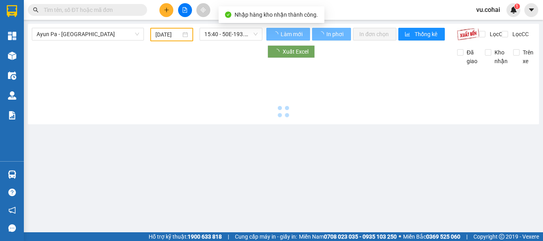
type input "[DATE]"
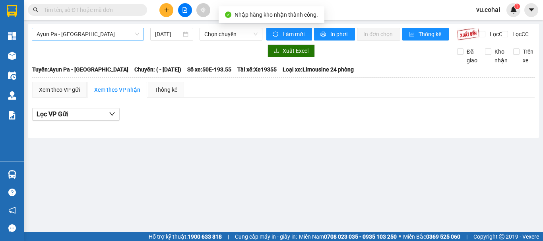
click at [102, 36] on span "Ayun Pa - [GEOGRAPHIC_DATA]" at bounding box center [88, 34] width 103 height 12
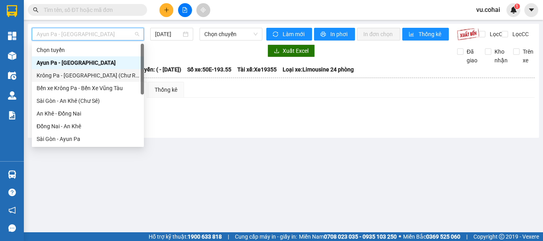
click at [97, 76] on div "Krông Pa - [GEOGRAPHIC_DATA] (Chư RCăm)" at bounding box center [88, 75] width 103 height 9
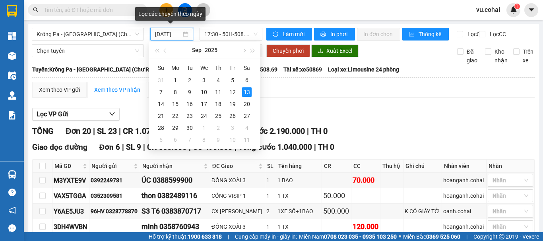
click at [172, 37] on input "[DATE]" at bounding box center [168, 34] width 26 height 9
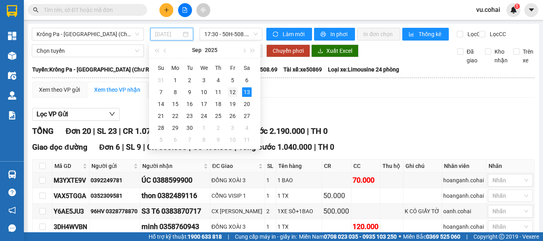
click at [234, 91] on div "12" at bounding box center [233, 92] width 10 height 10
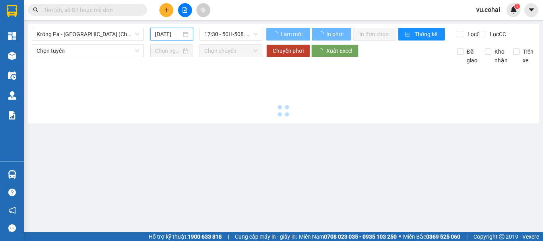
type input "[DATE]"
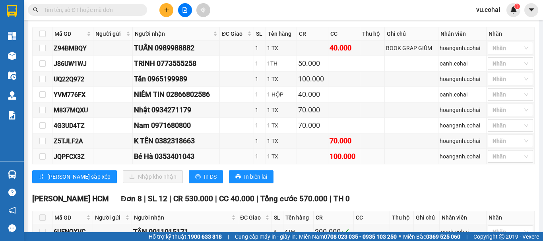
scroll to position [159, 0]
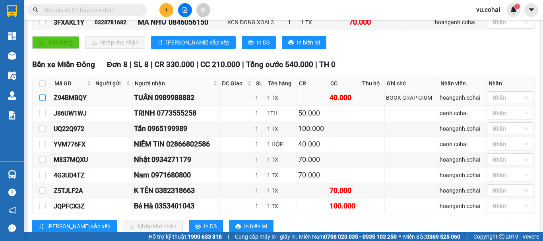
click at [43, 101] on input "checkbox" at bounding box center [42, 98] width 6 height 6
checkbox input "true"
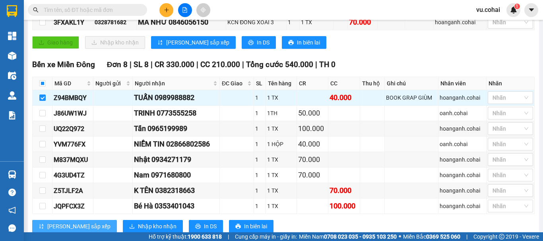
scroll to position [238, 0]
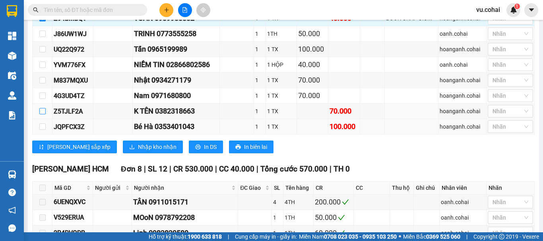
drag, startPoint x: 45, startPoint y: 117, endPoint x: 48, endPoint y: 135, distance: 18.6
click at [45, 114] on input "checkbox" at bounding box center [42, 111] width 6 height 6
checkbox input "true"
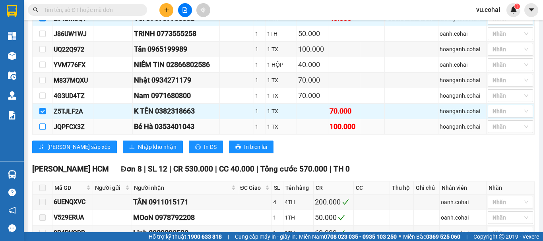
drag, startPoint x: 37, startPoint y: 132, endPoint x: 44, endPoint y: 136, distance: 8.3
click at [40, 133] on td at bounding box center [43, 126] width 20 height 15
drag, startPoint x: 43, startPoint y: 135, endPoint x: 54, endPoint y: 136, distance: 10.4
click at [43, 130] on input "checkbox" at bounding box center [42, 127] width 6 height 6
checkbox input "true"
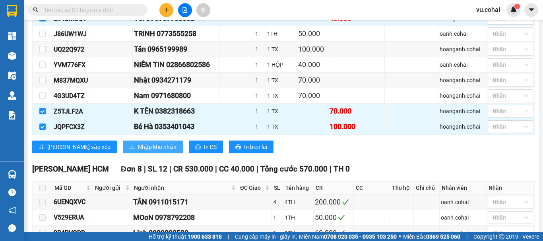
click at [138, 151] on span "Nhập kho nhận" at bounding box center [157, 147] width 39 height 9
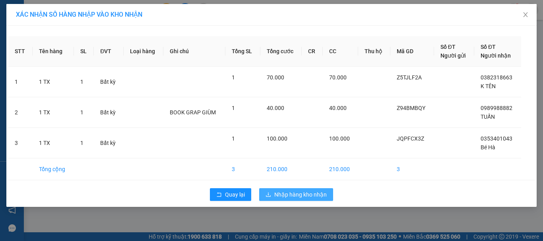
drag, startPoint x: 302, startPoint y: 196, endPoint x: 305, endPoint y: 184, distance: 11.7
click at [302, 194] on span "Nhập hàng kho nhận" at bounding box center [300, 194] width 52 height 9
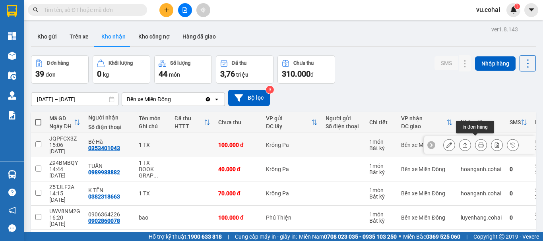
click at [475, 142] on button at bounding box center [480, 145] width 11 height 14
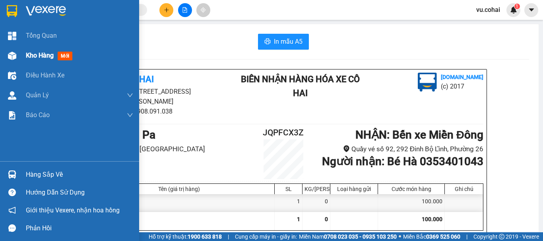
click at [46, 60] on div "Kho hàng mới" at bounding box center [51, 55] width 50 height 10
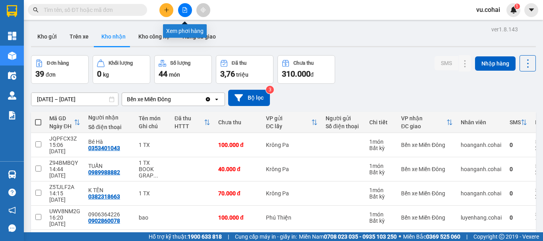
click at [182, 9] on icon "file-add" at bounding box center [185, 10] width 6 height 6
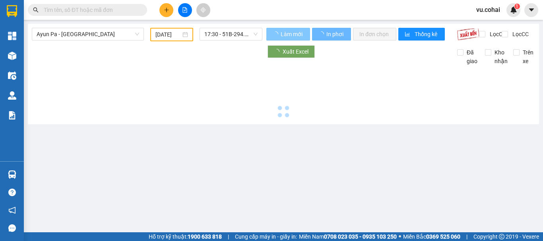
type input "[DATE]"
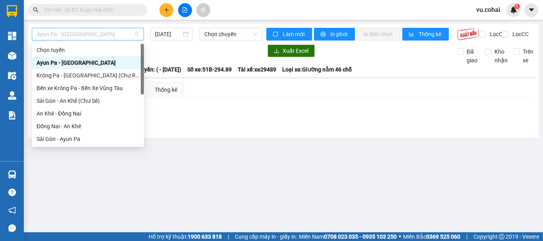
click at [102, 33] on span "Ayun Pa - [GEOGRAPHIC_DATA]" at bounding box center [88, 34] width 103 height 12
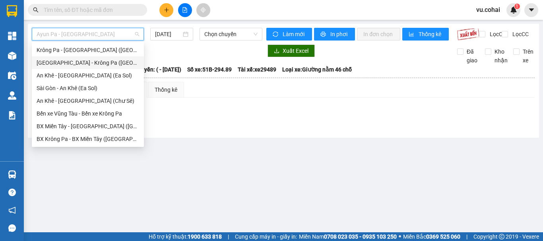
scroll to position [35, 0]
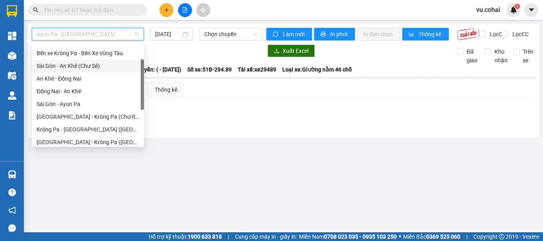
click at [89, 67] on div "Sài Gòn - An Khê (Chư Sê)" at bounding box center [88, 66] width 103 height 9
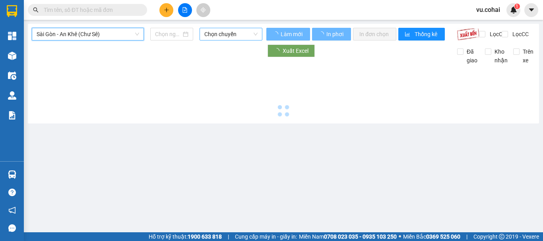
type input "[DATE]"
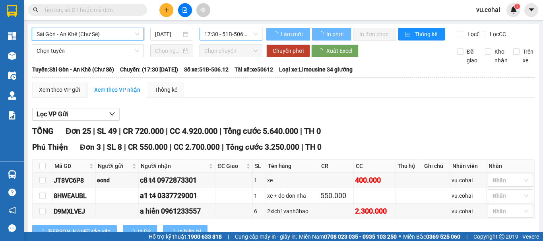
click at [244, 34] on span "17:30 - 51B-506.12" at bounding box center [230, 34] width 53 height 12
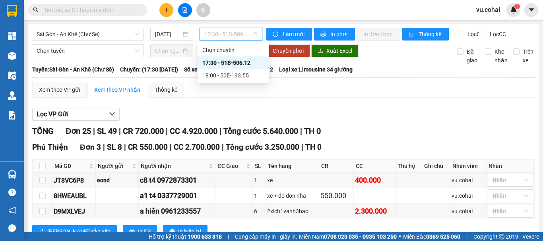
click at [238, 61] on div "17:30 - 51B-506.12" at bounding box center [233, 62] width 62 height 9
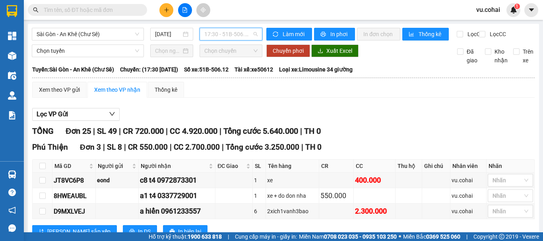
click at [224, 32] on span "17:30 - 51B-506.12" at bounding box center [230, 34] width 53 height 12
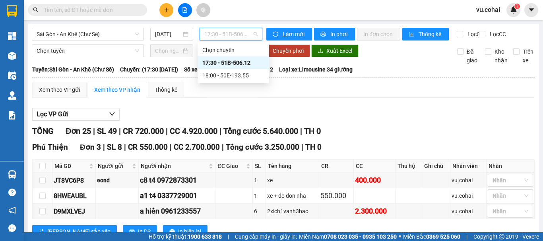
click at [230, 62] on div "17:30 - 51B-506.12" at bounding box center [233, 62] width 62 height 9
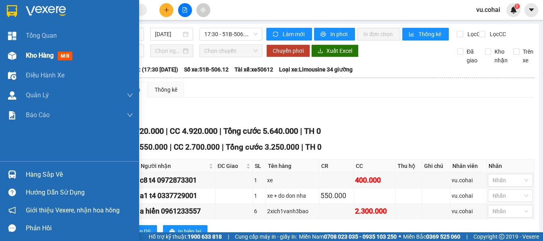
click at [24, 53] on div "Kho hàng mới" at bounding box center [69, 56] width 139 height 20
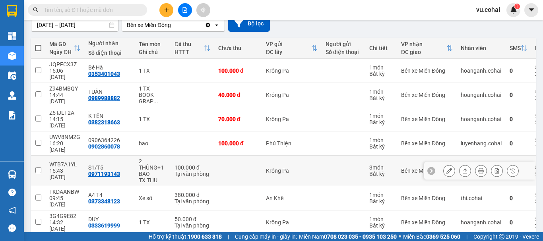
scroll to position [79, 0]
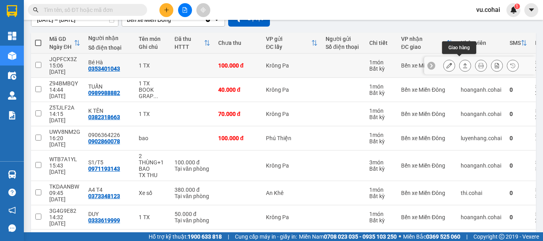
click at [446, 63] on icon at bounding box center [449, 66] width 6 height 6
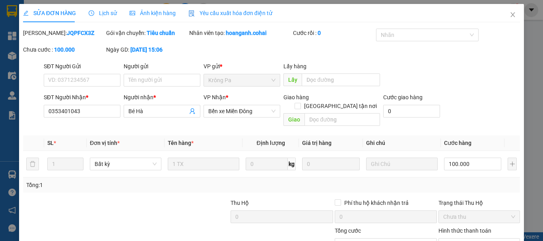
type input "0353401043"
type input "Bé Hà"
type input "100.000"
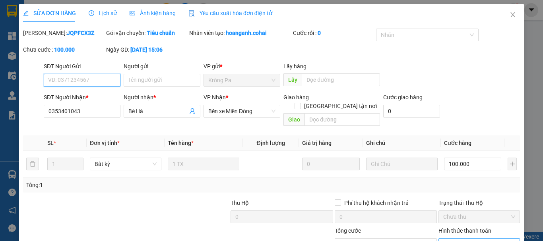
scroll to position [54, 0]
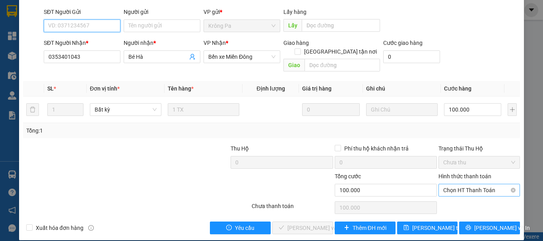
click at [472, 186] on span "Chọn HT Thanh Toán" at bounding box center [479, 190] width 72 height 12
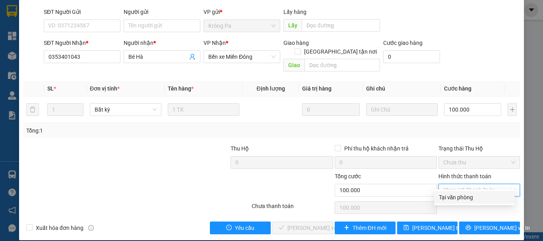
click at [455, 197] on div "Tại văn phòng" at bounding box center [474, 197] width 71 height 9
type input "0"
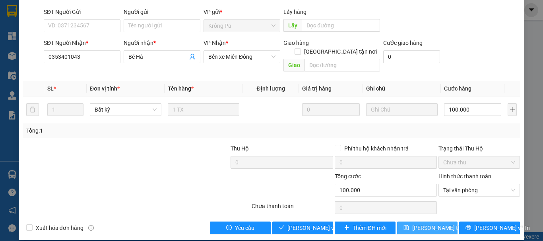
click at [434, 224] on span "[PERSON_NAME] thay đổi" at bounding box center [444, 228] width 64 height 9
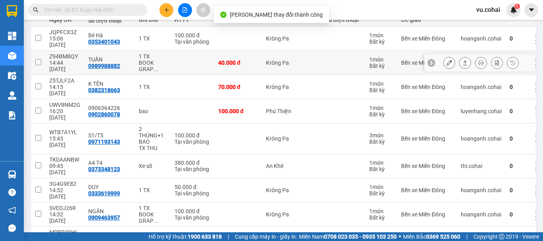
scroll to position [61, 0]
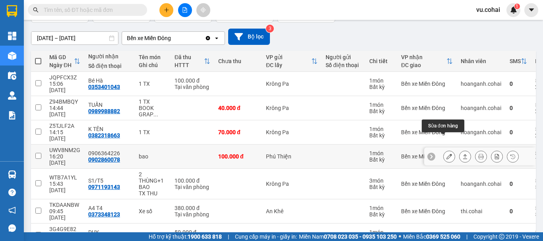
click at [446, 154] on icon at bounding box center [449, 157] width 6 height 6
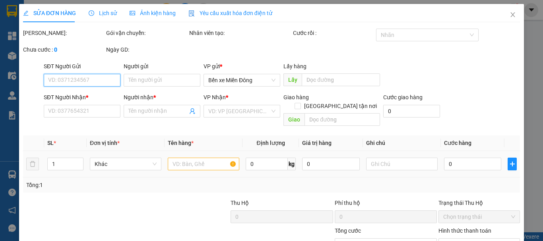
scroll to position [54, 0]
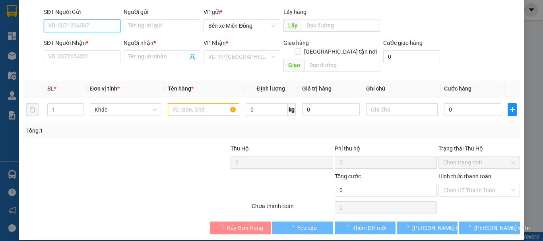
type input "0902860078"
type input "0906364226"
type input "100.000"
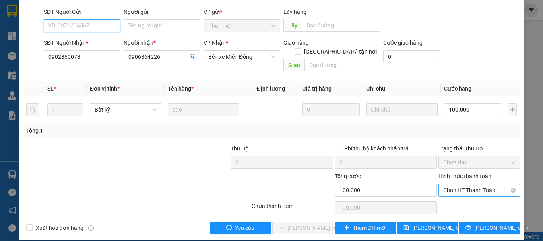
click at [468, 185] on span "Chọn HT Thanh Toán" at bounding box center [479, 190] width 72 height 12
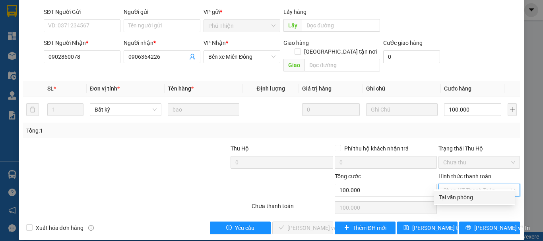
click at [449, 197] on div "Tại văn phòng" at bounding box center [474, 197] width 71 height 9
type input "0"
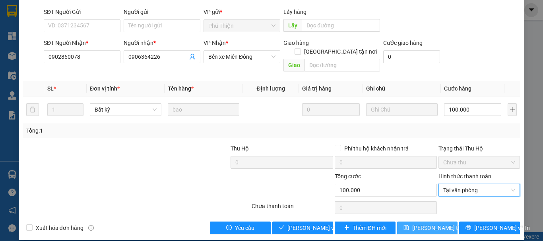
click at [429, 222] on button "[PERSON_NAME] thay đổi" at bounding box center [427, 228] width 61 height 13
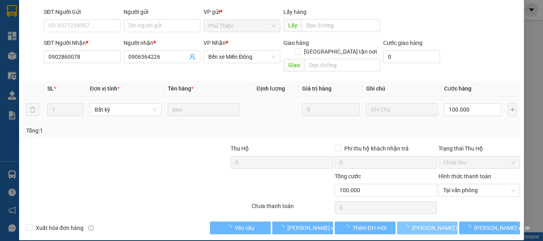
scroll to position [28, 0]
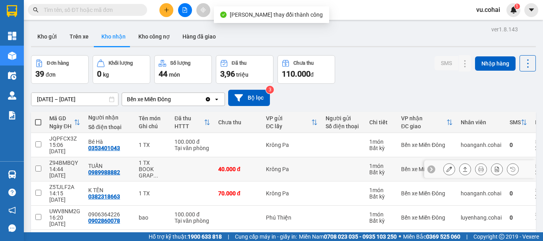
click at [446, 167] on icon at bounding box center [449, 170] width 6 height 6
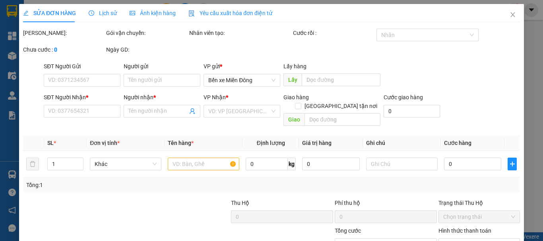
type input "0989988882"
type input "TUẤN"
type input "40.000"
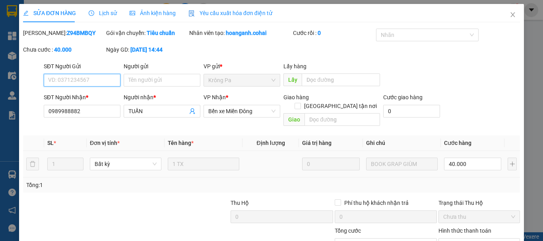
scroll to position [50, 0]
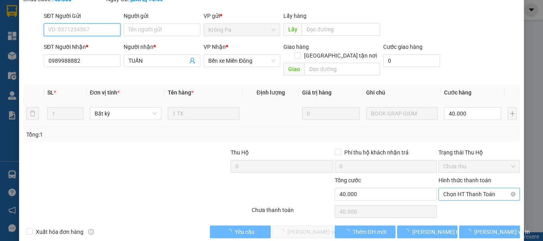
click at [472, 188] on span "Chọn HT Thanh Toán" at bounding box center [479, 194] width 72 height 12
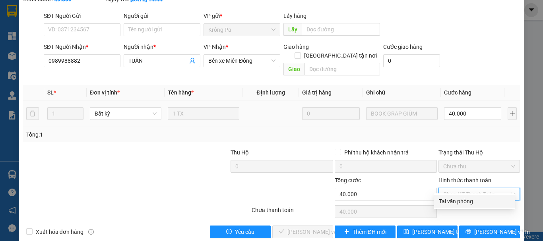
click at [450, 201] on div "Tại văn phòng" at bounding box center [474, 201] width 71 height 9
type input "0"
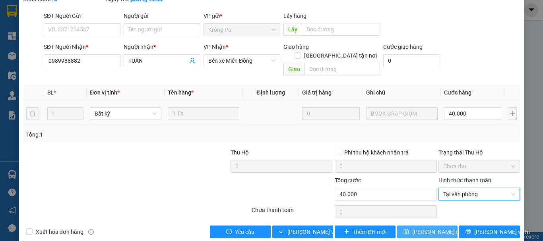
click at [419, 228] on span "[PERSON_NAME] thay đổi" at bounding box center [444, 232] width 64 height 9
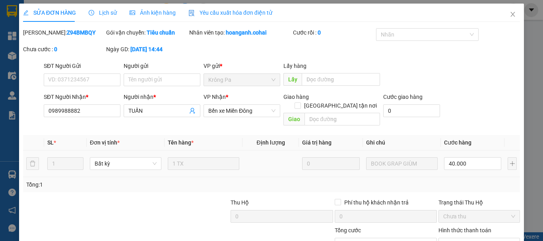
scroll to position [0, 0]
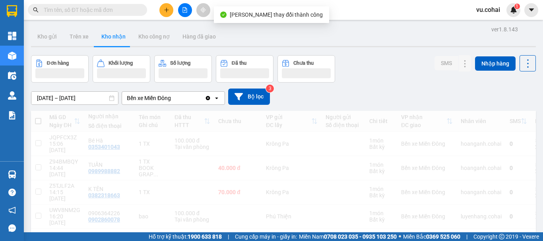
scroll to position [40, 0]
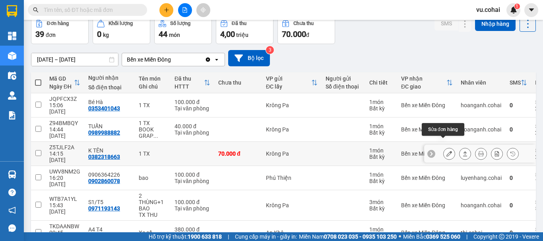
click at [446, 151] on icon at bounding box center [449, 154] width 6 height 6
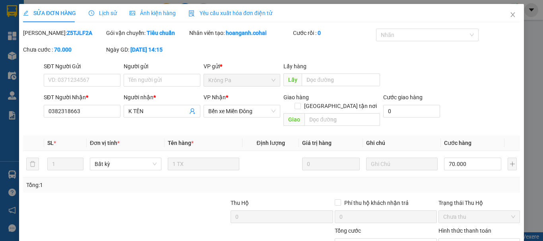
type input "0382318663"
type input "K TÊN"
type input "70.000"
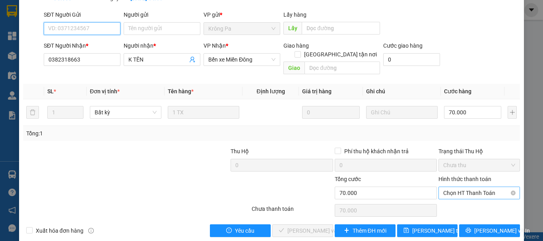
click at [463, 189] on span "Chọn HT Thanh Toán" at bounding box center [479, 193] width 72 height 12
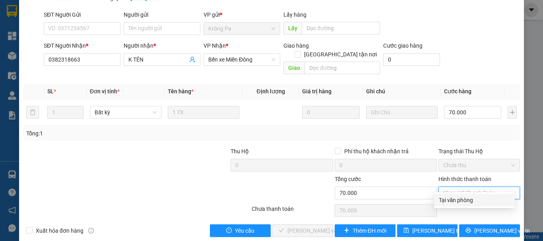
click at [448, 202] on div "Tại văn phòng" at bounding box center [474, 200] width 71 height 9
type input "0"
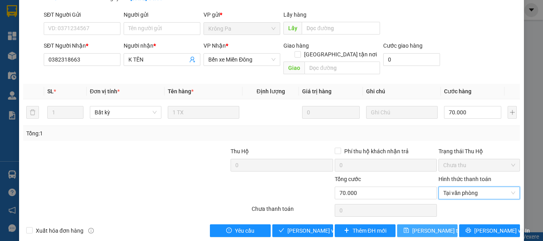
click at [429, 227] on span "[PERSON_NAME] thay đổi" at bounding box center [444, 231] width 64 height 9
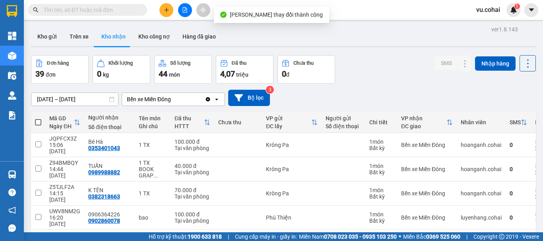
click at [185, 8] on icon "file-add" at bounding box center [185, 10] width 4 height 6
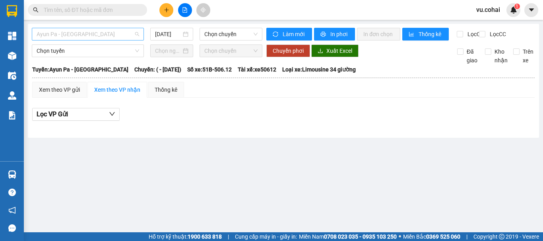
click at [110, 33] on span "Ayun Pa - [GEOGRAPHIC_DATA]" at bounding box center [88, 34] width 103 height 12
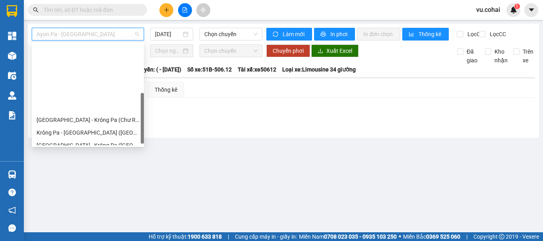
scroll to position [111, 0]
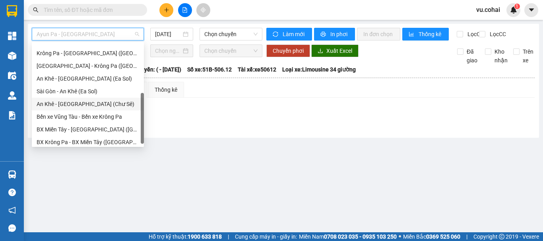
click at [93, 102] on div "An Khê - [GEOGRAPHIC_DATA] (Chư Sê)" at bounding box center [88, 104] width 103 height 9
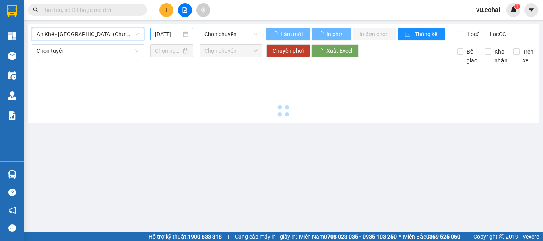
click at [174, 35] on input "[DATE]" at bounding box center [168, 34] width 26 height 9
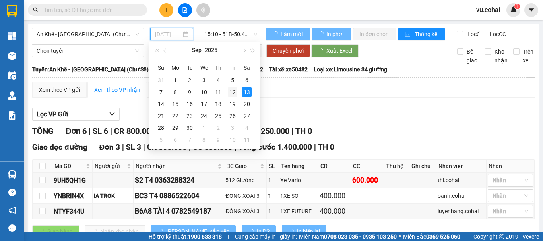
click at [231, 92] on div "12" at bounding box center [233, 92] width 10 height 10
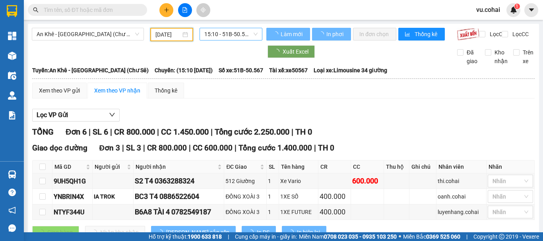
type input "[DATE]"
click at [227, 30] on span "15:10 - 51B-50.567" at bounding box center [230, 34] width 53 height 12
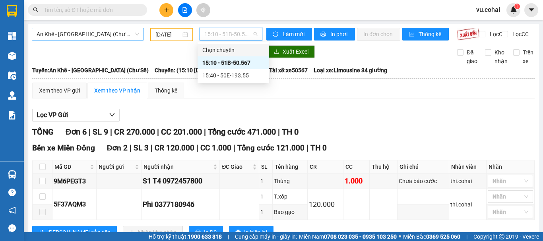
click at [99, 28] on div "An Khê - [GEOGRAPHIC_DATA] (Chư Sê)" at bounding box center [88, 34] width 112 height 13
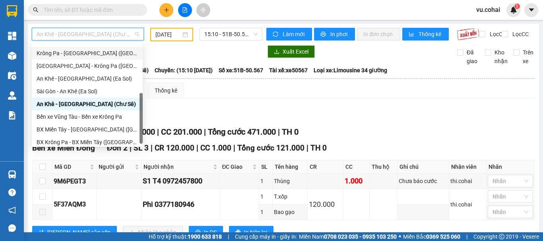
click at [87, 57] on div "Krông Pa - [GEOGRAPHIC_DATA] ([GEOGRAPHIC_DATA])" at bounding box center [87, 53] width 101 height 9
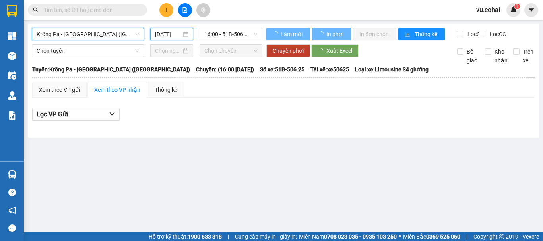
click at [167, 31] on input "[DATE]" at bounding box center [168, 34] width 26 height 9
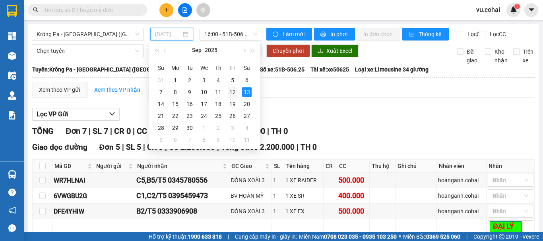
click at [233, 95] on div "12" at bounding box center [233, 92] width 10 height 10
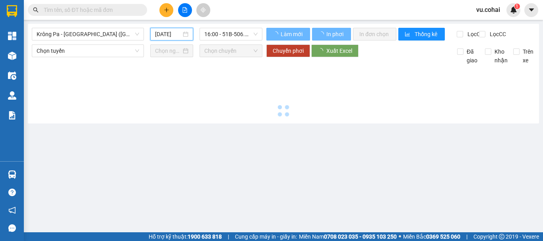
type input "[DATE]"
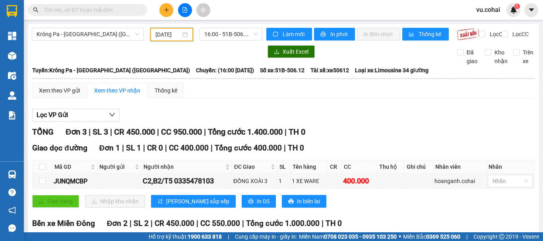
scroll to position [95, 0]
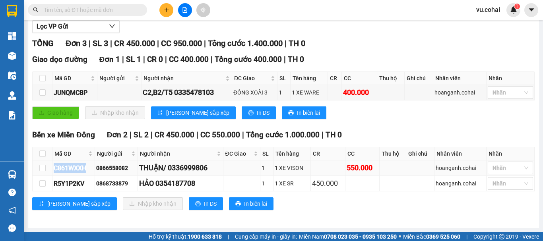
drag, startPoint x: 89, startPoint y: 167, endPoint x: 51, endPoint y: 169, distance: 37.8
click at [51, 169] on tr "C861WXXH 0866558082 THUẬN/ 0336999806 1 1 XE VISON 550.000 hoanganh.cohai Nhãn" at bounding box center [284, 168] width 502 height 15
copy tr "C861WXXH"
click at [78, 13] on input "text" at bounding box center [91, 10] width 94 height 9
paste input "C861WXXH"
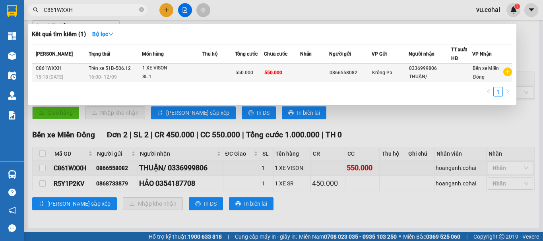
type input "C861WXXH"
click at [321, 74] on td at bounding box center [314, 73] width 29 height 19
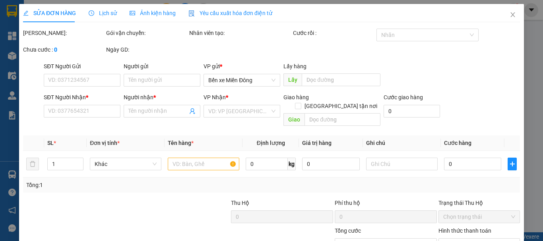
type input "0866558082"
type input "0336999806"
type input "THUẬN/"
type input "550.000"
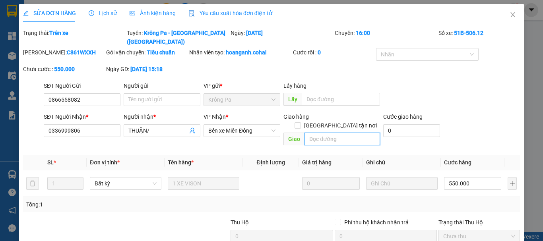
click at [312, 133] on input "text" at bounding box center [342, 139] width 76 height 13
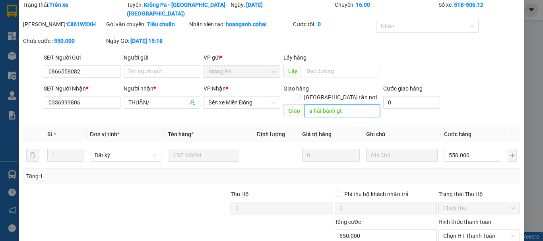
scroll to position [65, 0]
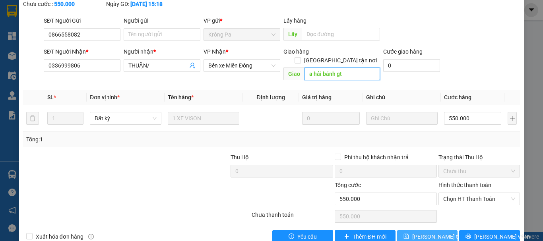
type input "a hải bánh gt"
click at [441, 232] on span "[PERSON_NAME] thay đổi" at bounding box center [444, 236] width 64 height 9
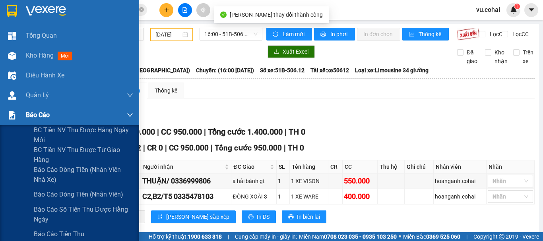
click at [30, 117] on span "Báo cáo" at bounding box center [38, 115] width 24 height 10
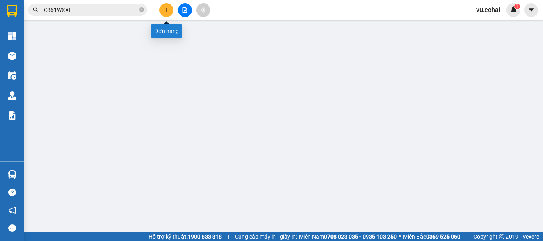
click at [167, 9] on icon "plus" at bounding box center [167, 10] width 6 height 6
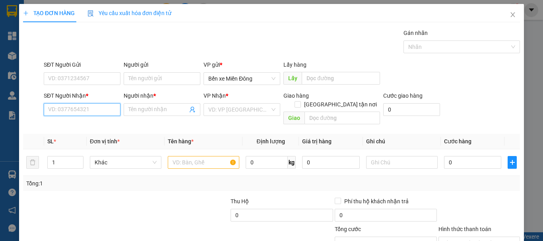
click at [74, 111] on input "SĐT Người Nhận *" at bounding box center [82, 109] width 77 height 13
click at [79, 114] on input "SĐT Người Nhận *" at bounding box center [82, 109] width 77 height 13
type input "0852728989"
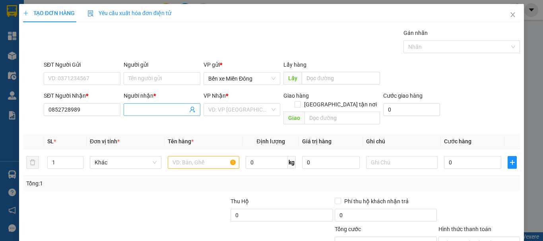
click at [167, 110] on input "Người nhận *" at bounding box center [157, 109] width 59 height 9
type input "kiên"
click at [243, 110] on input "search" at bounding box center [239, 110] width 62 height 12
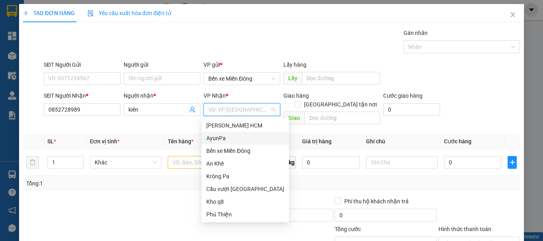
click at [230, 140] on div "AyunPa" at bounding box center [245, 138] width 78 height 9
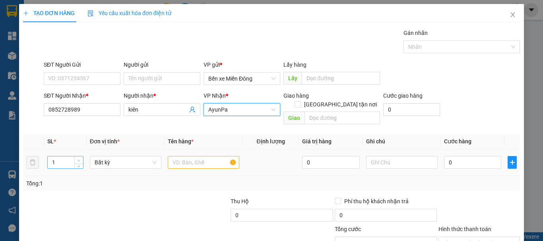
type input "2"
click at [79, 158] on span "up" at bounding box center [79, 160] width 5 height 5
click at [196, 156] on input "text" at bounding box center [204, 162] width 72 height 13
click at [191, 155] on div at bounding box center [204, 163] width 72 height 16
click at [194, 157] on input "text" at bounding box center [204, 162] width 72 height 13
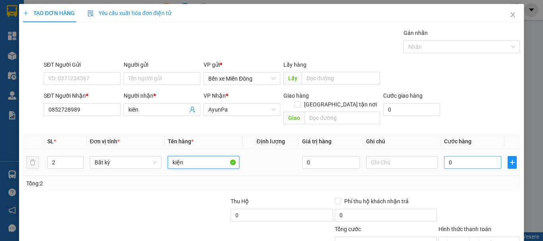
type input "kiện"
click at [467, 159] on input "0" at bounding box center [472, 162] width 57 height 13
type input "001"
type input "1"
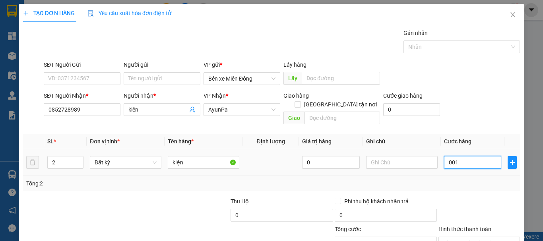
type input "0.013"
type input "13"
type input "00.130"
type input "130"
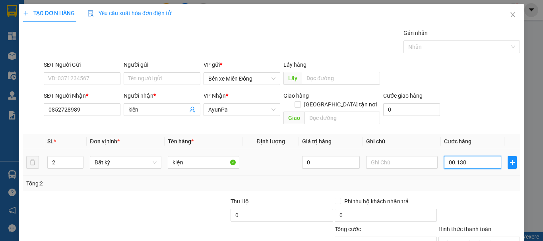
type input "130"
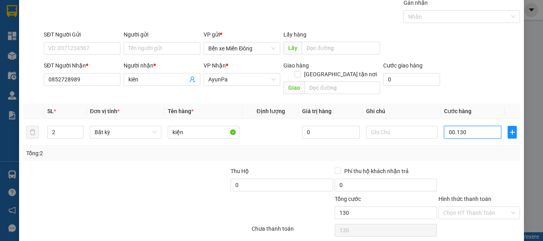
scroll to position [53, 0]
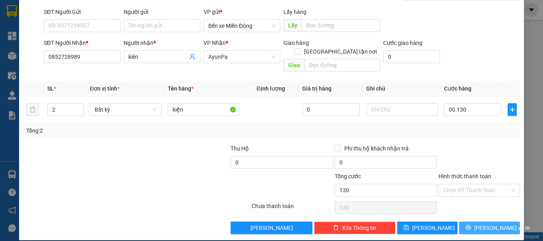
click at [495, 224] on span "[PERSON_NAME] và In" at bounding box center [502, 228] width 56 height 9
type input "130.000"
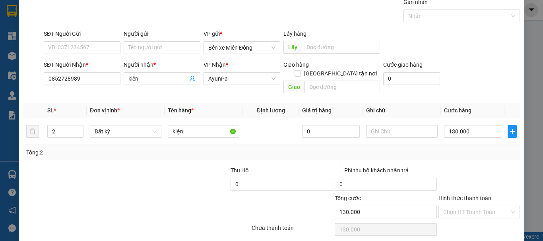
scroll to position [0, 0]
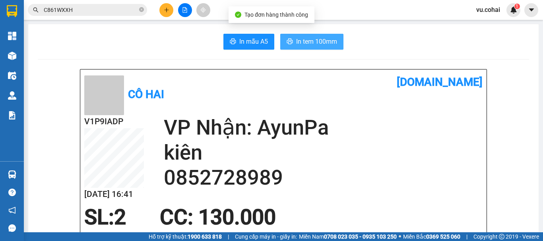
drag, startPoint x: 302, startPoint y: 45, endPoint x: 338, endPoint y: 47, distance: 36.2
click at [302, 45] on span "In tem 100mm" at bounding box center [316, 42] width 41 height 10
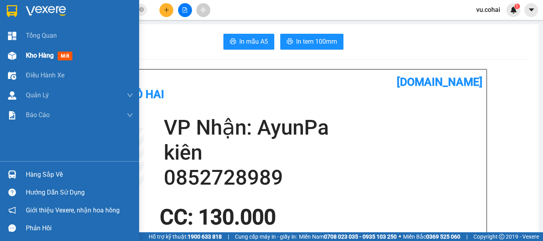
click at [41, 60] on div "Kho hàng mới" at bounding box center [51, 55] width 50 height 10
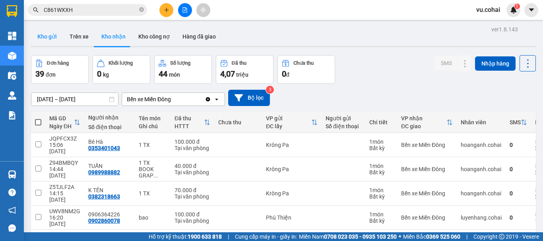
click at [54, 35] on button "Kho gửi" at bounding box center [47, 36] width 32 height 19
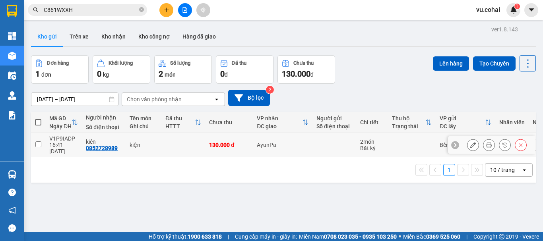
click at [40, 141] on input "checkbox" at bounding box center [38, 144] width 6 height 6
checkbox input "true"
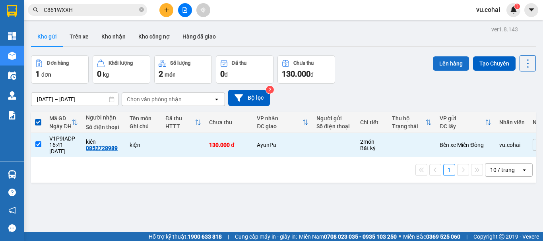
drag, startPoint x: 447, startPoint y: 63, endPoint x: 436, endPoint y: 66, distance: 12.2
click at [442, 64] on button "Lên hàng" at bounding box center [451, 63] width 36 height 14
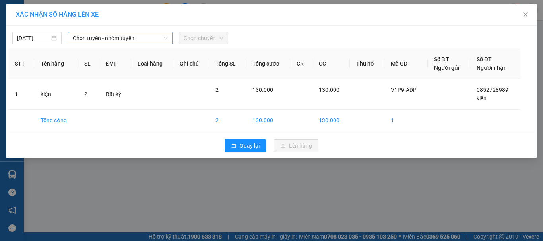
click at [134, 41] on span "Chọn tuyến - nhóm tuyến" at bounding box center [120, 38] width 95 height 12
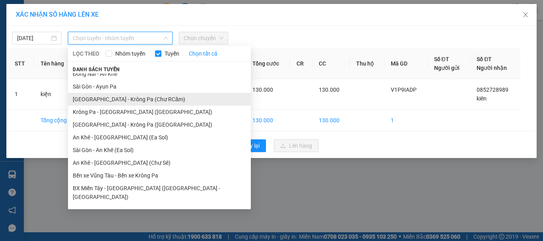
scroll to position [71, 0]
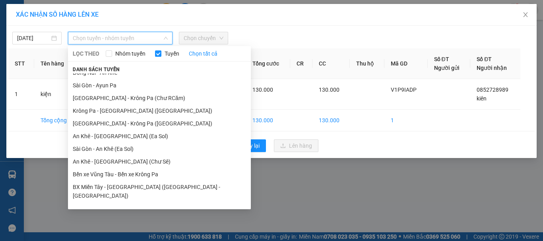
drag, startPoint x: 130, startPoint y: 100, endPoint x: 201, endPoint y: 53, distance: 85.5
click at [132, 98] on li "[GEOGRAPHIC_DATA] - Krông Pa (Chư RCăm)" at bounding box center [159, 98] width 183 height 13
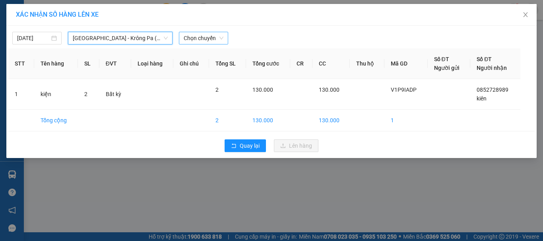
click at [216, 37] on span "Chọn chuyến" at bounding box center [204, 38] width 40 height 12
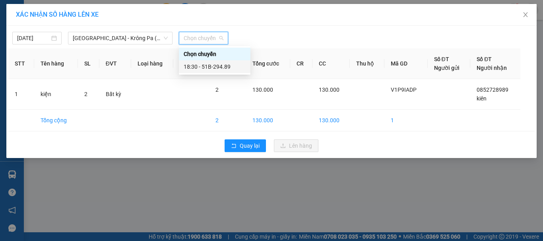
click at [218, 69] on div "18:30 - 51B-294.89" at bounding box center [215, 66] width 62 height 9
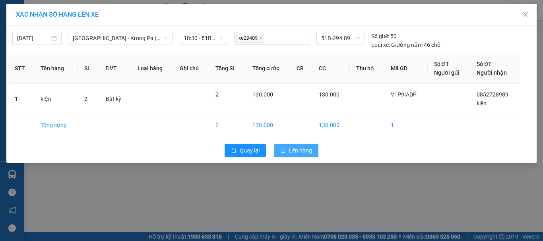
click at [310, 151] on span "Lên hàng" at bounding box center [300, 150] width 23 height 9
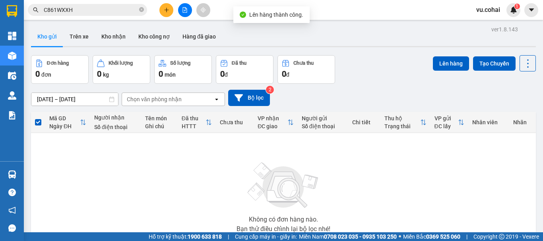
click at [187, 16] on button at bounding box center [185, 10] width 14 height 14
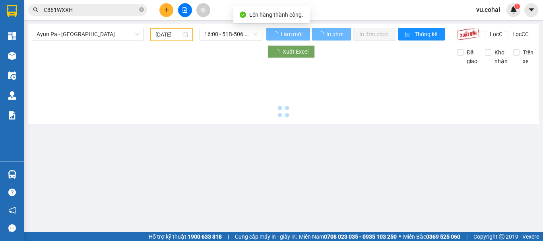
type input "[DATE]"
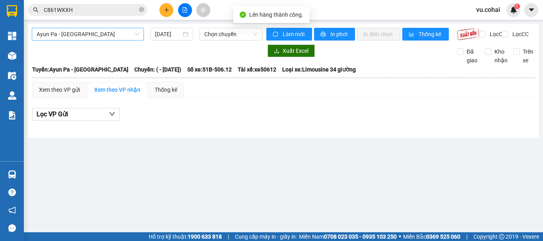
click at [103, 37] on span "Ayun Pa - [GEOGRAPHIC_DATA]" at bounding box center [88, 34] width 103 height 12
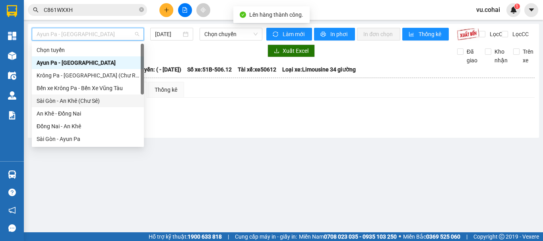
click at [83, 102] on div "Sài Gòn - An Khê (Chư Sê)" at bounding box center [88, 101] width 103 height 9
type input "[DATE]"
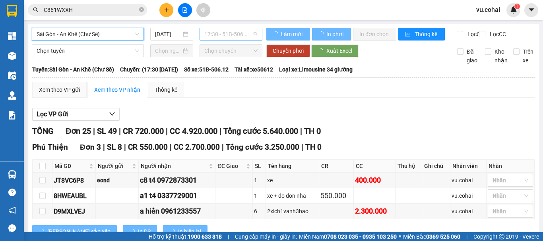
click at [213, 30] on span "17:30 - 51B-506.12" at bounding box center [230, 34] width 53 height 12
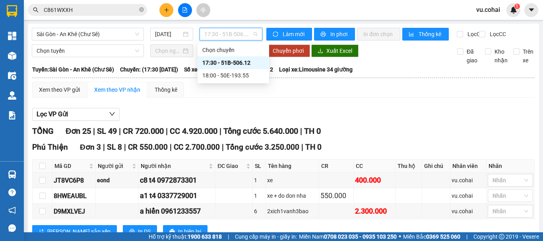
click at [238, 66] on div "17:30 - 51B-506.12" at bounding box center [233, 62] width 62 height 9
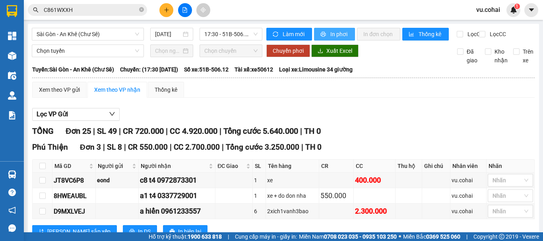
click at [326, 34] on button "In phơi" at bounding box center [334, 34] width 41 height 13
click at [168, 14] on button at bounding box center [166, 10] width 14 height 14
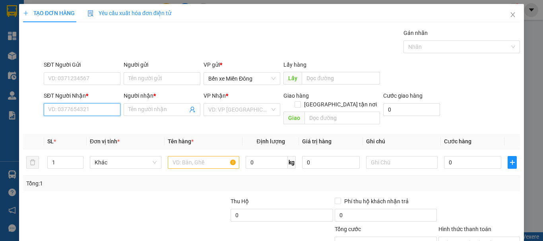
click at [108, 114] on input "SĐT Người Nhận *" at bounding box center [82, 109] width 77 height 13
click at [68, 112] on input "SĐT Người Nhận *" at bounding box center [82, 109] width 77 height 13
drag, startPoint x: 76, startPoint y: 129, endPoint x: 150, endPoint y: 134, distance: 74.0
click at [76, 129] on div "0852728989 - kiên" at bounding box center [81, 125] width 66 height 9
type input "0852728989"
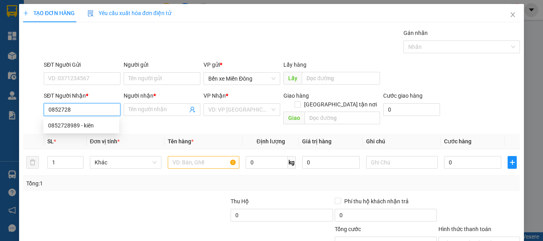
type input "kiên"
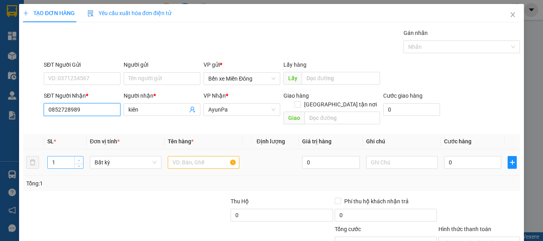
type input "0852728989"
click at [80, 158] on span "up" at bounding box center [79, 160] width 5 height 5
click at [79, 158] on span "up" at bounding box center [79, 160] width 5 height 5
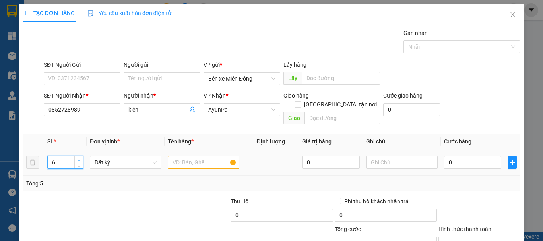
click at [79, 158] on span "up" at bounding box center [79, 160] width 5 height 5
type input "7"
click at [79, 158] on span "up" at bounding box center [79, 160] width 5 height 5
click at [190, 157] on input "text" at bounding box center [204, 162] width 72 height 13
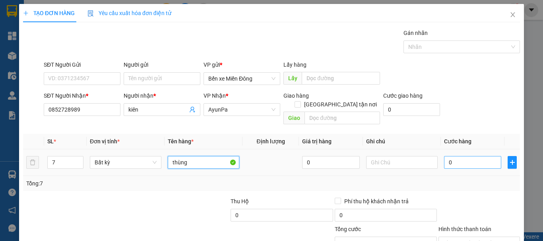
type input "thùng"
click at [469, 156] on input "0" at bounding box center [472, 162] width 57 height 13
click at [444, 156] on input "0" at bounding box center [472, 162] width 57 height 13
type input "40"
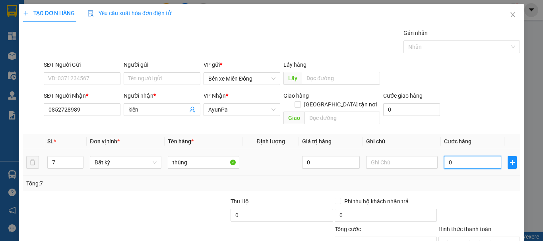
type input "40"
type input "410"
type input "40"
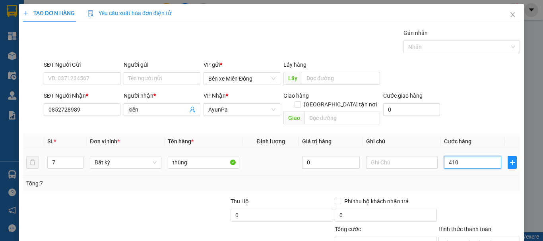
type input "40"
type input "400"
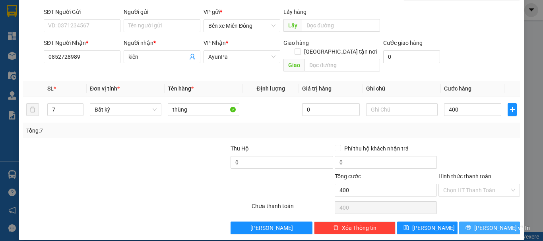
type input "400.000"
click at [490, 224] on span "[PERSON_NAME] và In" at bounding box center [502, 228] width 56 height 9
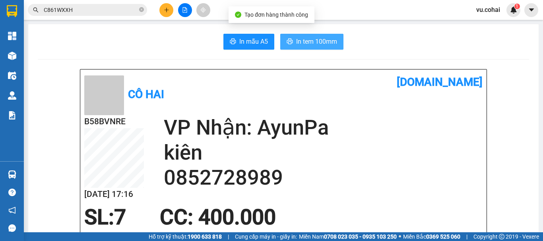
click at [319, 41] on span "In tem 100mm" at bounding box center [316, 42] width 41 height 10
click at [309, 39] on span "In tem 100mm" at bounding box center [316, 42] width 41 height 10
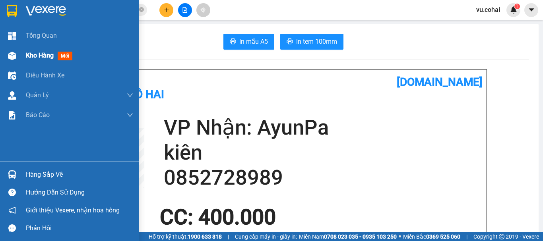
click at [37, 49] on div "Kho hàng mới" at bounding box center [79, 56] width 107 height 20
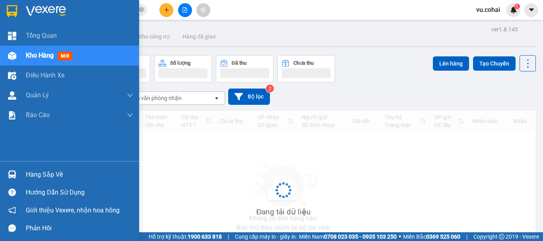
click at [37, 55] on span "Kho hàng" at bounding box center [40, 56] width 28 height 8
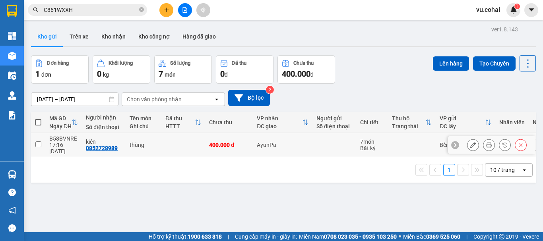
drag, startPoint x: 38, startPoint y: 139, endPoint x: 215, endPoint y: 116, distance: 178.3
click at [38, 141] on input "checkbox" at bounding box center [38, 144] width 6 height 6
checkbox input "true"
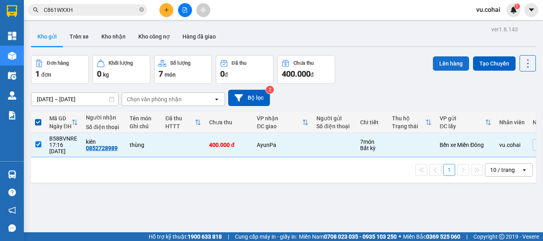
click at [448, 66] on button "Lên hàng" at bounding box center [451, 63] width 36 height 14
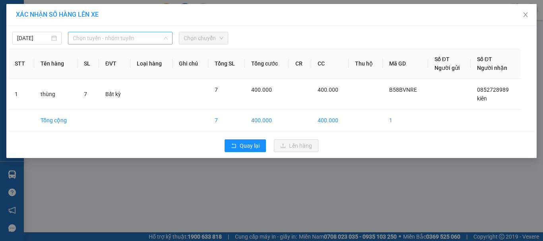
click at [126, 37] on span "Chọn tuyến - nhóm tuyến" at bounding box center [120, 38] width 95 height 12
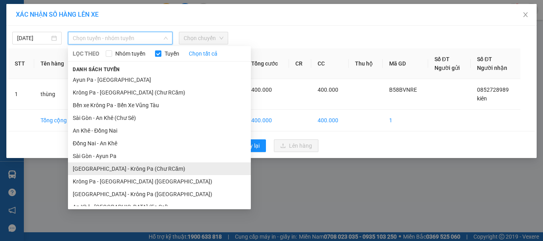
click at [137, 167] on li "[GEOGRAPHIC_DATA] - Krông Pa (Chư RCăm)" at bounding box center [159, 169] width 183 height 13
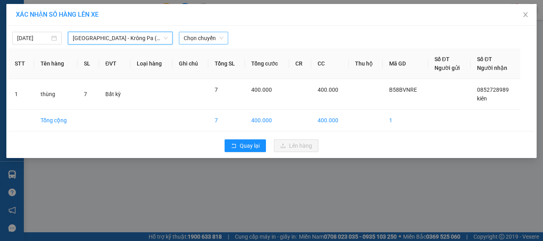
click at [214, 39] on span "Chọn chuyến" at bounding box center [204, 38] width 40 height 12
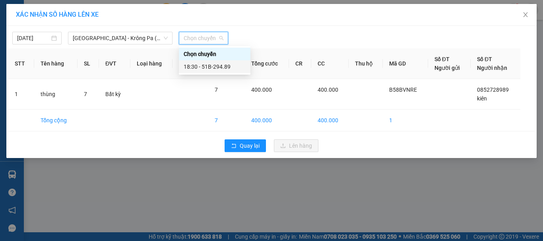
click at [213, 69] on div "18:30 - 51B-294.89" at bounding box center [215, 66] width 62 height 9
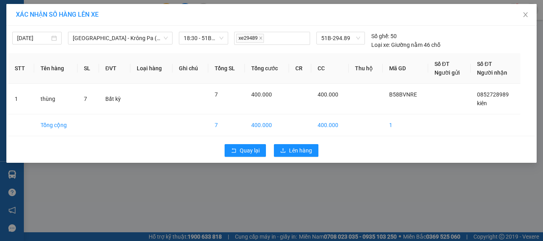
click at [313, 157] on div "Quay lại Lên hàng" at bounding box center [271, 150] width 526 height 21
click at [302, 149] on span "Lên hàng" at bounding box center [300, 150] width 23 height 9
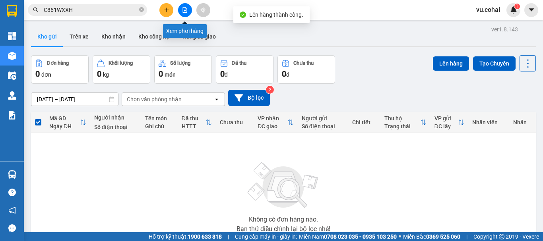
click at [180, 8] on button at bounding box center [185, 10] width 14 height 14
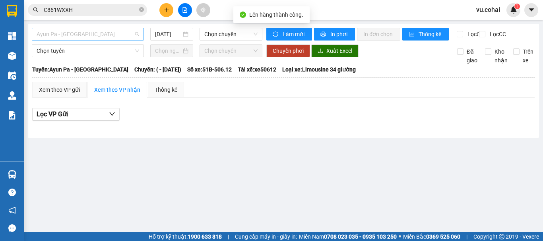
click at [83, 29] on span "Ayun Pa - [GEOGRAPHIC_DATA]" at bounding box center [88, 34] width 103 height 12
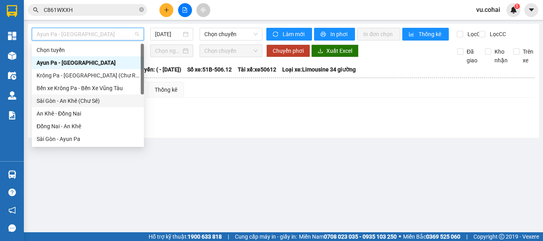
scroll to position [40, 0]
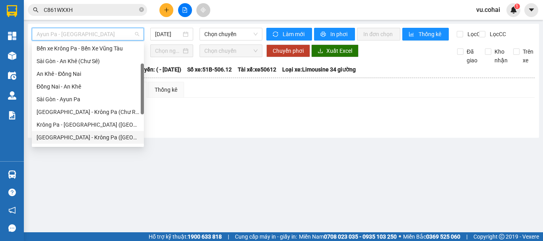
click at [76, 137] on div "[GEOGRAPHIC_DATA] - Krông Pa ([GEOGRAPHIC_DATA])" at bounding box center [88, 137] width 103 height 9
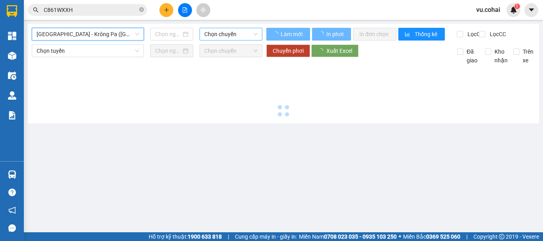
type input "[DATE]"
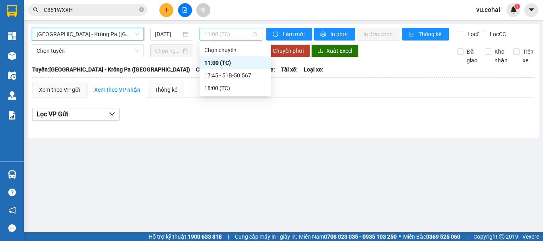
click at [225, 31] on span "11:00 (TC)" at bounding box center [230, 34] width 53 height 12
click at [246, 74] on div "17:45 - 51B-50.567" at bounding box center [235, 75] width 62 height 9
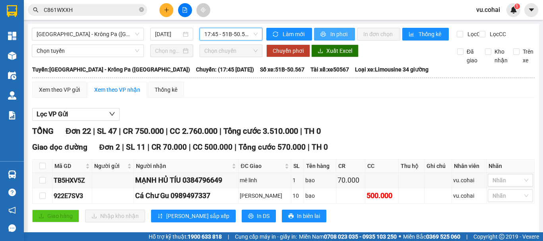
click at [335, 37] on span "In phơi" at bounding box center [339, 34] width 18 height 9
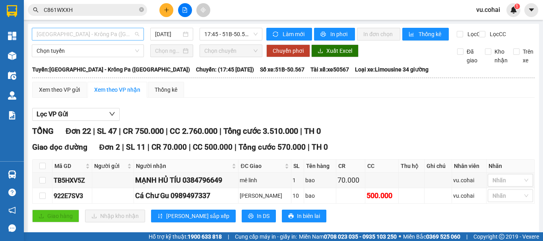
click at [118, 40] on div "[GEOGRAPHIC_DATA] - Krông Pa ([GEOGRAPHIC_DATA])" at bounding box center [88, 34] width 112 height 13
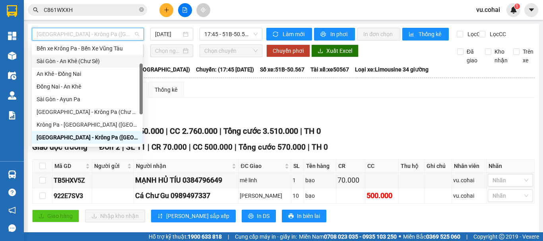
click at [97, 62] on div "Sài Gòn - An Khê (Chư Sê)" at bounding box center [87, 61] width 101 height 9
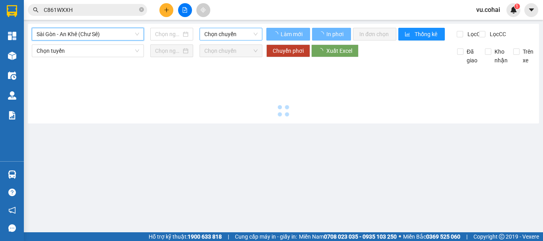
type input "[DATE]"
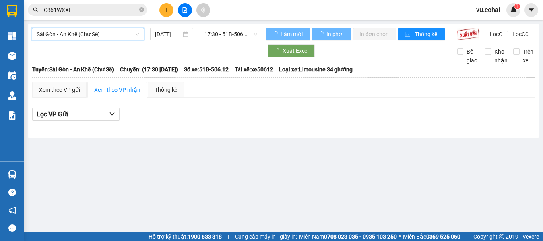
click at [242, 36] on span "17:30 - 51B-506.12" at bounding box center [230, 34] width 53 height 12
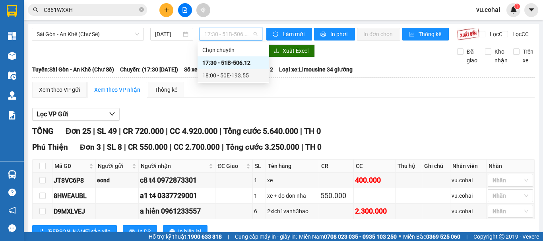
click at [241, 77] on div "18:00 - 50E-193.55" at bounding box center [233, 75] width 62 height 9
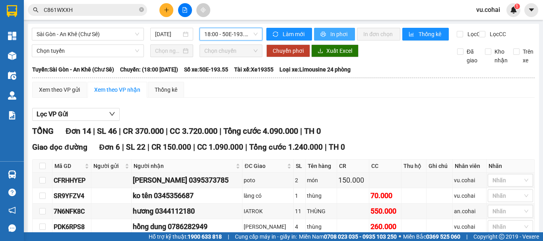
click at [337, 36] on span "In phơi" at bounding box center [339, 34] width 18 height 9
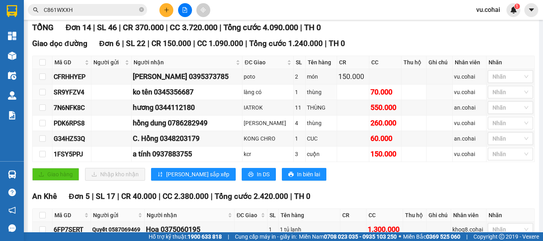
scroll to position [47, 0]
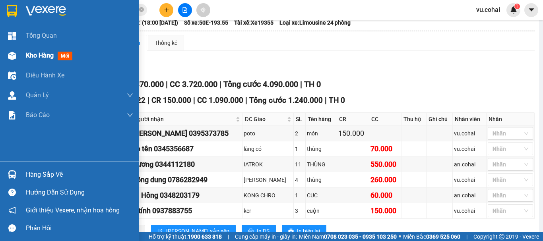
click at [38, 56] on span "Kho hàng" at bounding box center [40, 56] width 28 height 8
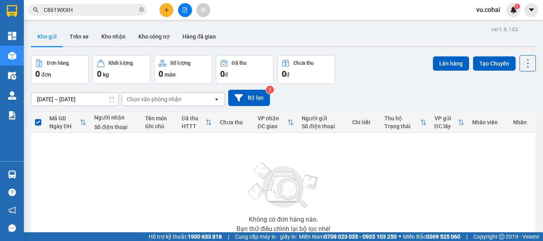
click at [182, 8] on button at bounding box center [185, 10] width 14 height 14
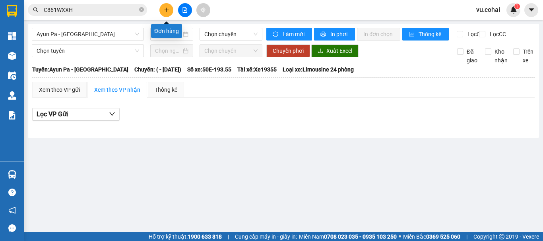
click at [173, 7] on div at bounding box center [185, 10] width 60 height 14
click at [160, 12] on button at bounding box center [166, 10] width 14 height 14
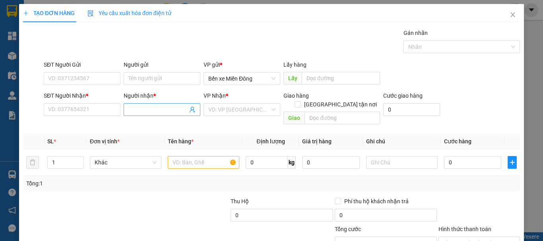
click at [125, 107] on span at bounding box center [162, 109] width 77 height 13
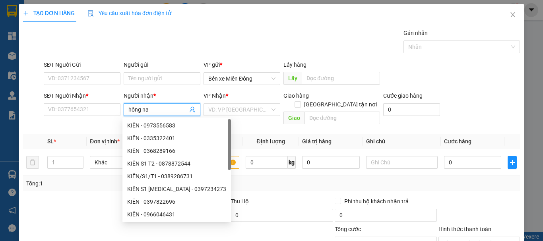
type input "[PERSON_NAME]"
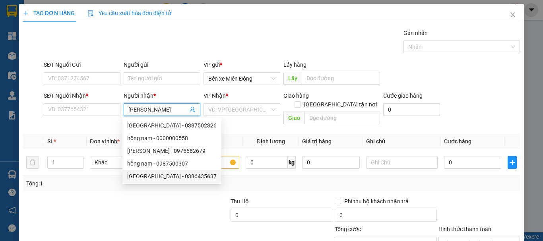
click at [187, 180] on div "[GEOGRAPHIC_DATA] - 0386435637" at bounding box center [171, 176] width 89 height 9
type input "0386435637"
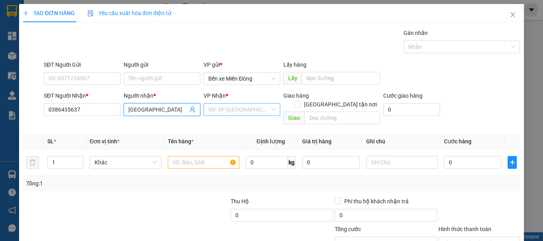
type input "[GEOGRAPHIC_DATA]"
click at [228, 113] on input "search" at bounding box center [239, 110] width 62 height 12
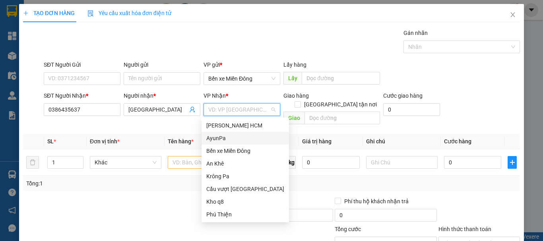
click at [219, 137] on div "AyunPa" at bounding box center [245, 138] width 78 height 9
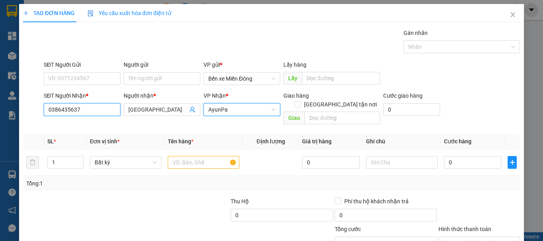
click at [96, 110] on input "0386435637" at bounding box center [82, 109] width 77 height 13
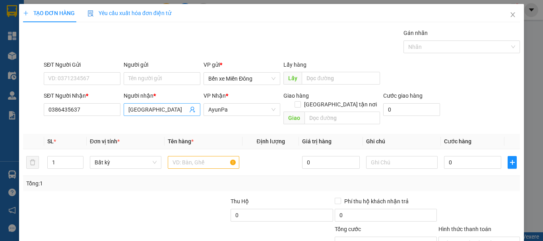
click at [163, 110] on input "[GEOGRAPHIC_DATA]" at bounding box center [157, 109] width 59 height 9
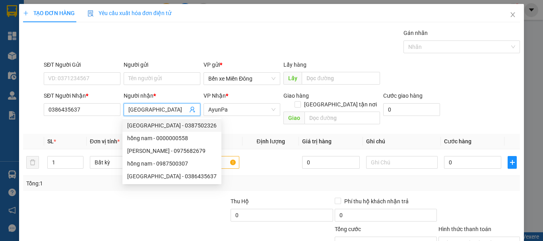
click at [175, 124] on div "[GEOGRAPHIC_DATA] - 0387502326" at bounding box center [171, 125] width 89 height 9
type input "0387502326"
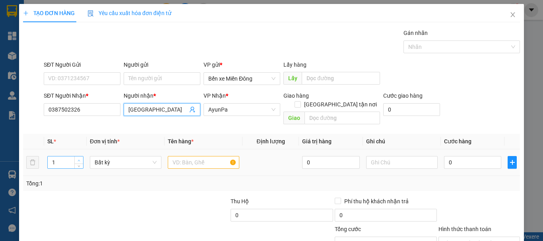
type input "2"
click at [77, 159] on icon "up" at bounding box center [78, 160] width 3 height 3
drag, startPoint x: 205, startPoint y: 153, endPoint x: 207, endPoint y: 143, distance: 10.0
click at [205, 156] on input "text" at bounding box center [204, 162] width 72 height 13
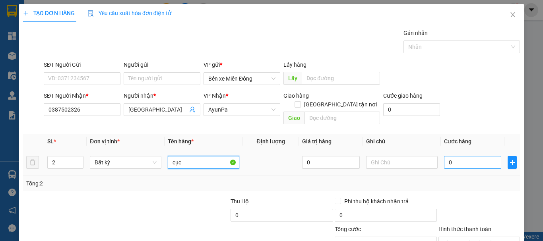
type input "cục"
click at [454, 156] on input "0" at bounding box center [472, 162] width 57 height 13
type input "001"
type input "1"
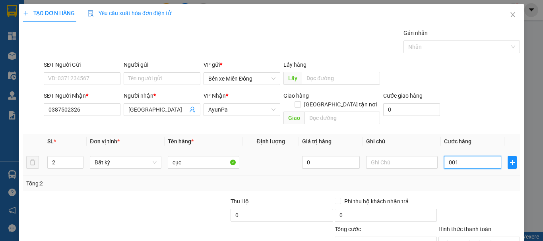
type input "0.015"
type input "15"
type input "00.150"
type input "150"
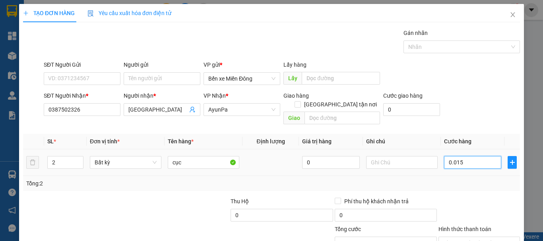
type input "150"
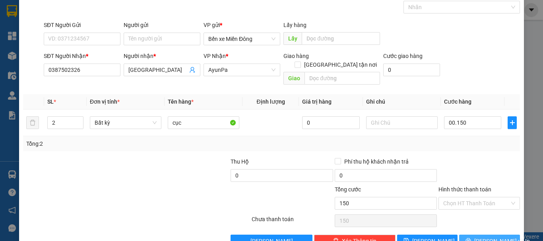
type input "150.000"
click at [491, 237] on span "[PERSON_NAME] và In" at bounding box center [502, 241] width 56 height 9
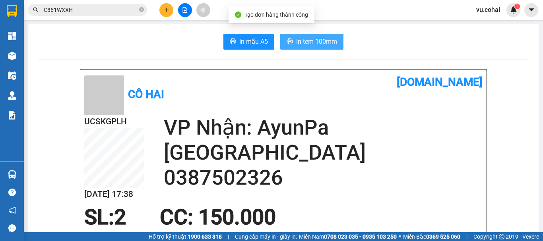
click at [299, 37] on span "In tem 100mm" at bounding box center [316, 42] width 41 height 10
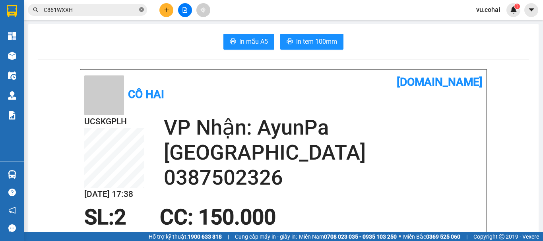
click at [142, 10] on icon "close-circle" at bounding box center [141, 9] width 5 height 5
click at [163, 13] on button at bounding box center [166, 10] width 14 height 14
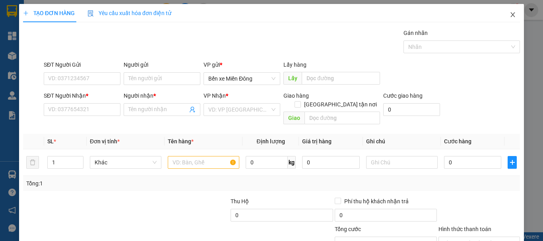
click at [503, 11] on span "Close" at bounding box center [512, 15] width 22 height 22
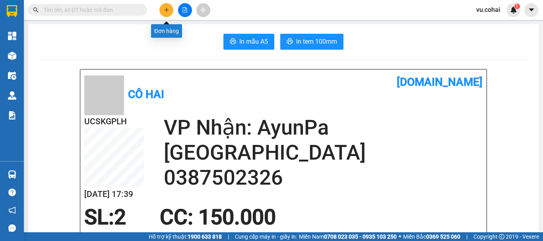
click at [165, 10] on icon "plus" at bounding box center [167, 10] width 6 height 6
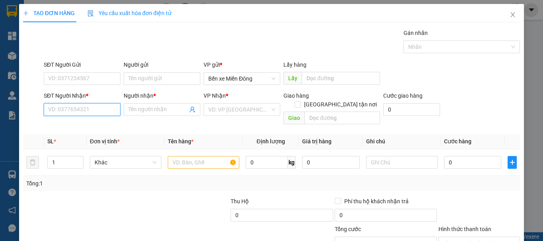
click at [87, 110] on input "SĐT Người Nhận *" at bounding box center [82, 109] width 77 height 13
click at [103, 110] on input "SĐT Người Nhận *" at bounding box center [82, 109] width 77 height 13
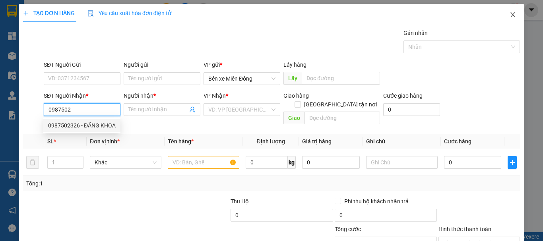
type input "0987502"
click at [511, 14] on icon "close" at bounding box center [513, 14] width 4 height 5
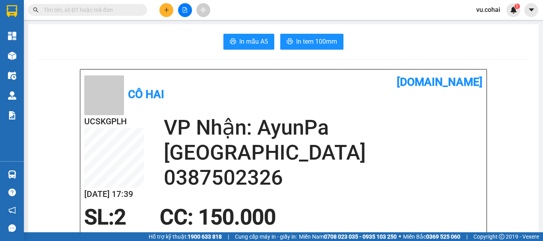
click at [111, 14] on span at bounding box center [87, 10] width 119 height 12
click at [98, 12] on input "text" at bounding box center [91, 10] width 94 height 9
click at [165, 9] on icon "plus" at bounding box center [167, 10] width 6 height 6
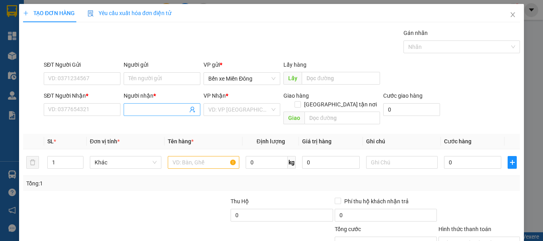
click at [157, 110] on input "Người nhận *" at bounding box center [157, 109] width 59 height 9
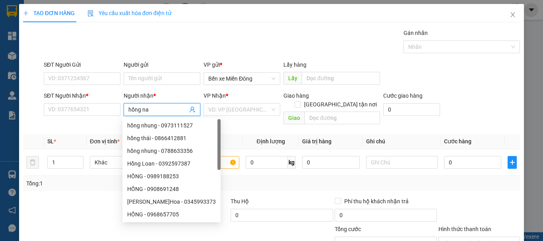
type input "[PERSON_NAME]"
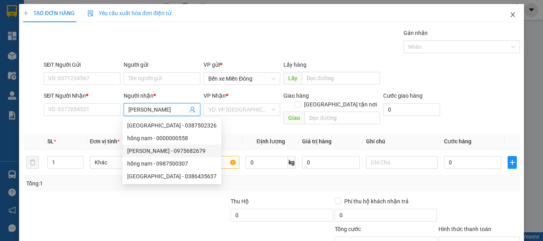
click at [509, 15] on icon "close" at bounding box center [512, 15] width 6 height 6
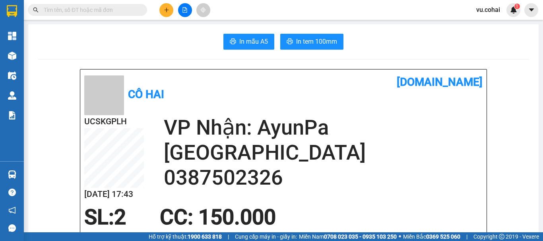
drag, startPoint x: 110, startPoint y: 4, endPoint x: 102, endPoint y: 6, distance: 7.6
click at [102, 6] on span at bounding box center [87, 10] width 119 height 12
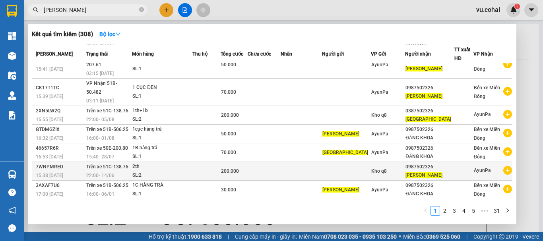
scroll to position [56, 0]
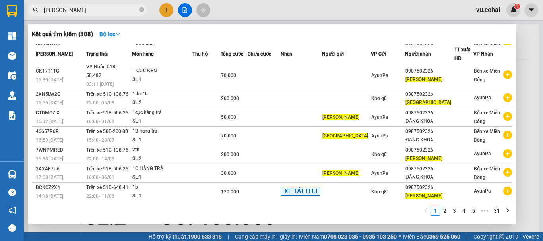
click at [110, 14] on input "[PERSON_NAME]" at bounding box center [91, 10] width 94 height 9
type input "[PERSON_NAME]"
click at [445, 213] on link "2" at bounding box center [444, 211] width 9 height 9
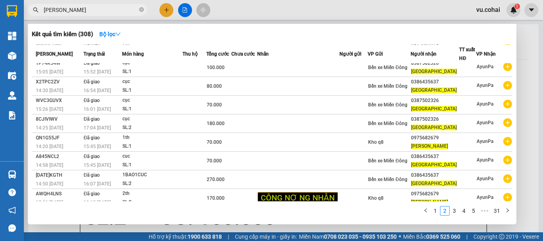
scroll to position [0, 0]
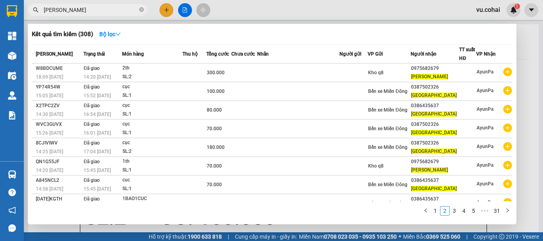
click at [181, 10] on div at bounding box center [271, 120] width 543 height 241
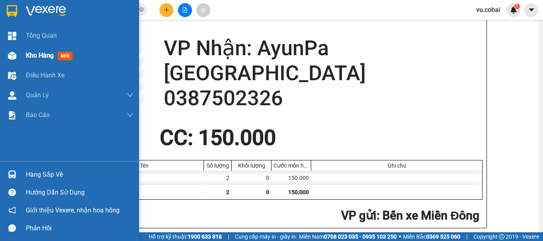
click at [40, 56] on span "Kho hàng" at bounding box center [40, 56] width 28 height 8
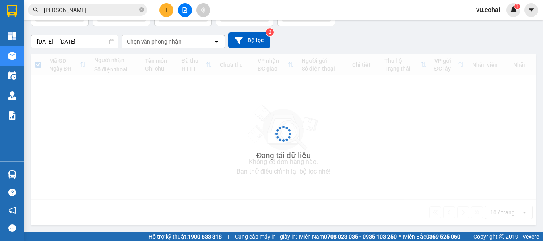
scroll to position [37, 0]
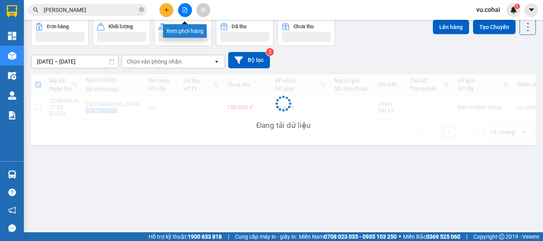
click at [183, 9] on icon "file-add" at bounding box center [185, 10] width 4 height 6
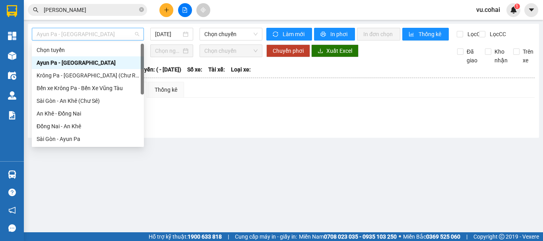
click at [104, 33] on span "Ayun Pa - [GEOGRAPHIC_DATA]" at bounding box center [88, 34] width 103 height 12
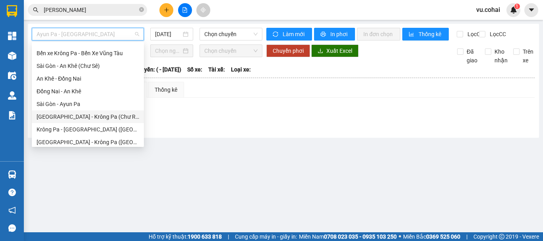
scroll to position [114, 0]
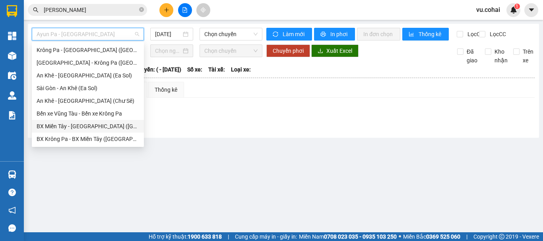
click at [109, 125] on div "BX Miền Tây - [GEOGRAPHIC_DATA] ([GEOGRAPHIC_DATA] - [GEOGRAPHIC_DATA])" at bounding box center [88, 126] width 103 height 9
type input "[DATE]"
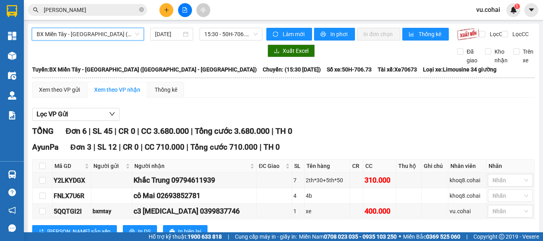
click at [105, 34] on span "BX Miền Tây - [GEOGRAPHIC_DATA] ([GEOGRAPHIC_DATA] - [GEOGRAPHIC_DATA])" at bounding box center [88, 34] width 103 height 12
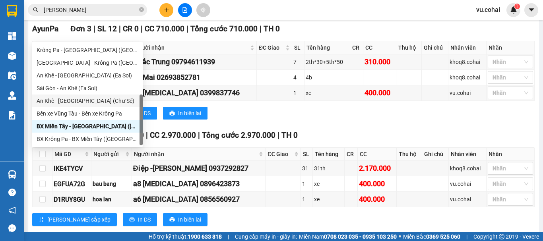
scroll to position [119, 0]
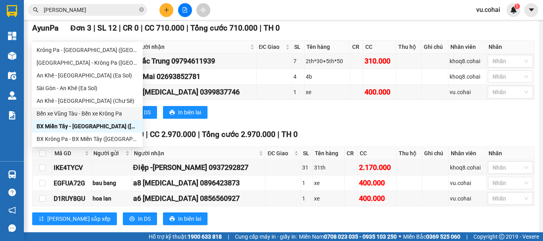
click at [63, 113] on div "Bến xe Vũng Tàu - Bến xe Krông Pa" at bounding box center [87, 113] width 101 height 9
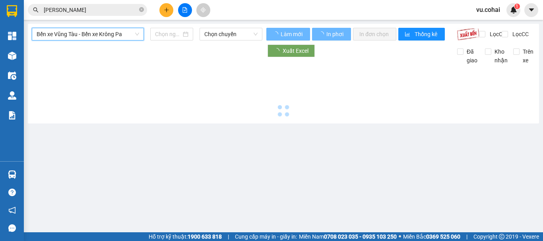
scroll to position [0, 0]
type input "[DATE]"
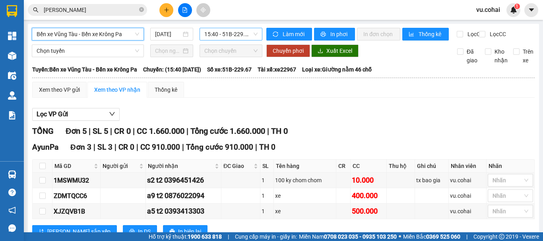
click at [223, 33] on span "15:40 - 51B-229.67" at bounding box center [230, 34] width 53 height 12
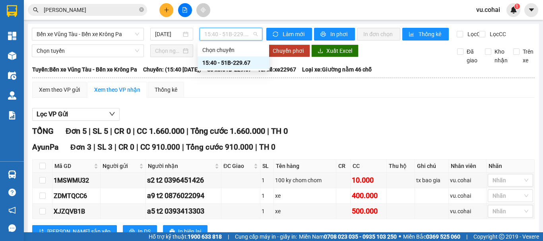
click at [237, 61] on div "15:40 - 51B-229.67" at bounding box center [233, 62] width 62 height 9
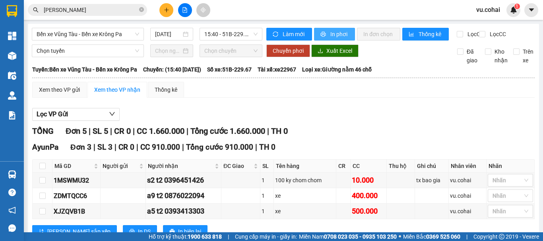
click at [335, 33] on span "In phơi" at bounding box center [339, 34] width 18 height 9
click at [236, 35] on span "15:40 - 51B-229.67" at bounding box center [230, 34] width 53 height 12
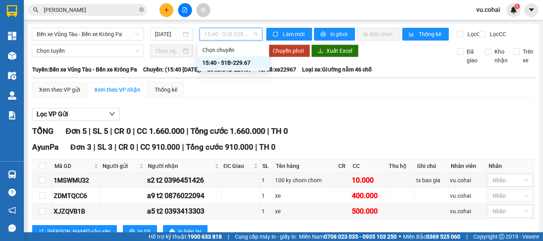
click at [241, 64] on div "15:40 - 51B-229.67" at bounding box center [233, 62] width 62 height 9
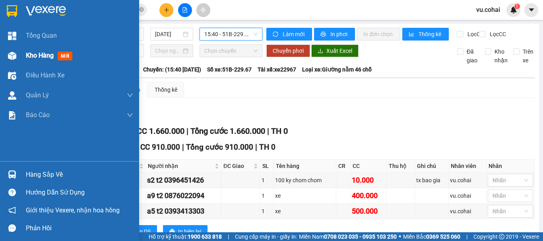
click at [29, 53] on span "Kho hàng" at bounding box center [40, 56] width 28 height 8
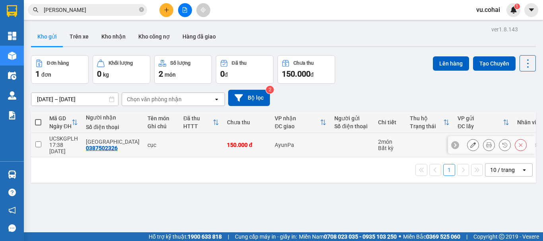
click at [467, 139] on button at bounding box center [472, 145] width 11 height 14
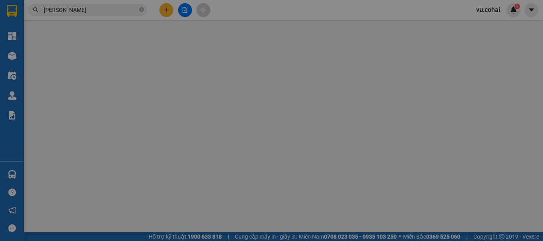
type input "0387502326"
type input "[GEOGRAPHIC_DATA]"
type input "150.000"
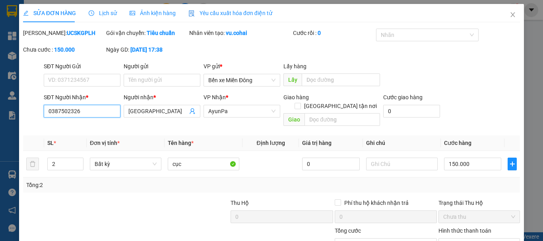
click at [81, 114] on input "0387502326" at bounding box center [82, 111] width 77 height 13
click at [100, 115] on input "0387502326" at bounding box center [82, 111] width 77 height 13
type input "0"
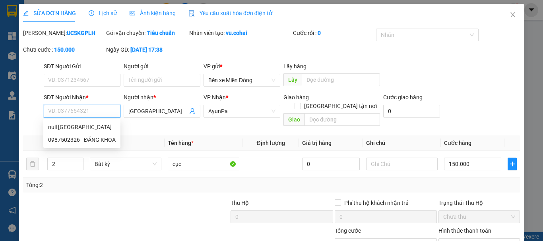
type input "0"
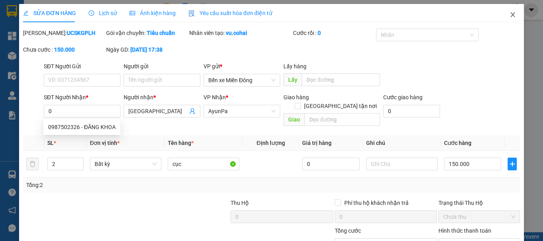
click at [509, 15] on icon "close" at bounding box center [512, 15] width 6 height 6
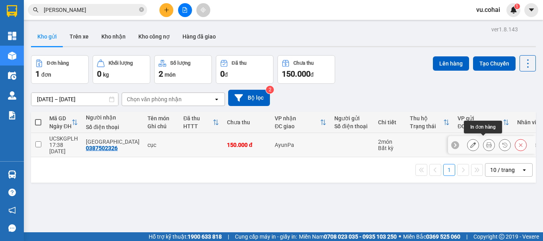
click at [483, 141] on button at bounding box center [488, 145] width 11 height 14
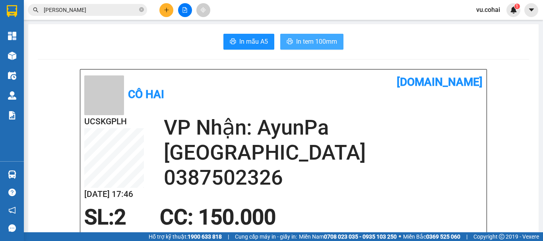
click at [314, 40] on span "In tem 100mm" at bounding box center [316, 42] width 41 height 10
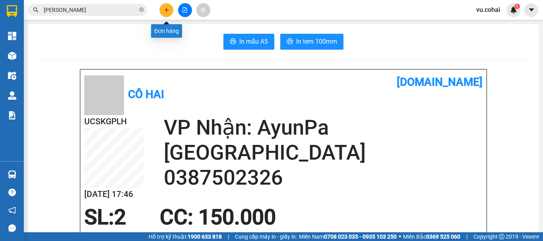
click at [170, 12] on button at bounding box center [166, 10] width 14 height 14
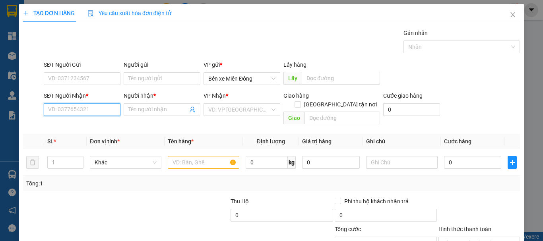
click at [90, 107] on input "SĐT Người Nhận *" at bounding box center [82, 109] width 77 height 13
click at [95, 114] on input "SĐT Người Nhận *" at bounding box center [82, 109] width 77 height 13
click at [79, 110] on input "SĐT Người Nhận *" at bounding box center [82, 109] width 77 height 13
click at [68, 111] on input "SĐT Người Nhận *" at bounding box center [82, 109] width 77 height 13
type input "0989209179"
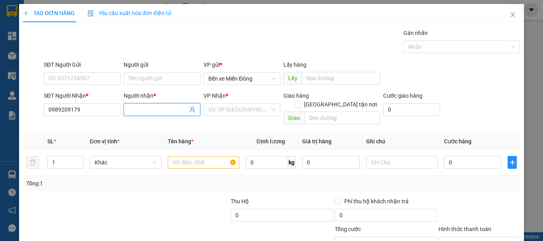
click at [165, 107] on input "Người nhận *" at bounding box center [157, 109] width 59 height 9
type input "[PERSON_NAME]"
click at [256, 109] on input "search" at bounding box center [239, 110] width 62 height 12
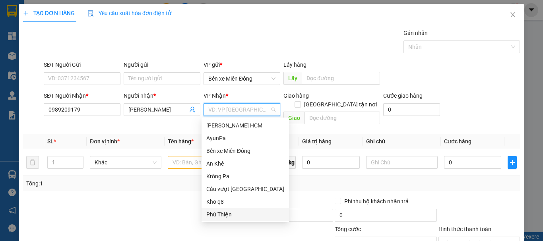
click at [228, 219] on div "Phú Thiện" at bounding box center [244, 214] width 87 height 13
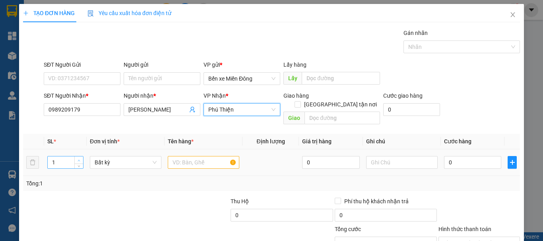
type input "2"
click at [78, 159] on icon "up" at bounding box center [78, 160] width 3 height 3
click at [196, 156] on input "text" at bounding box center [204, 162] width 72 height 13
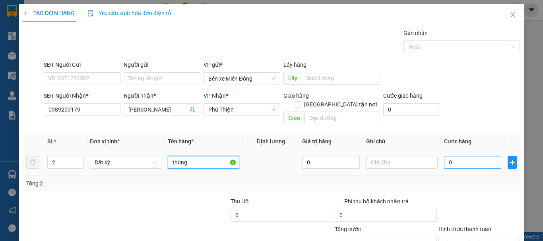
type input "thùng"
click at [468, 156] on input "0" at bounding box center [472, 162] width 57 height 13
type input "0"
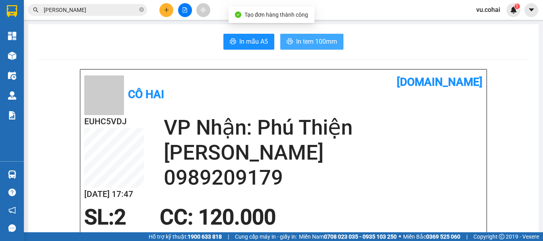
click at [308, 36] on button "In tem 100mm" at bounding box center [311, 42] width 63 height 16
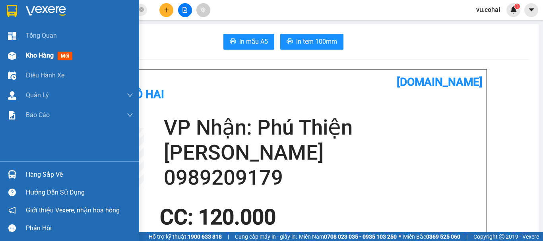
click at [23, 58] on div "Kho hàng mới" at bounding box center [69, 56] width 139 height 20
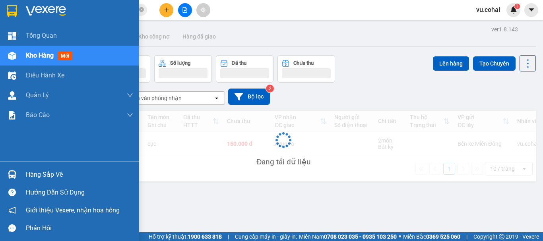
click at [39, 56] on span "Kho hàng" at bounding box center [40, 56] width 28 height 8
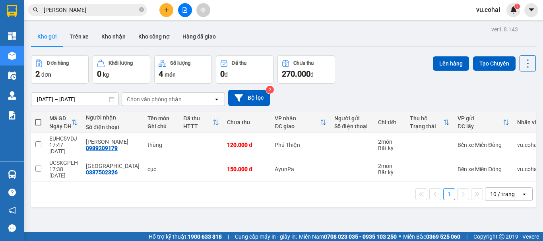
click at [37, 120] on span at bounding box center [38, 122] width 6 height 6
click at [38, 118] on input "checkbox" at bounding box center [38, 118] width 0 height 0
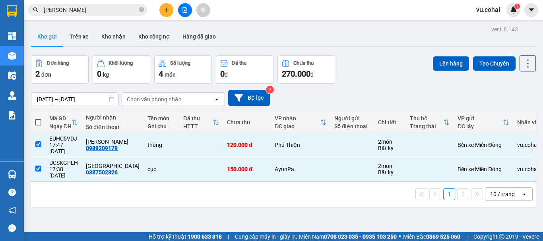
checkbox input "true"
click at [451, 64] on button "Lên hàng" at bounding box center [451, 63] width 36 height 14
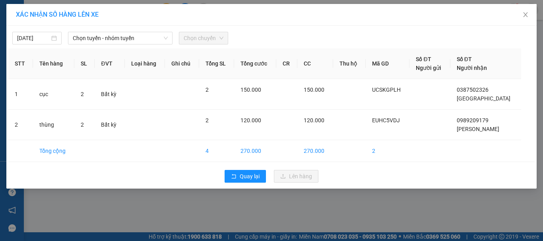
drag, startPoint x: 139, startPoint y: 33, endPoint x: 123, endPoint y: 21, distance: 19.6
click at [133, 30] on div "[DATE] Chọn tuyến - nhóm tuyến Chọn chuyến" at bounding box center [271, 36] width 526 height 17
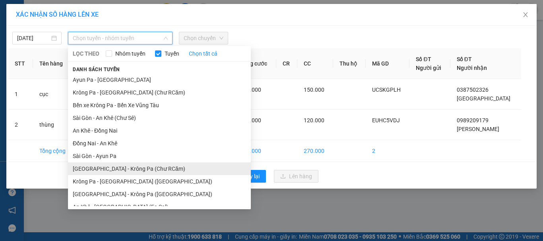
click at [128, 169] on li "[GEOGRAPHIC_DATA] - Krông Pa (Chư RCăm)" at bounding box center [159, 169] width 183 height 13
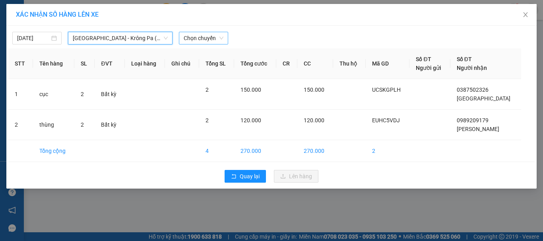
click at [200, 35] on span "Chọn chuyến" at bounding box center [204, 38] width 40 height 12
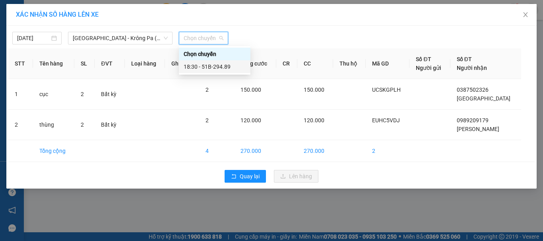
click at [226, 64] on div "18:30 - 51B-294.89" at bounding box center [215, 66] width 62 height 9
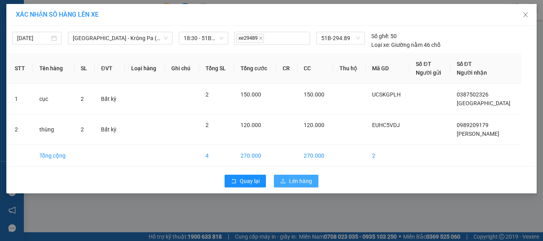
click at [296, 185] on button "Lên hàng" at bounding box center [296, 181] width 45 height 13
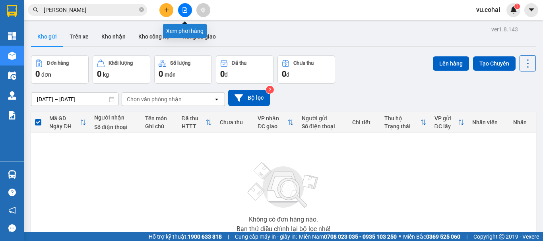
click at [189, 12] on button at bounding box center [185, 10] width 14 height 14
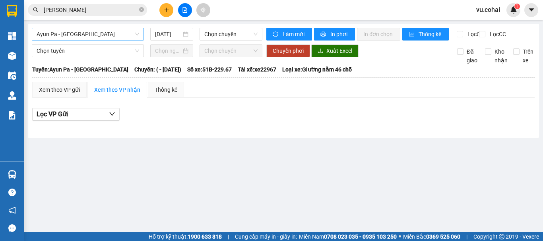
click at [80, 33] on span "Ayun Pa - [GEOGRAPHIC_DATA]" at bounding box center [88, 34] width 103 height 12
click at [82, 35] on span "Ayun Pa - [GEOGRAPHIC_DATA]" at bounding box center [88, 34] width 103 height 12
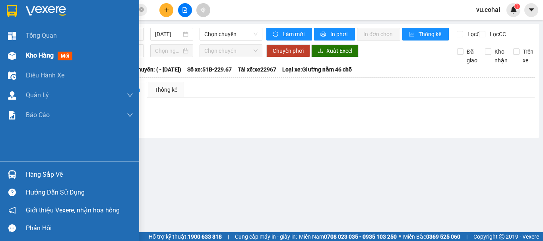
click at [29, 54] on span "Kho hàng" at bounding box center [40, 56] width 28 height 8
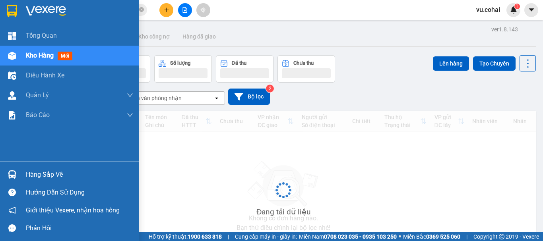
click at [29, 59] on span "Kho hàng" at bounding box center [40, 56] width 28 height 8
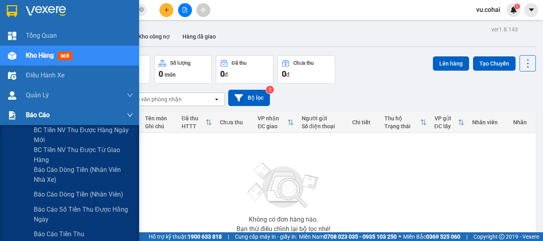
click at [33, 114] on span "Báo cáo" at bounding box center [38, 115] width 24 height 10
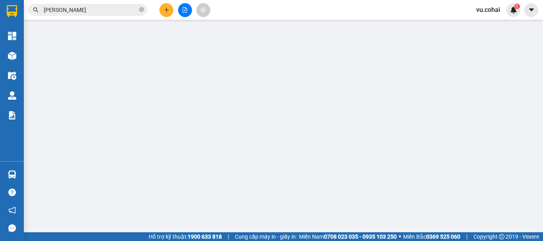
click at [188, 9] on button at bounding box center [185, 10] width 14 height 14
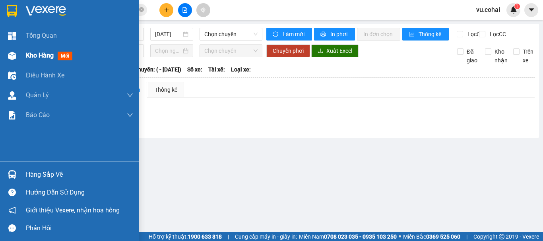
click at [34, 57] on span "Kho hàng" at bounding box center [40, 56] width 28 height 8
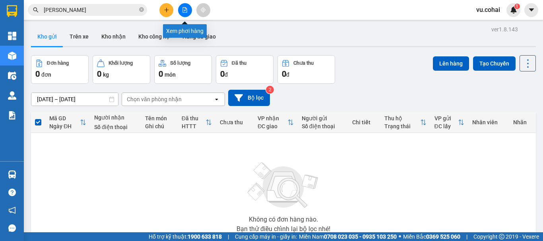
click at [183, 8] on icon "file-add" at bounding box center [185, 10] width 4 height 6
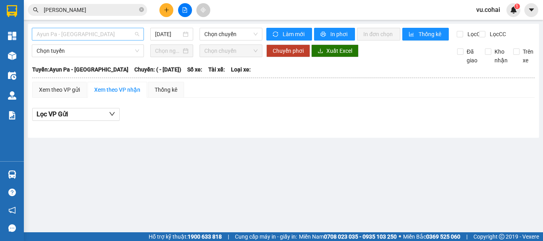
click at [95, 36] on span "Ayun Pa - [GEOGRAPHIC_DATA]" at bounding box center [88, 34] width 103 height 12
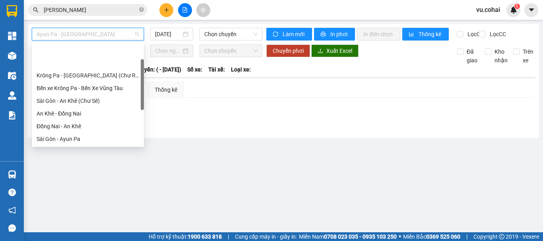
click at [106, 147] on div "[GEOGRAPHIC_DATA] - Krông Pa (Chư RCăm)" at bounding box center [88, 151] width 103 height 9
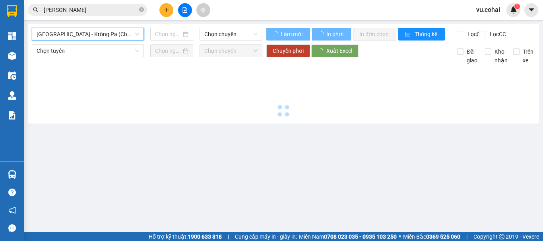
type input "[DATE]"
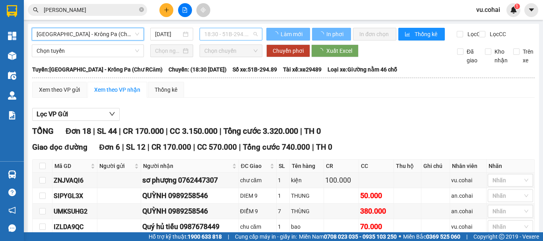
click at [215, 35] on span "18:30 - 51B-294.89" at bounding box center [230, 34] width 53 height 12
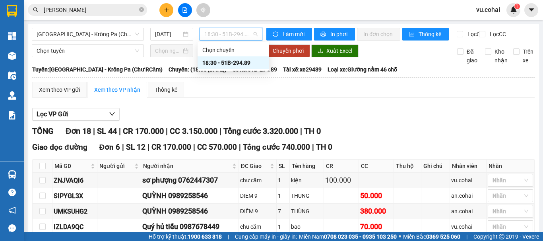
click at [236, 61] on div "18:30 - 51B-294.89" at bounding box center [233, 62] width 62 height 9
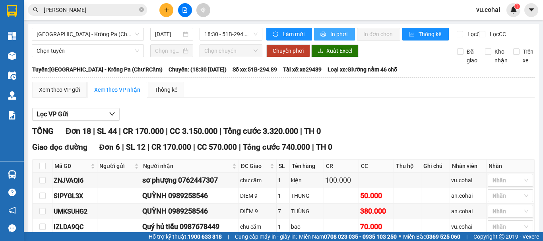
drag, startPoint x: 327, startPoint y: 31, endPoint x: 324, endPoint y: 37, distance: 6.6
click at [325, 34] on button "In phơi" at bounding box center [334, 34] width 41 height 13
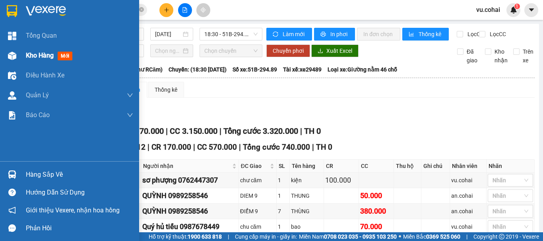
click at [36, 60] on div "Kho hàng mới" at bounding box center [51, 55] width 50 height 10
